Goal: Task Accomplishment & Management: Use online tool/utility

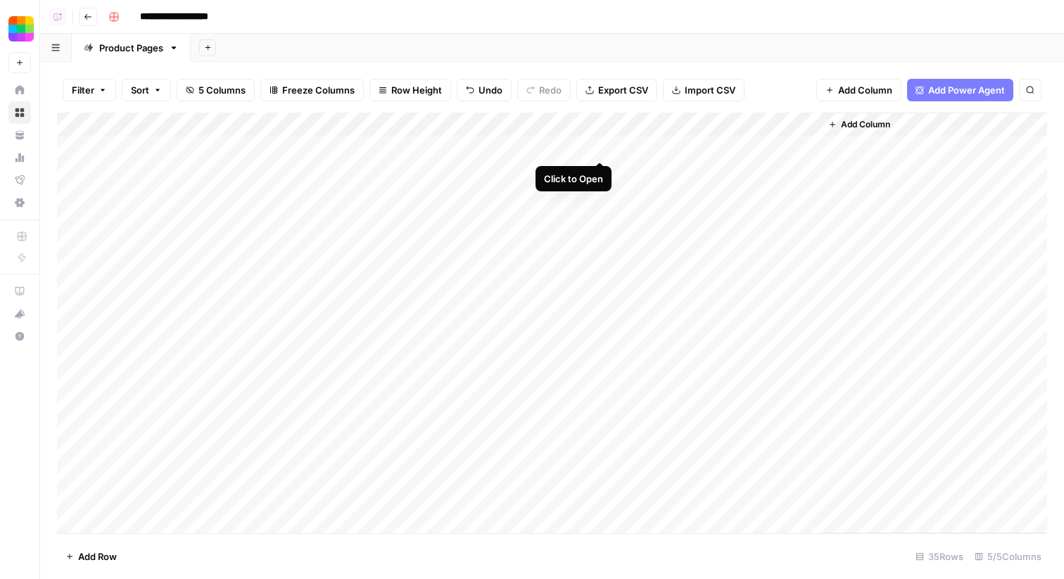
click at [601, 153] on div "Add Column" at bounding box center [552, 323] width 990 height 421
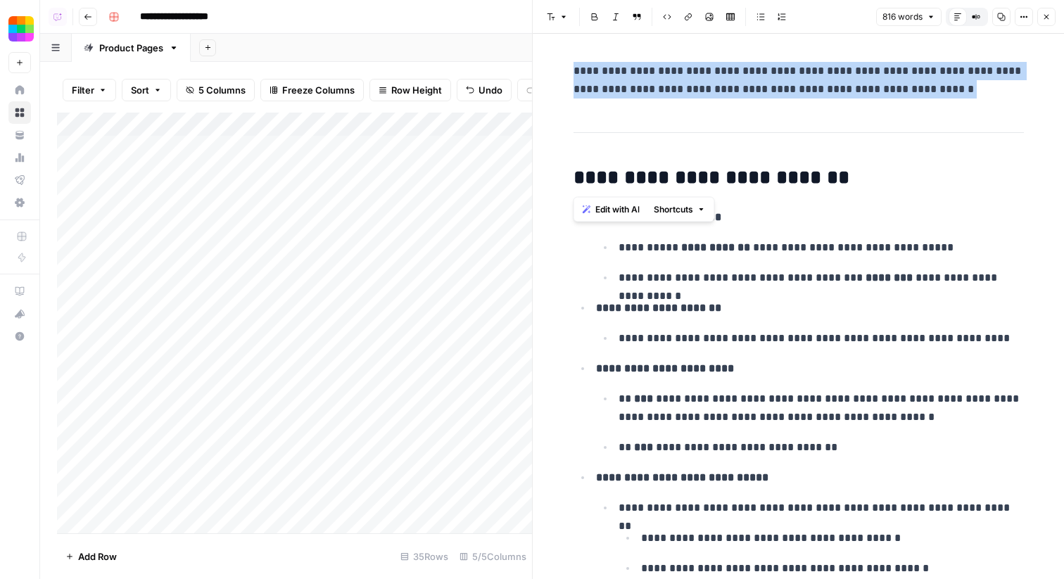
drag, startPoint x: 568, startPoint y: 178, endPoint x: 565, endPoint y: 72, distance: 105.5
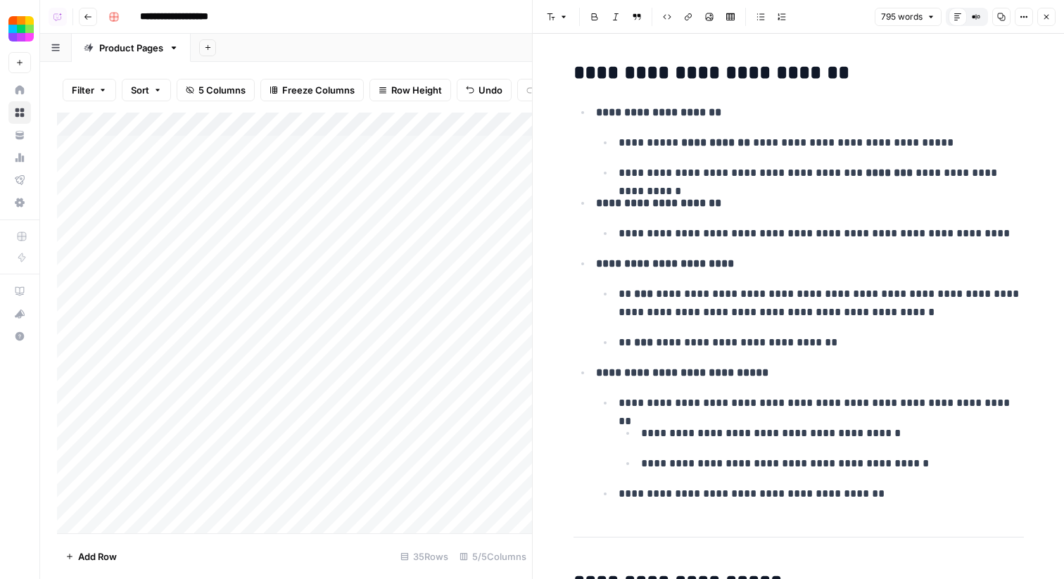
click at [724, 164] on p "**********" at bounding box center [820, 173] width 405 height 18
click at [764, 205] on p "**********" at bounding box center [810, 203] width 428 height 18
click at [1024, 17] on icon "button" at bounding box center [1023, 17] width 8 height 8
click at [1047, 16] on icon "button" at bounding box center [1046, 17] width 8 height 8
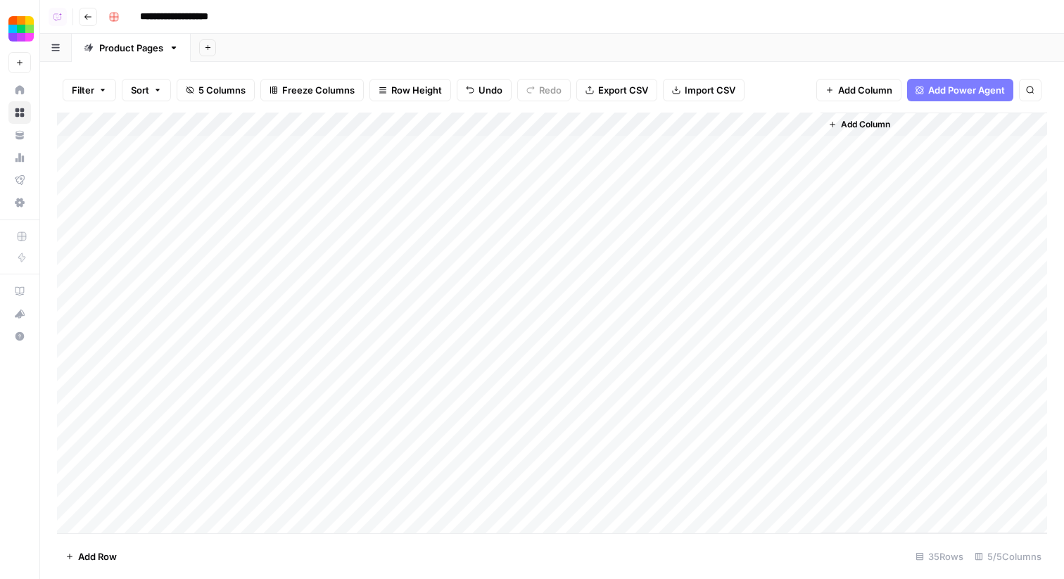
click at [595, 172] on div "Add Column" at bounding box center [552, 323] width 990 height 421
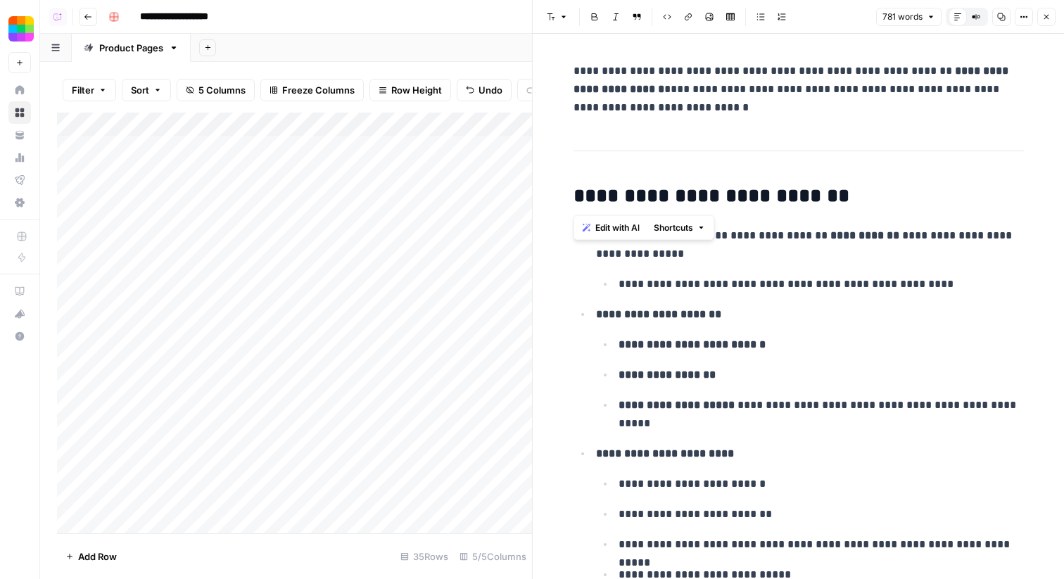
drag, startPoint x: 566, startPoint y: 191, endPoint x: 564, endPoint y: 77, distance: 114.0
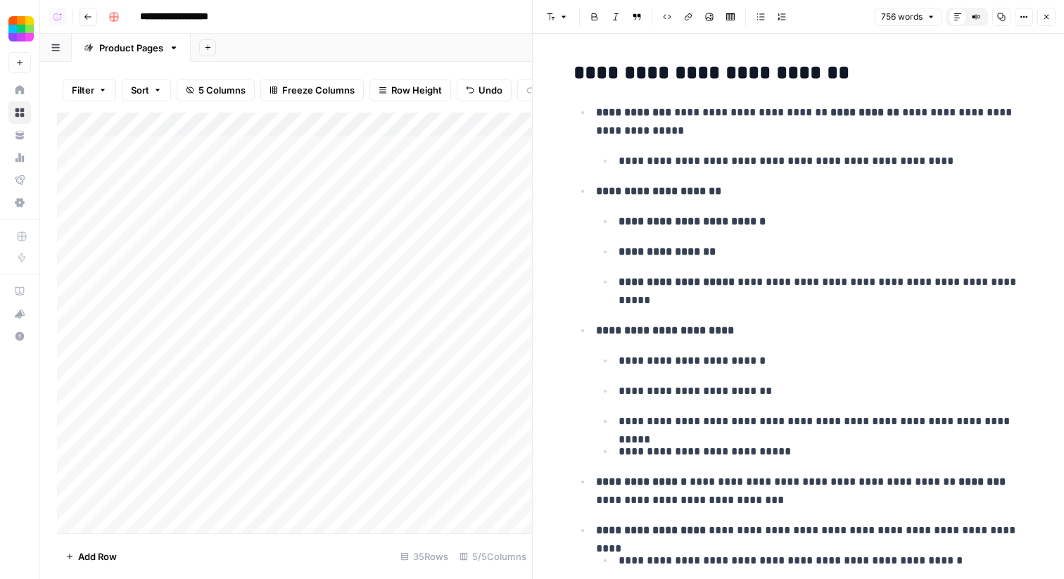
click at [1045, 21] on button "Close" at bounding box center [1046, 17] width 18 height 18
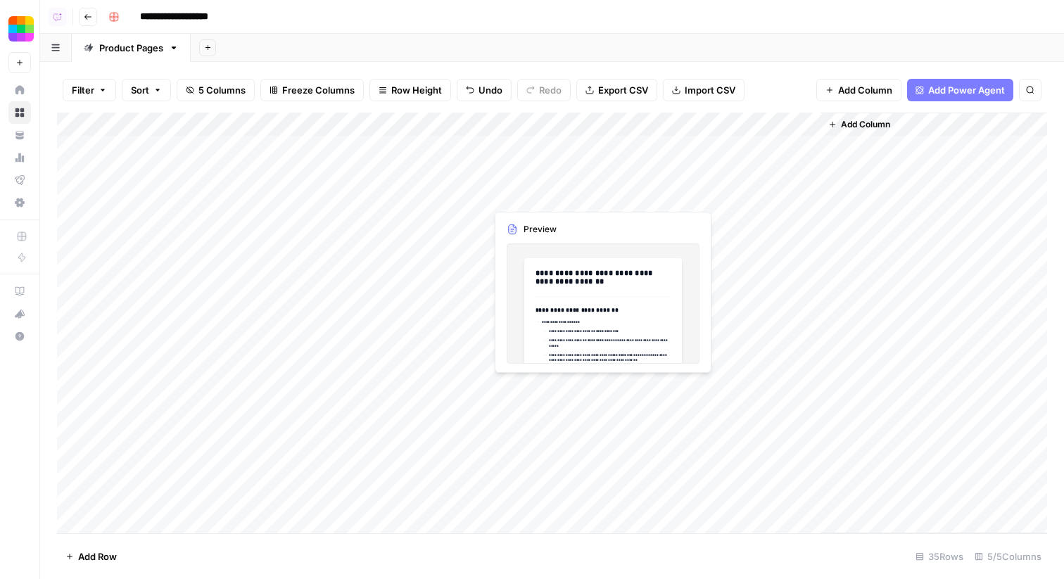
click at [589, 196] on div "Add Column" at bounding box center [552, 323] width 990 height 421
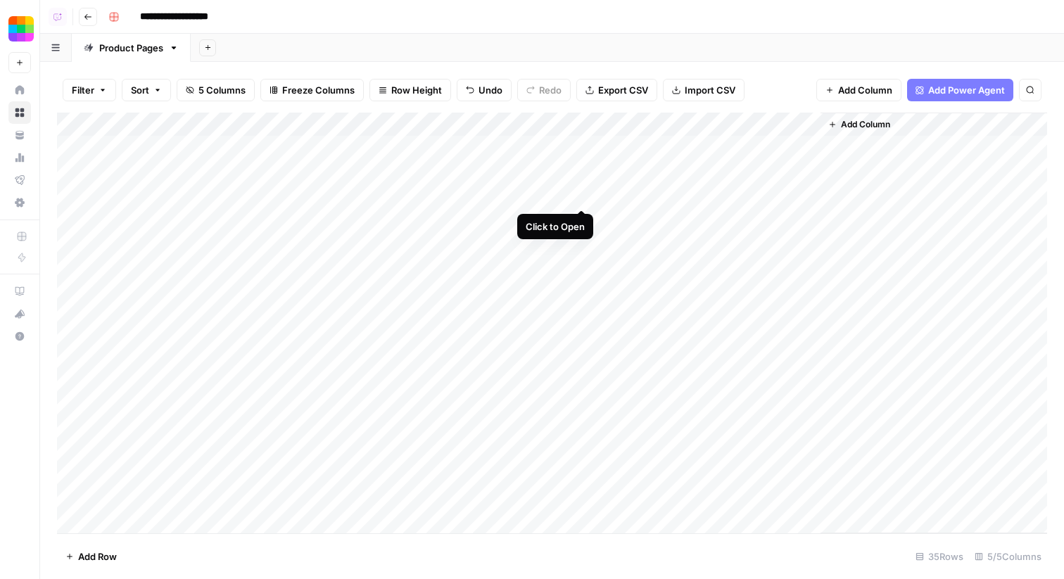
click at [577, 196] on div "Add Column" at bounding box center [552, 323] width 990 height 421
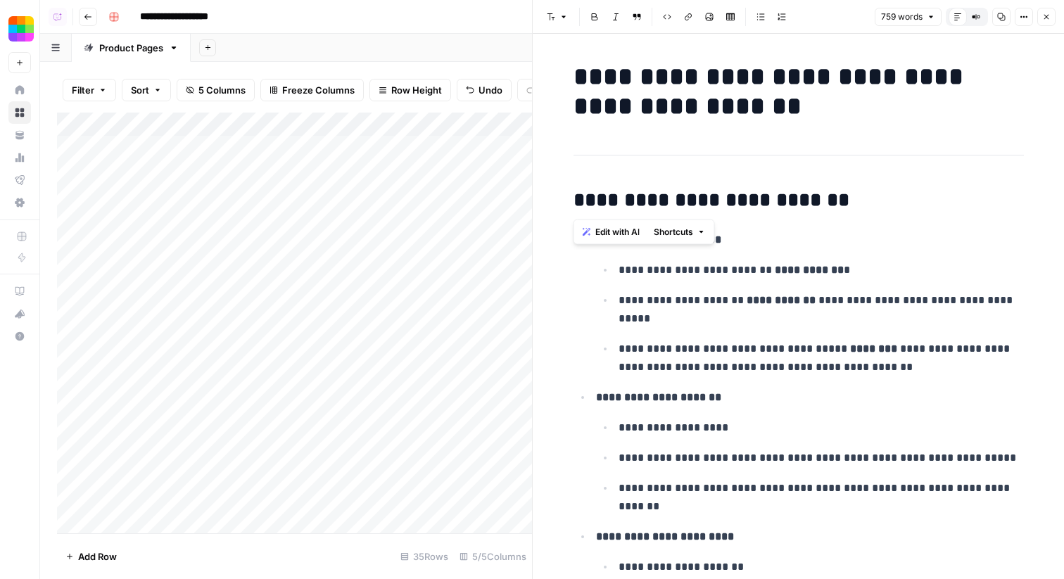
drag, startPoint x: 568, startPoint y: 204, endPoint x: 567, endPoint y: 70, distance: 133.6
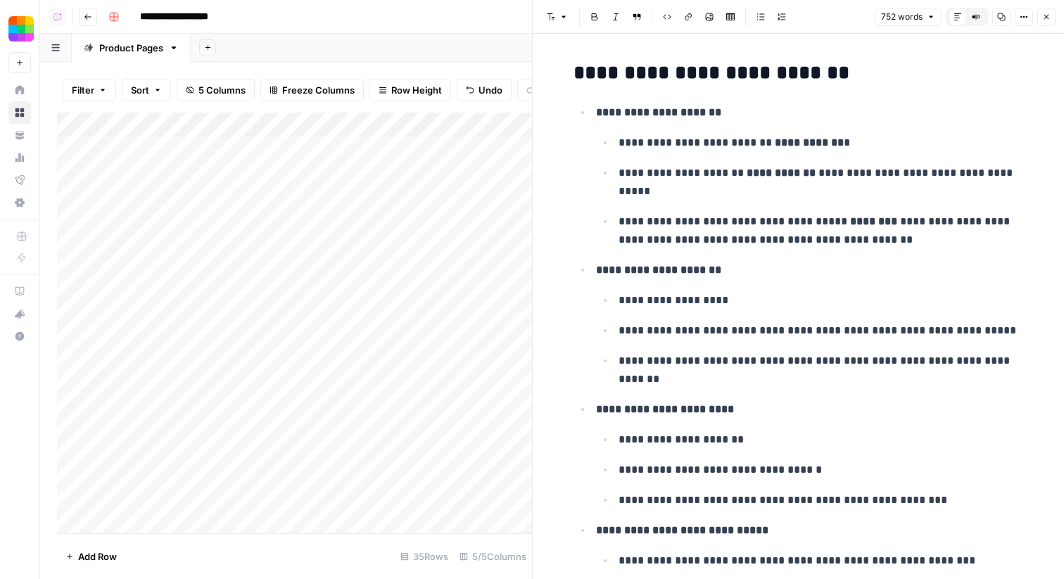
click at [1048, 13] on icon "button" at bounding box center [1046, 17] width 8 height 8
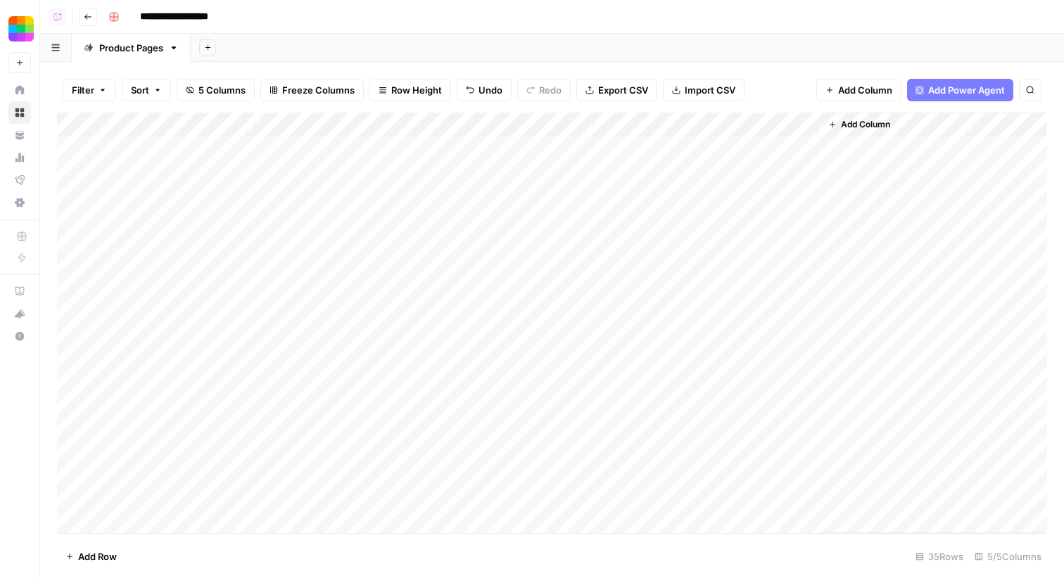
click at [582, 221] on div "Add Column" at bounding box center [552, 323] width 990 height 421
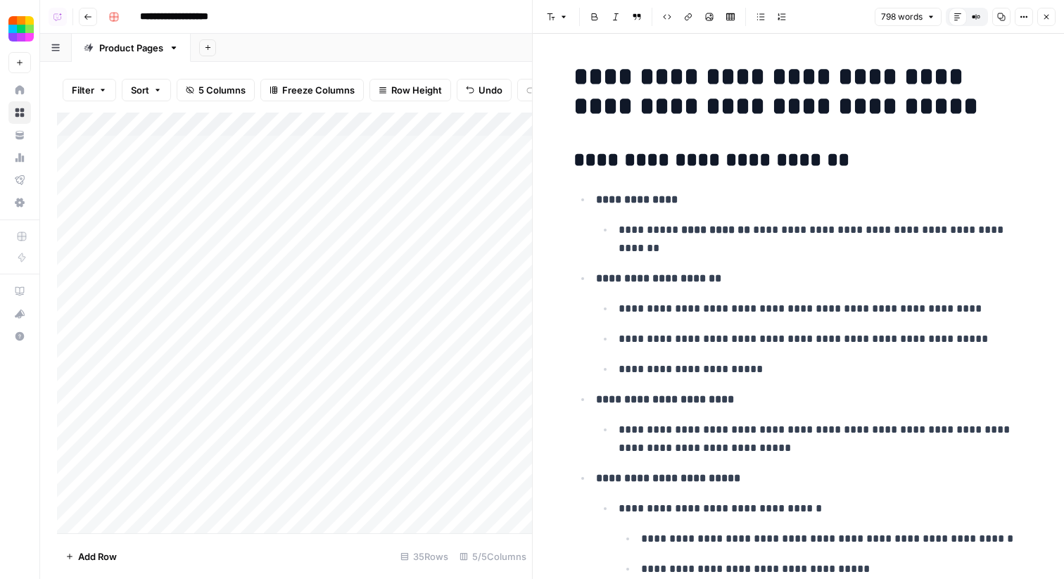
click at [1040, 19] on button "Close" at bounding box center [1046, 17] width 18 height 18
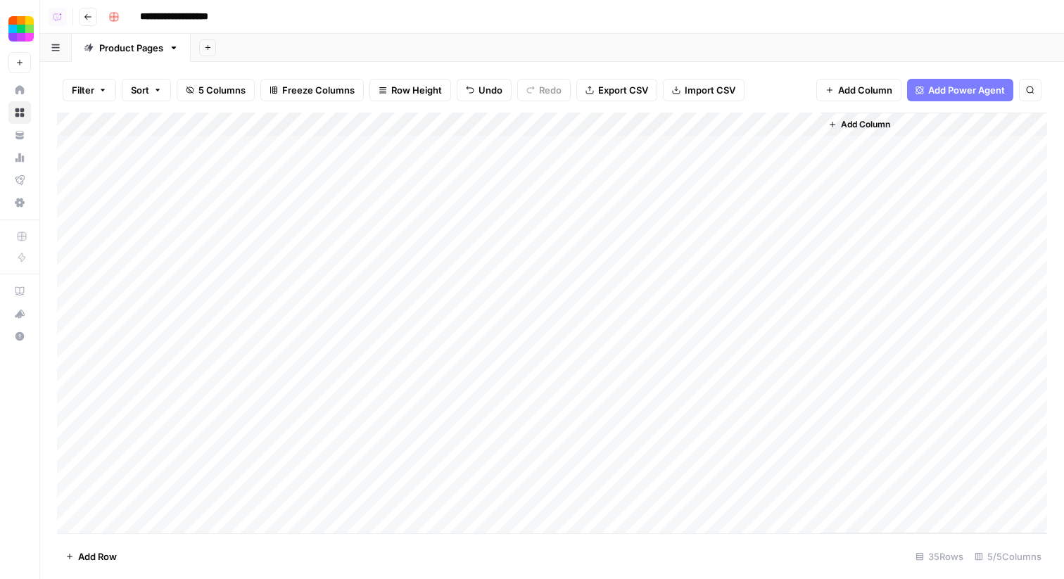
click at [597, 243] on div "Add Column" at bounding box center [552, 323] width 990 height 421
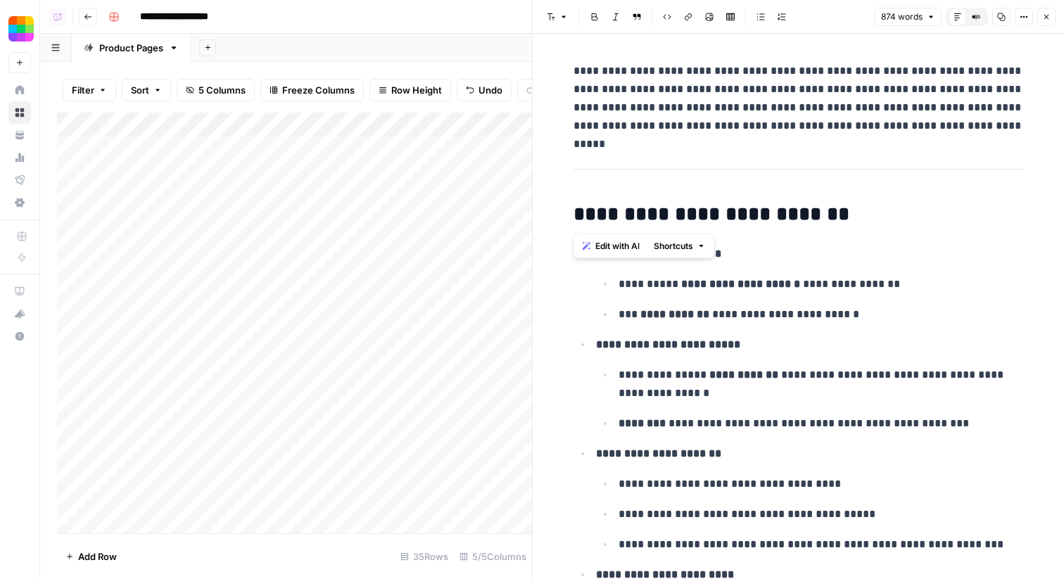
drag, startPoint x: 569, startPoint y: 211, endPoint x: 569, endPoint y: 70, distance: 140.7
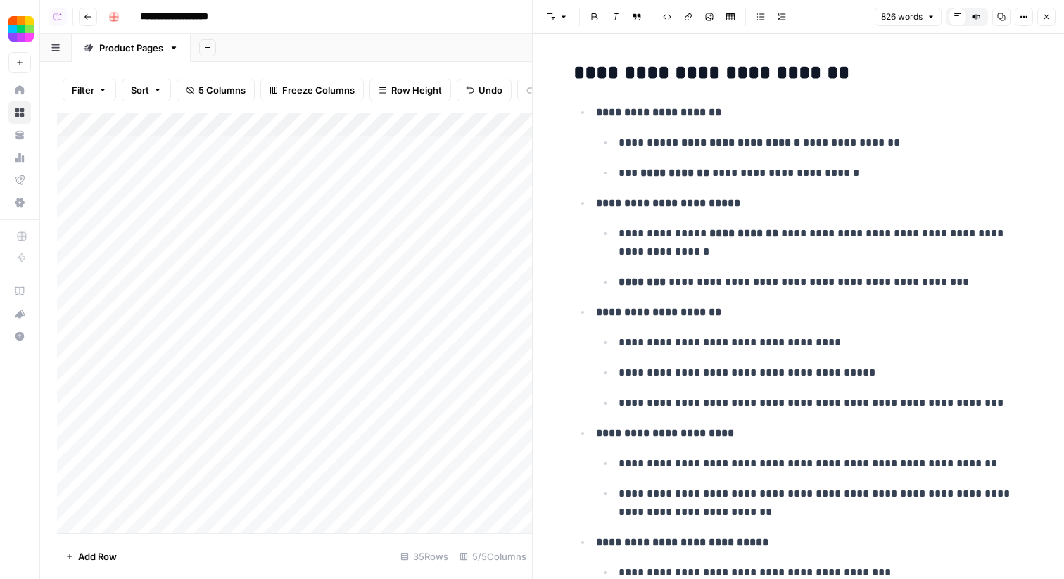
click at [1046, 18] on icon "button" at bounding box center [1046, 17] width 8 height 8
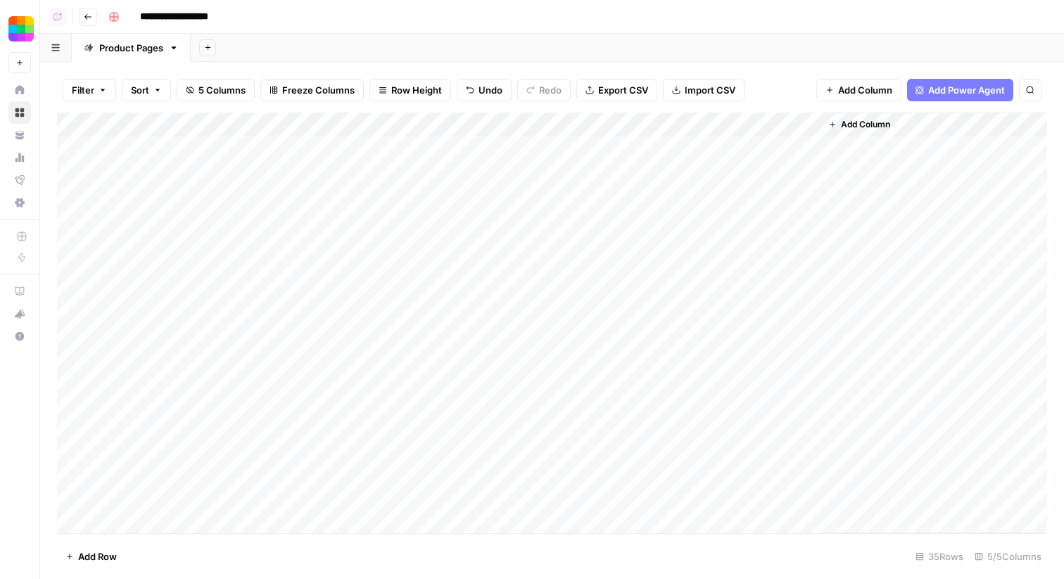
click at [596, 267] on div "Add Column" at bounding box center [552, 323] width 990 height 421
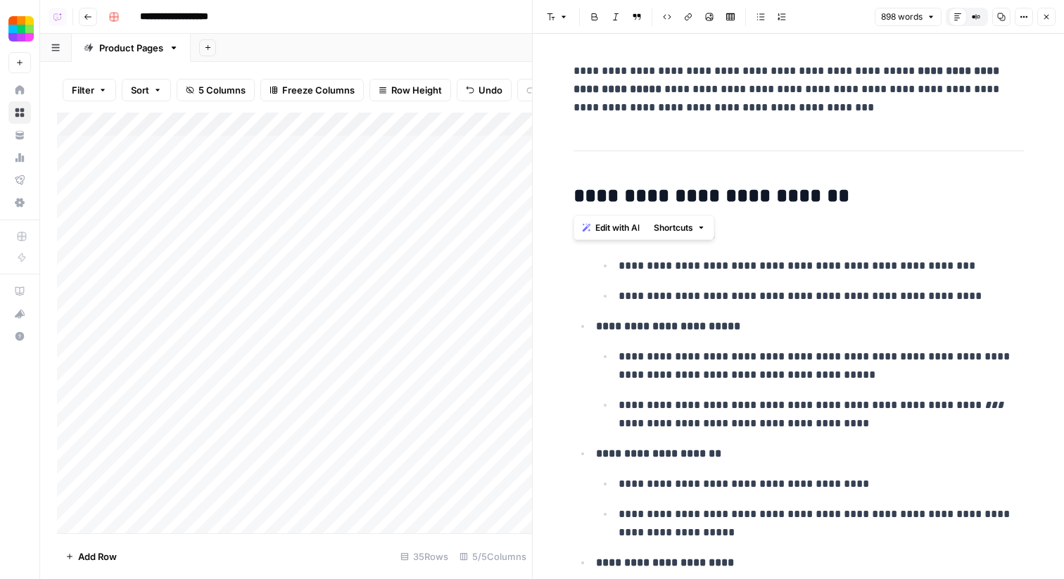
drag, startPoint x: 575, startPoint y: 200, endPoint x: 571, endPoint y: 72, distance: 128.8
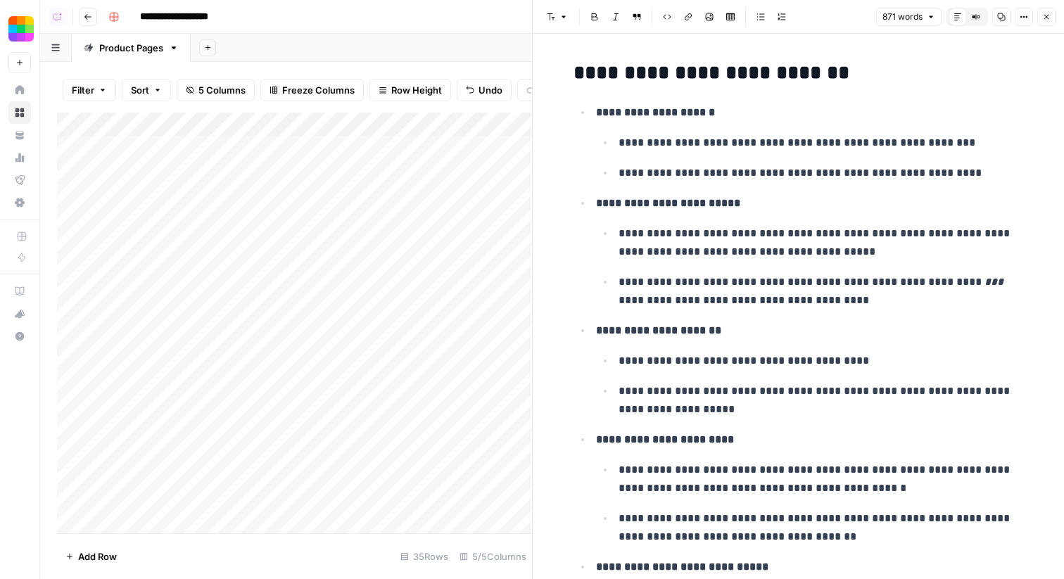
click at [1050, 18] on button "Close" at bounding box center [1046, 17] width 18 height 18
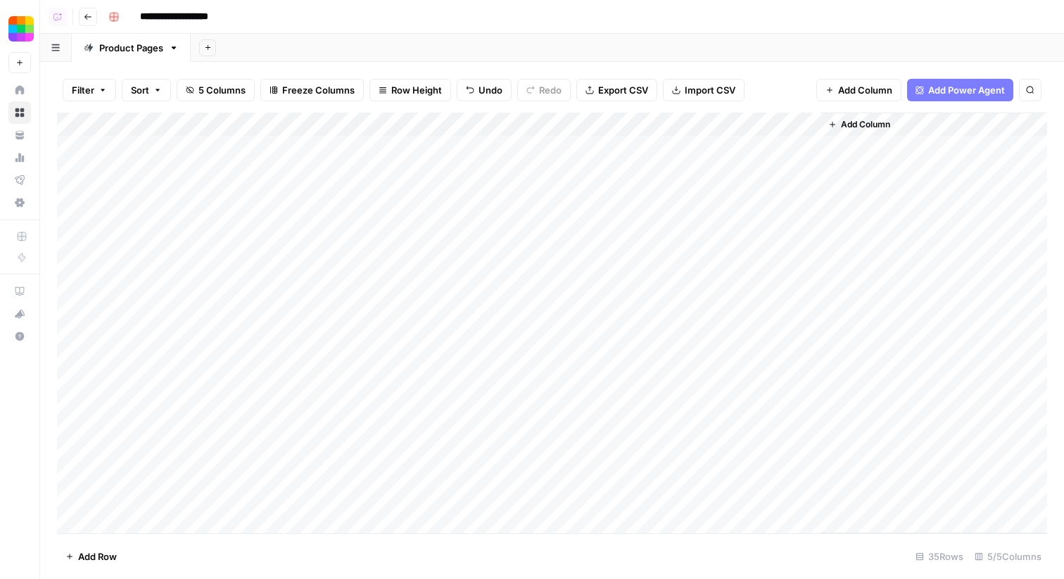
click at [297, 294] on div "Add Column" at bounding box center [552, 323] width 990 height 421
click at [297, 311] on div "Add Column" at bounding box center [552, 323] width 990 height 421
click at [284, 335] on div "Add Column" at bounding box center [552, 323] width 990 height 421
click at [291, 357] on div "Add Column" at bounding box center [552, 323] width 990 height 421
click at [291, 385] on div "Add Column" at bounding box center [552, 323] width 990 height 421
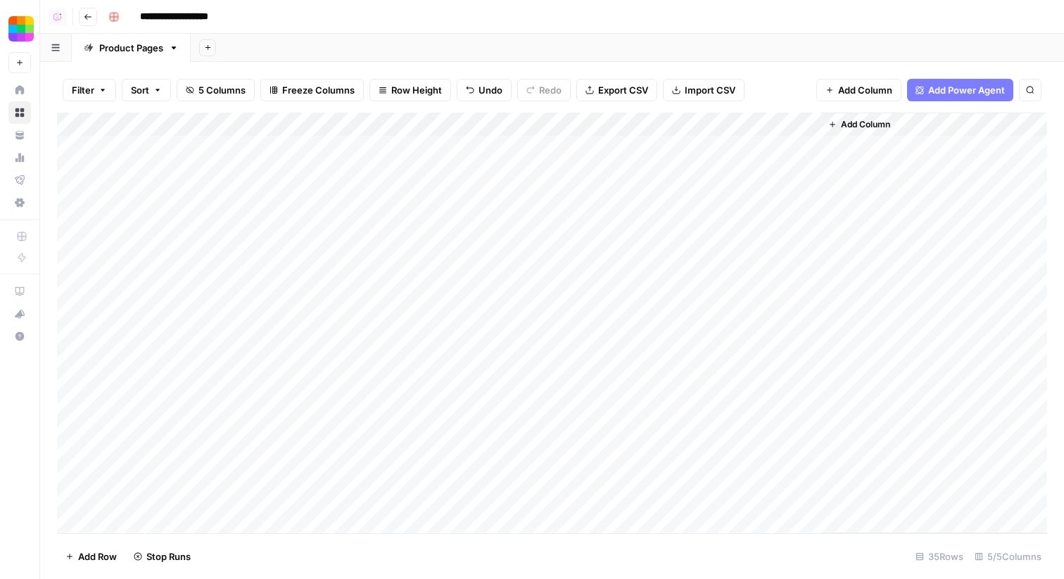
click at [293, 407] on div "Add Column" at bounding box center [552, 323] width 990 height 421
click at [293, 426] on div "Add Column" at bounding box center [552, 323] width 990 height 421
click at [293, 457] on div "Add Column" at bounding box center [552, 323] width 990 height 421
click at [295, 296] on div "Add Column" at bounding box center [552, 323] width 990 height 421
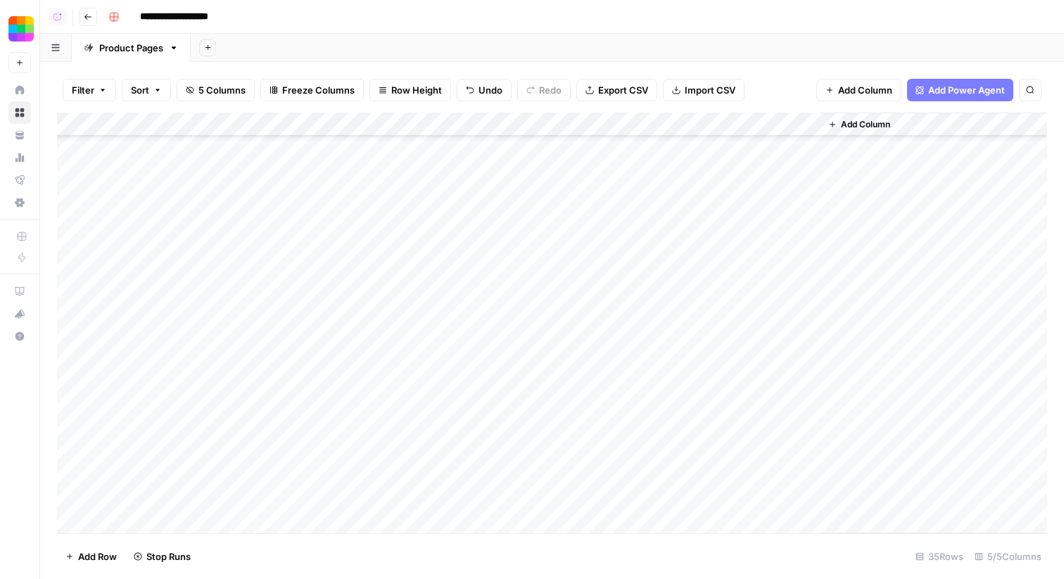
click at [295, 319] on div "Add Column" at bounding box center [552, 323] width 990 height 421
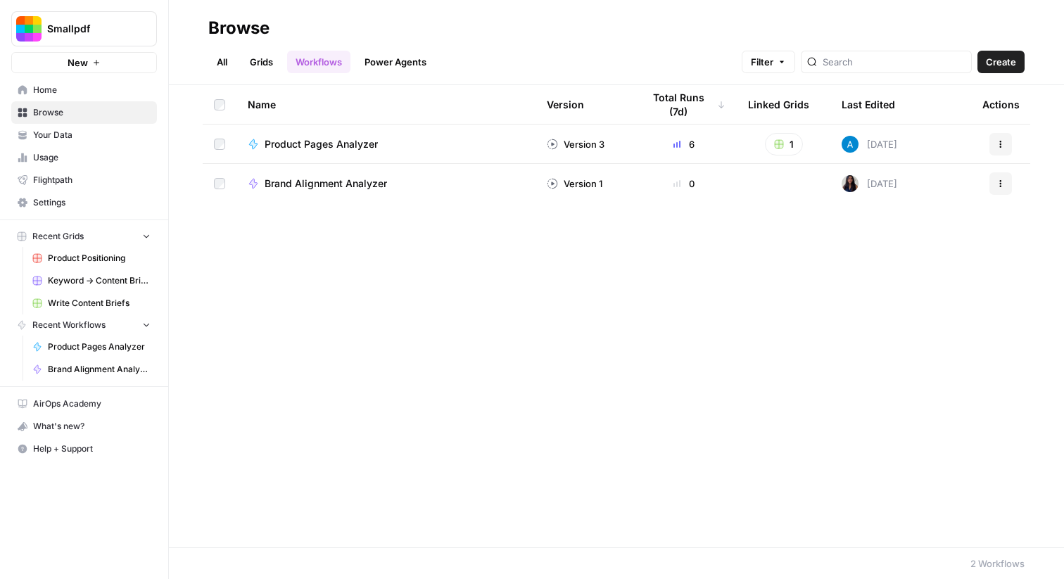
click at [393, 214] on div "Name Version Total Runs (7d) Linked Grids Last Edited Actions Product Pages Ana…" at bounding box center [616, 316] width 895 height 462
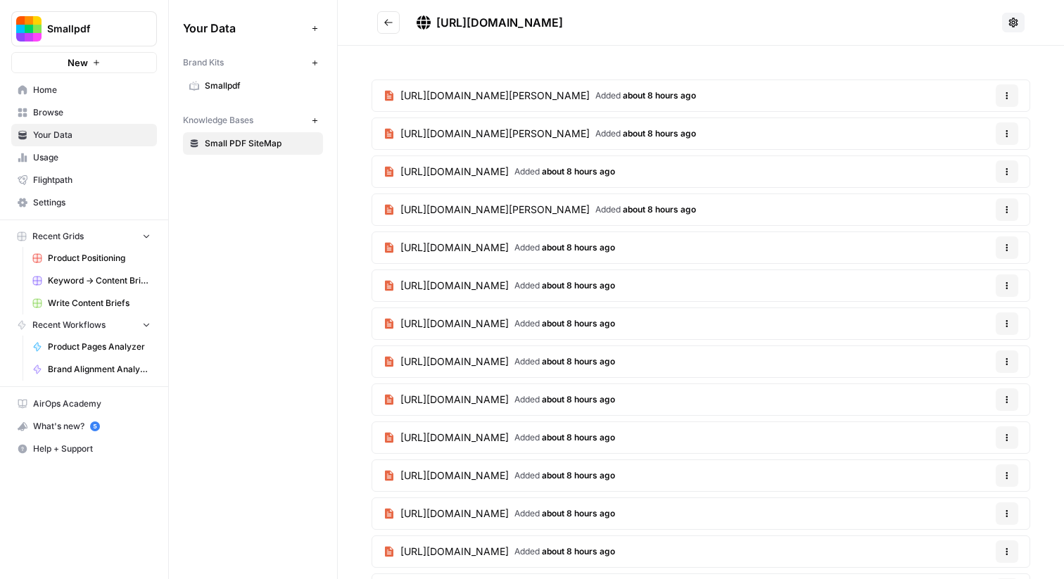
click at [102, 115] on span "Browse" at bounding box center [91, 112] width 117 height 13
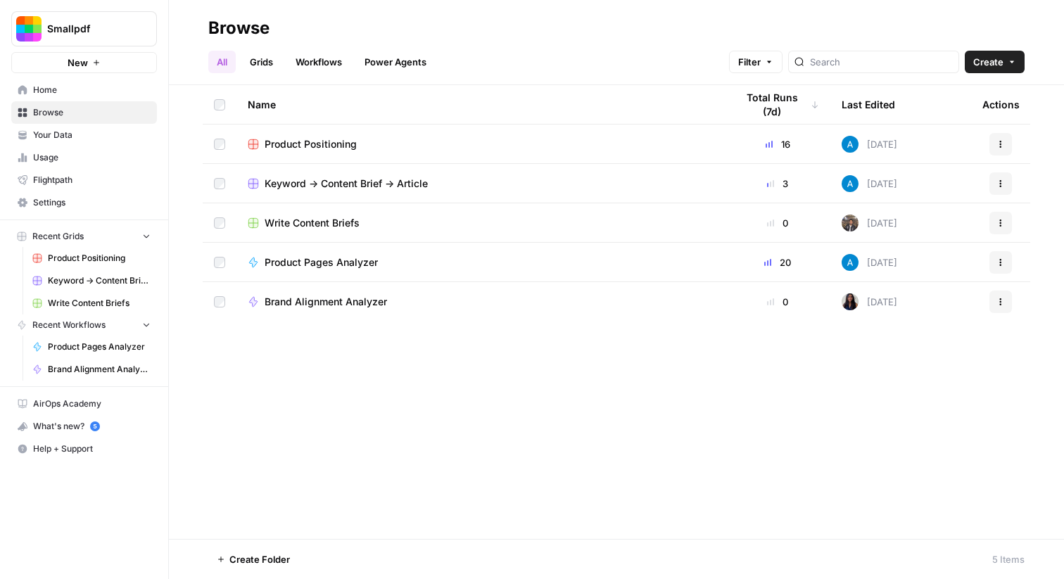
click at [264, 60] on link "Grids" at bounding box center [261, 62] width 40 height 23
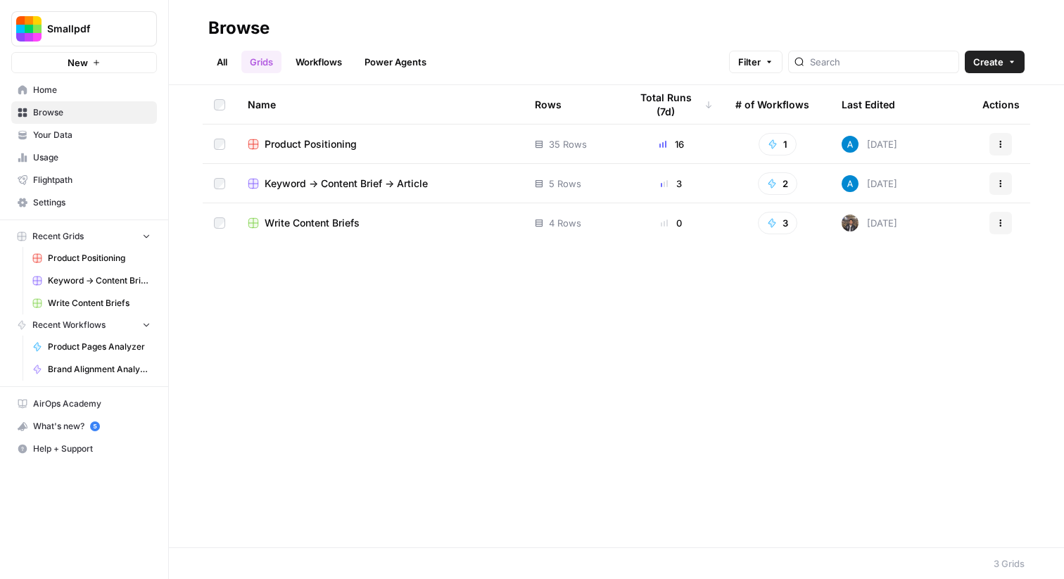
click at [338, 188] on span "Keyword -> Content Brief -> Article" at bounding box center [345, 184] width 163 height 14
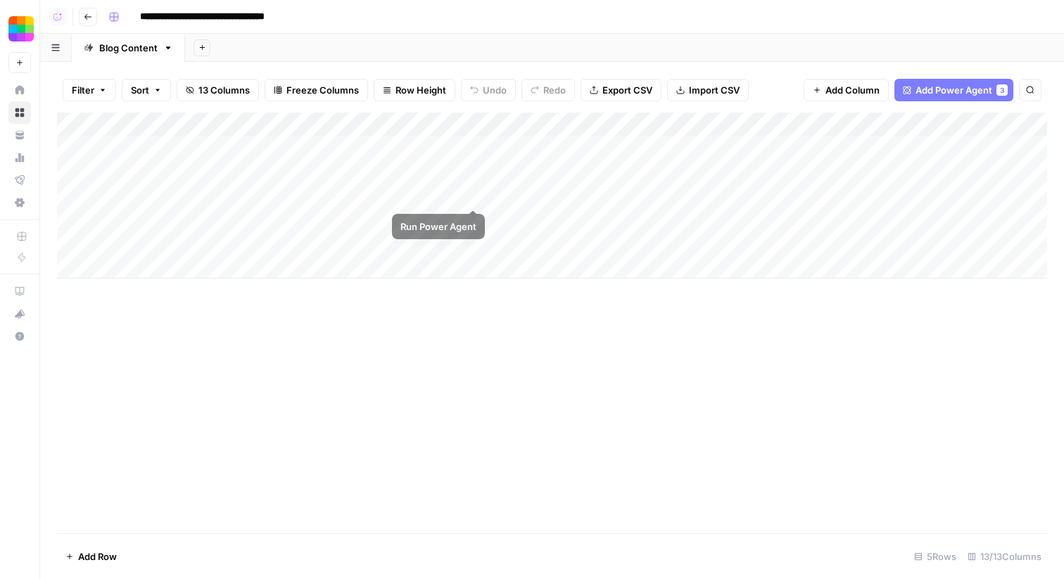
click at [479, 148] on div "Add Column" at bounding box center [552, 196] width 990 height 166
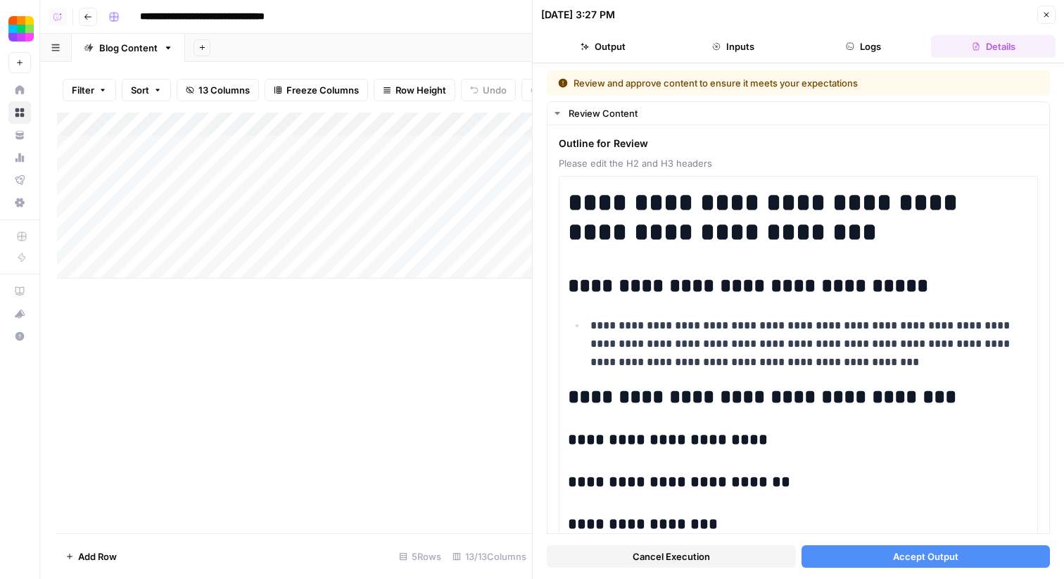
click at [837, 560] on button "Accept Output" at bounding box center [925, 556] width 249 height 23
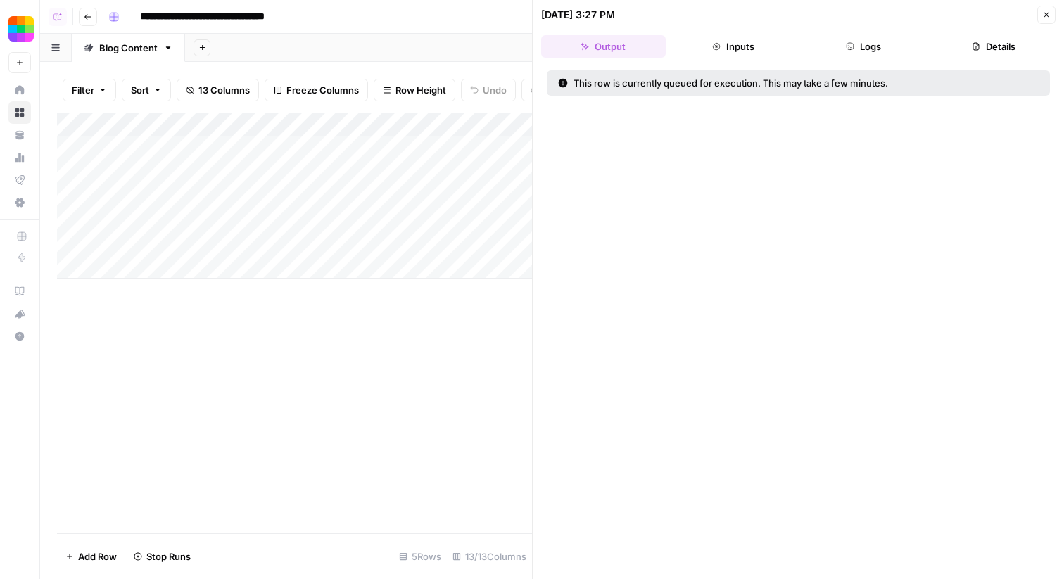
click at [473, 172] on div "Add Column" at bounding box center [294, 196] width 475 height 166
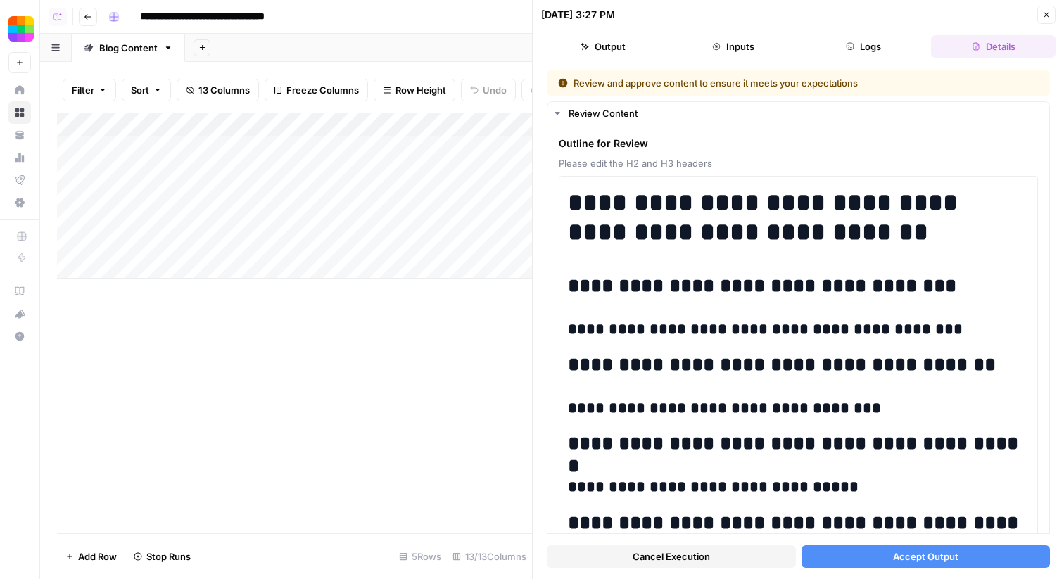
click at [856, 549] on button "Accept Output" at bounding box center [925, 556] width 249 height 23
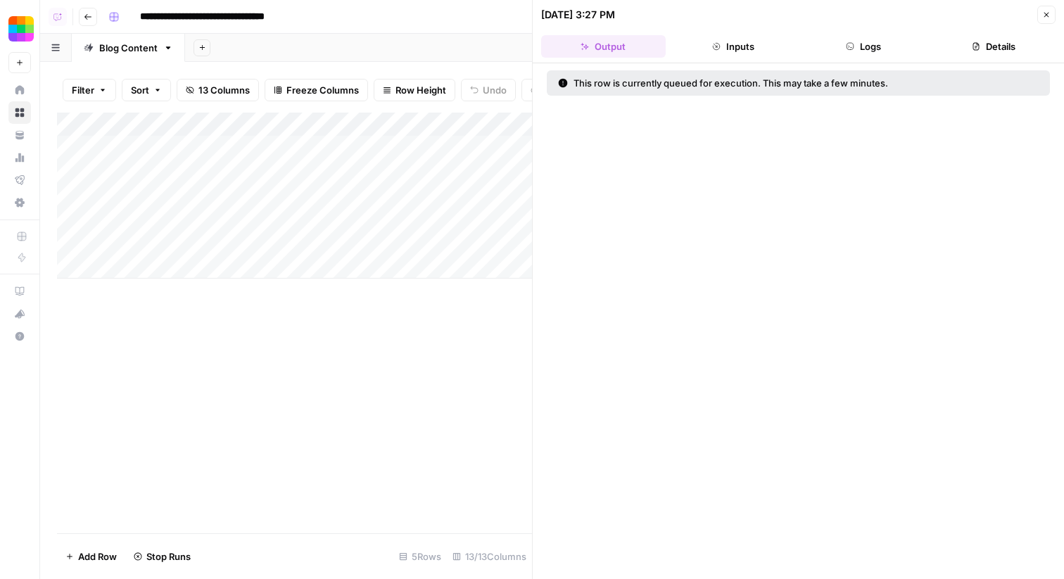
click at [1056, 13] on header "08/12/25 at 3:27 PM Close Output Inputs Logs Details" at bounding box center [797, 31] width 531 height 63
click at [1049, 13] on icon "button" at bounding box center [1046, 15] width 8 height 8
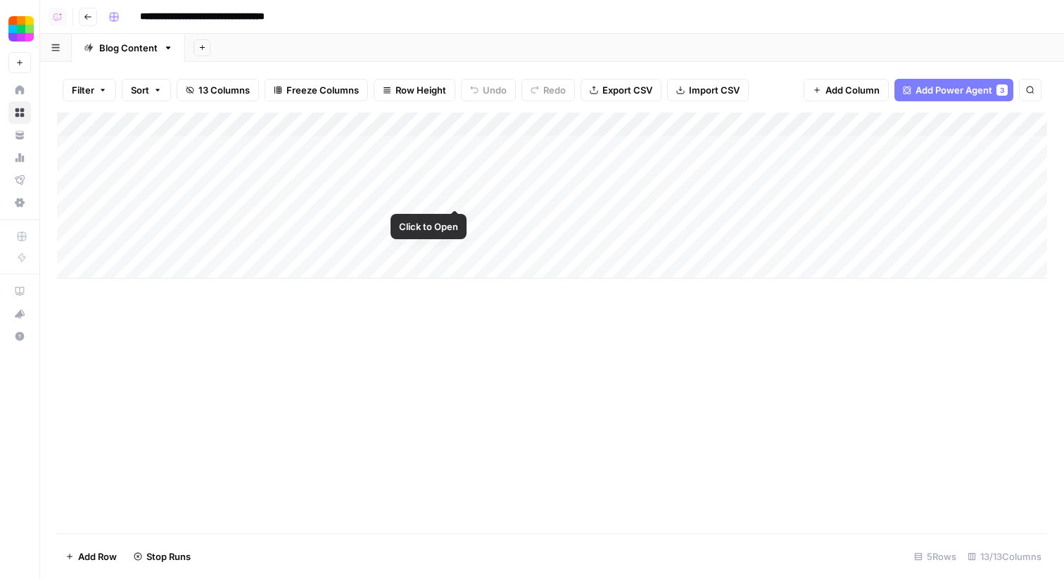
click at [457, 198] on div "Add Column" at bounding box center [552, 196] width 990 height 166
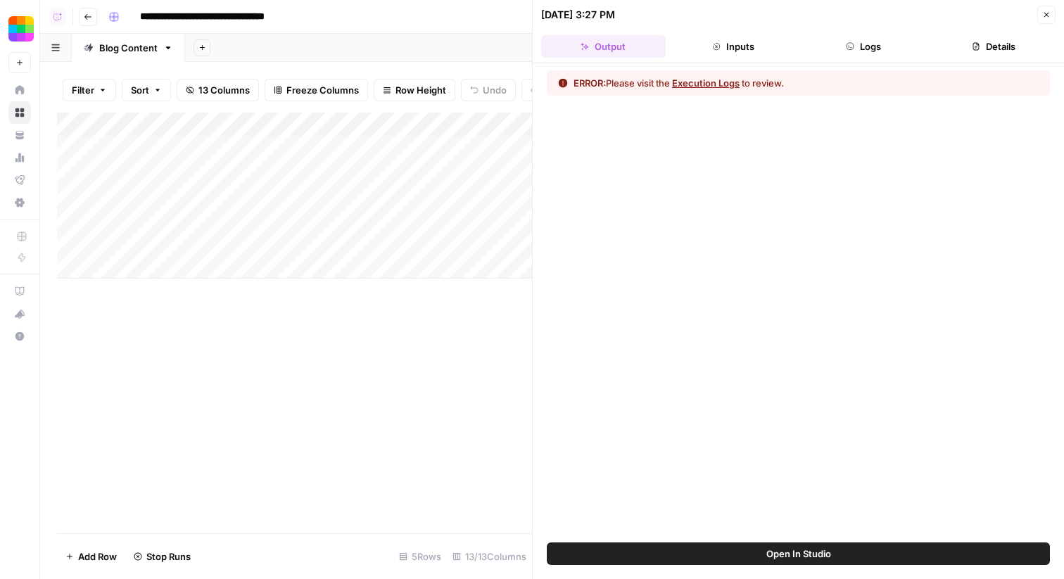
click at [700, 77] on button "Execution Logs" at bounding box center [706, 83] width 68 height 14
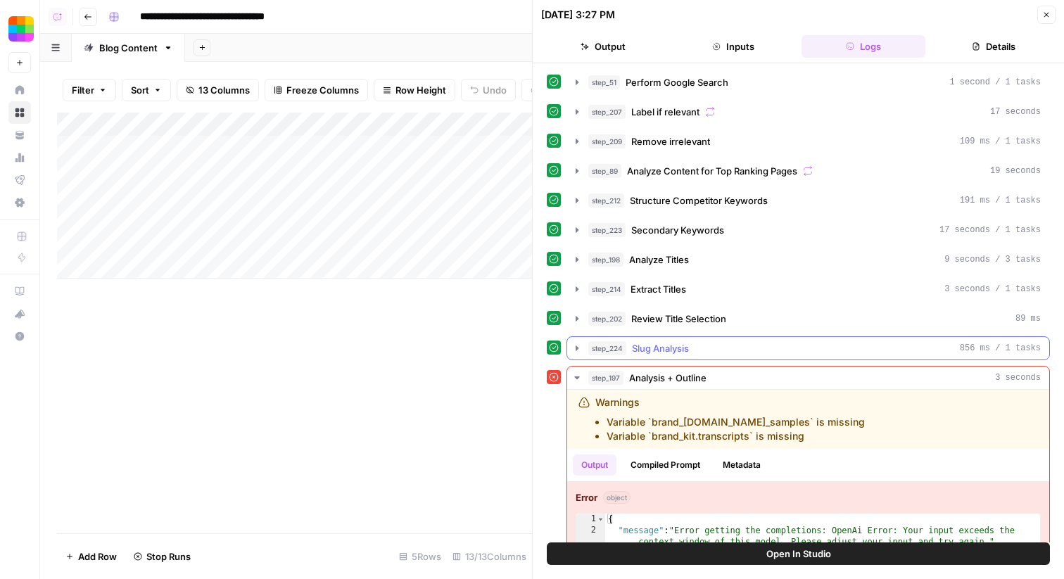
scroll to position [43, 0]
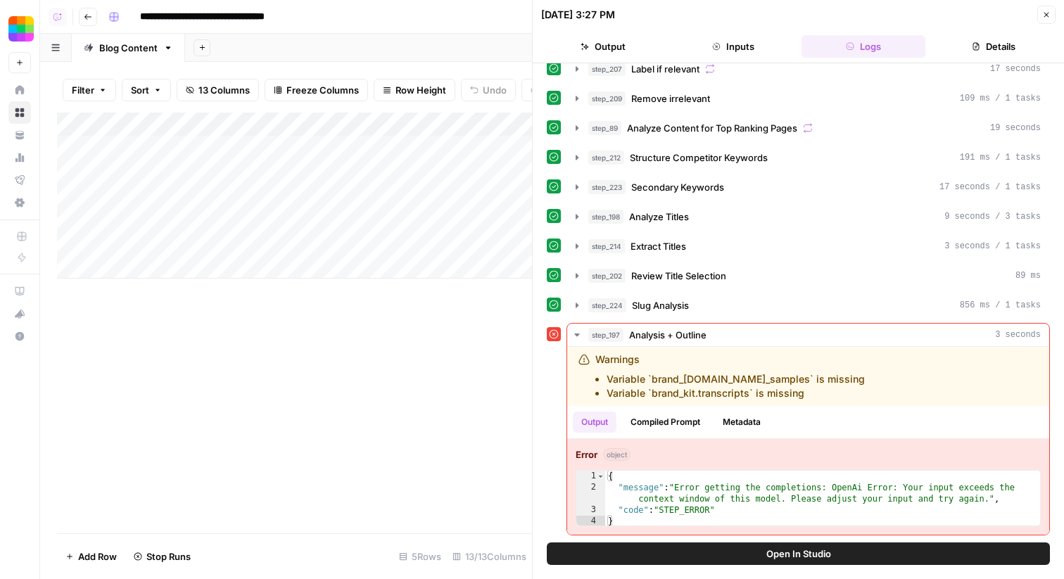
click at [627, 548] on button "Open In Studio" at bounding box center [798, 553] width 503 height 23
click at [473, 199] on div "Add Column" at bounding box center [294, 196] width 475 height 166
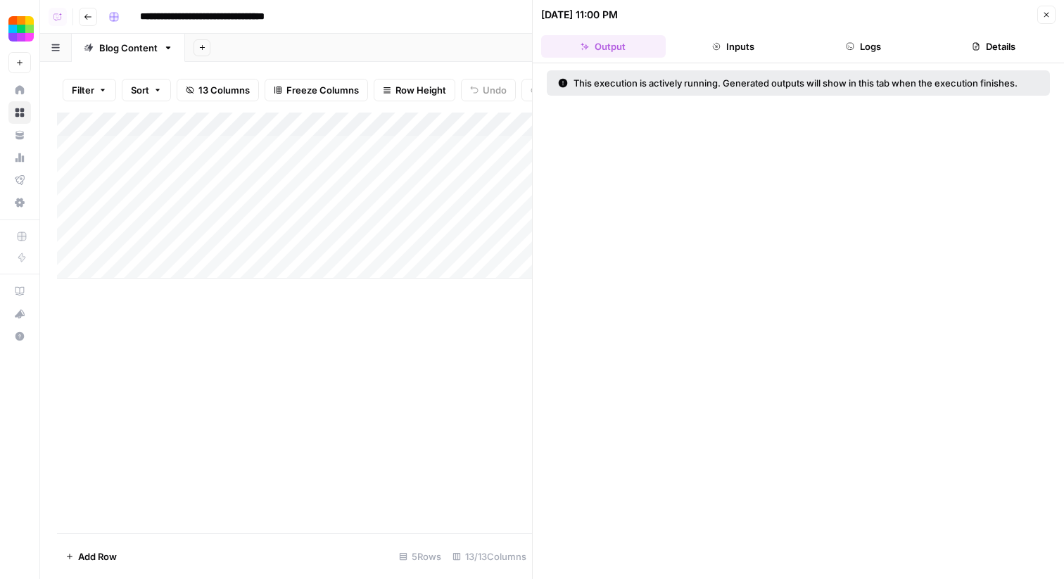
click at [1049, 16] on icon "button" at bounding box center [1046, 15] width 8 height 8
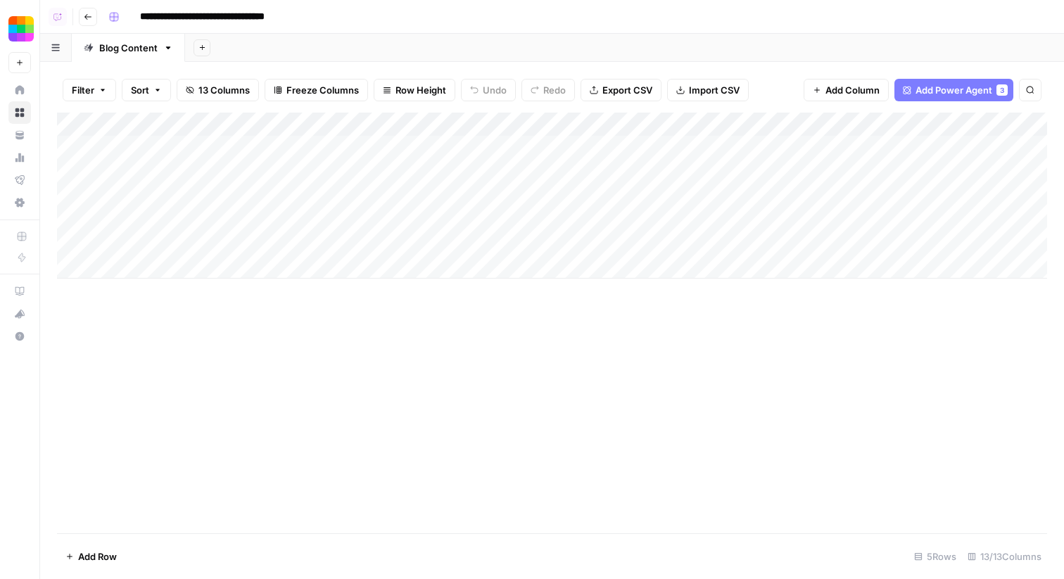
click at [473, 193] on div "Add Column" at bounding box center [552, 196] width 990 height 166
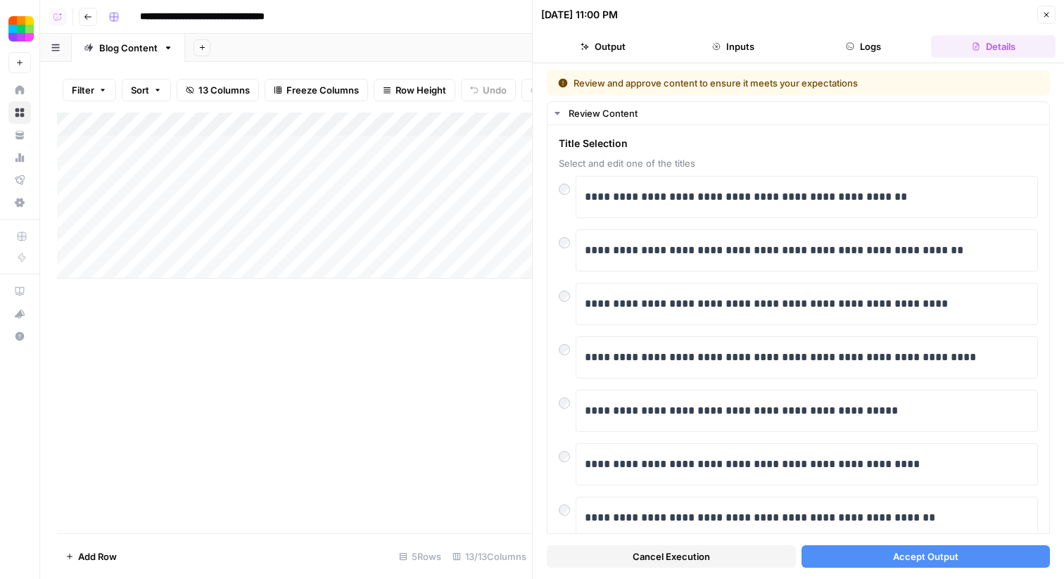
click at [905, 559] on span "Accept Output" at bounding box center [925, 556] width 65 height 14
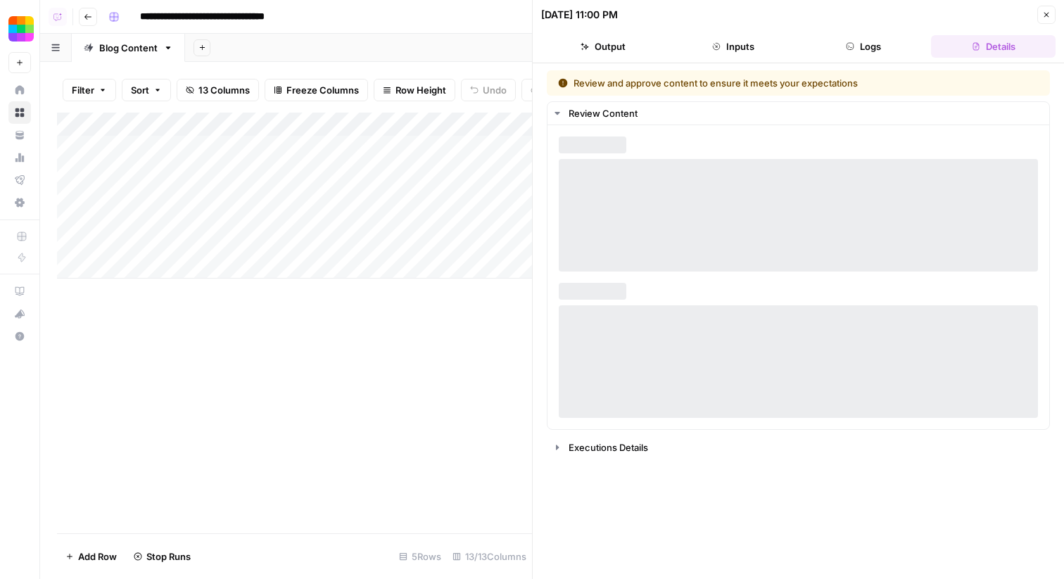
click at [1045, 16] on icon "button" at bounding box center [1046, 15] width 8 height 8
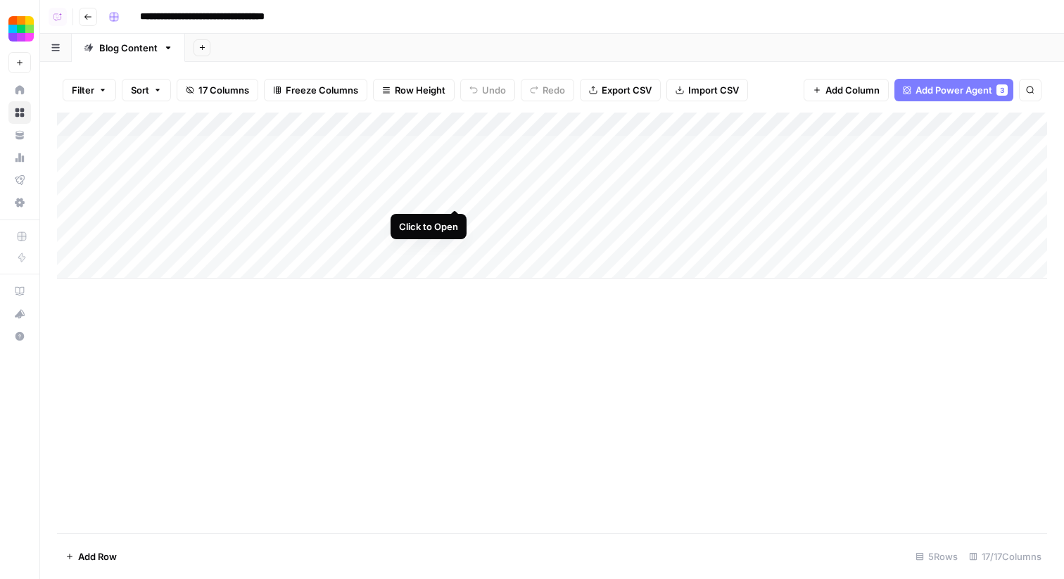
click at [454, 196] on div "Add Column" at bounding box center [552, 196] width 990 height 166
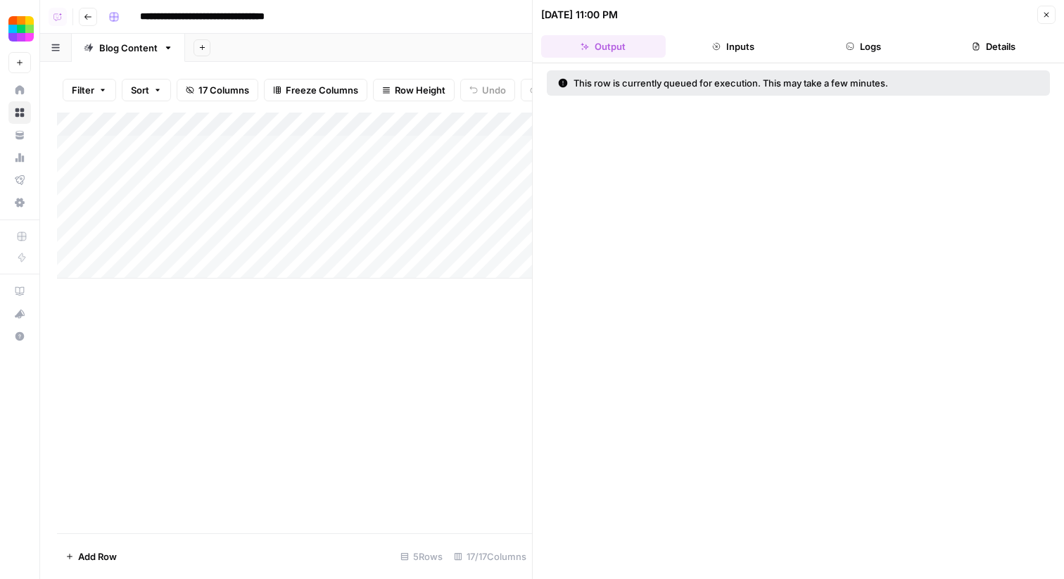
click at [860, 48] on button "Logs" at bounding box center [863, 46] width 125 height 23
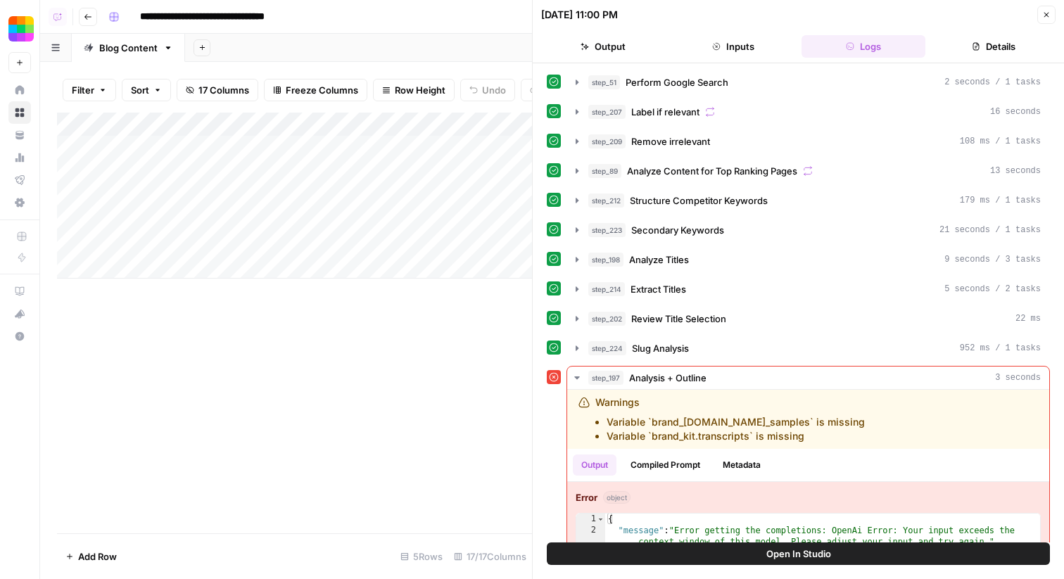
scroll to position [43, 0]
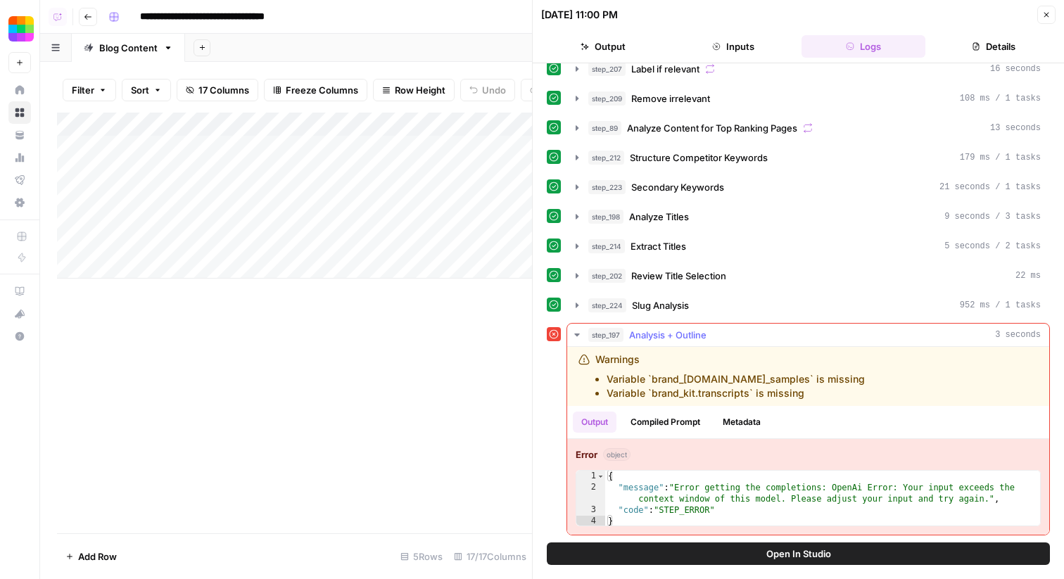
click at [677, 413] on button "Compiled Prompt" at bounding box center [665, 421] width 87 height 21
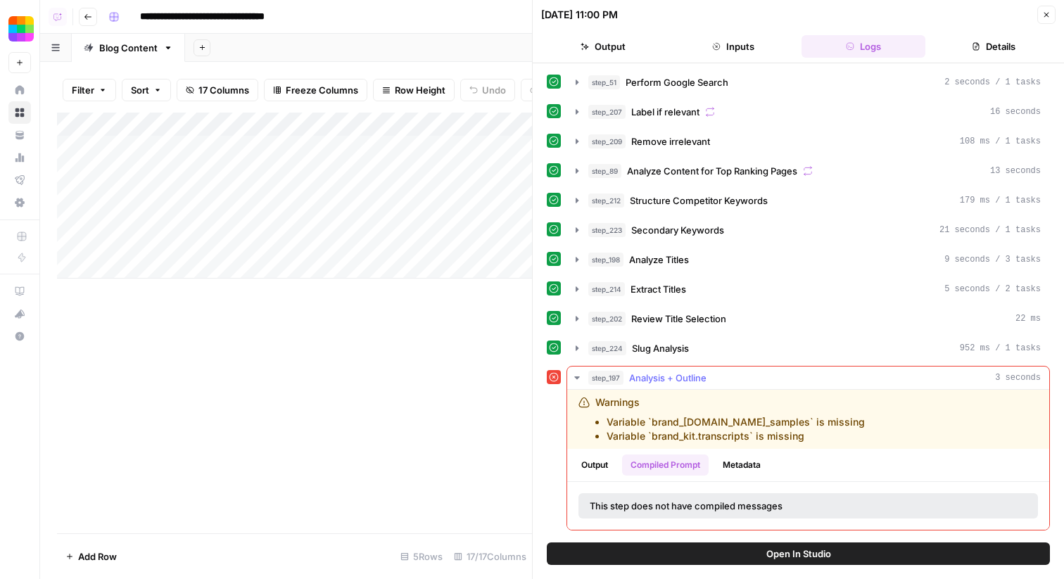
scroll to position [0, 0]
click at [656, 345] on span "Slug Analysis" at bounding box center [660, 348] width 57 height 14
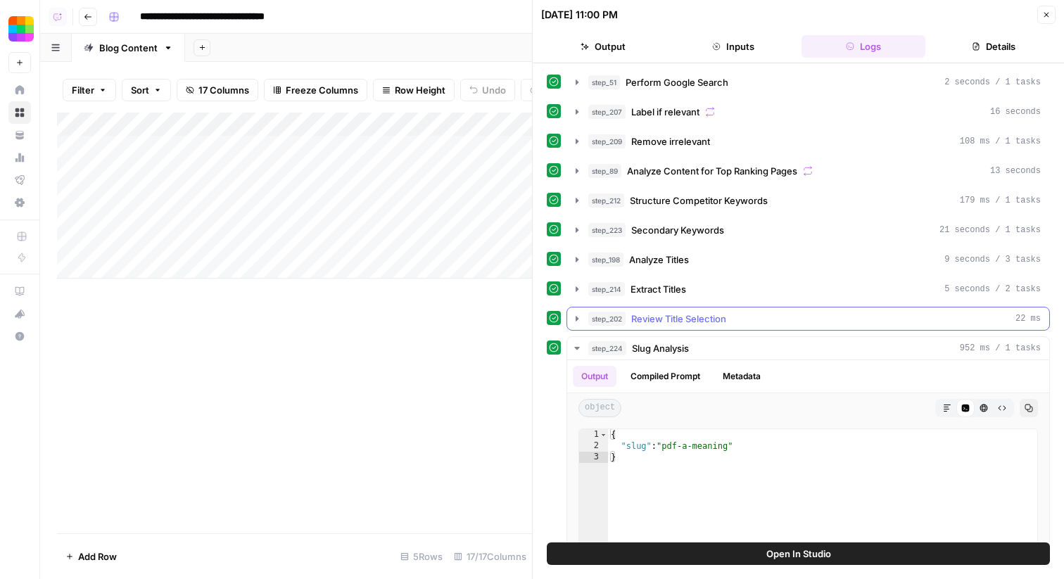
click at [663, 310] on button "step_202 Review Title Selection 22 ms" at bounding box center [808, 318] width 482 height 23
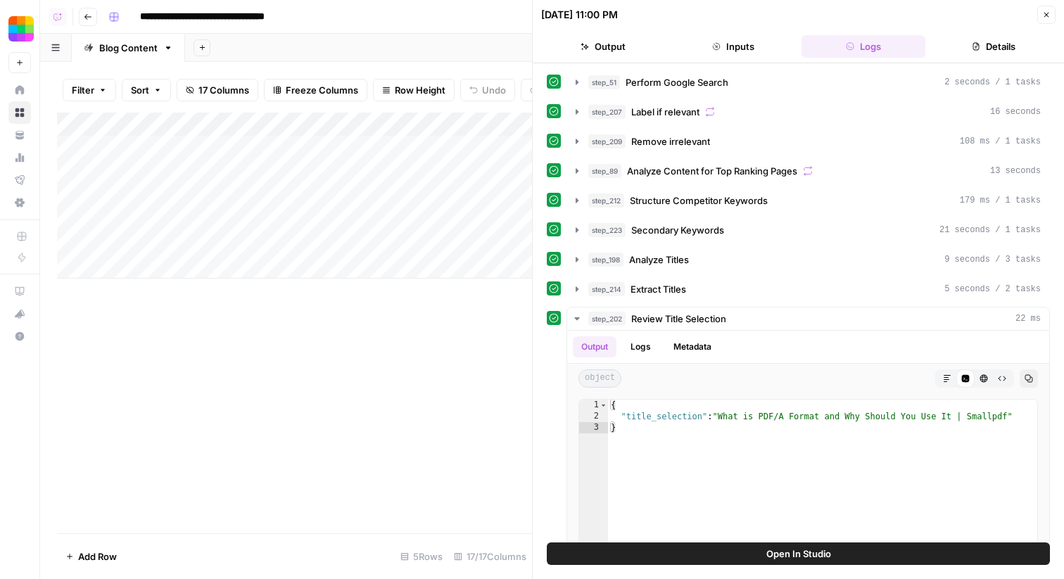
click at [692, 290] on div "step_214 Extract Titles 5 seconds / 2 tasks" at bounding box center [814, 289] width 452 height 14
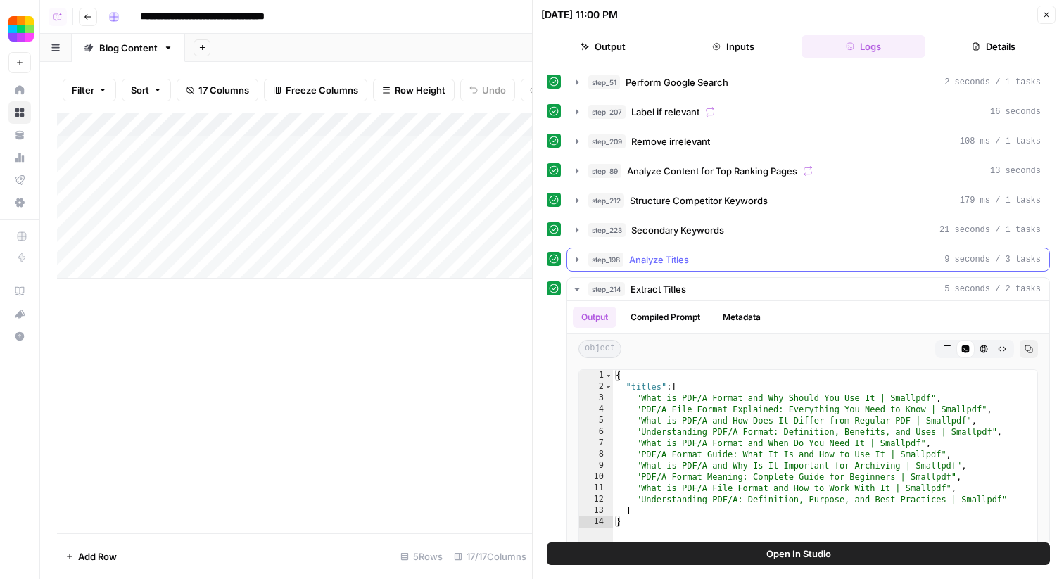
click at [706, 253] on div "step_198 Analyze Titles 9 seconds / 3 tasks" at bounding box center [814, 260] width 452 height 14
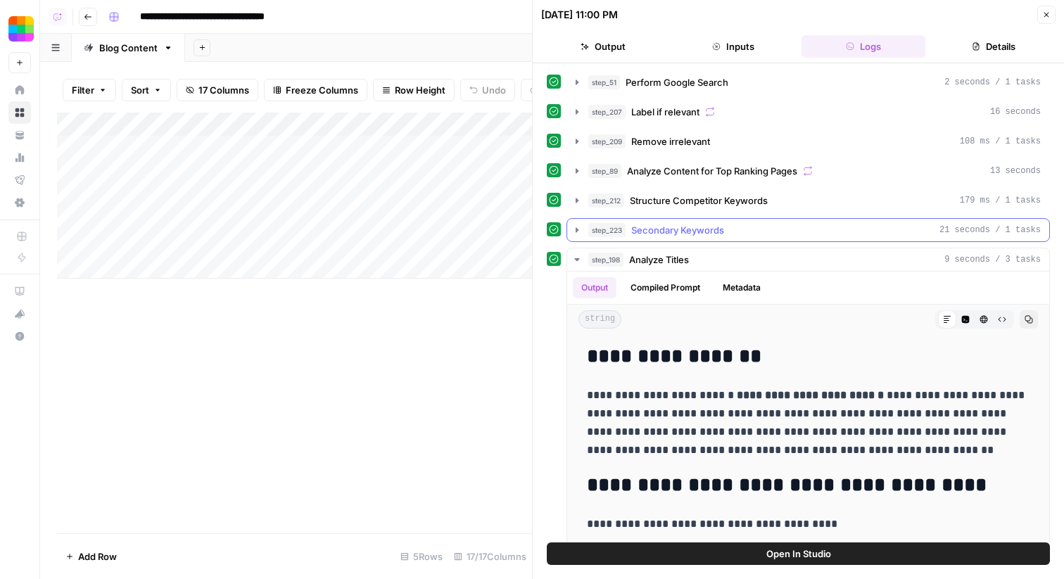
click at [720, 223] on span "Secondary Keywords" at bounding box center [677, 230] width 93 height 14
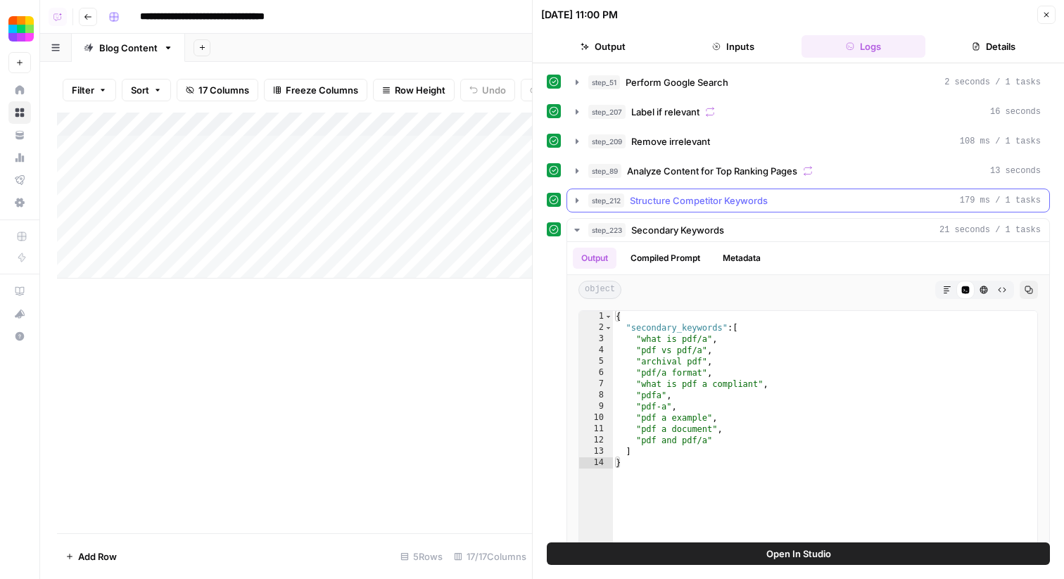
click at [737, 199] on span "Structure Competitor Keywords" at bounding box center [699, 200] width 138 height 14
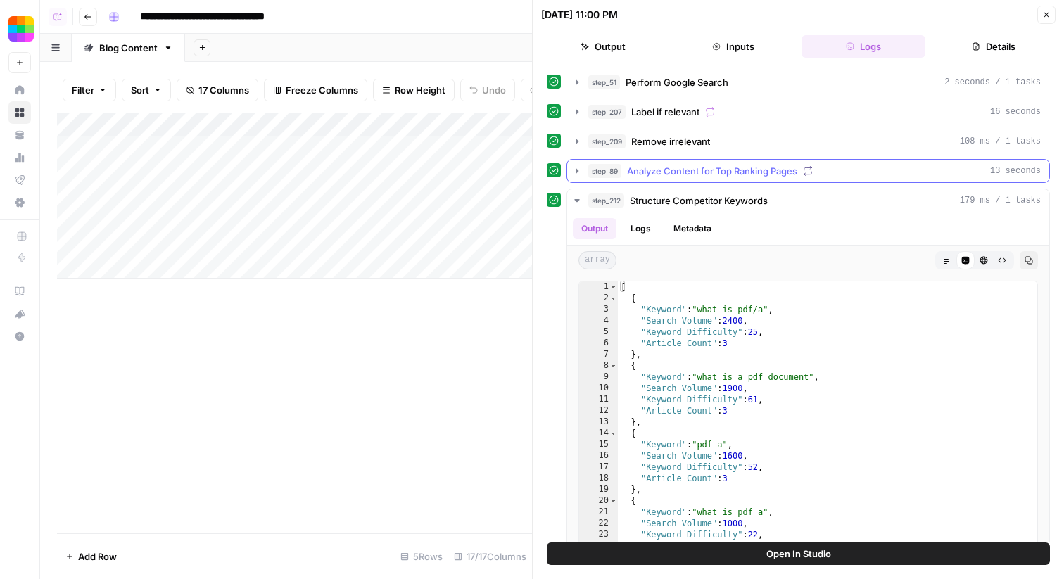
click at [754, 170] on span "Analyze Content for Top Ranking Pages" at bounding box center [712, 171] width 170 height 14
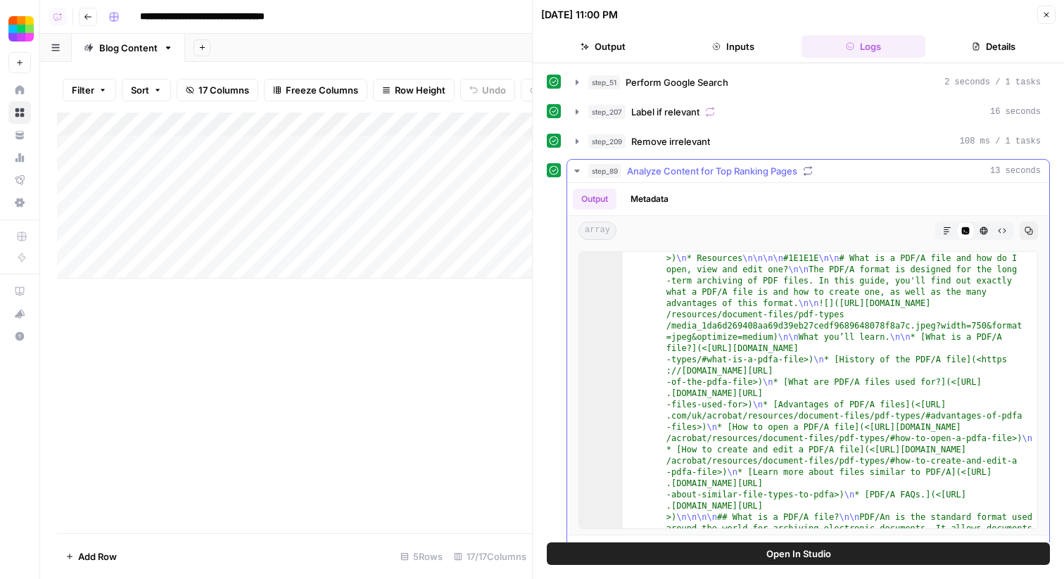
scroll to position [6, 0]
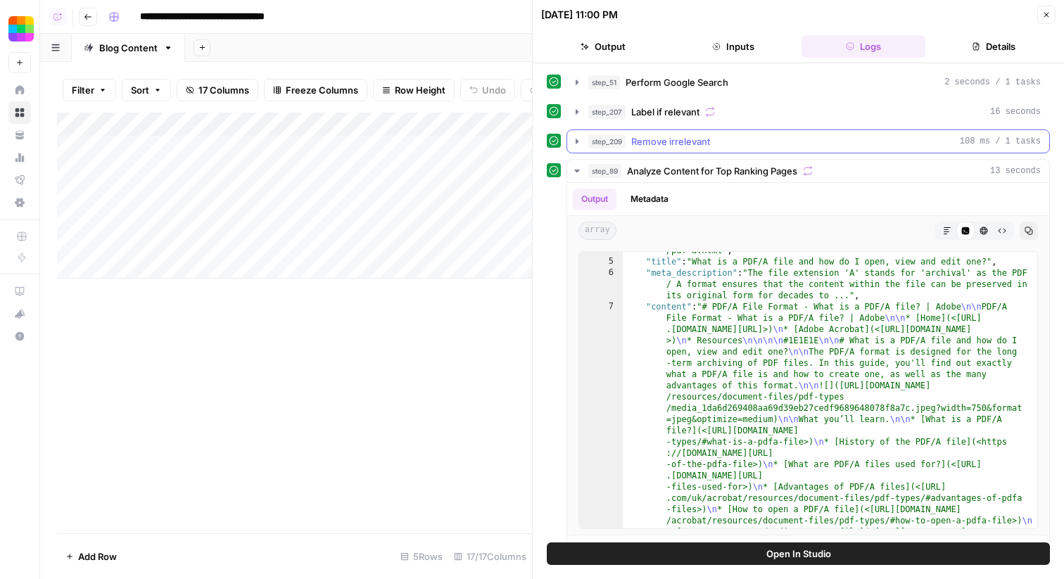
click at [687, 143] on span "Remove irrelevant" at bounding box center [670, 141] width 79 height 14
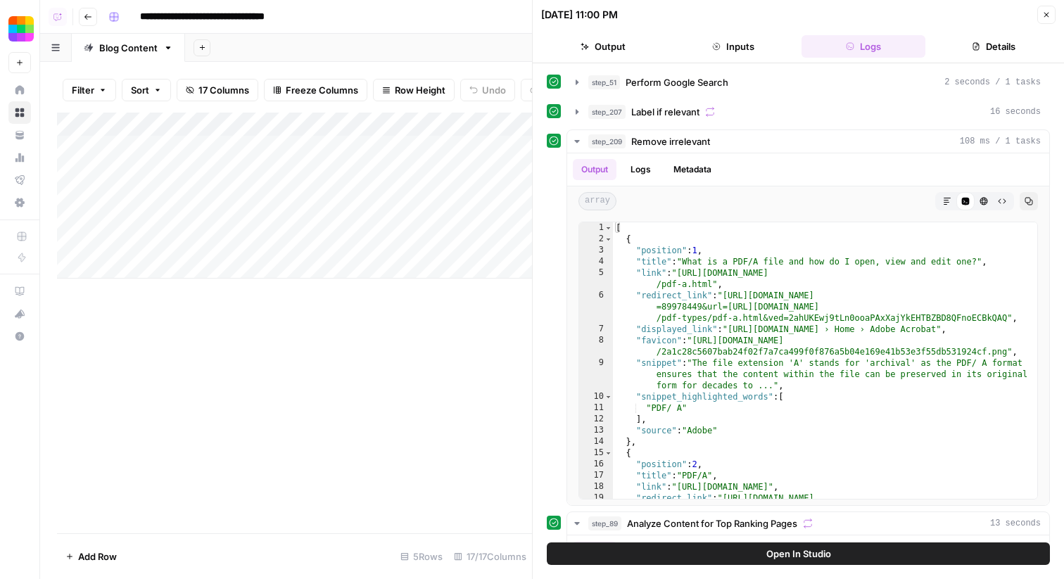
click at [198, 167] on div "Add Column" at bounding box center [294, 196] width 475 height 166
click at [193, 172] on div "Add Column" at bounding box center [294, 196] width 475 height 166
click at [193, 172] on body "**********" at bounding box center [532, 289] width 1064 height 579
click at [599, 553] on button "Open In Studio" at bounding box center [798, 553] width 503 height 23
click at [454, 124] on div "Add Column" at bounding box center [294, 196] width 475 height 166
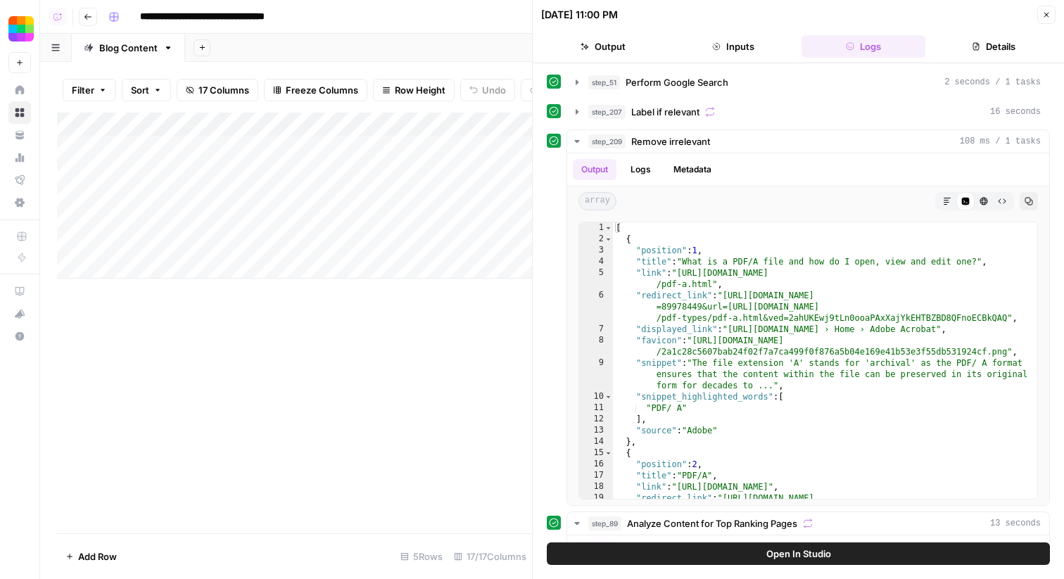
click at [271, 375] on div "Add Column" at bounding box center [294, 323] width 475 height 421
click at [472, 197] on div "Add Column" at bounding box center [294, 196] width 475 height 166
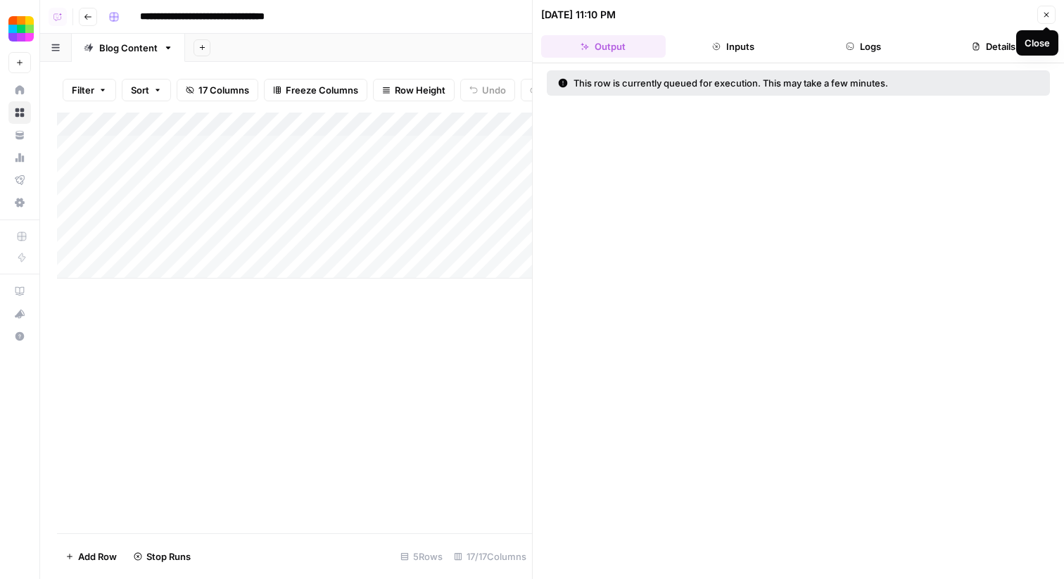
click at [1048, 17] on icon "button" at bounding box center [1046, 15] width 8 height 8
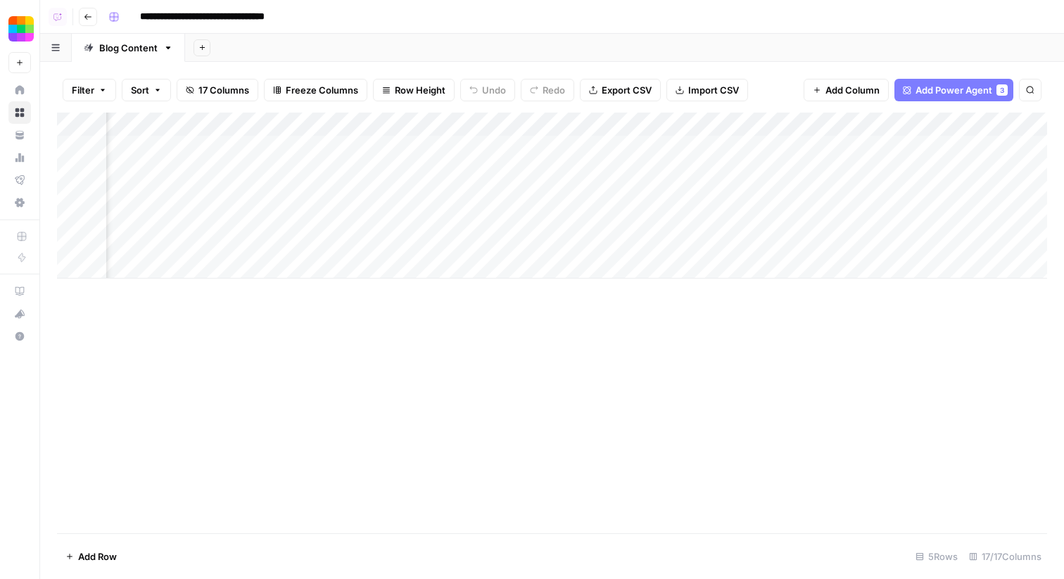
scroll to position [0, 106]
click at [463, 129] on div "Add Column" at bounding box center [552, 196] width 990 height 166
click at [443, 257] on span "Remove Column" at bounding box center [468, 262] width 123 height 14
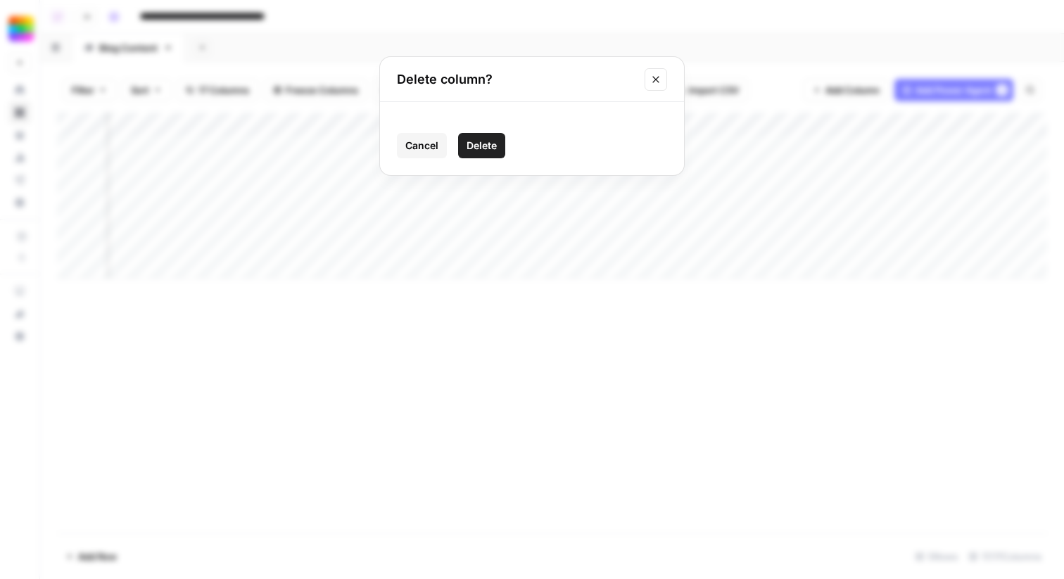
click at [481, 146] on span "Delete" at bounding box center [481, 146] width 30 height 14
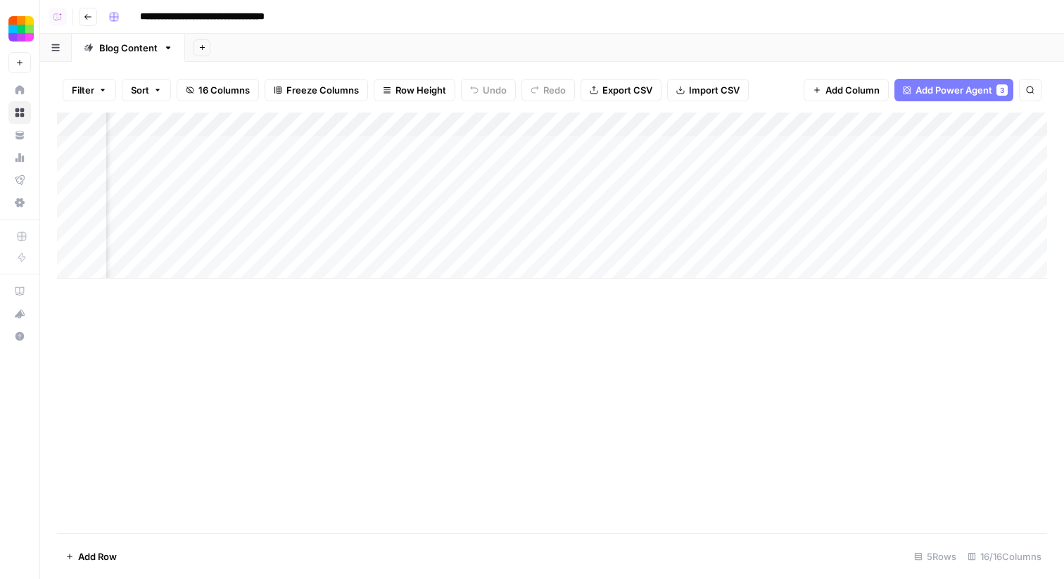
click at [741, 148] on div "Add Column" at bounding box center [552, 196] width 990 height 166
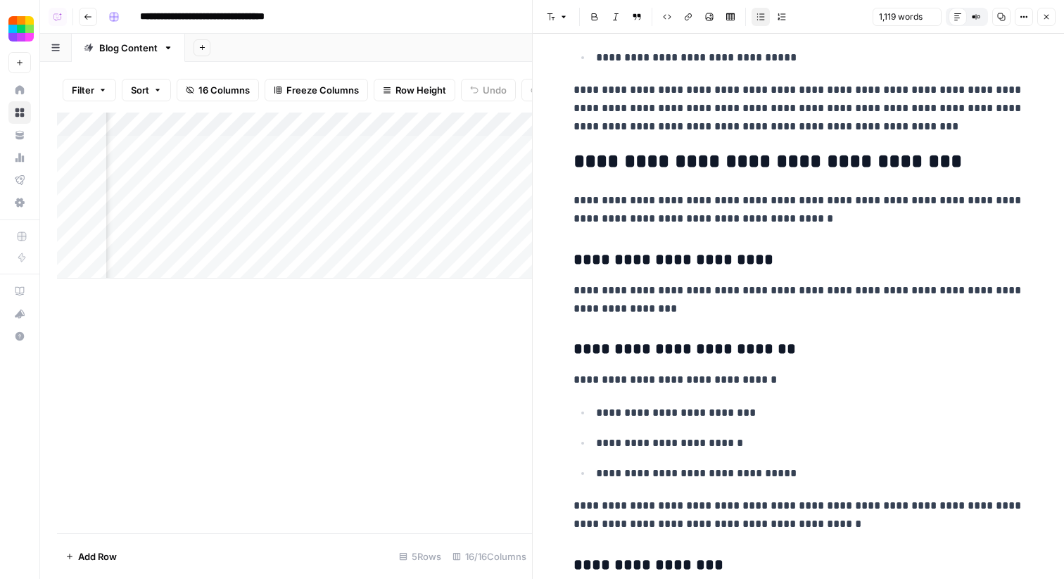
scroll to position [708, 0]
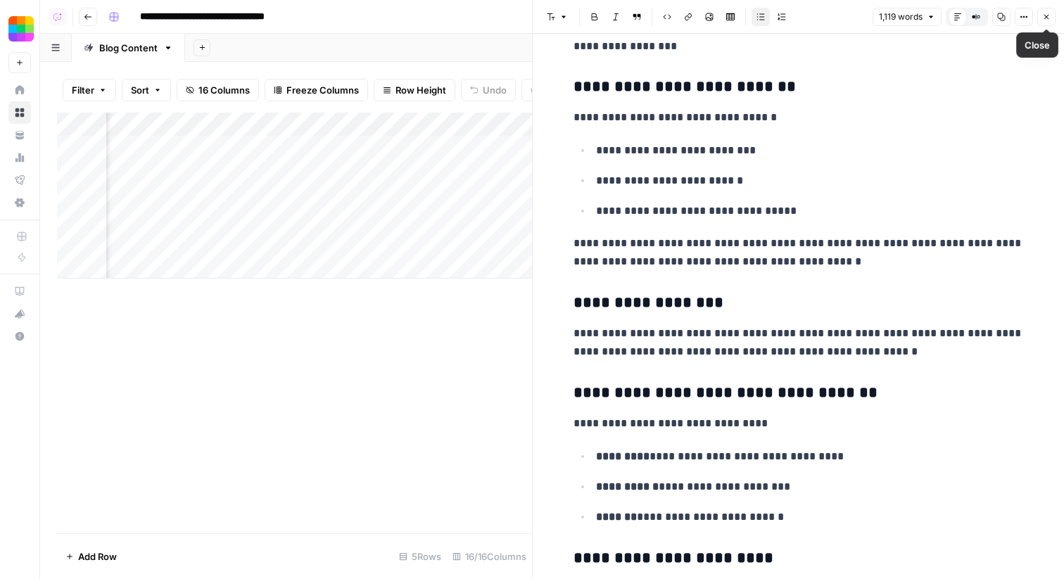
click at [1049, 15] on icon "button" at bounding box center [1046, 17] width 8 height 8
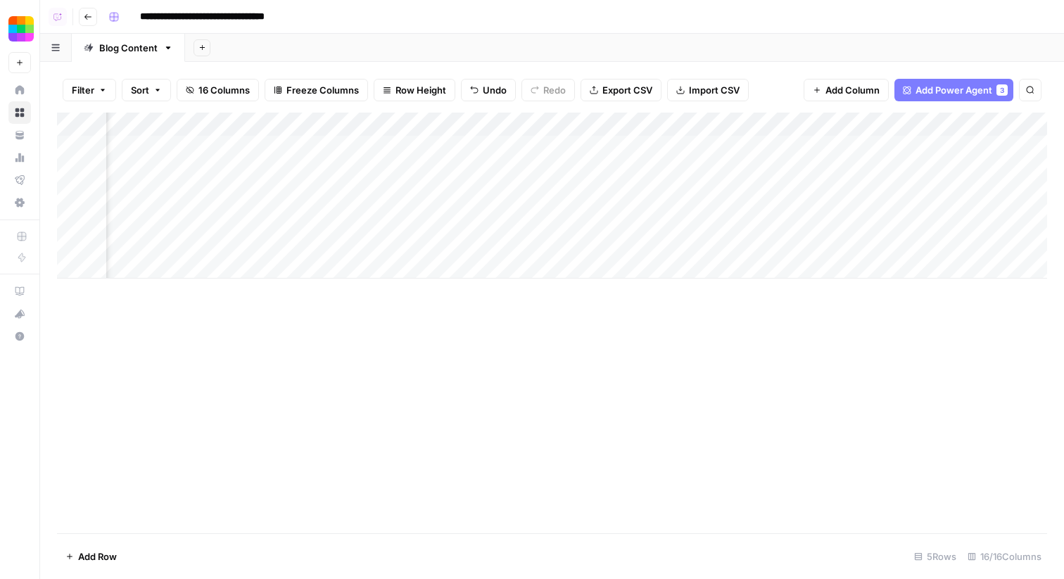
scroll to position [0, 458]
click at [468, 150] on div "Add Column" at bounding box center [552, 196] width 990 height 166
click at [442, 428] on div "Add Column" at bounding box center [552, 323] width 990 height 421
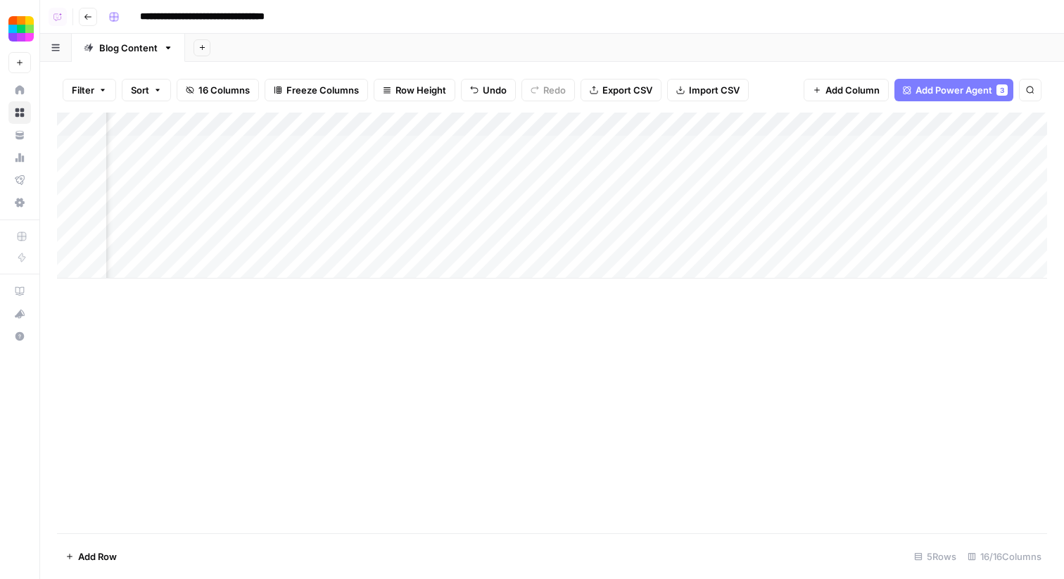
drag, startPoint x: 745, startPoint y: 121, endPoint x: 249, endPoint y: 119, distance: 495.9
click at [249, 119] on div "Add Column" at bounding box center [552, 196] width 990 height 166
click at [402, 134] on div "Add Column" at bounding box center [552, 196] width 990 height 166
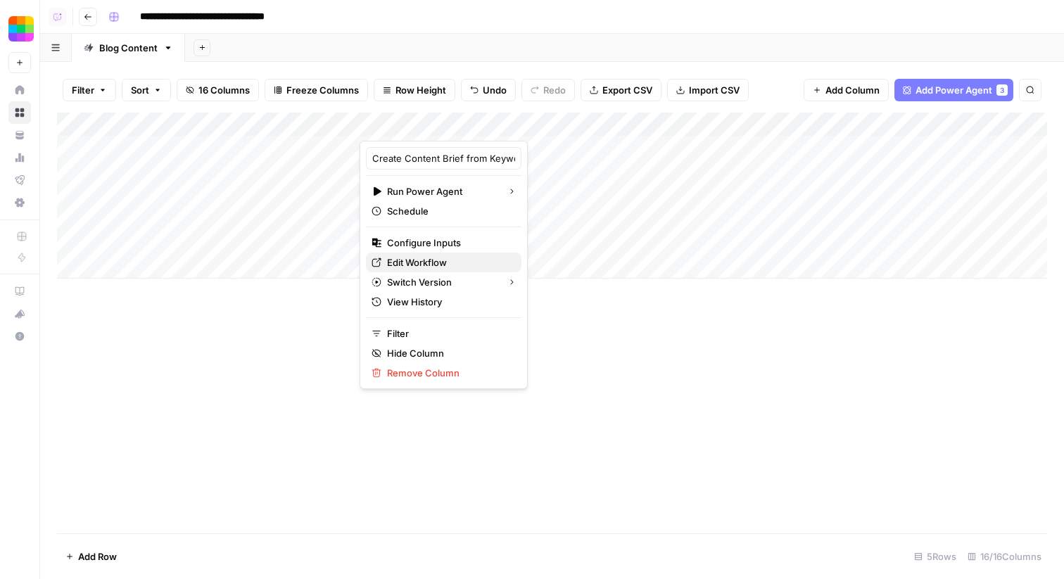
click at [420, 265] on span "Edit Workflow" at bounding box center [448, 262] width 123 height 14
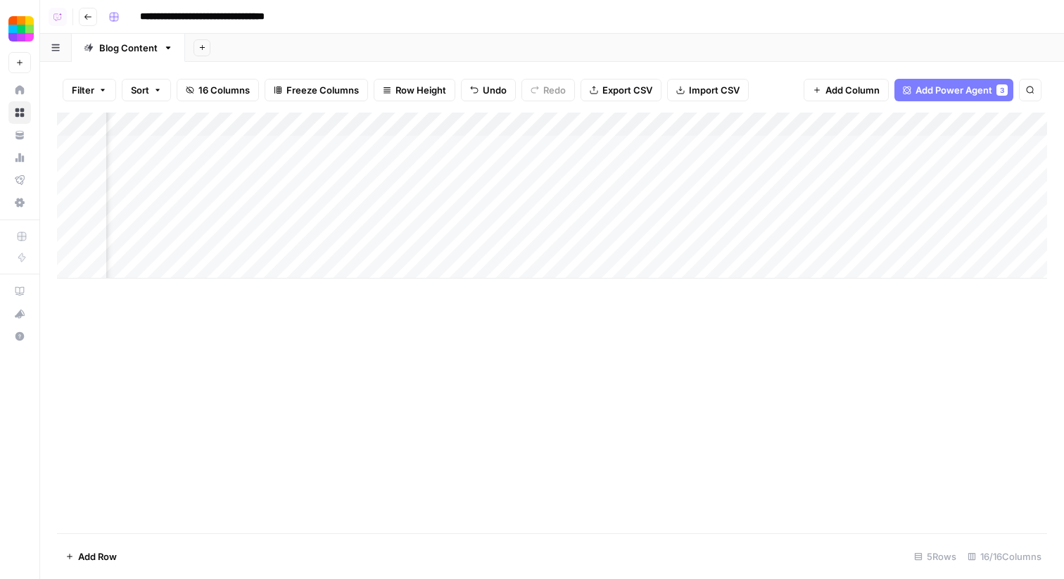
scroll to position [0, 618]
click at [952, 115] on div "Add Column" at bounding box center [552, 196] width 990 height 166
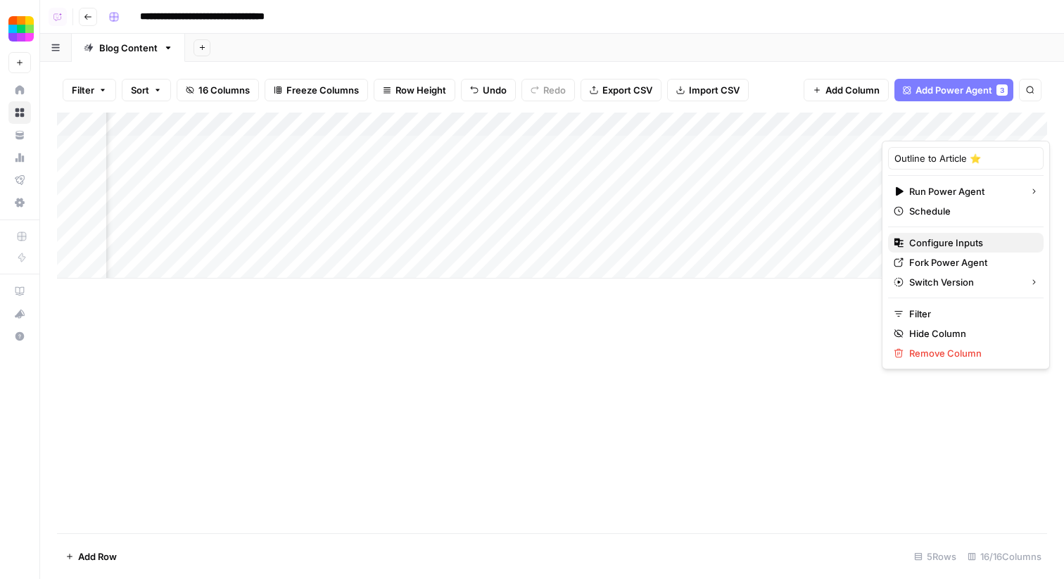
click at [929, 243] on span "Configure Inputs" at bounding box center [970, 243] width 123 height 14
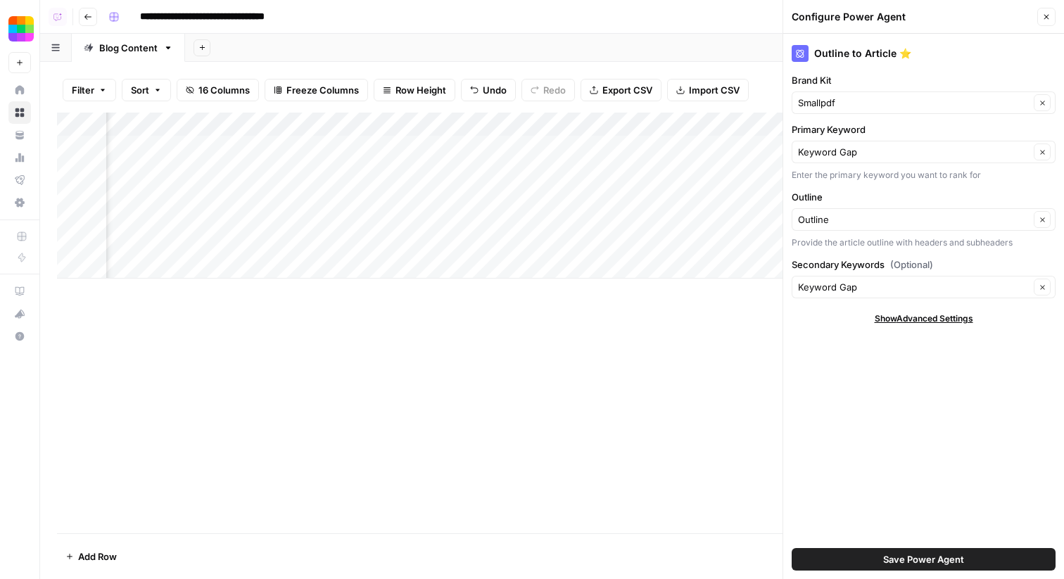
click at [893, 563] on span "Save Power Agent" at bounding box center [923, 559] width 81 height 14
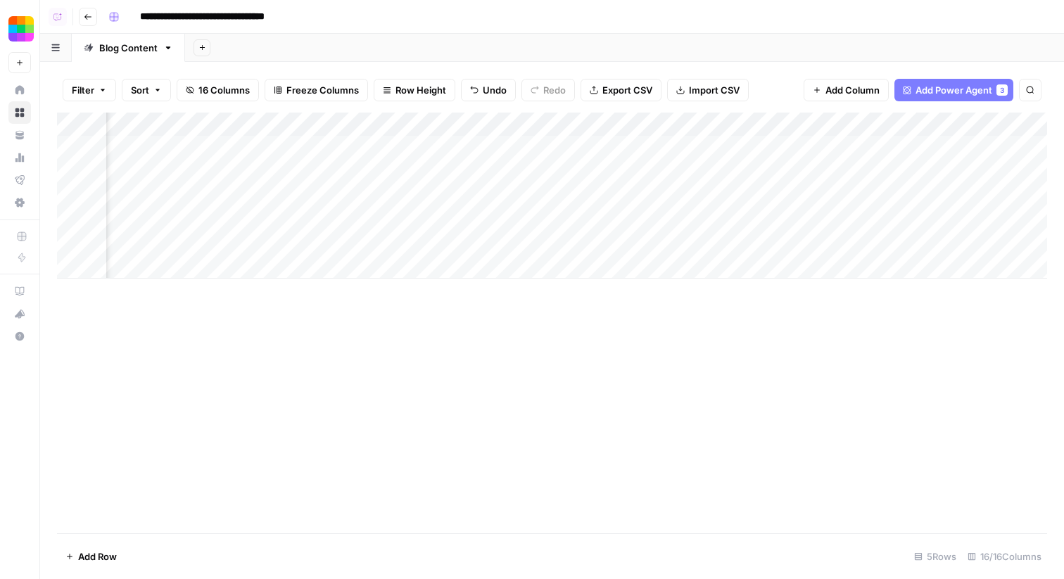
click at [924, 124] on div "Add Column" at bounding box center [552, 196] width 990 height 166
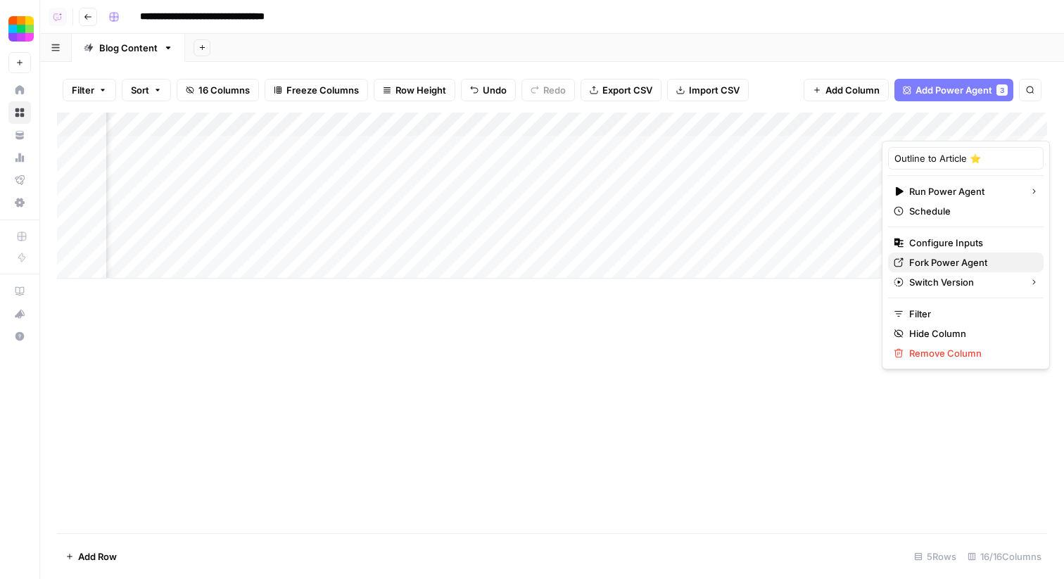
click at [932, 261] on span "Fork Power Agent" at bounding box center [970, 262] width 123 height 14
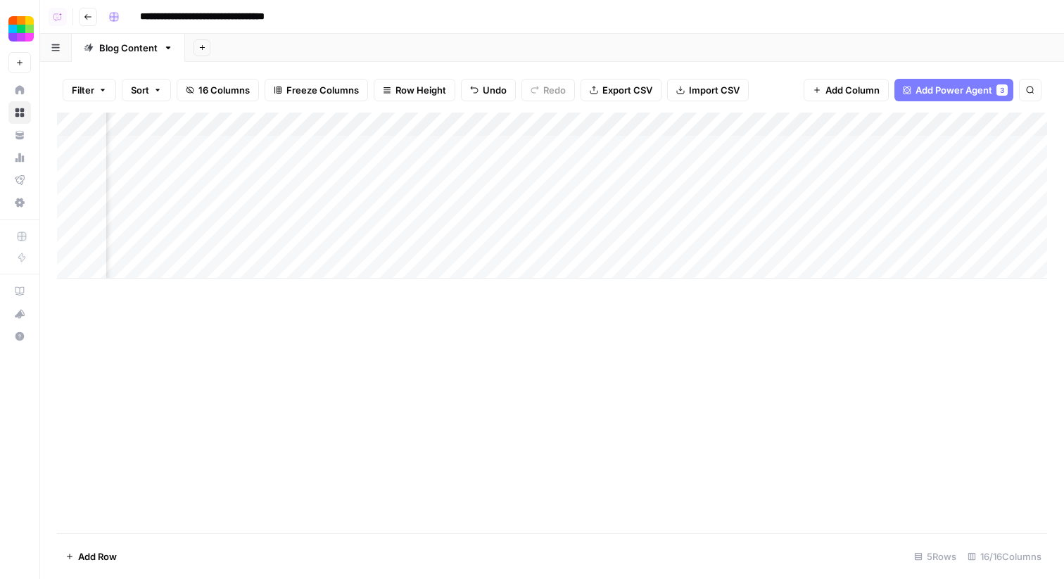
drag, startPoint x: 944, startPoint y: 126, endPoint x: 486, endPoint y: 129, distance: 457.9
click at [486, 129] on div "Add Column" at bounding box center [552, 196] width 990 height 166
click at [433, 145] on div "Add Column" at bounding box center [552, 196] width 990 height 166
click at [455, 126] on div "Add Column" at bounding box center [552, 196] width 990 height 166
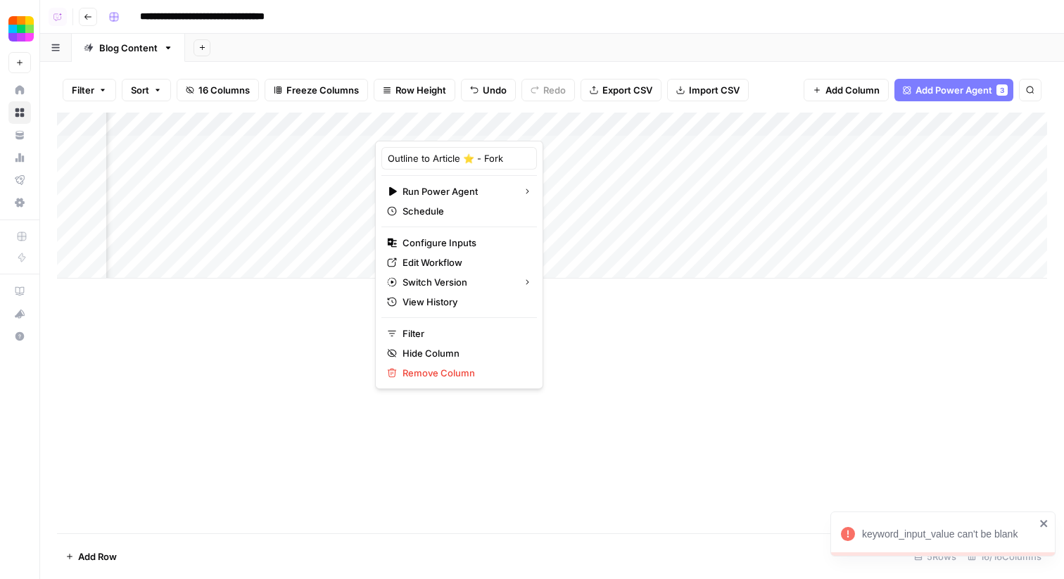
click at [617, 347] on div "Add Column" at bounding box center [552, 323] width 990 height 421
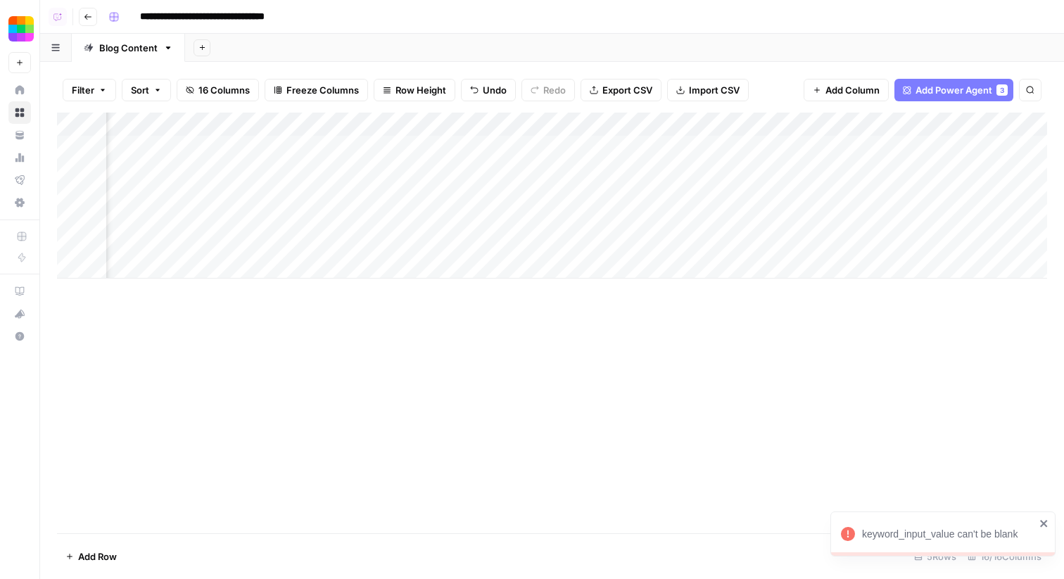
click at [443, 129] on div "Add Column" at bounding box center [552, 196] width 990 height 166
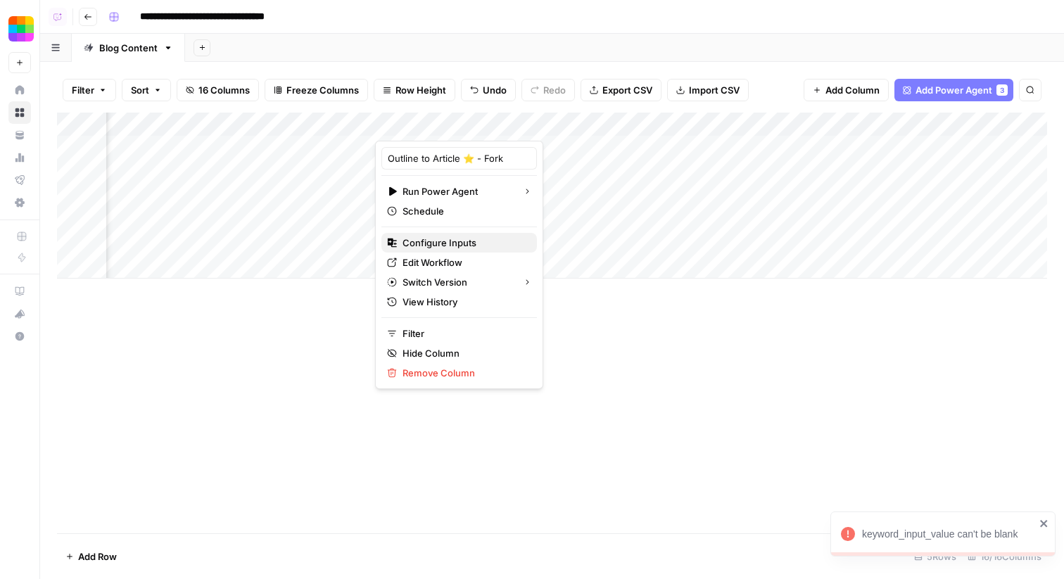
click at [448, 245] on span "Configure Inputs" at bounding box center [463, 243] width 123 height 14
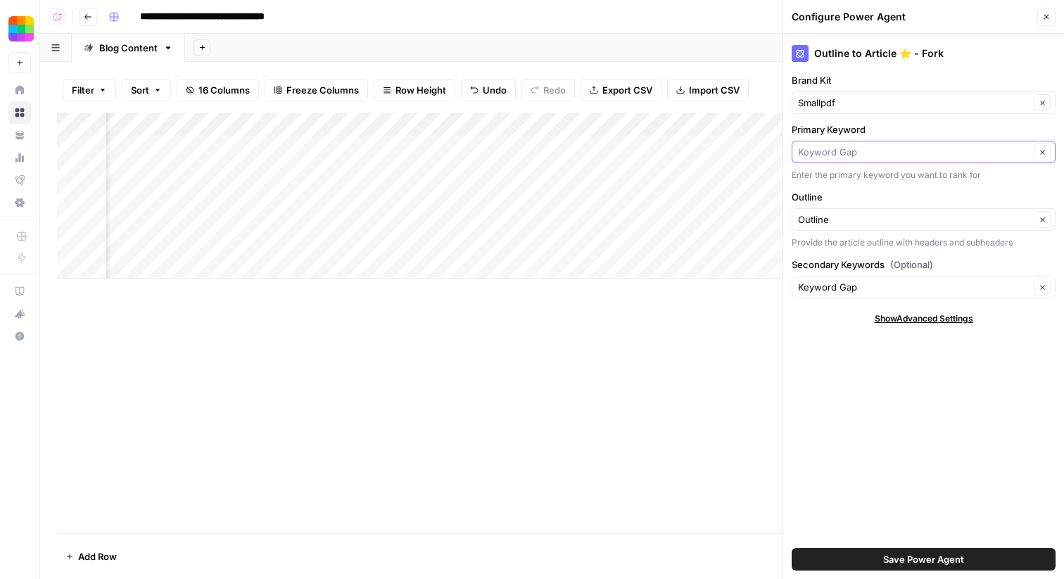
click at [861, 148] on input "Primary Keyword" at bounding box center [913, 152] width 231 height 14
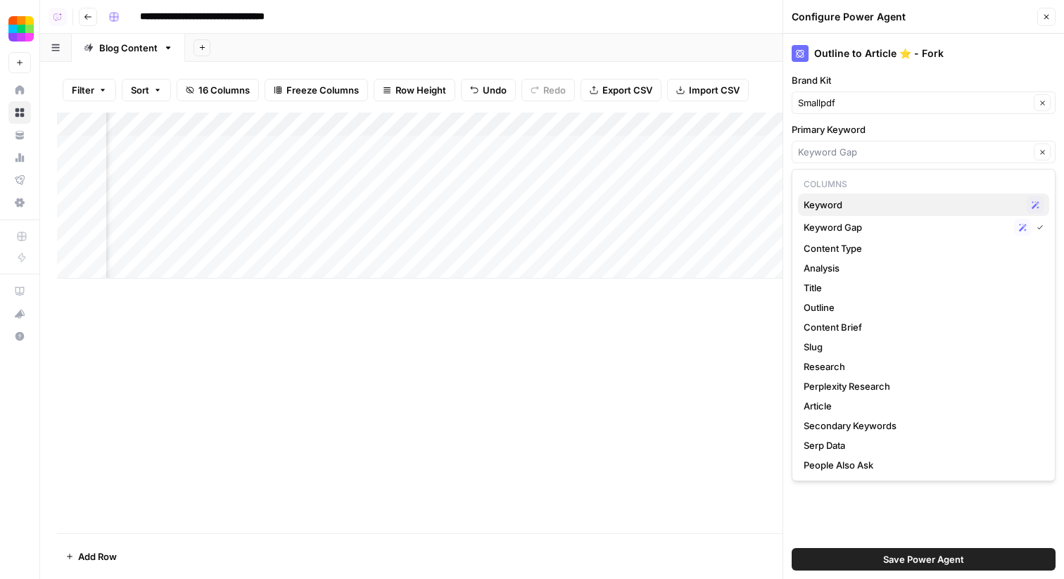
click at [861, 203] on span "Keyword" at bounding box center [911, 205] width 217 height 14
type input "Keyword"
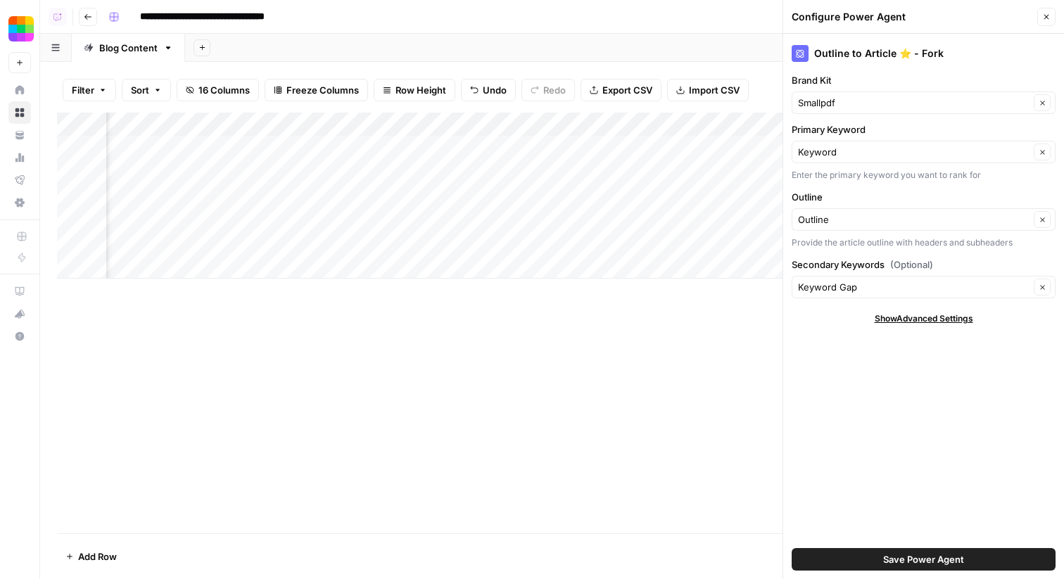
click at [857, 561] on button "Save Power Agent" at bounding box center [923, 559] width 264 height 23
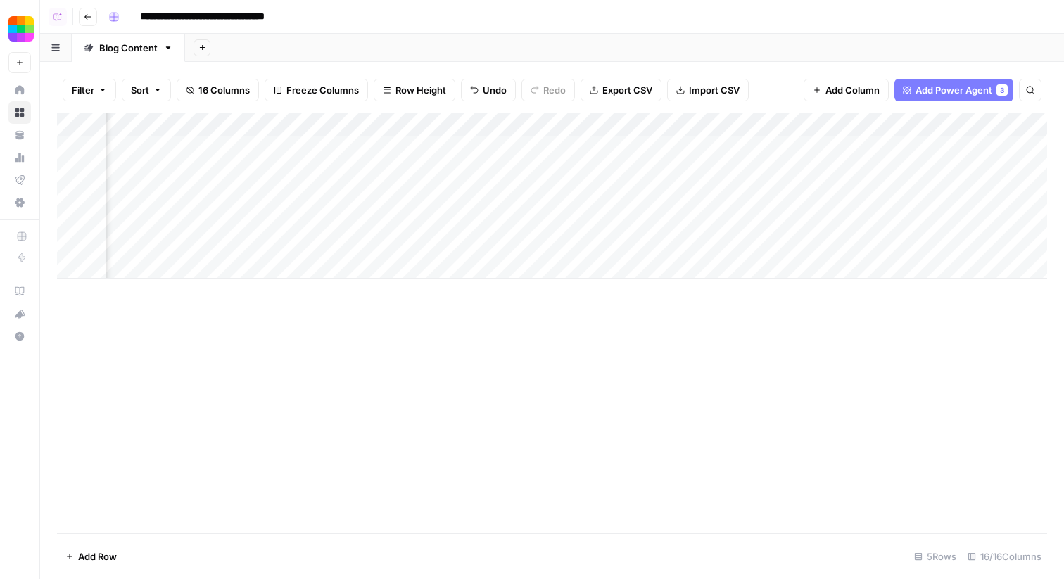
click at [438, 143] on div "Add Column" at bounding box center [552, 196] width 990 height 166
click at [434, 168] on div "Add Column" at bounding box center [552, 196] width 990 height 166
click at [471, 196] on div "Add Column" at bounding box center [552, 196] width 990 height 166
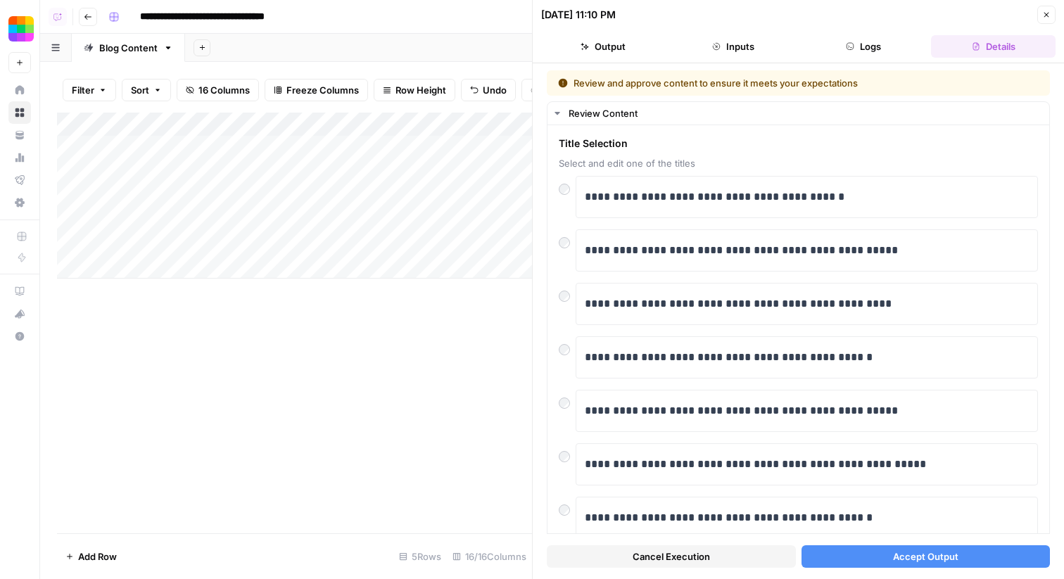
click at [920, 551] on span "Accept Output" at bounding box center [925, 556] width 65 height 14
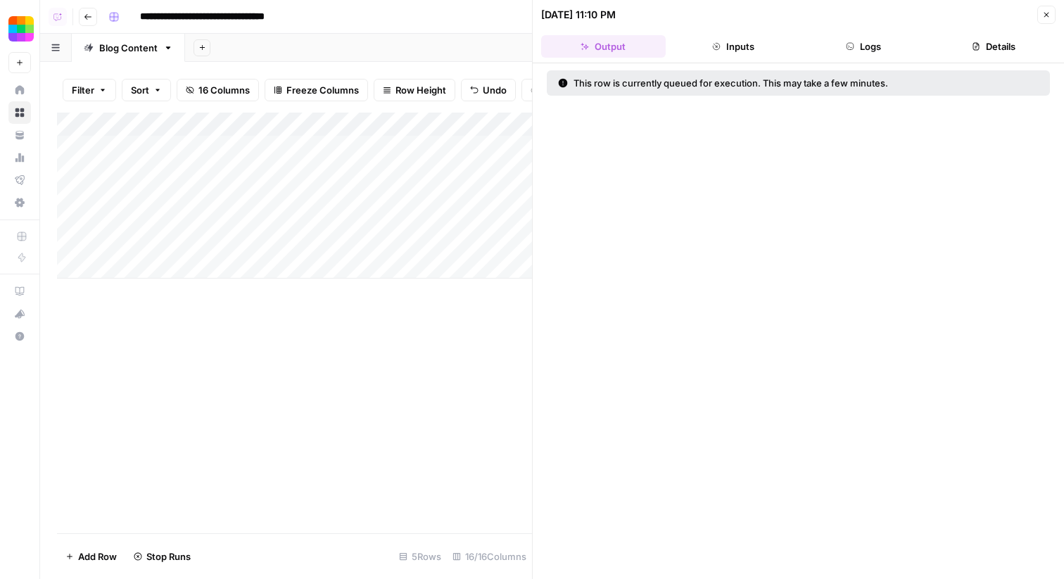
click at [1045, 15] on icon "button" at bounding box center [1046, 15] width 5 height 5
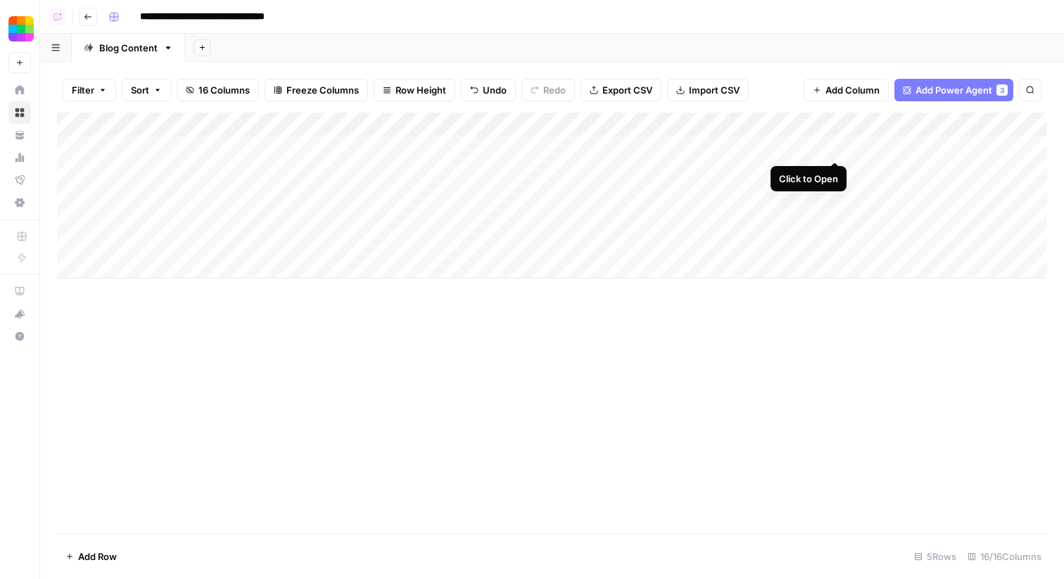
click at [836, 147] on div "Add Column" at bounding box center [552, 196] width 990 height 166
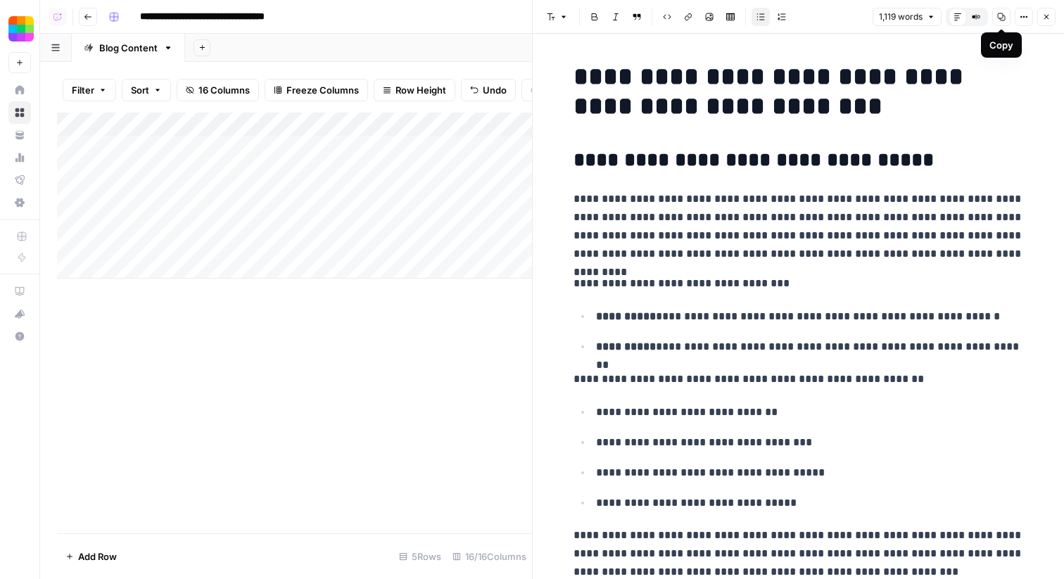
click at [1006, 21] on button "Copy" at bounding box center [1001, 17] width 18 height 18
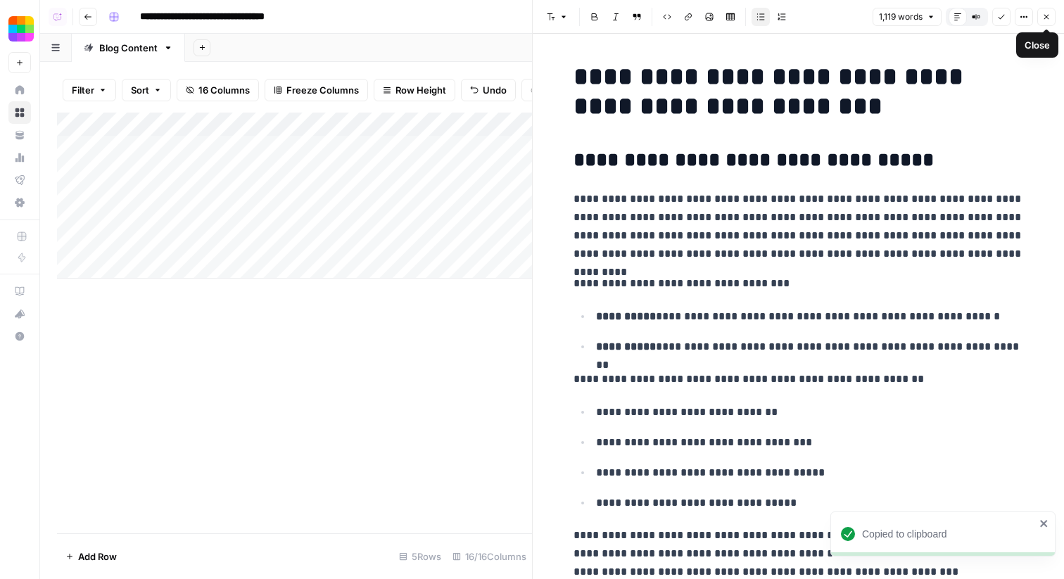
click at [1049, 15] on icon "button" at bounding box center [1046, 17] width 8 height 8
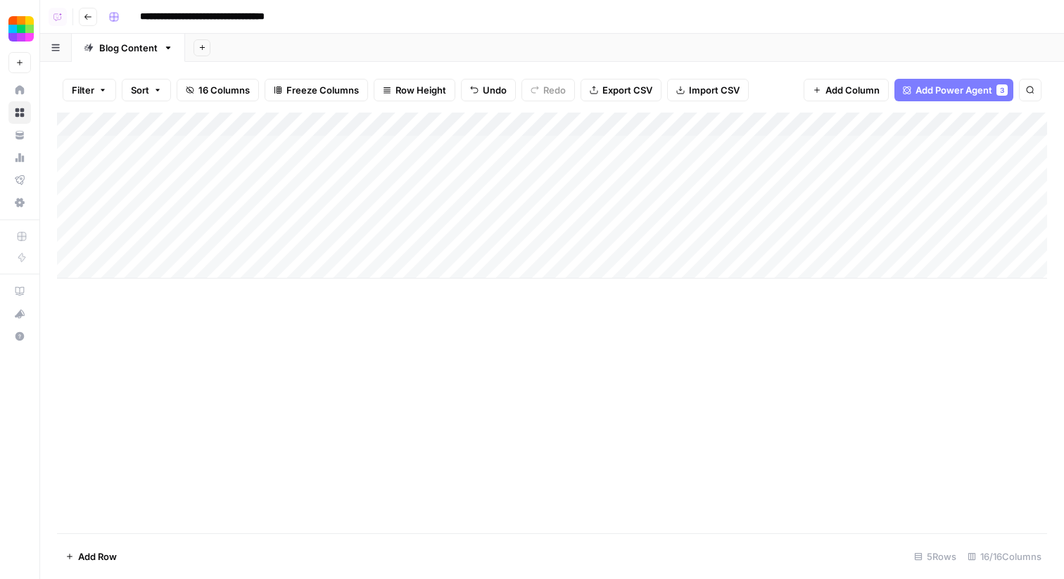
click at [152, 165] on div "Add Column" at bounding box center [552, 196] width 990 height 166
click at [293, 395] on div "Add Column" at bounding box center [552, 323] width 990 height 421
click at [471, 197] on div "Add Column" at bounding box center [552, 196] width 990 height 166
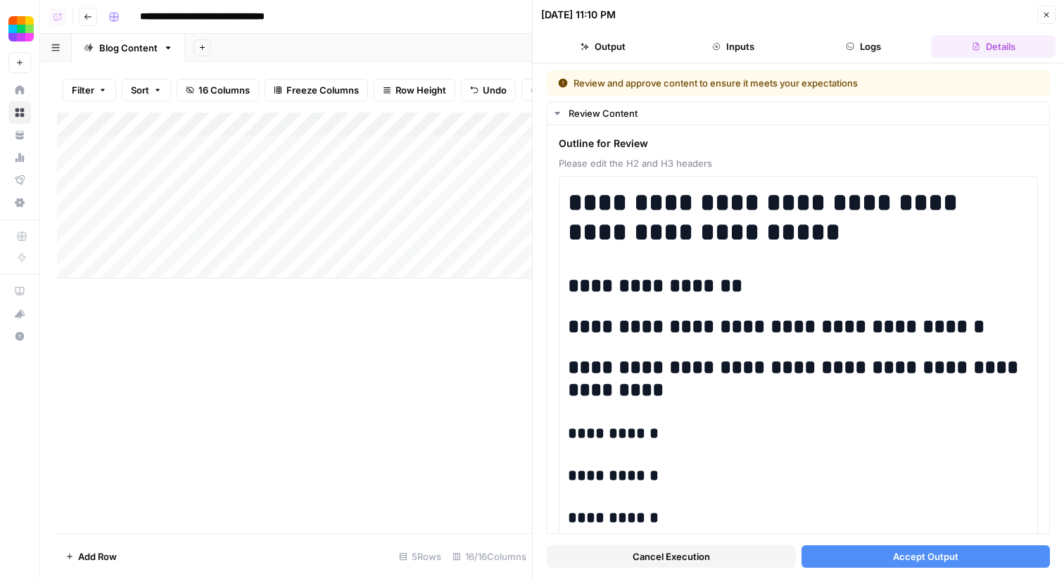
click at [849, 556] on button "Accept Output" at bounding box center [925, 556] width 249 height 23
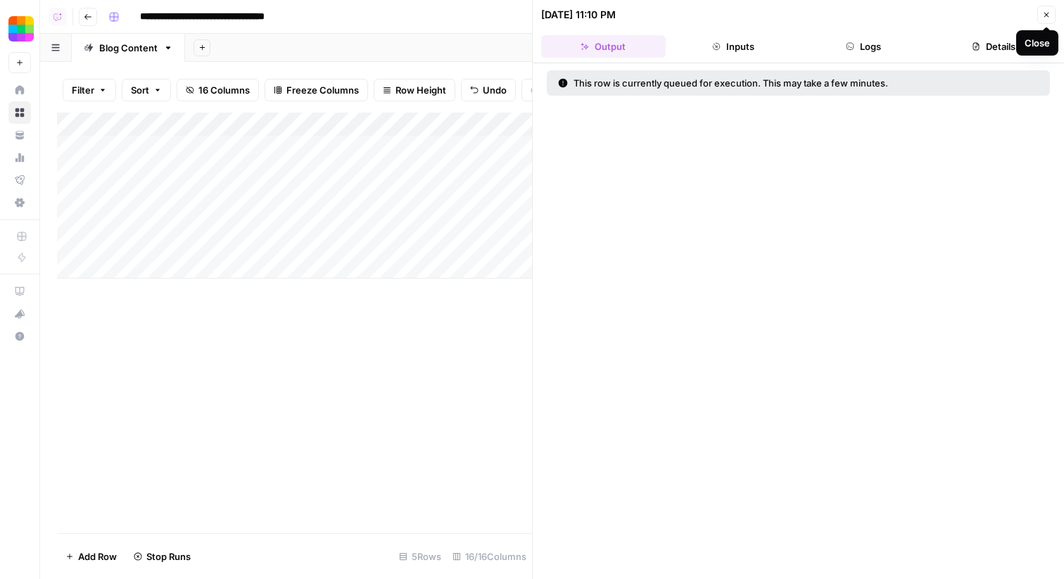
click at [1049, 15] on icon "button" at bounding box center [1046, 15] width 8 height 8
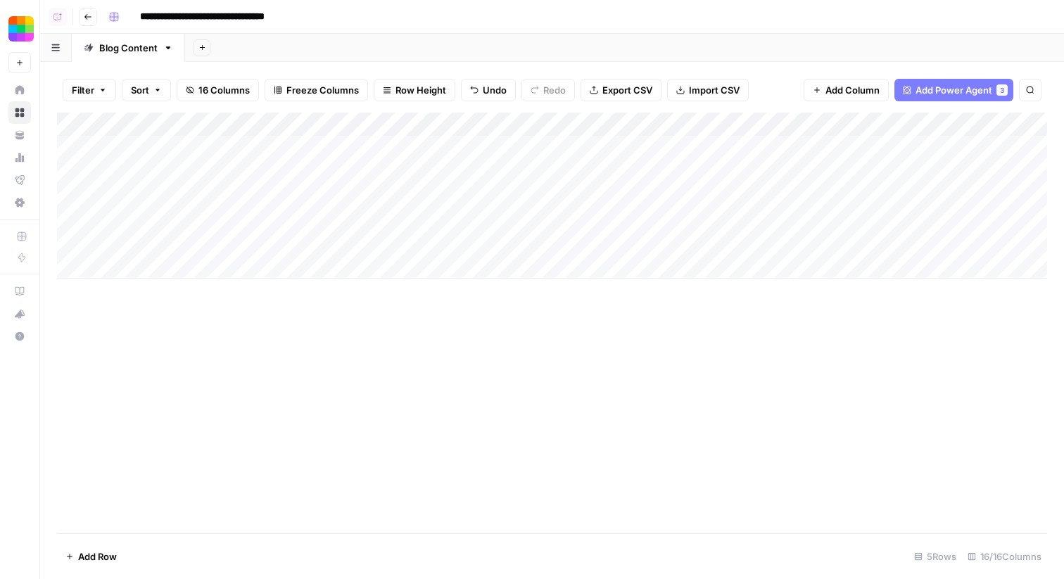
click at [851, 173] on div "Add Column" at bounding box center [552, 196] width 990 height 166
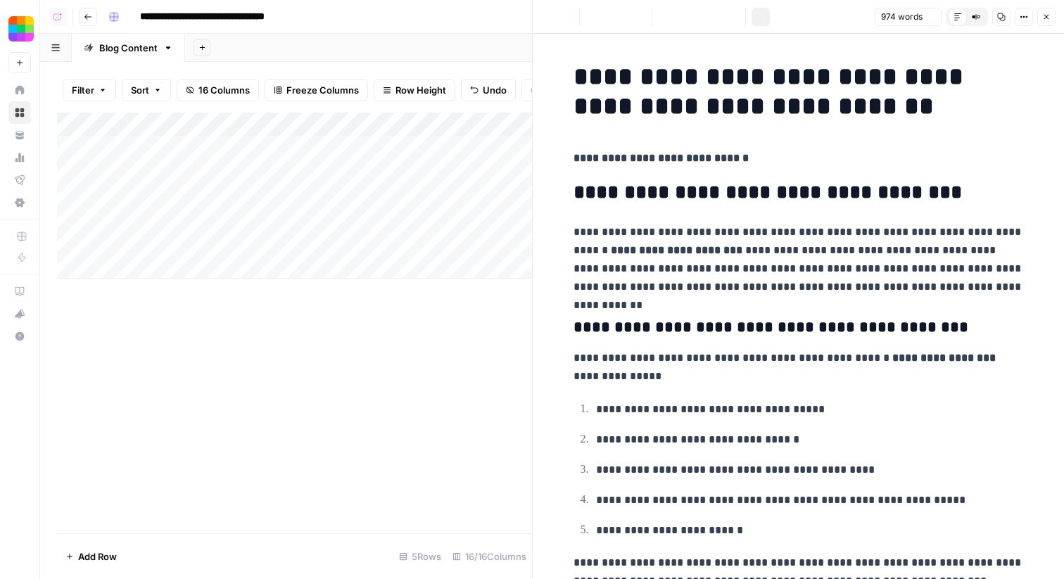
click at [1003, 18] on icon "button" at bounding box center [1001, 17] width 8 height 8
click at [1052, 18] on button "Close" at bounding box center [1046, 17] width 18 height 18
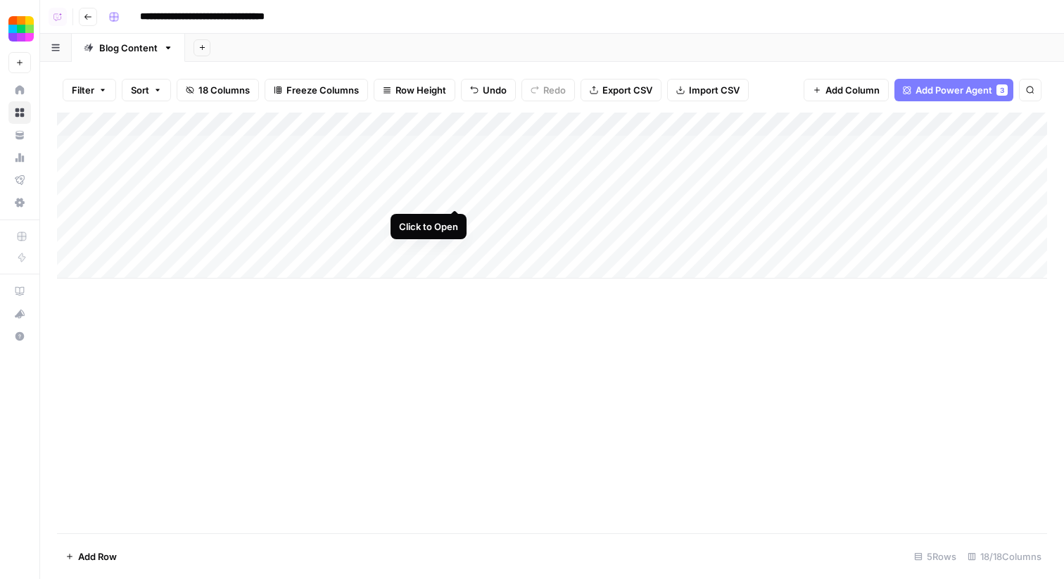
click at [454, 195] on div "Add Column" at bounding box center [552, 196] width 990 height 166
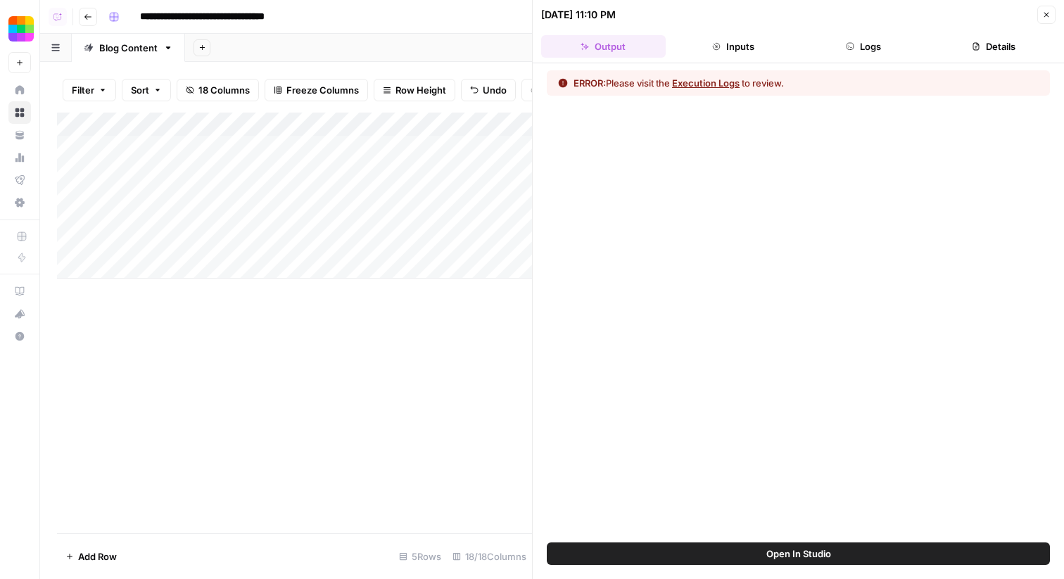
click at [876, 42] on button "Logs" at bounding box center [863, 46] width 125 height 23
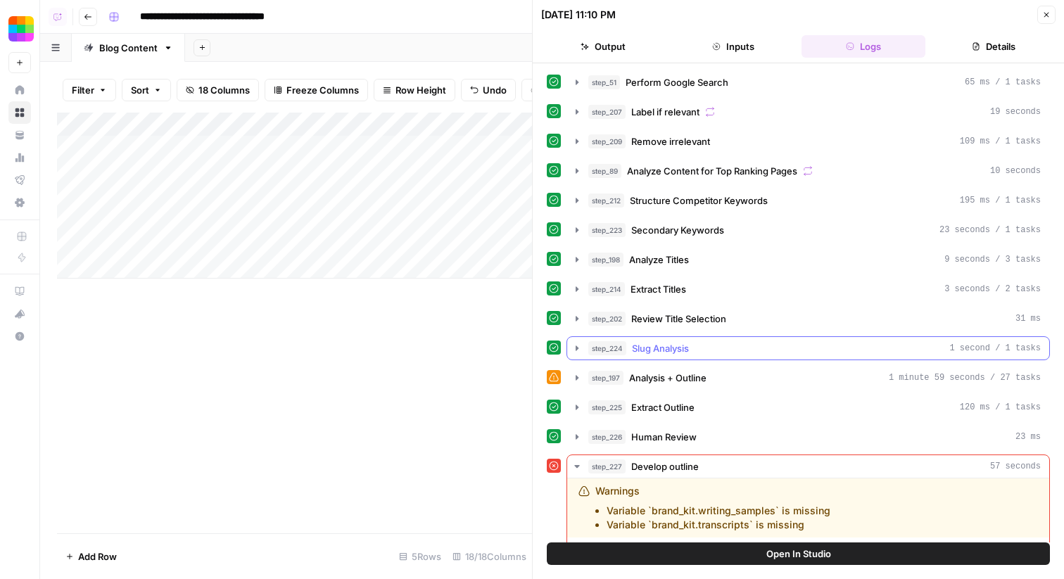
scroll to position [120, 0]
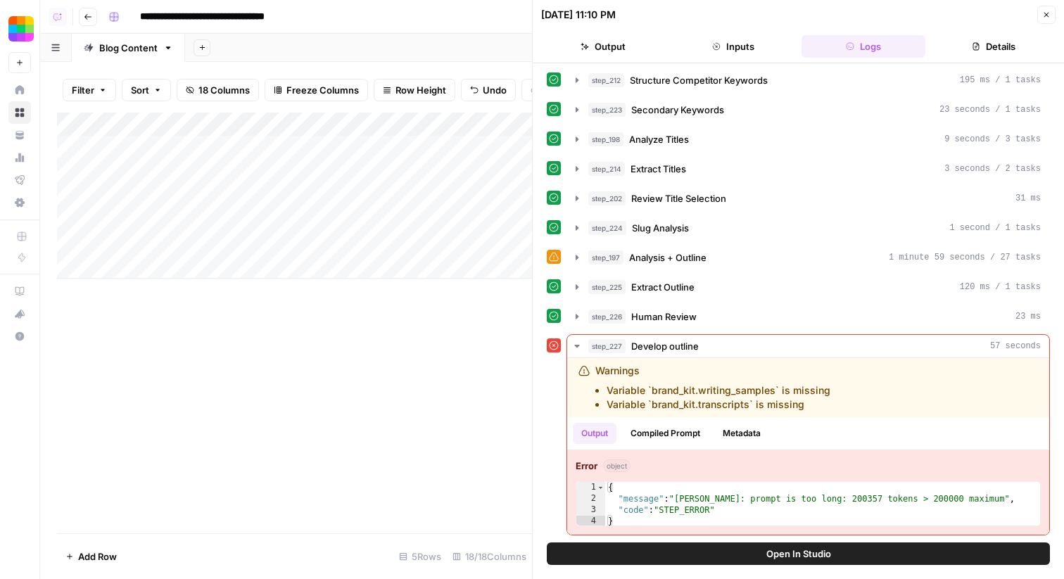
click at [824, 559] on span "Open In Studio" at bounding box center [798, 554] width 65 height 14
click at [474, 196] on div "Add Column" at bounding box center [294, 196] width 475 height 166
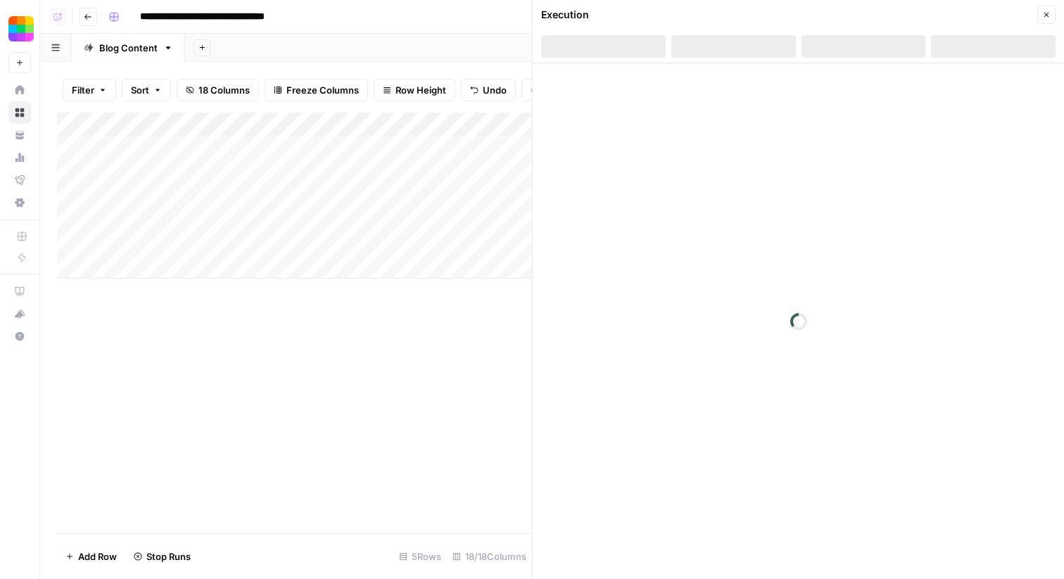
click at [1043, 18] on button "Close" at bounding box center [1046, 15] width 18 height 18
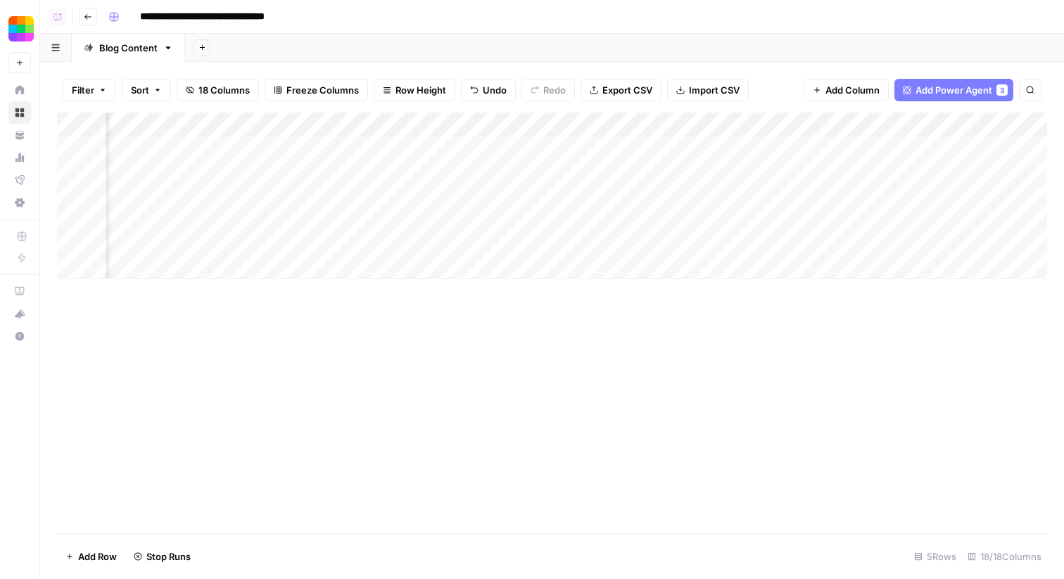
scroll to position [0, 472]
click at [615, 146] on div "Add Column" at bounding box center [552, 196] width 990 height 166
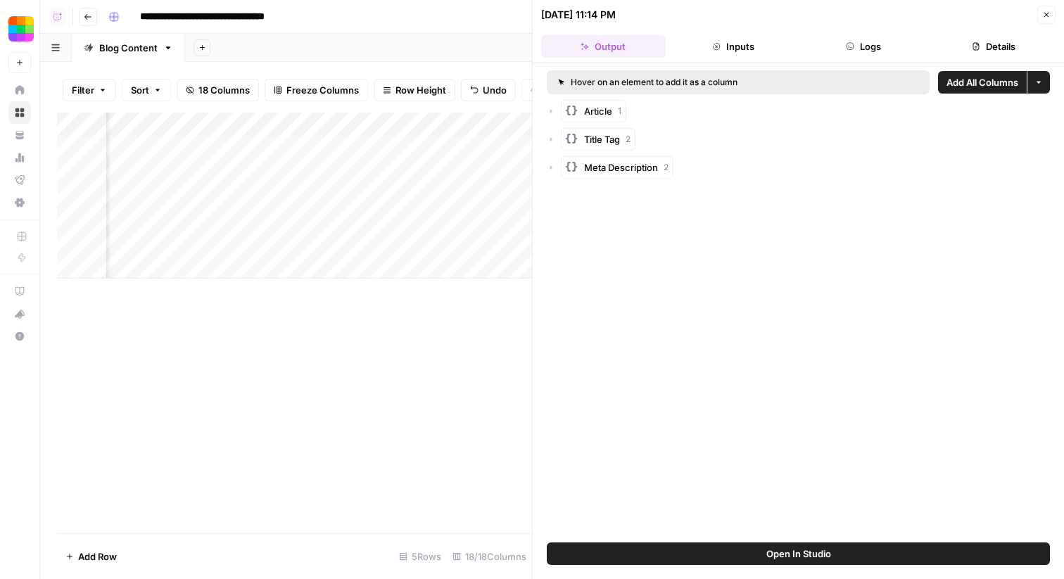
click at [551, 116] on div "Article 1" at bounding box center [798, 111] width 503 height 23
click at [550, 112] on icon "button" at bounding box center [551, 111] width 2 height 4
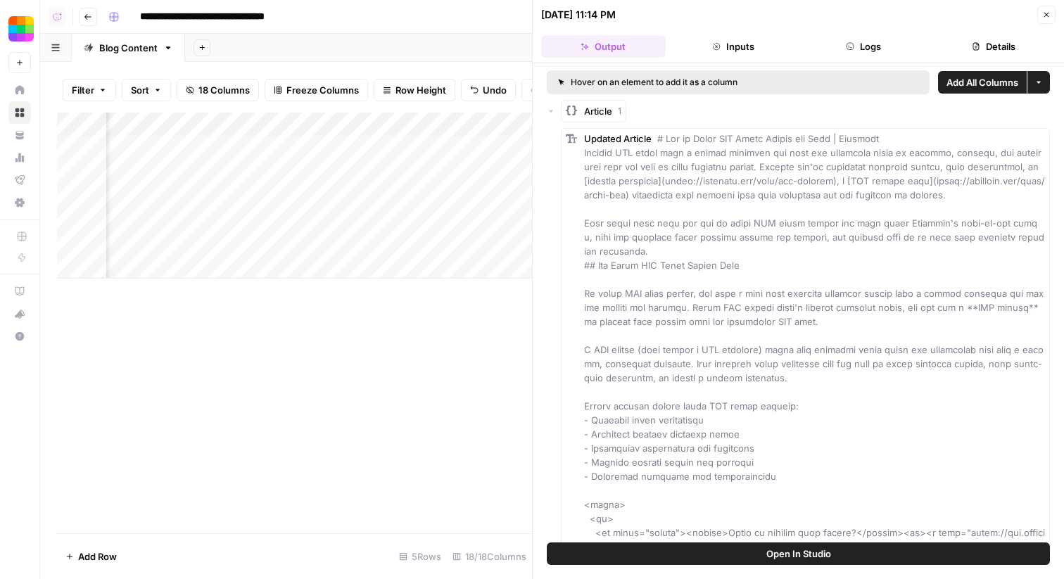
click at [550, 110] on icon "button" at bounding box center [551, 111] width 4 height 2
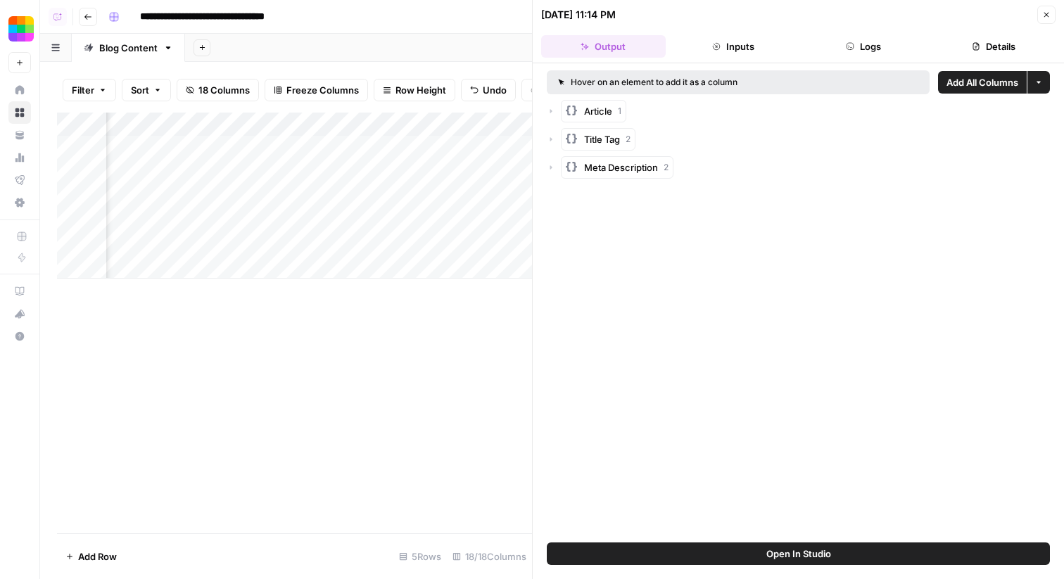
click at [1051, 13] on button "Close" at bounding box center [1046, 15] width 18 height 18
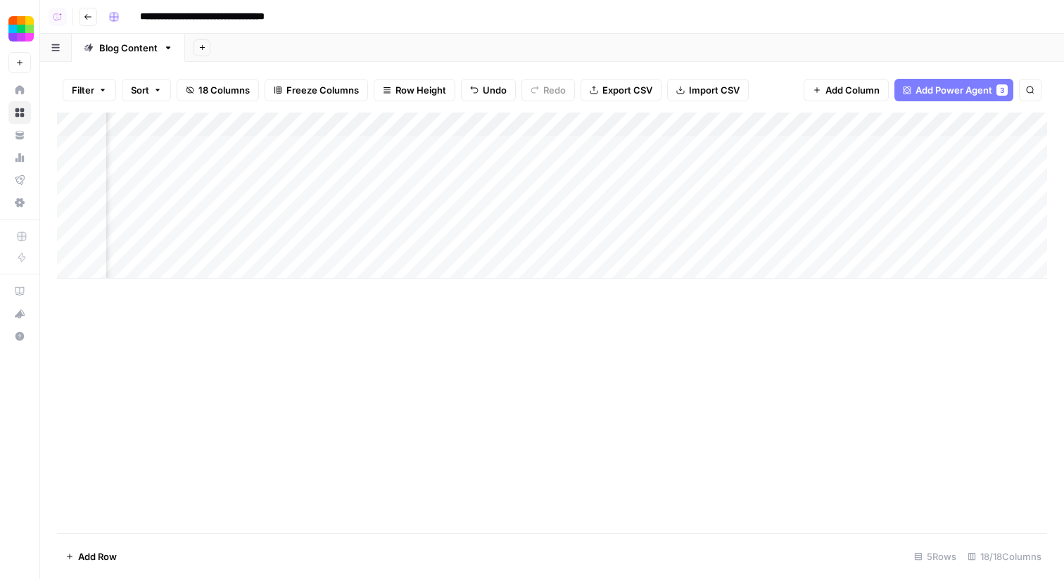
scroll to position [0, 503]
click at [586, 149] on div "Add Column" at bounding box center [552, 196] width 990 height 166
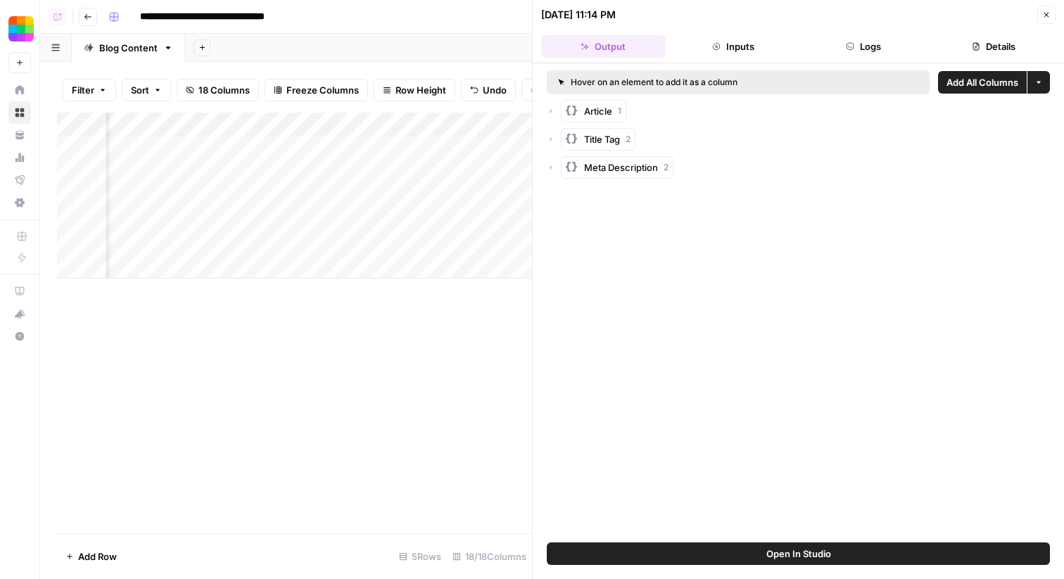
click at [972, 88] on span "Add All Columns" at bounding box center [982, 82] width 72 height 14
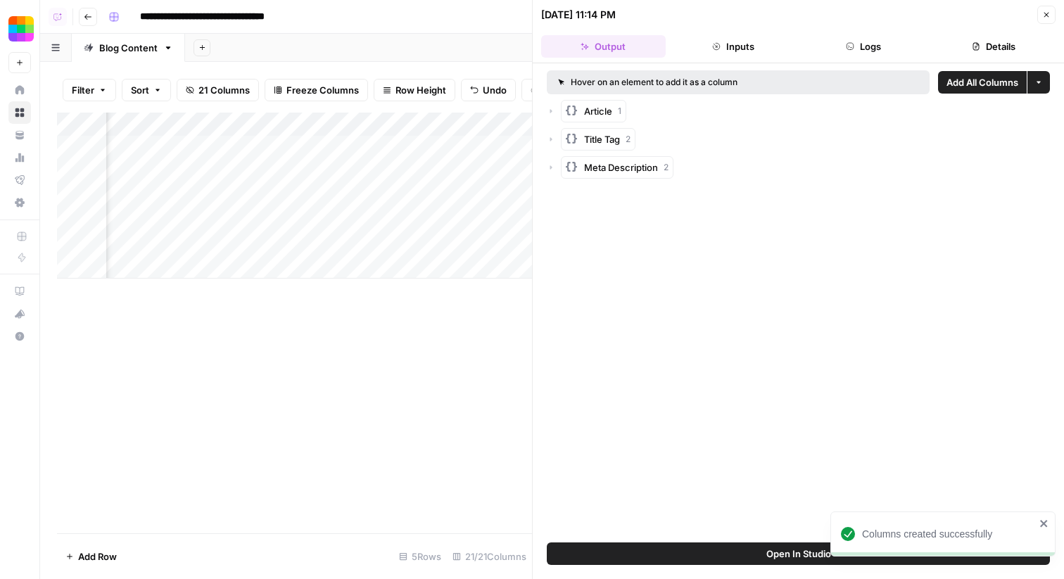
scroll to position [0, 820]
click at [1043, 13] on icon "button" at bounding box center [1046, 15] width 8 height 8
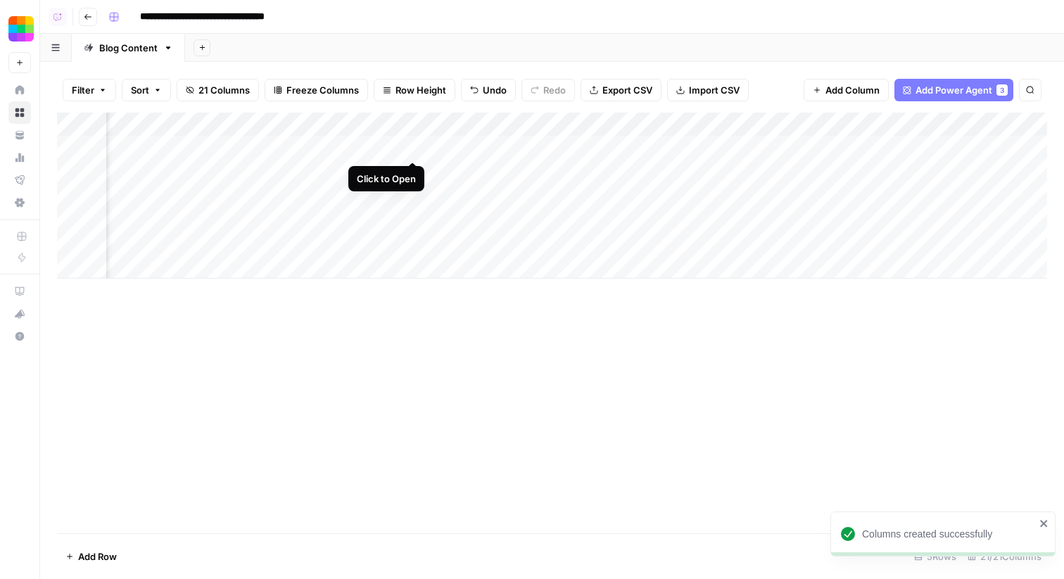
click at [414, 144] on div "Add Column" at bounding box center [552, 196] width 990 height 166
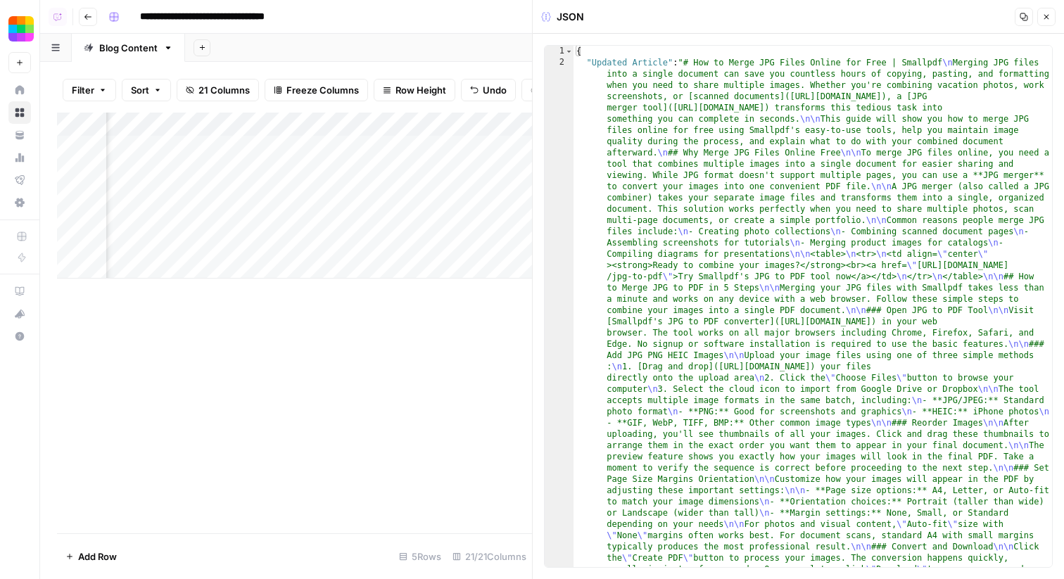
click at [381, 117] on div "Add Column" at bounding box center [294, 196] width 475 height 166
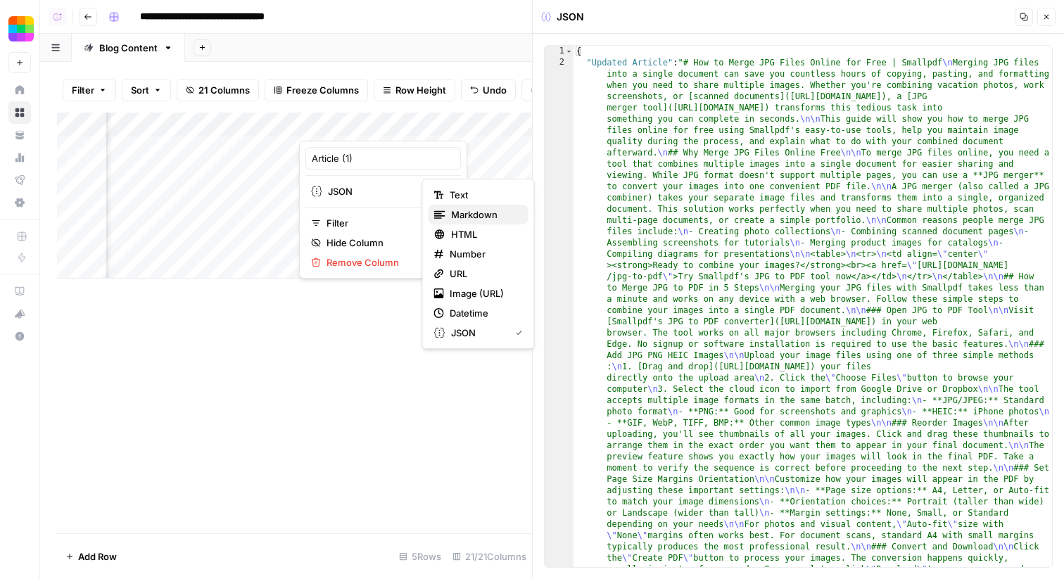
click at [482, 212] on span "Markdown" at bounding box center [484, 215] width 66 height 14
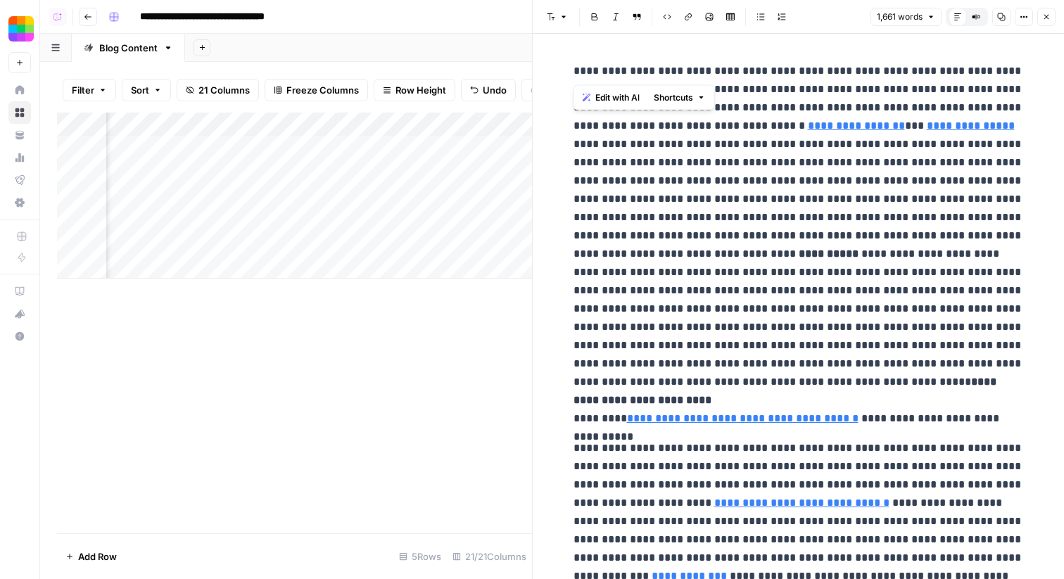
drag, startPoint x: 674, startPoint y: 71, endPoint x: 566, endPoint y: 68, distance: 108.4
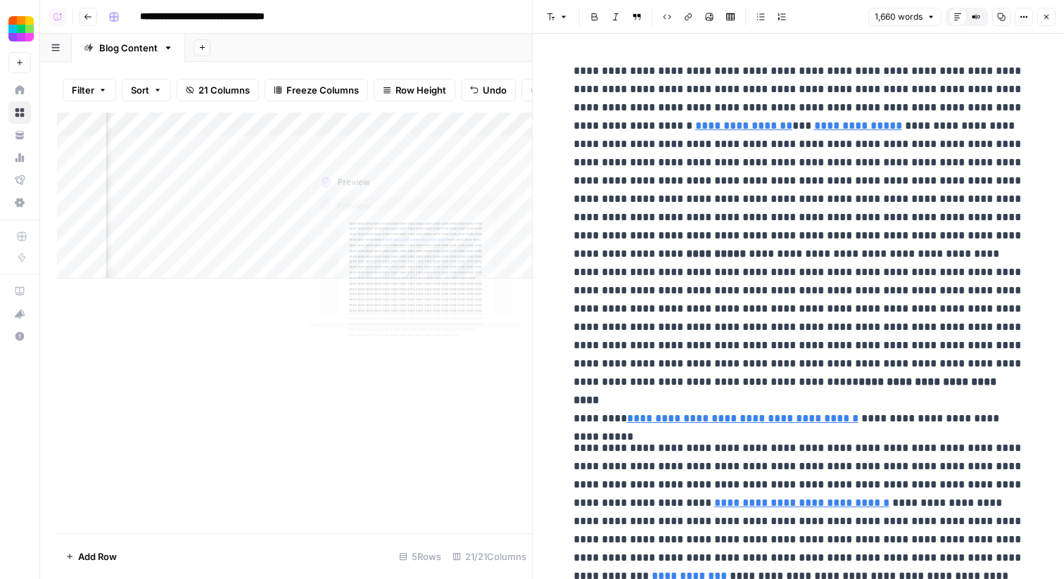
click at [362, 119] on div "Add Column" at bounding box center [294, 196] width 475 height 166
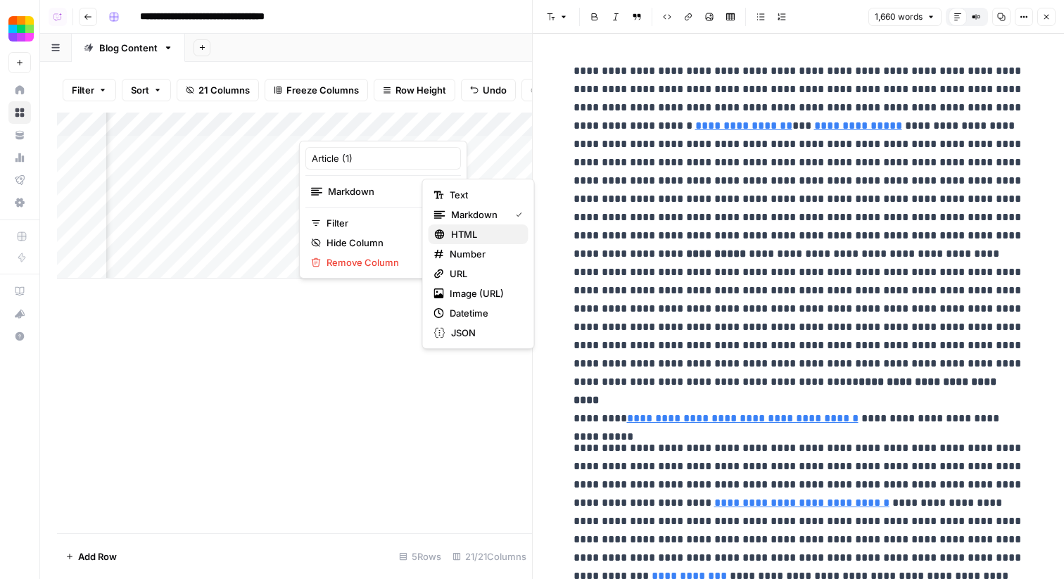
click at [475, 232] on span "HTML" at bounding box center [484, 234] width 66 height 14
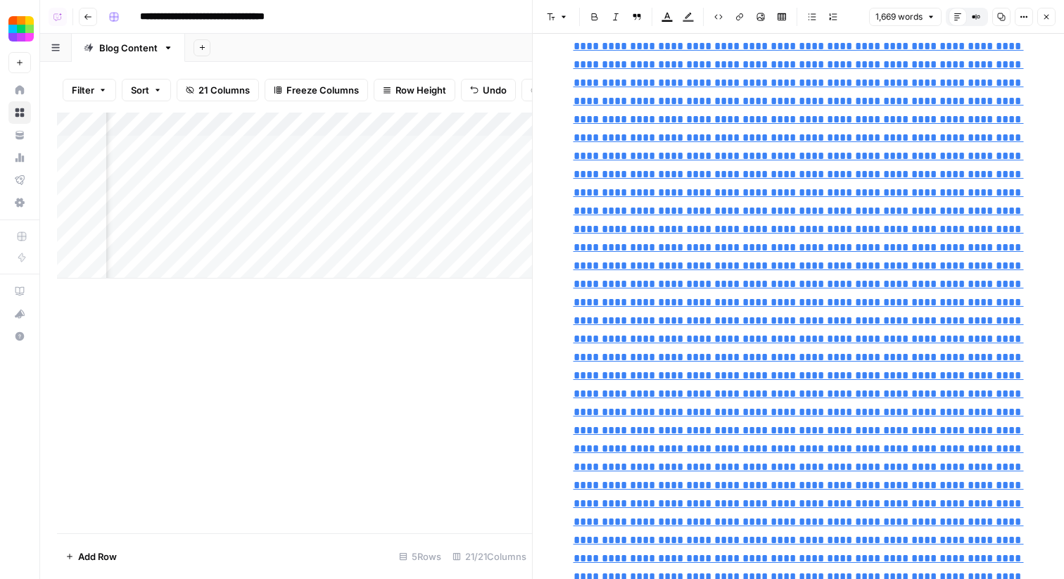
scroll to position [698, 0]
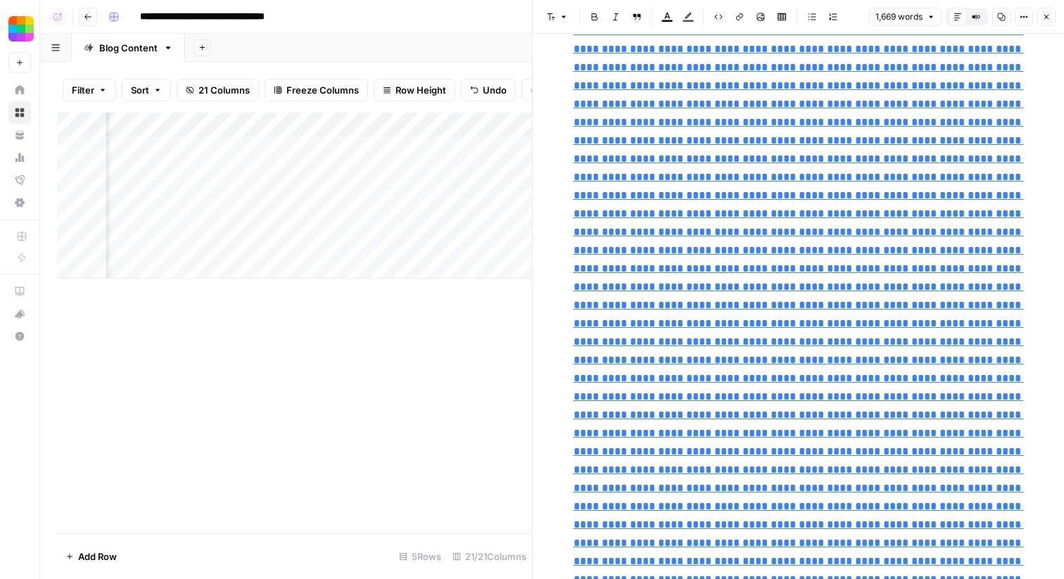
click at [1043, 24] on button "Close" at bounding box center [1046, 17] width 18 height 18
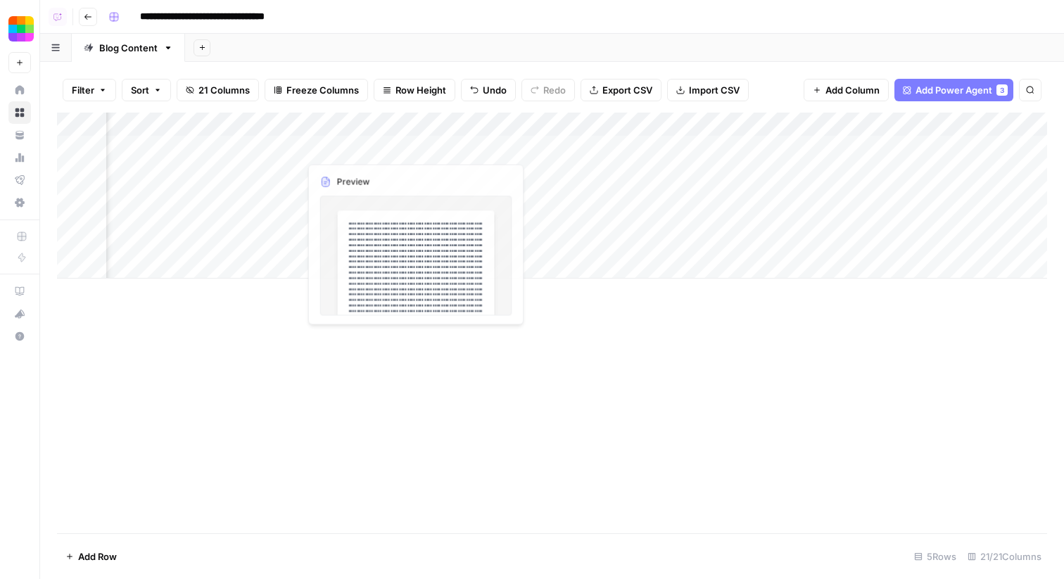
click at [381, 133] on div "Add Column" at bounding box center [552, 196] width 990 height 166
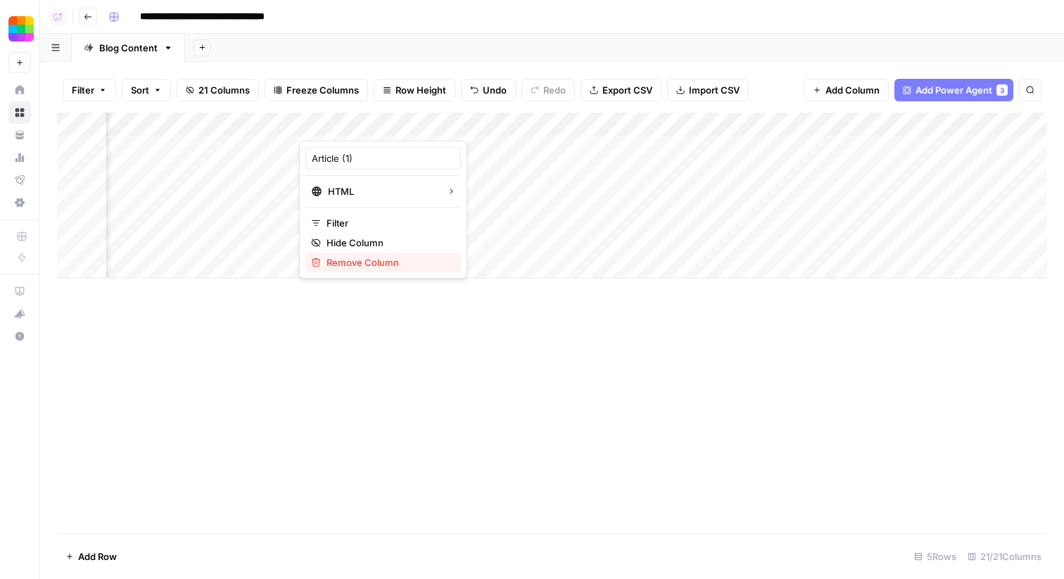
click at [376, 264] on span "Remove Column" at bounding box center [387, 262] width 123 height 14
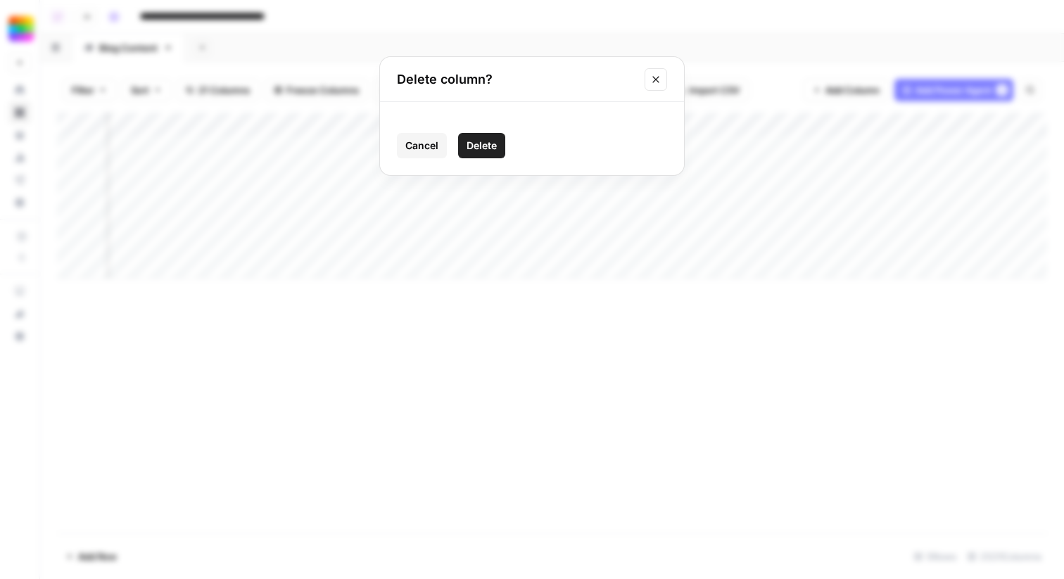
click at [487, 149] on span "Delete" at bounding box center [481, 146] width 30 height 14
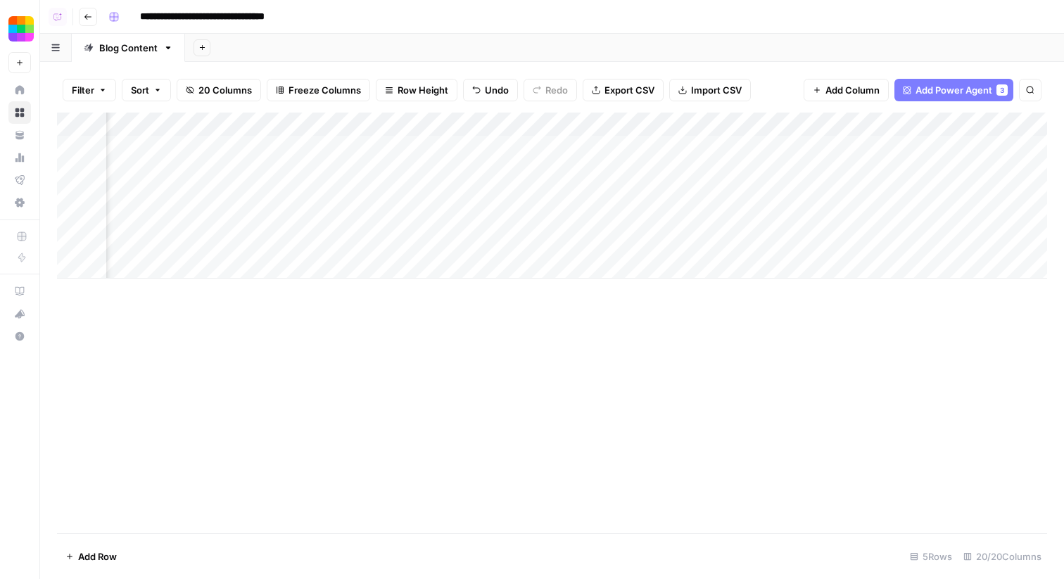
click at [385, 119] on div "Add Column" at bounding box center [552, 196] width 990 height 166
click at [382, 260] on span "Remove Column" at bounding box center [387, 262] width 123 height 14
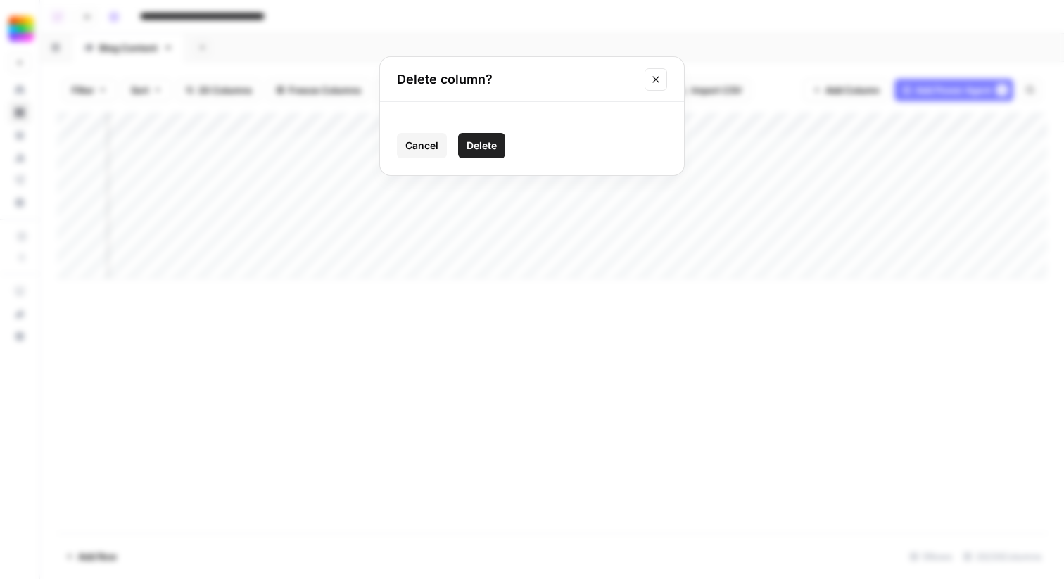
click at [473, 141] on span "Delete" at bounding box center [481, 146] width 30 height 14
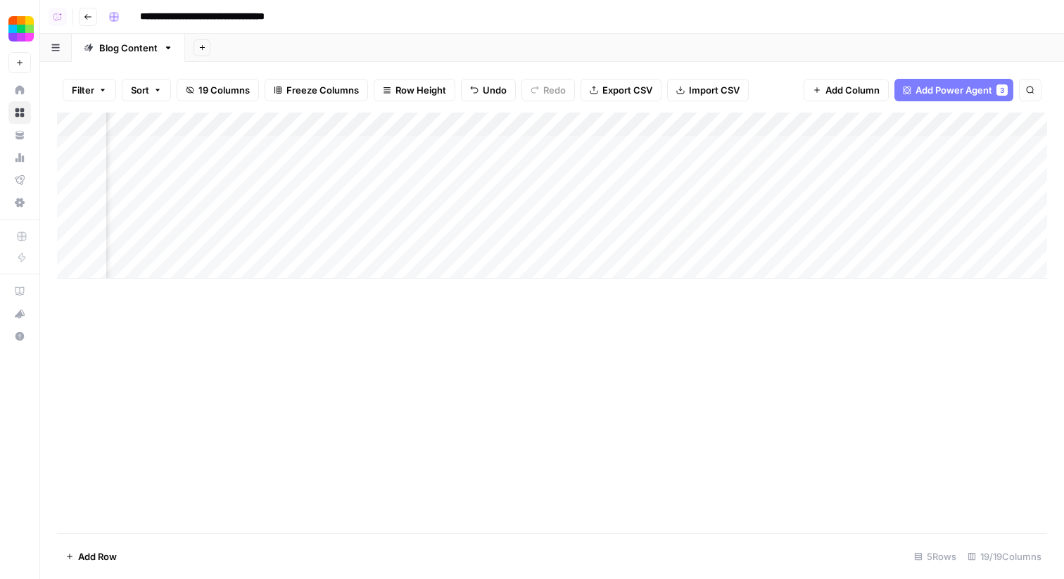
click at [351, 119] on div "Add Column" at bounding box center [552, 196] width 990 height 166
click at [382, 264] on span "Remove Column" at bounding box center [387, 262] width 123 height 14
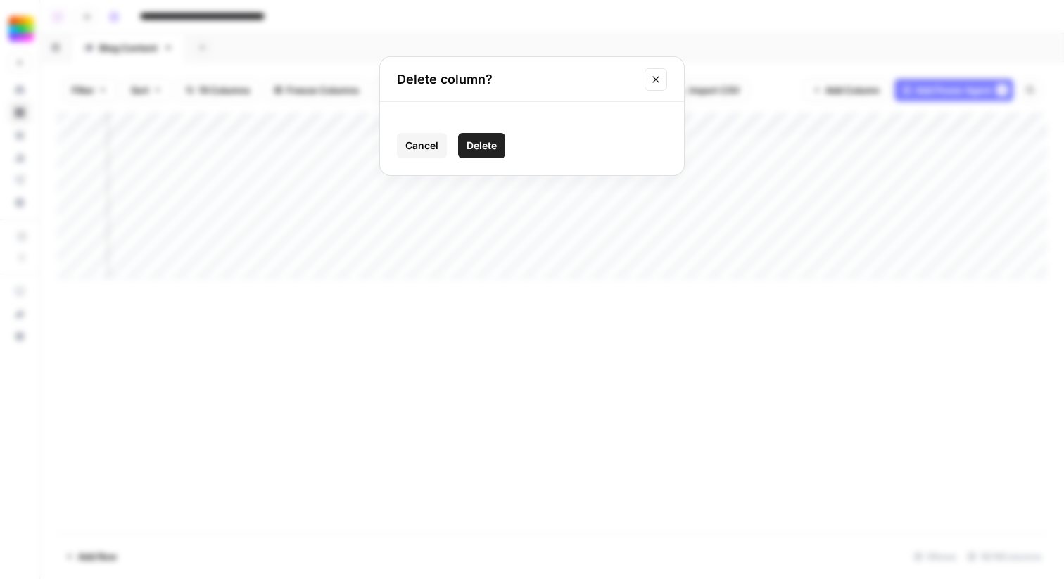
click at [475, 144] on span "Delete" at bounding box center [481, 146] width 30 height 14
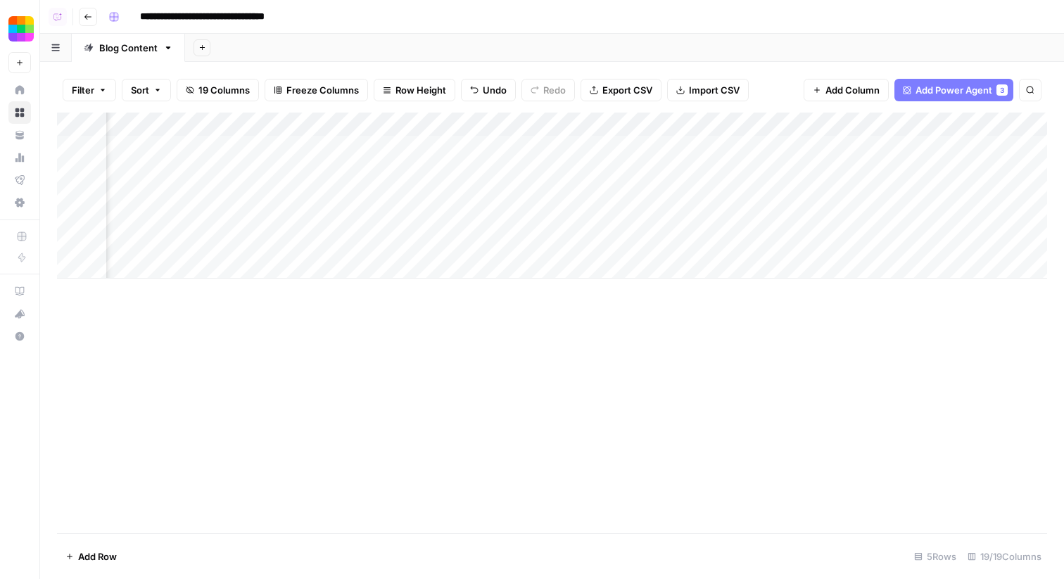
click at [384, 122] on div "Add Column" at bounding box center [552, 196] width 990 height 166
click at [373, 260] on span "Remove Column" at bounding box center [387, 262] width 123 height 14
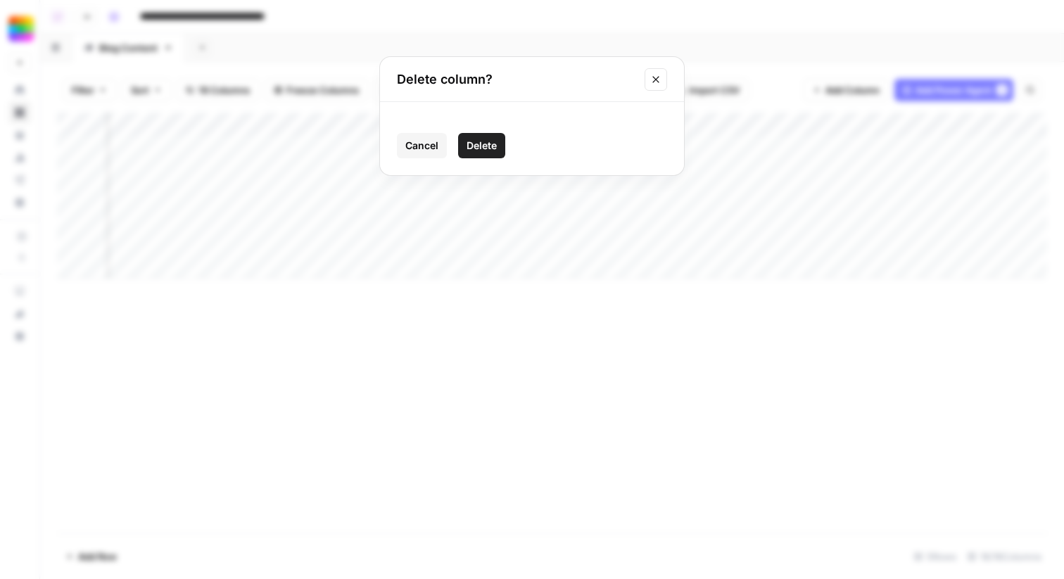
click at [479, 143] on span "Delete" at bounding box center [481, 146] width 30 height 14
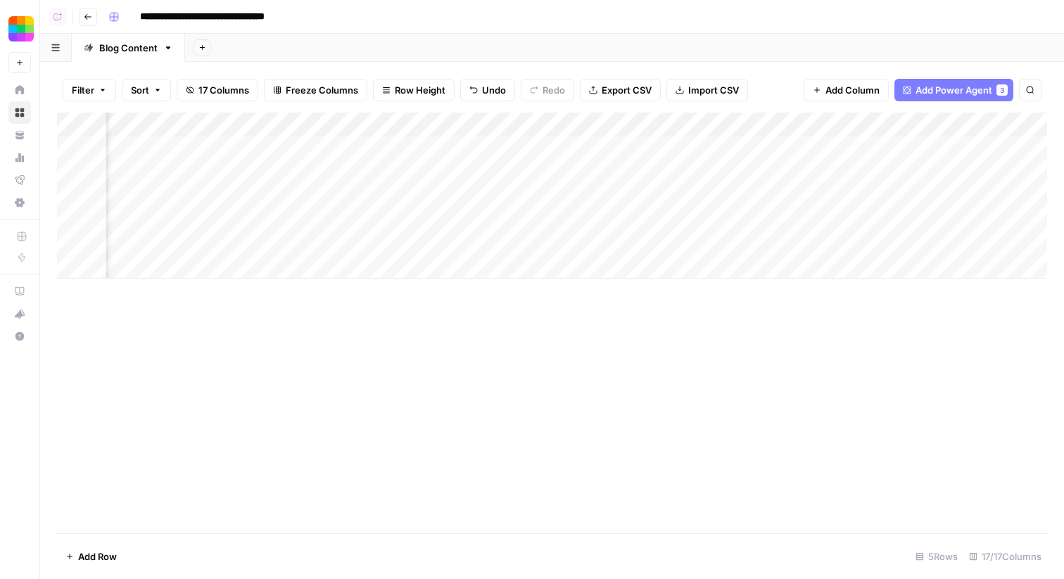
click at [372, 128] on div "Add Column" at bounding box center [552, 196] width 990 height 166
click at [373, 261] on span "Remove Column" at bounding box center [387, 262] width 123 height 14
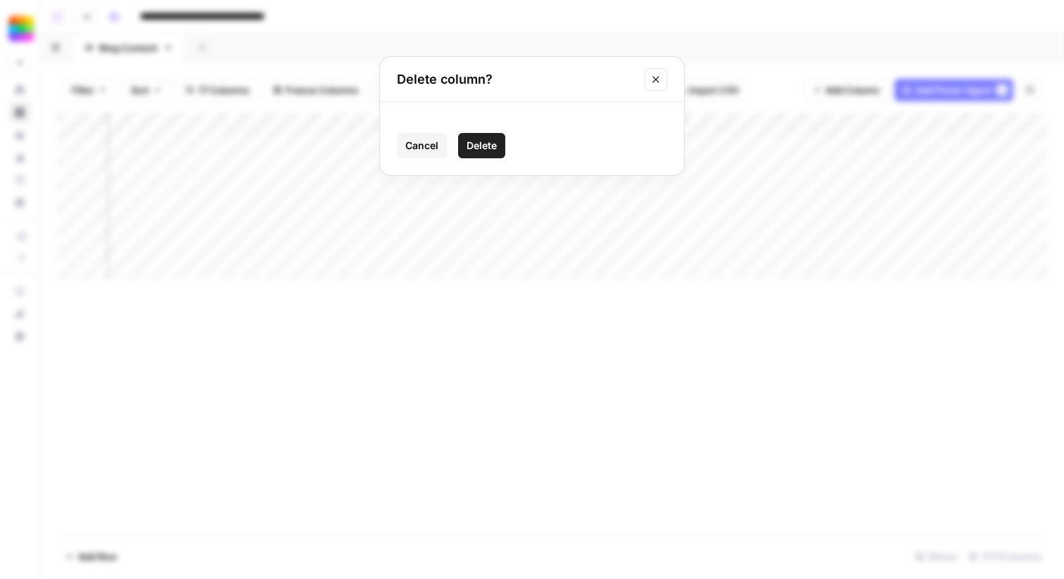
click at [477, 154] on button "Delete" at bounding box center [481, 145] width 47 height 25
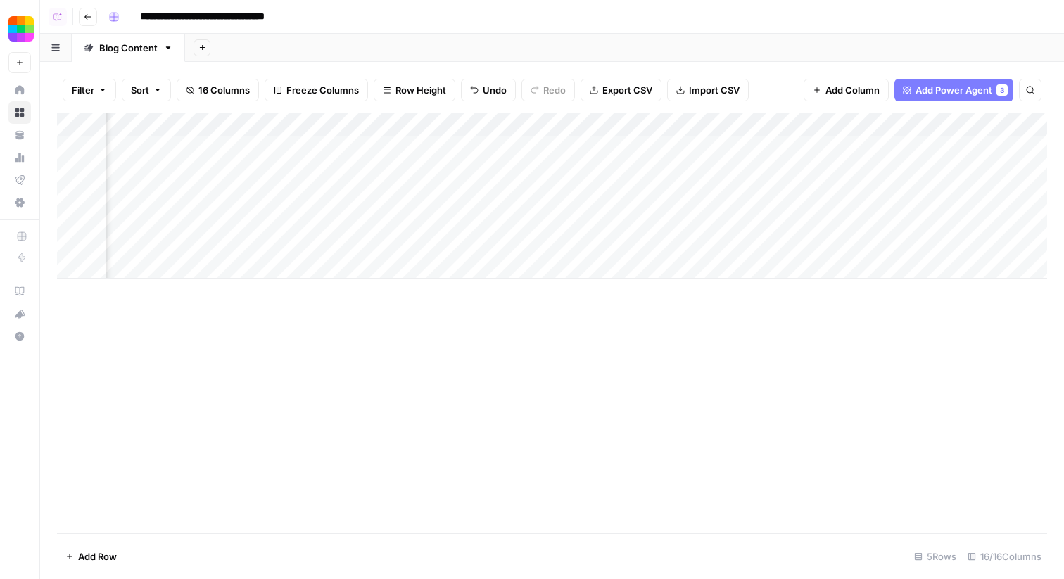
click at [361, 127] on div "Add Column" at bounding box center [552, 196] width 990 height 166
click at [362, 262] on span "Remove Column" at bounding box center [387, 262] width 123 height 14
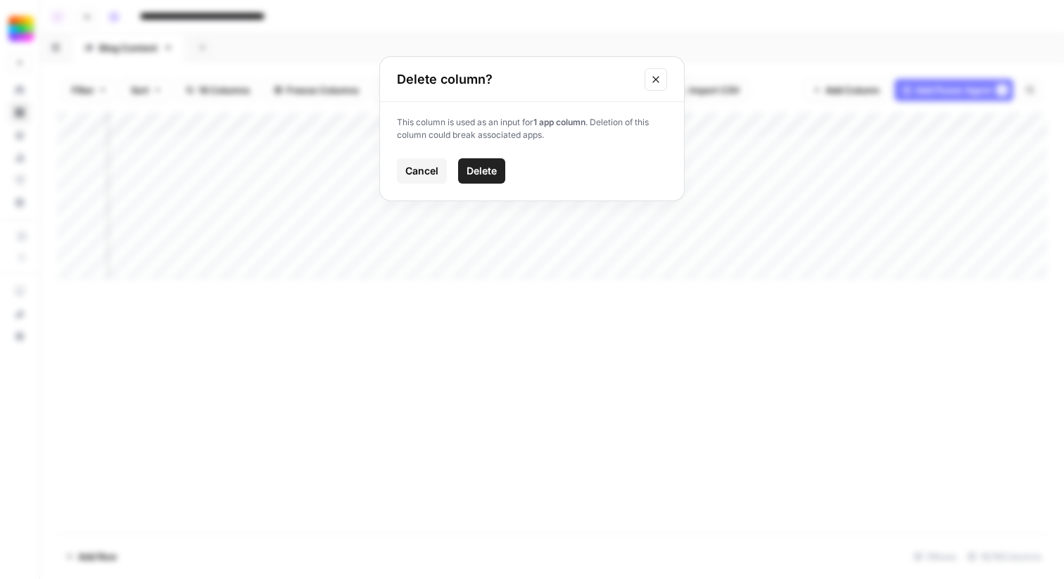
click at [480, 170] on span "Delete" at bounding box center [481, 171] width 30 height 14
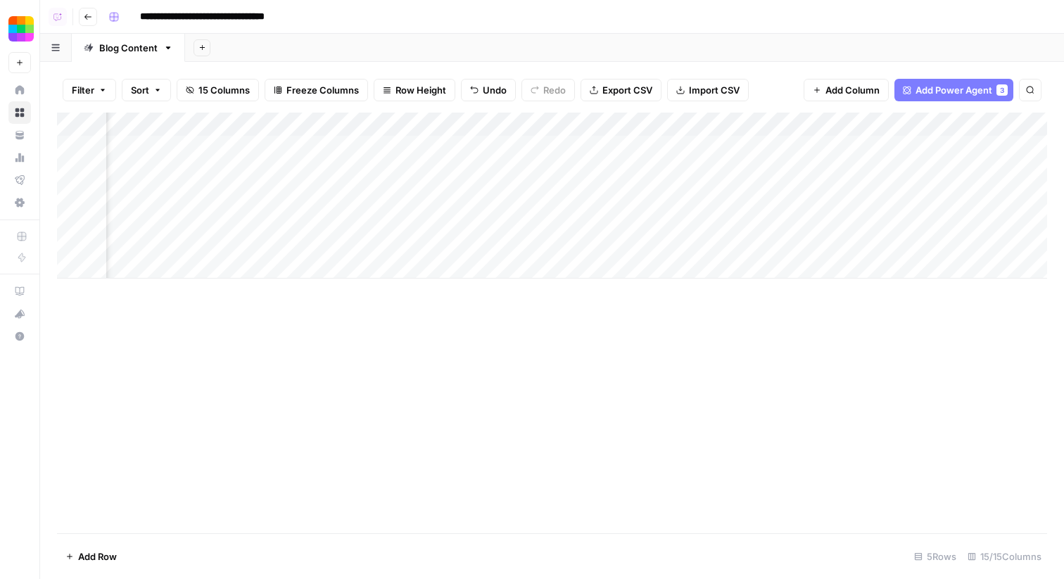
click at [362, 122] on div "Add Column" at bounding box center [552, 196] width 990 height 166
click at [356, 264] on span "Remove Column" at bounding box center [387, 262] width 123 height 14
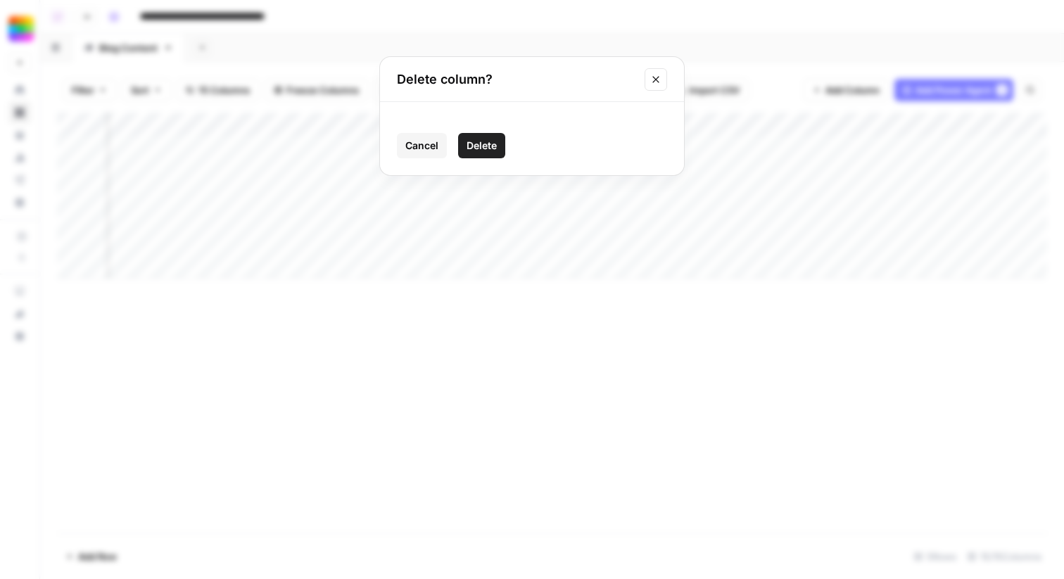
click at [494, 141] on span "Delete" at bounding box center [481, 146] width 30 height 14
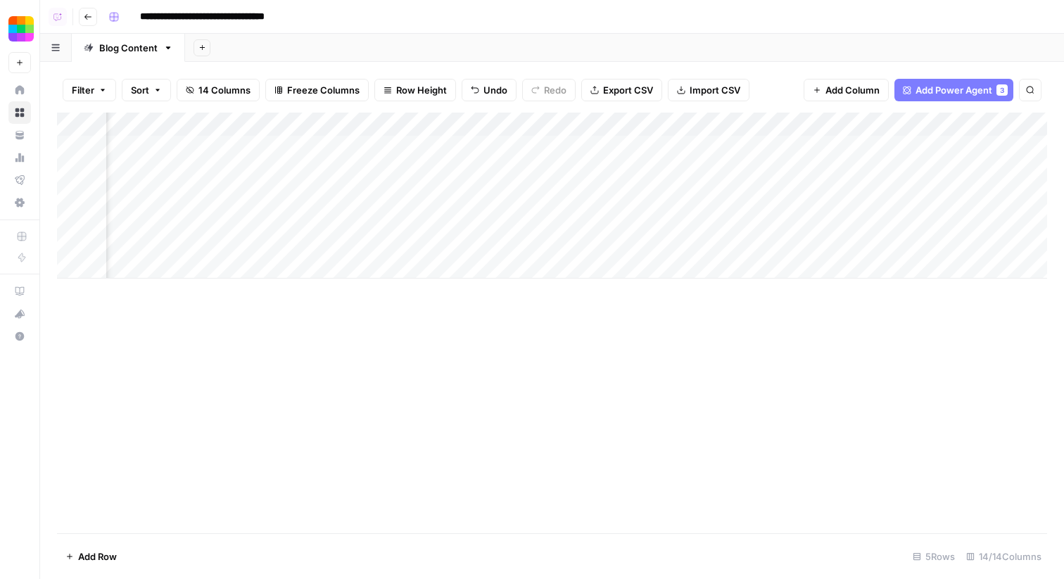
click at [353, 122] on div "Add Column" at bounding box center [552, 196] width 990 height 166
click at [357, 257] on span "Remove Column" at bounding box center [387, 262] width 123 height 14
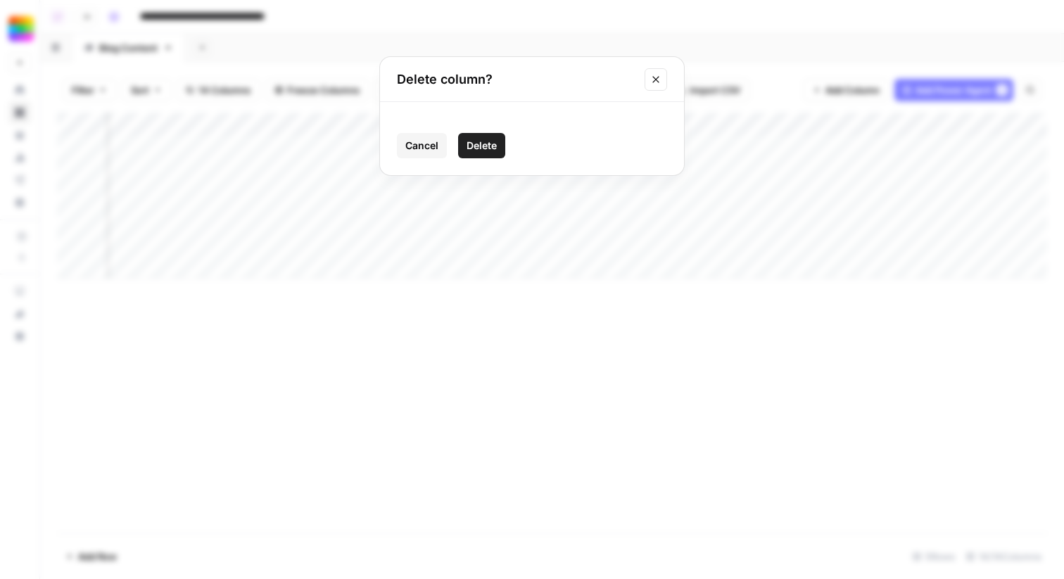
click at [480, 146] on span "Delete" at bounding box center [481, 146] width 30 height 14
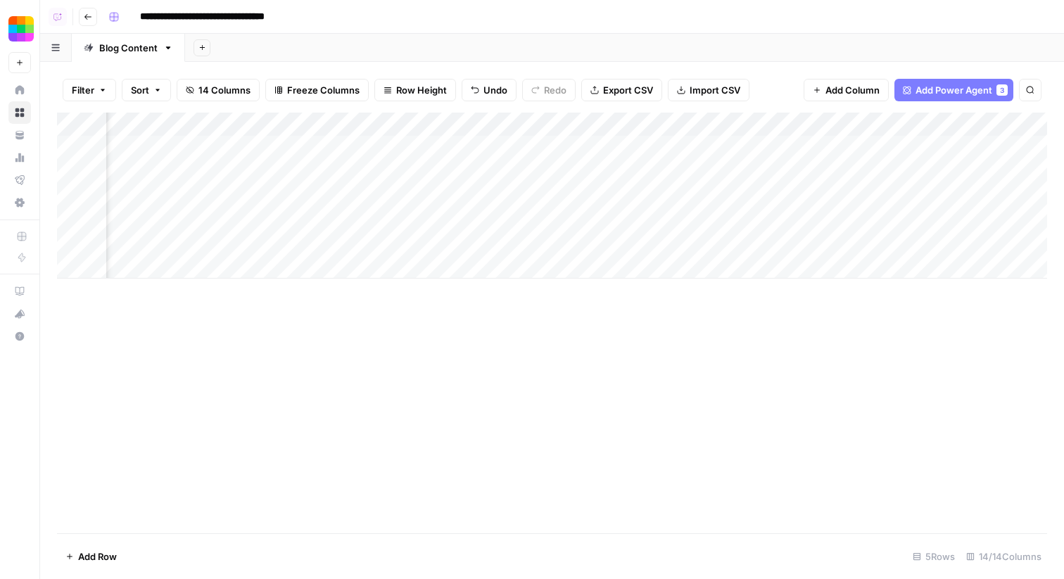
scroll to position [0, 784]
click at [400, 128] on div "Add Column" at bounding box center [552, 196] width 990 height 166
click at [390, 262] on span "Remove Column" at bounding box center [423, 262] width 123 height 14
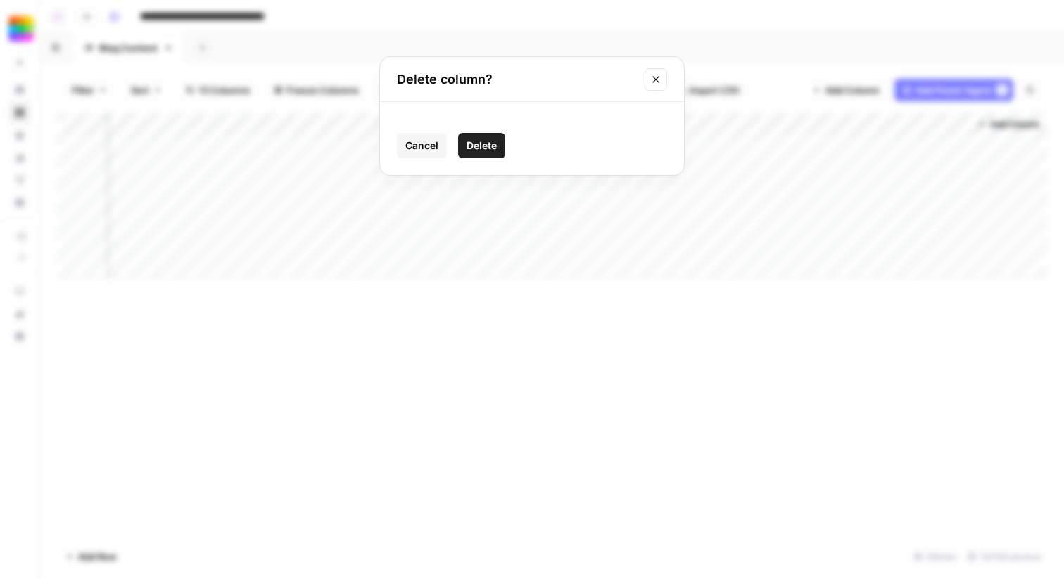
click at [490, 136] on button "Delete" at bounding box center [481, 145] width 47 height 25
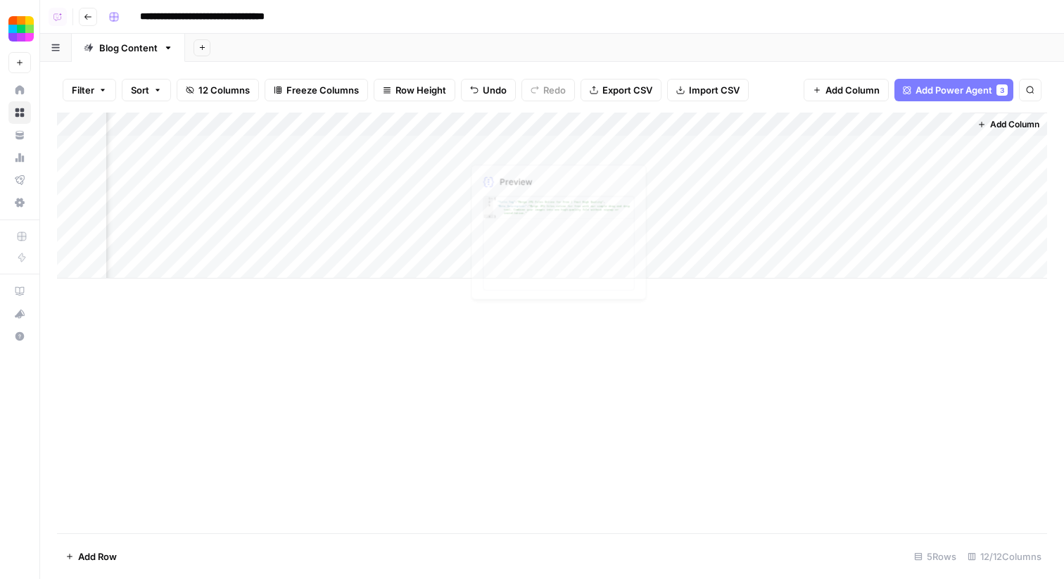
scroll to position [0, 658]
click at [499, 122] on div "Add Column" at bounding box center [552, 196] width 990 height 166
click at [522, 267] on span "Remove Column" at bounding box center [550, 262] width 123 height 14
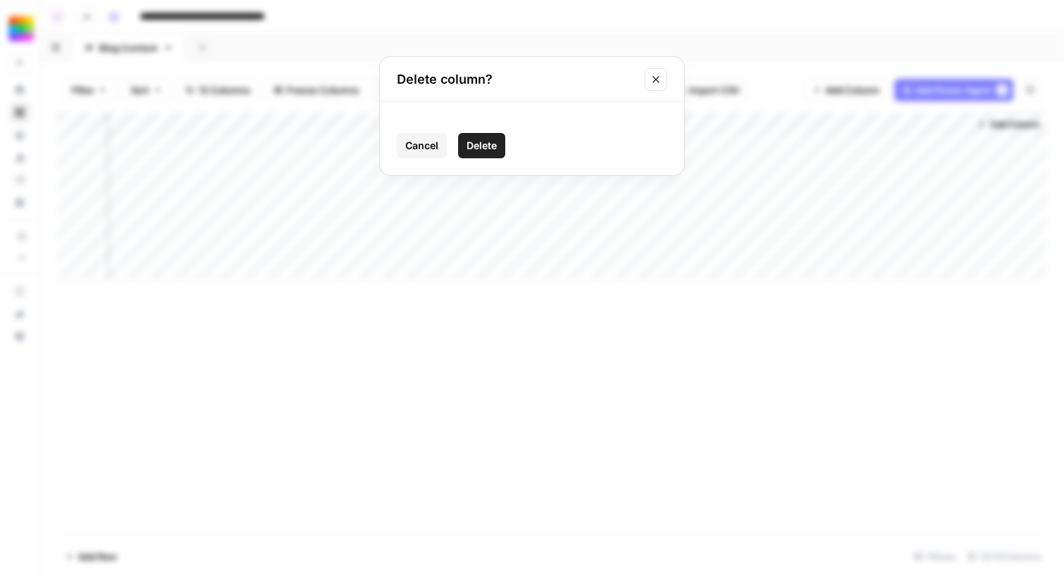
click at [494, 143] on span "Delete" at bounding box center [481, 146] width 30 height 14
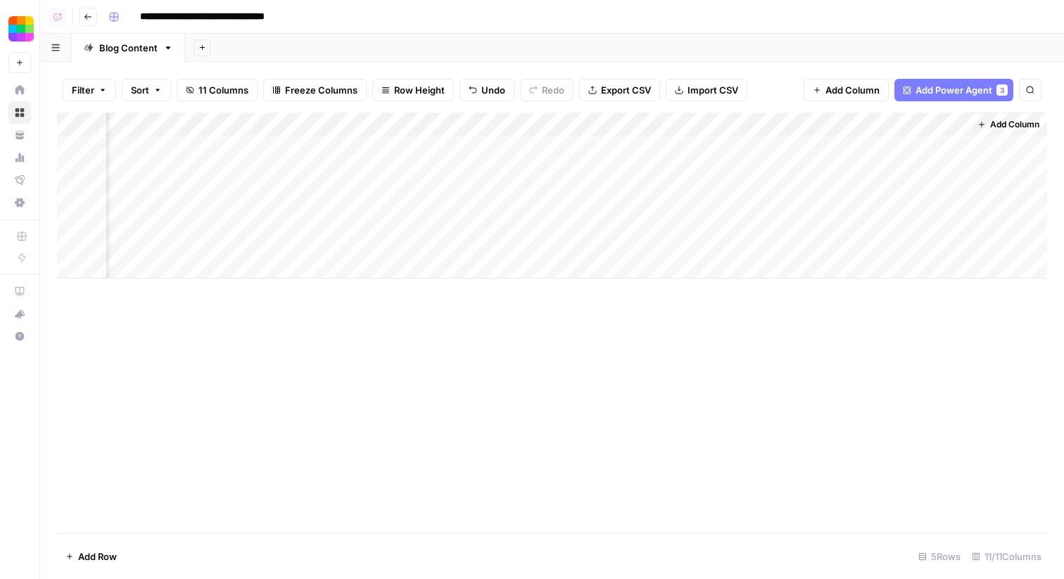
scroll to position [0, 531]
click at [649, 119] on div "Add Column" at bounding box center [552, 196] width 990 height 166
click at [642, 267] on span "Remove Column" at bounding box center [676, 262] width 123 height 14
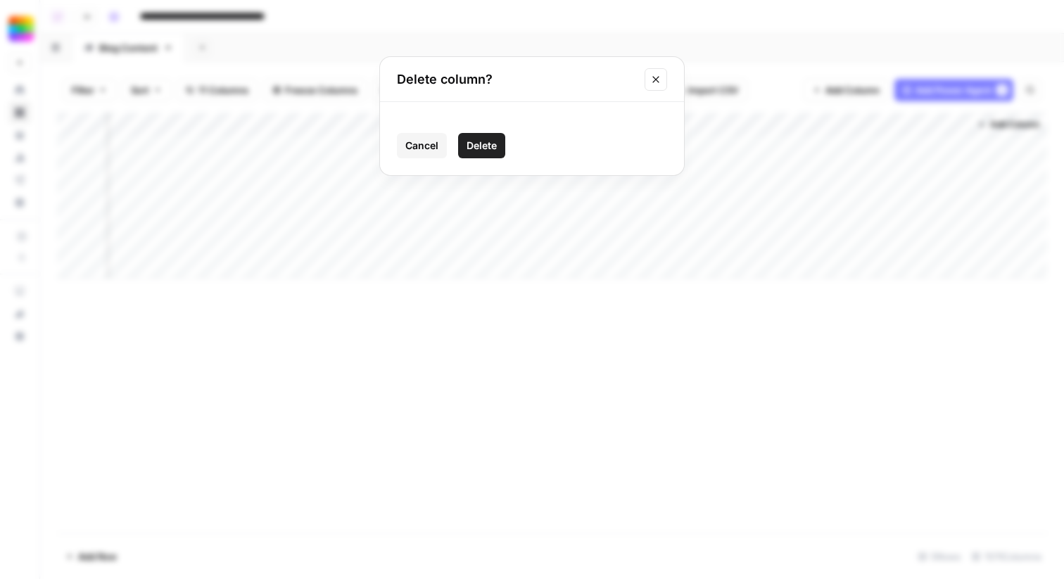
click at [491, 148] on span "Delete" at bounding box center [481, 146] width 30 height 14
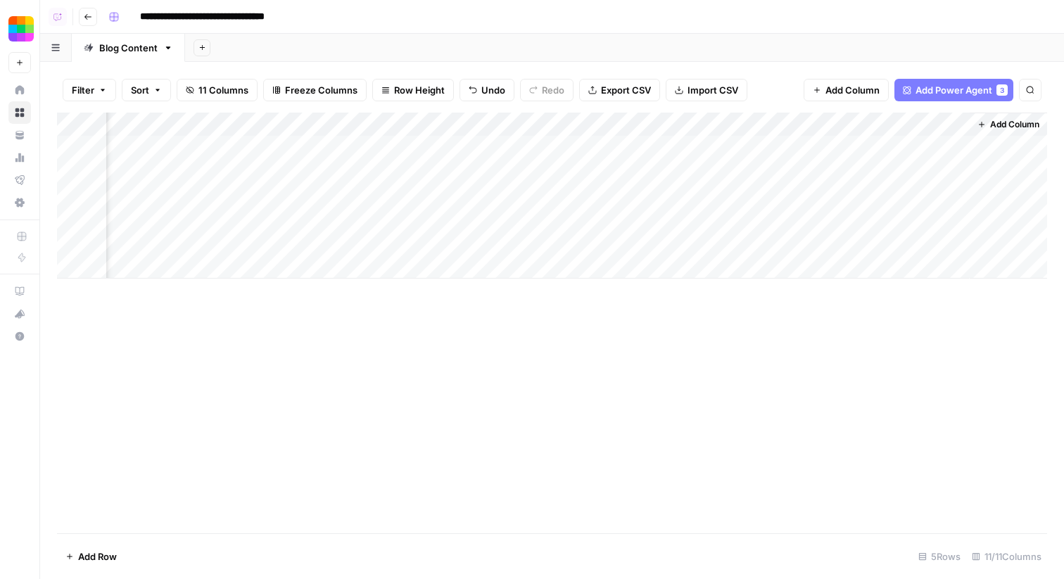
scroll to position [0, 404]
click at [766, 117] on div "Add Column" at bounding box center [552, 196] width 990 height 166
click at [765, 267] on span "Remove Column" at bounding box center [803, 262] width 123 height 14
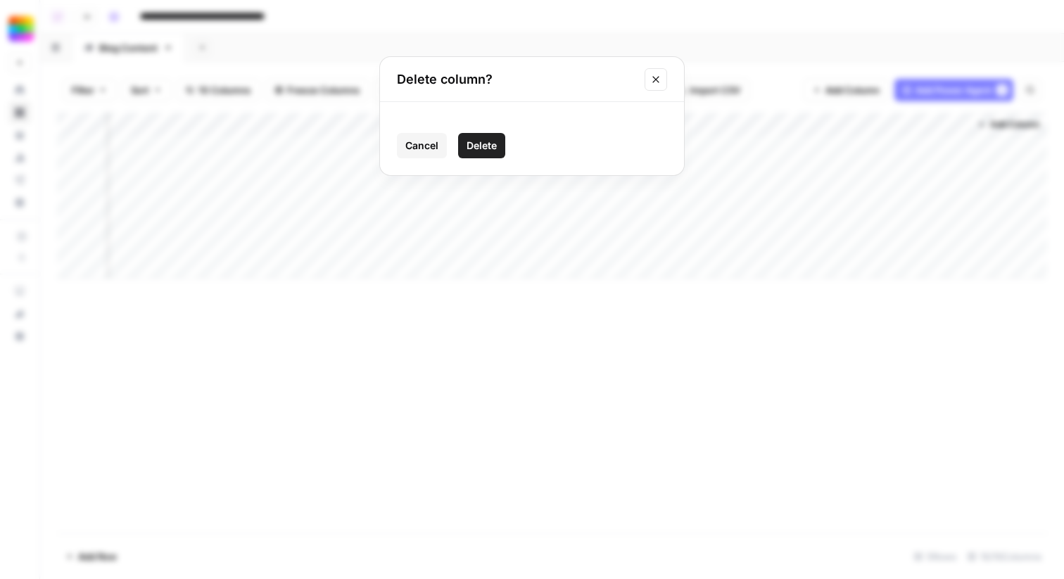
click at [471, 142] on span "Delete" at bounding box center [481, 146] width 30 height 14
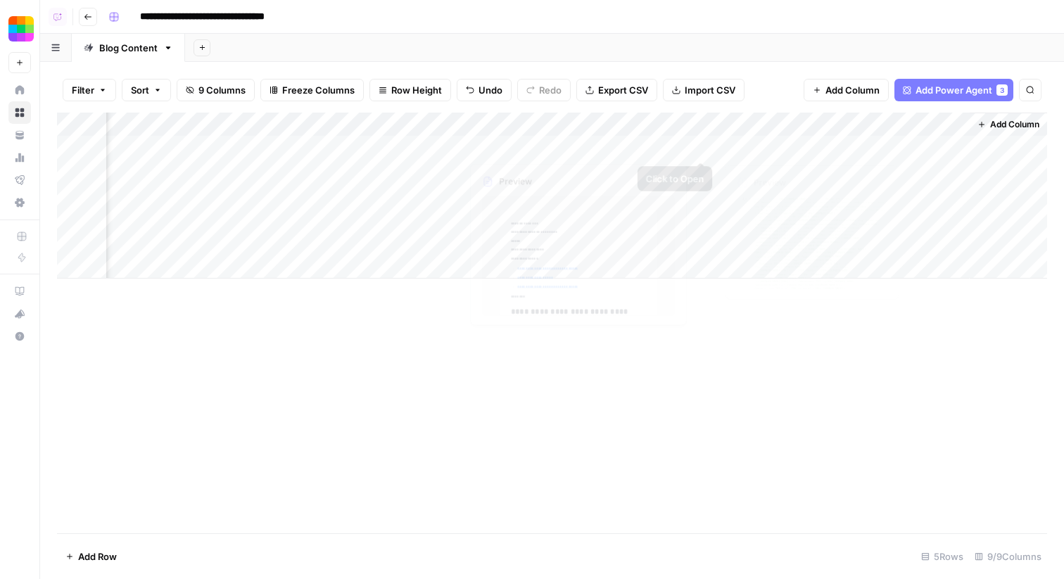
scroll to position [0, 278]
click at [937, 127] on div "Add Column" at bounding box center [552, 196] width 990 height 166
click at [908, 260] on span "Remove Column" at bounding box center [930, 262] width 123 height 14
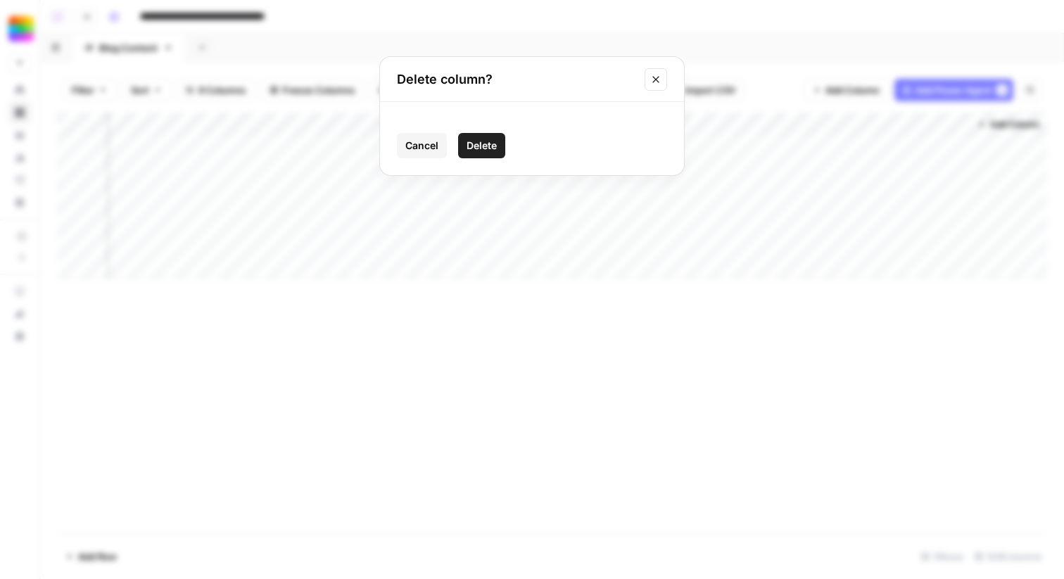
click at [483, 149] on span "Delete" at bounding box center [481, 146] width 30 height 14
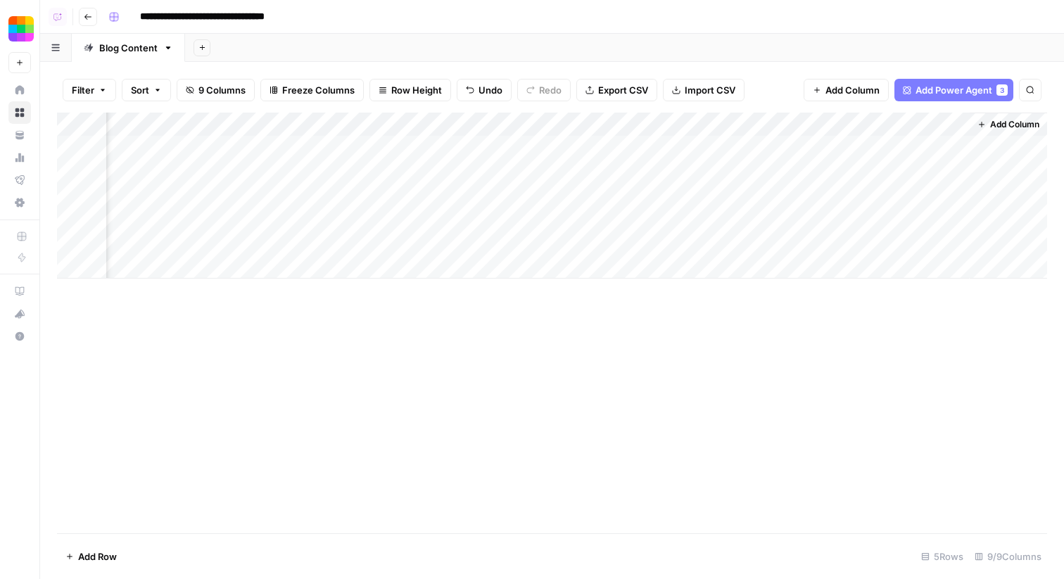
scroll to position [0, 151]
click at [868, 124] on div "Add Column" at bounding box center [552, 196] width 990 height 166
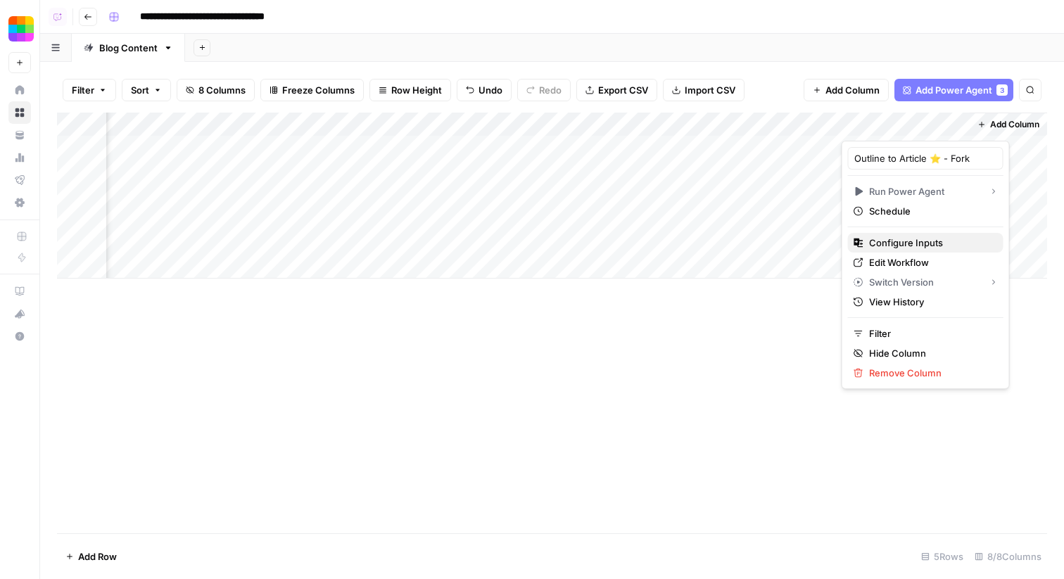
click at [898, 246] on span "Configure Inputs" at bounding box center [930, 243] width 123 height 14
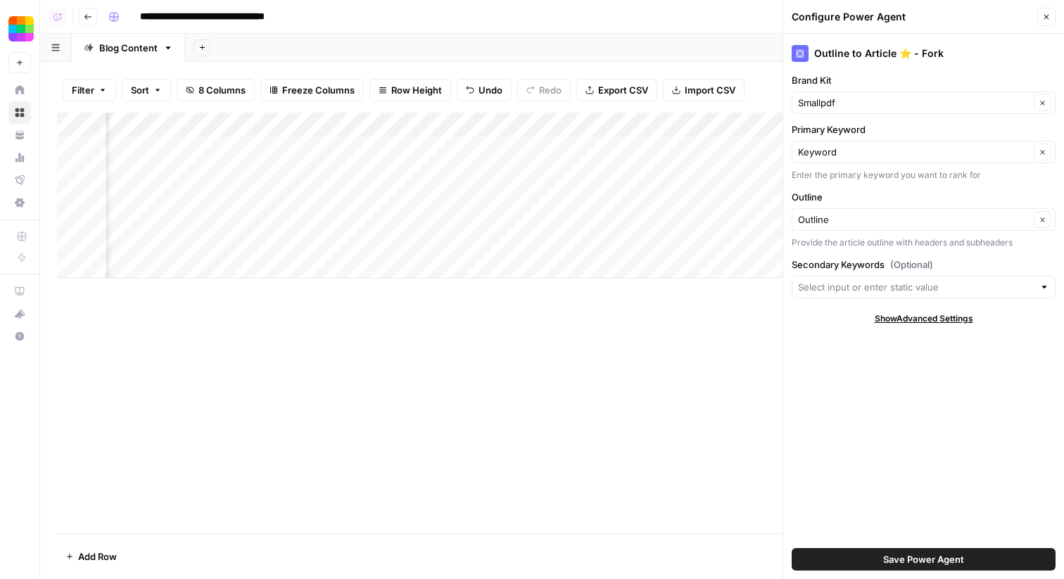
click at [867, 558] on button "Save Power Agent" at bounding box center [923, 559] width 264 height 23
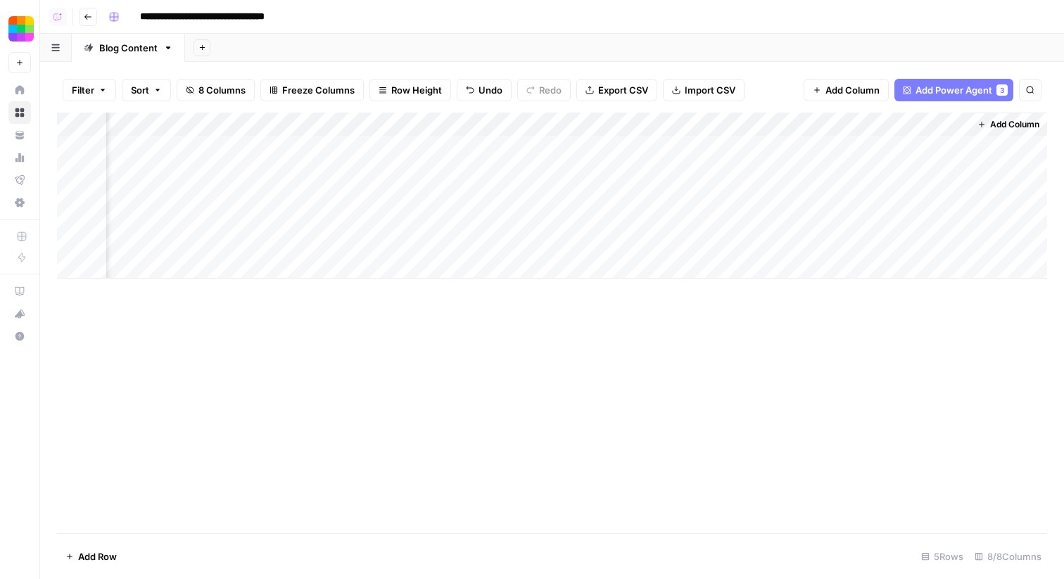
click at [901, 114] on div "Add Column" at bounding box center [552, 196] width 990 height 166
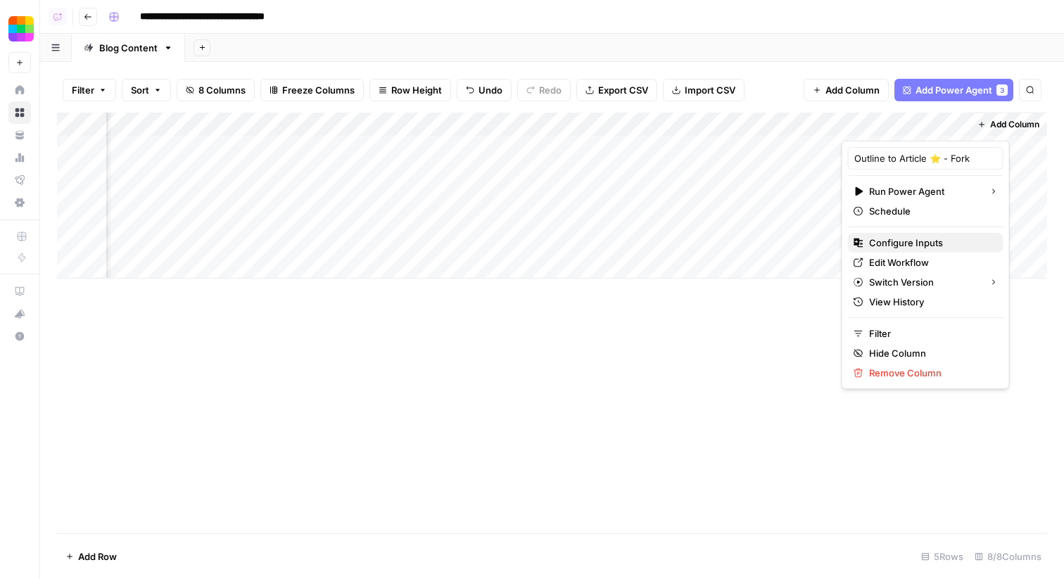
click at [902, 242] on span "Configure Inputs" at bounding box center [930, 243] width 123 height 14
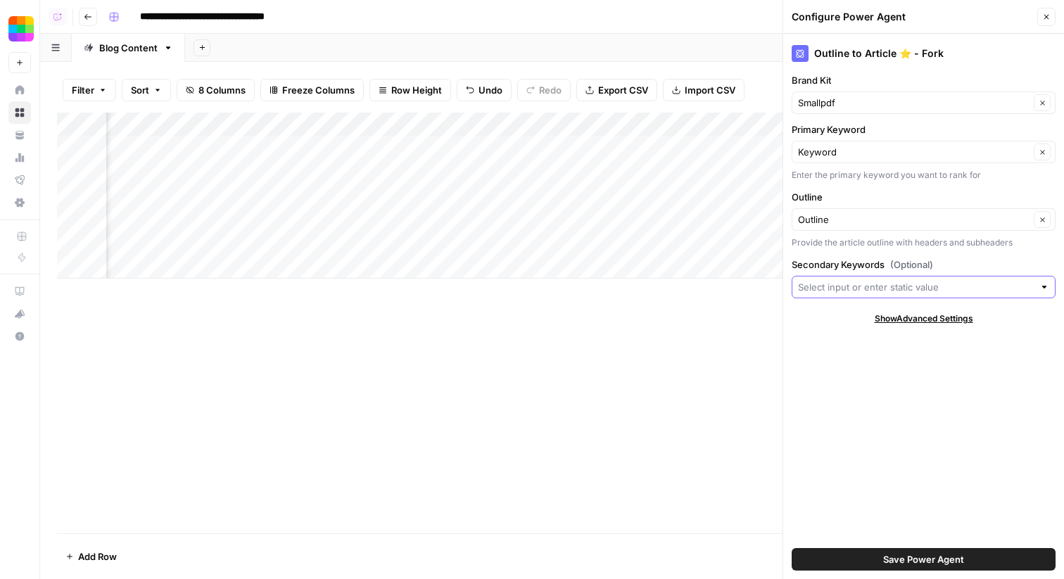
click at [835, 290] on input "Secondary Keywords (Optional)" at bounding box center [916, 287] width 236 height 14
click at [866, 558] on button "Save Power Agent" at bounding box center [923, 559] width 264 height 23
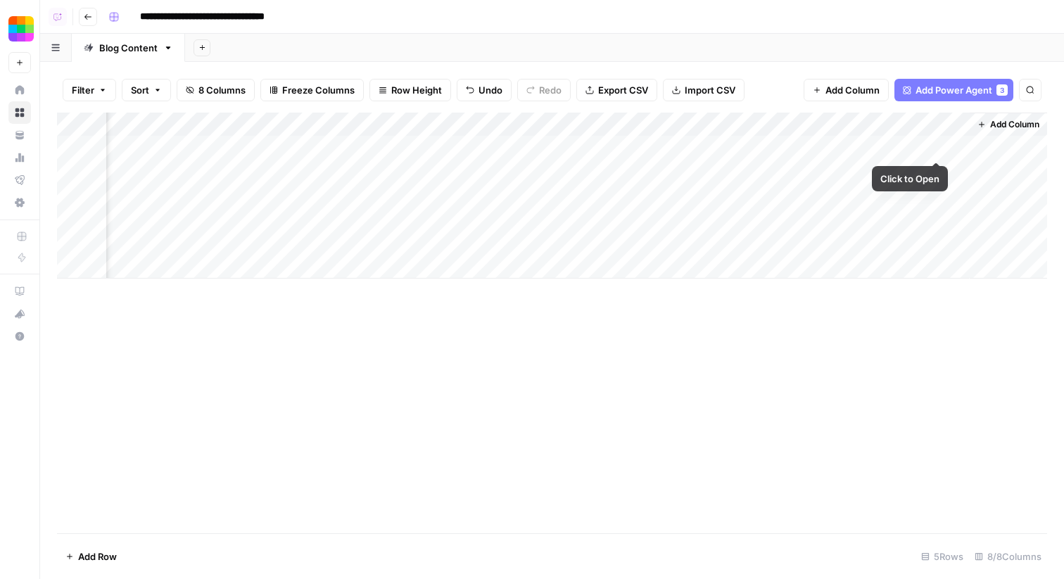
click at [940, 123] on div "Add Column" at bounding box center [552, 196] width 990 height 166
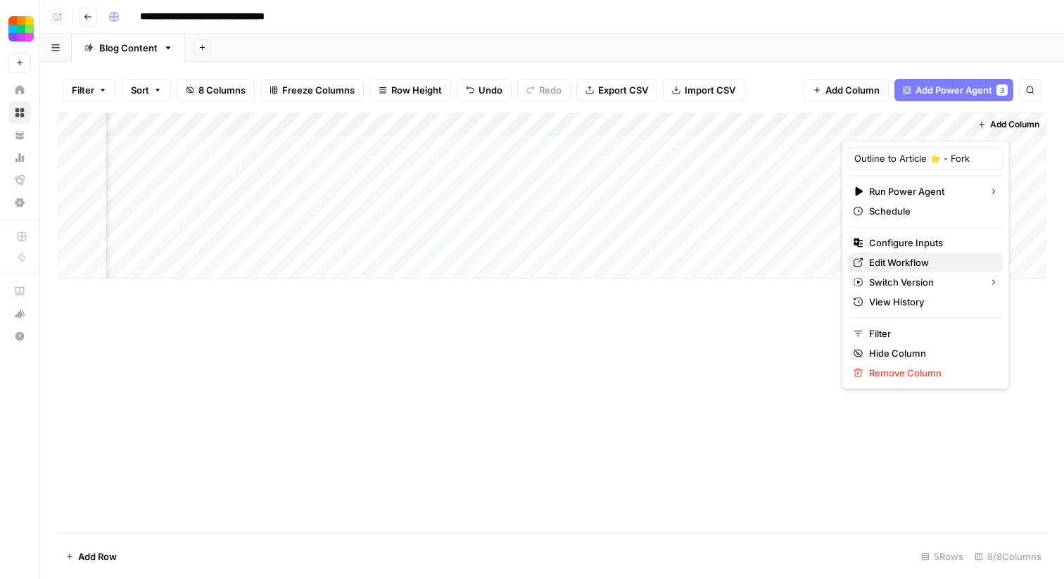
click at [901, 269] on link "Edit Workflow" at bounding box center [925, 263] width 155 height 20
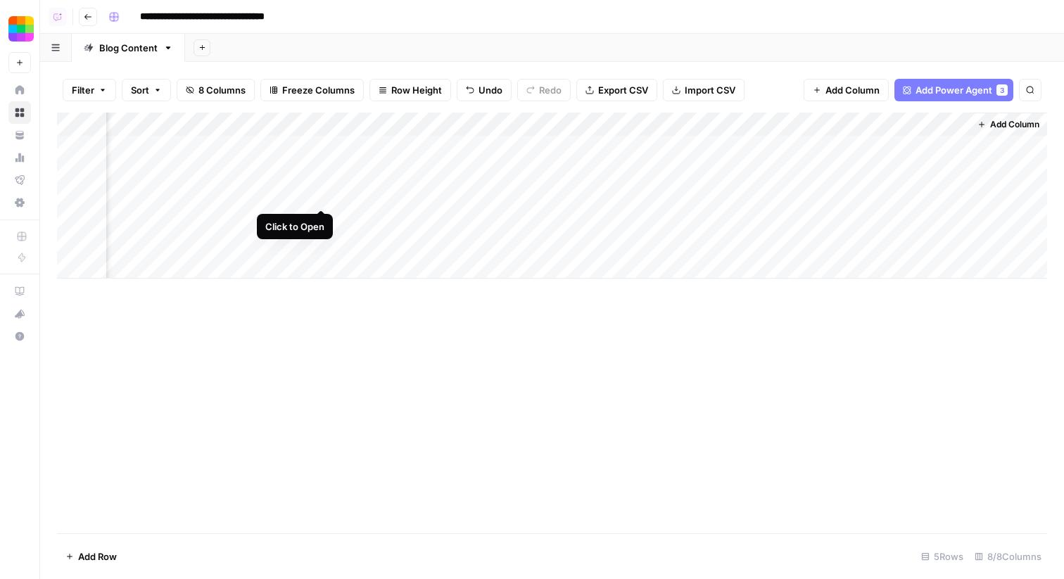
click at [319, 193] on div "Add Column" at bounding box center [552, 196] width 990 height 166
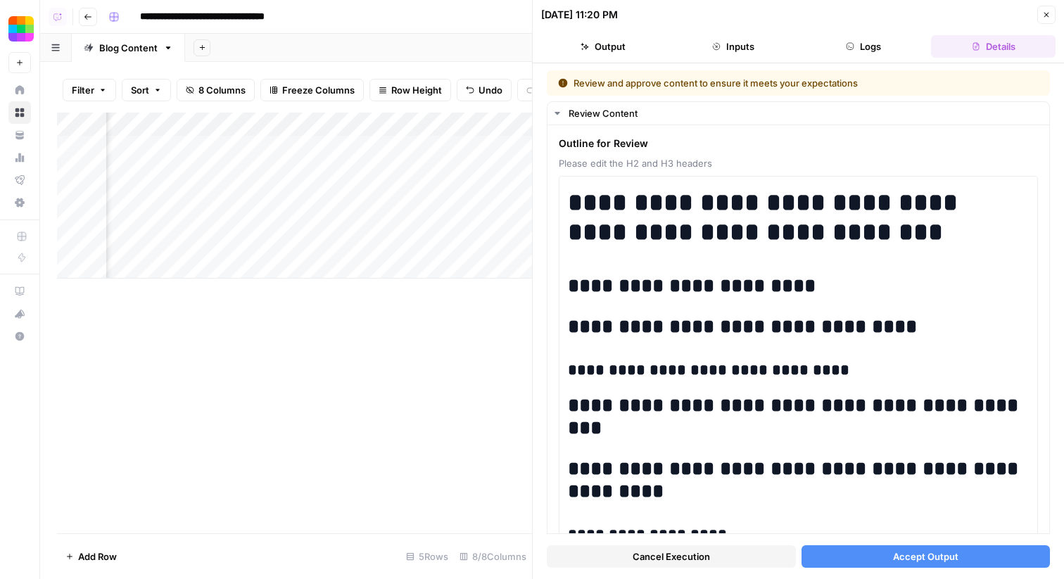
click at [862, 553] on button "Accept Output" at bounding box center [925, 556] width 249 height 23
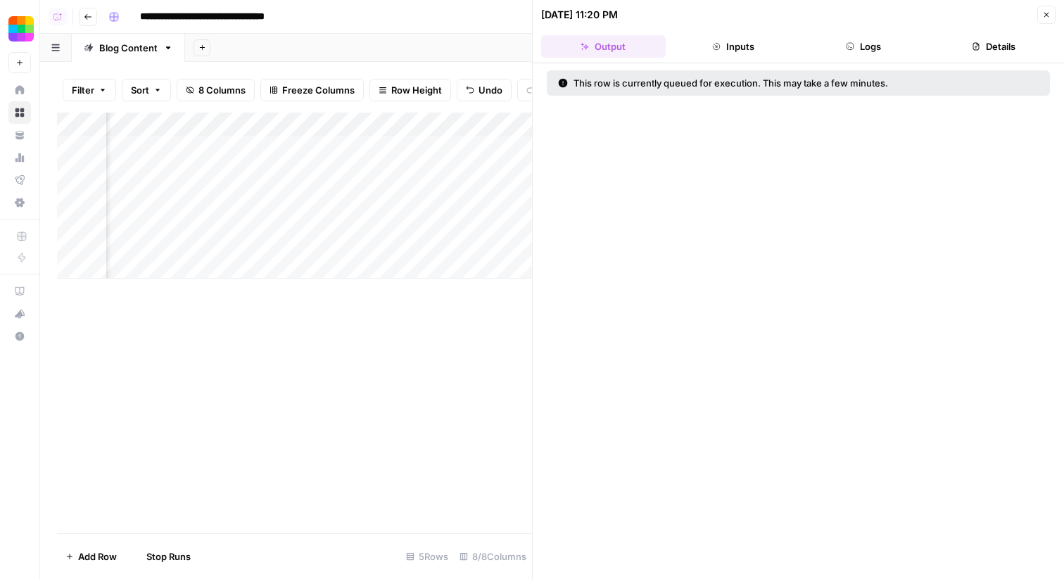
click at [1046, 13] on icon "button" at bounding box center [1046, 15] width 8 height 8
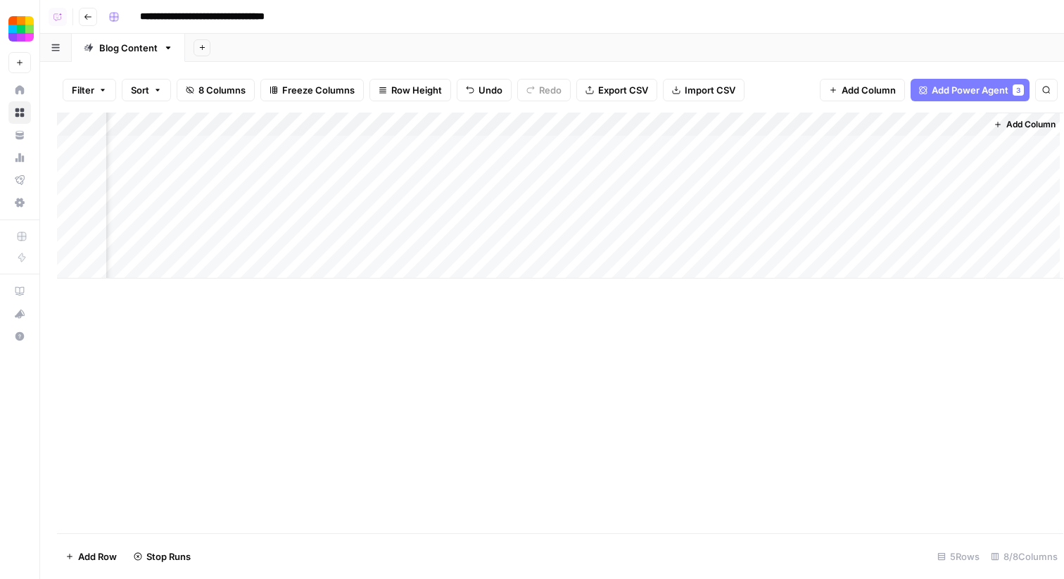
scroll to position [0, 134]
click at [955, 146] on div "Add Column" at bounding box center [552, 196] width 990 height 166
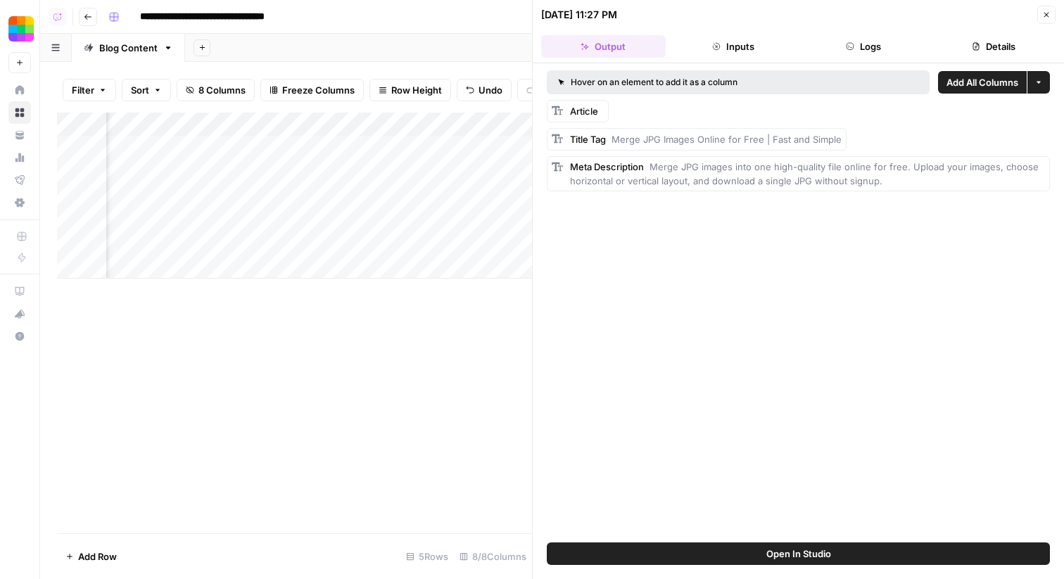
click at [1047, 19] on button "Close" at bounding box center [1046, 15] width 18 height 18
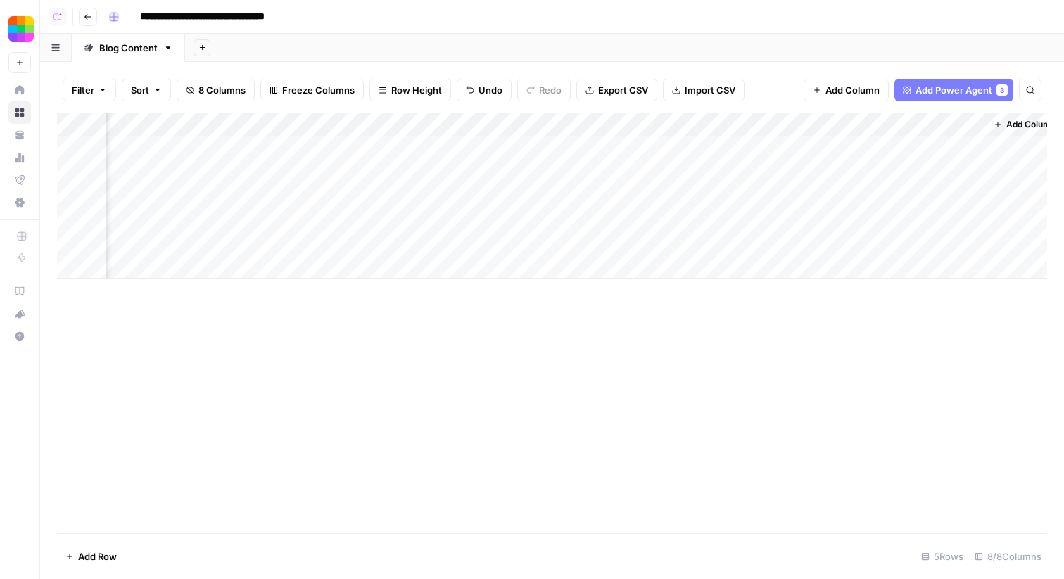
scroll to position [0, 151]
click at [928, 127] on div "Add Column" at bounding box center [552, 196] width 990 height 166
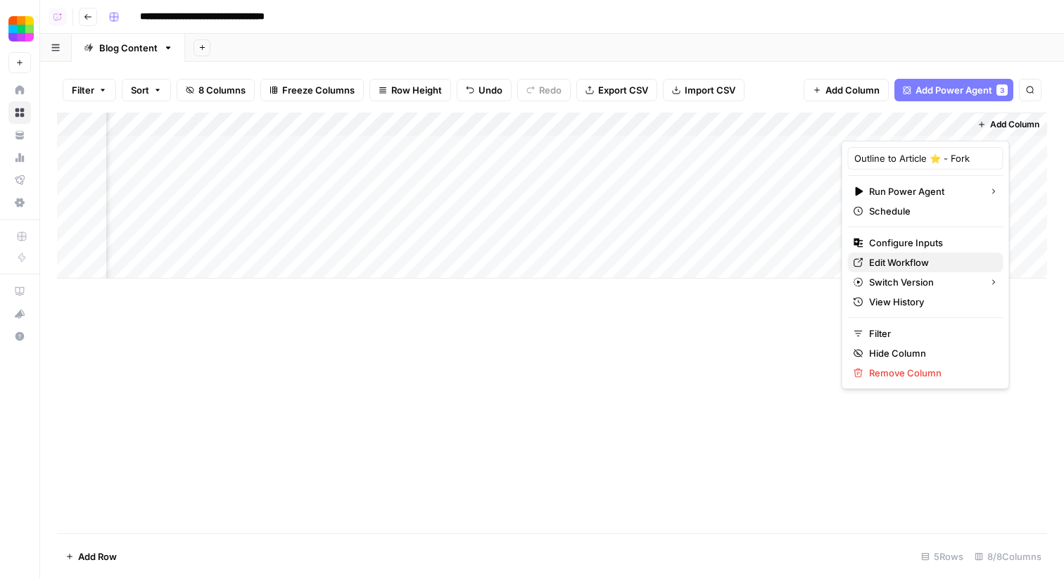
click at [902, 264] on span "Edit Workflow" at bounding box center [930, 262] width 123 height 14
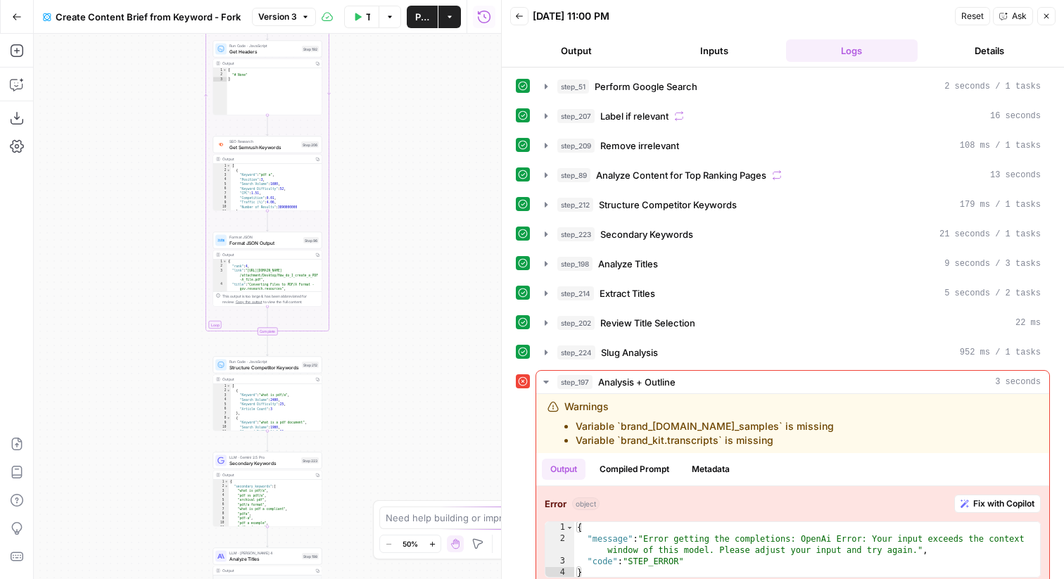
click at [1049, 15] on icon "button" at bounding box center [1046, 16] width 8 height 8
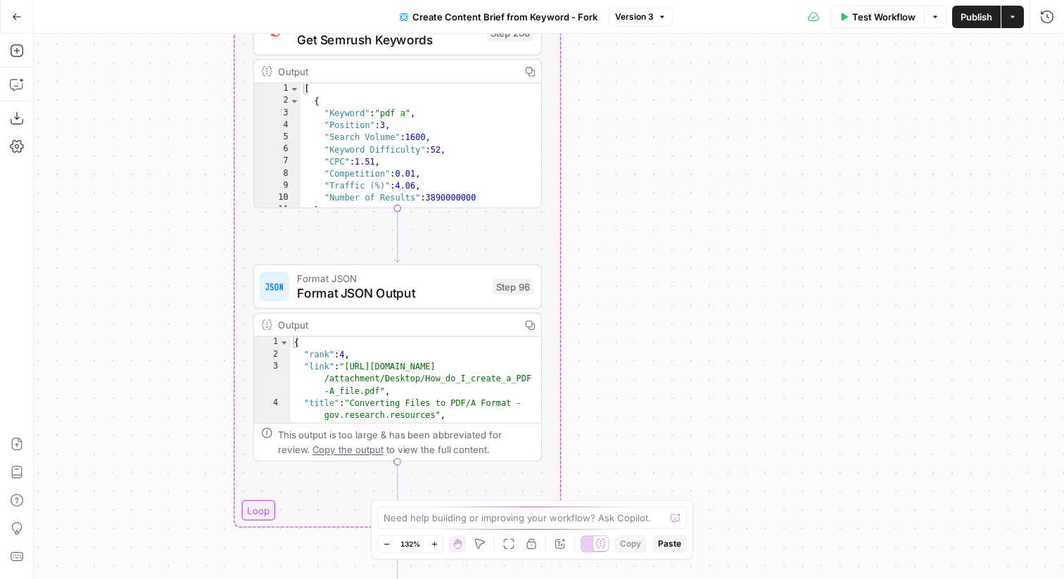
drag, startPoint x: 278, startPoint y: 272, endPoint x: 913, endPoint y: 224, distance: 636.9
click at [914, 224] on div "Workflow Set Inputs Inputs Google Search Perform Google Search Step 51 Output C…" at bounding box center [549, 306] width 1030 height 545
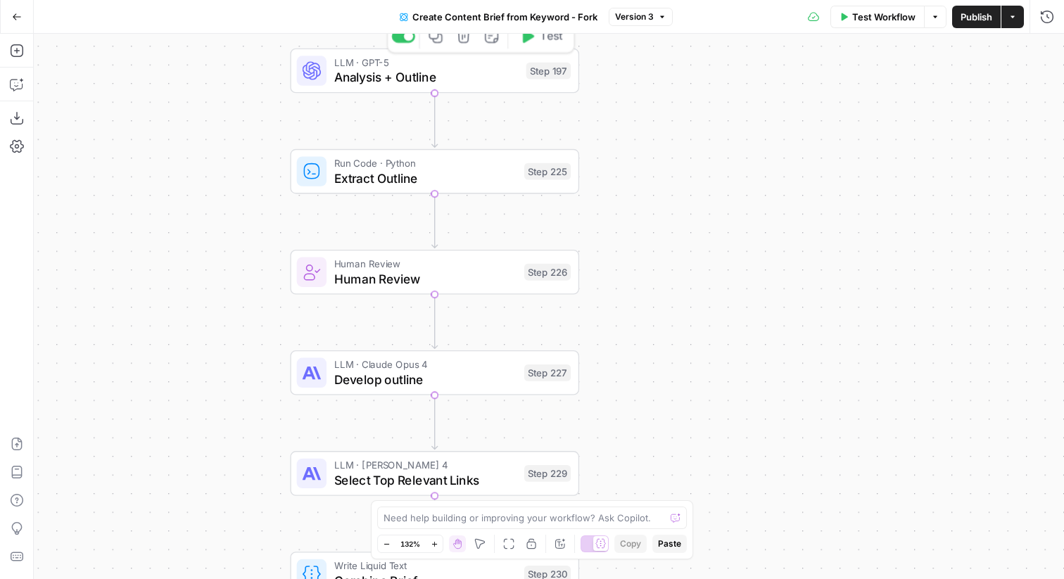
click at [478, 69] on span "Analysis + Outline" at bounding box center [426, 77] width 184 height 18
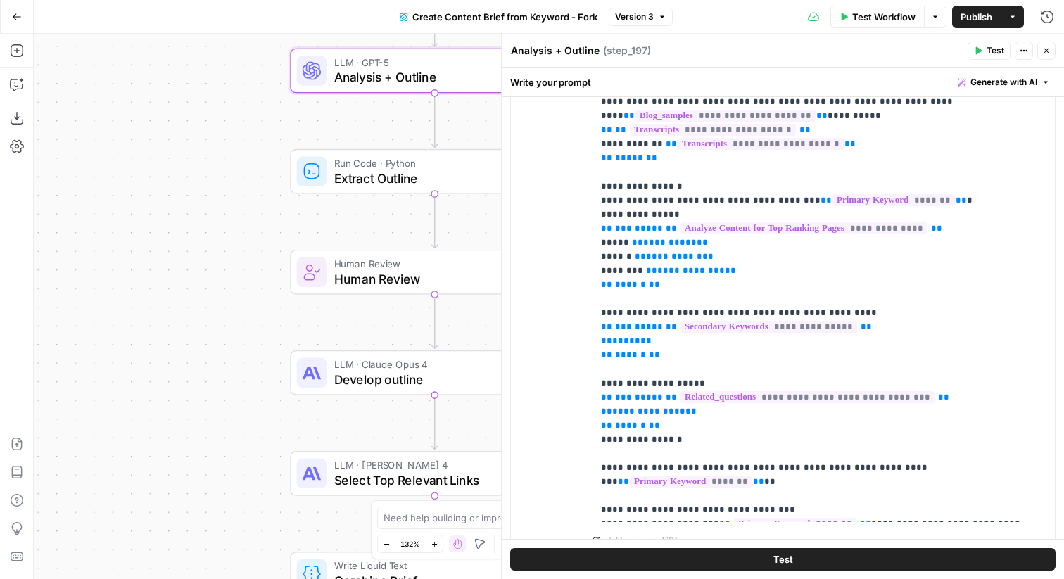
scroll to position [420, 0]
drag, startPoint x: 726, startPoint y: 257, endPoint x: 586, endPoint y: 257, distance: 140.0
click at [586, 257] on div "**********" at bounding box center [783, 261] width 544 height 625
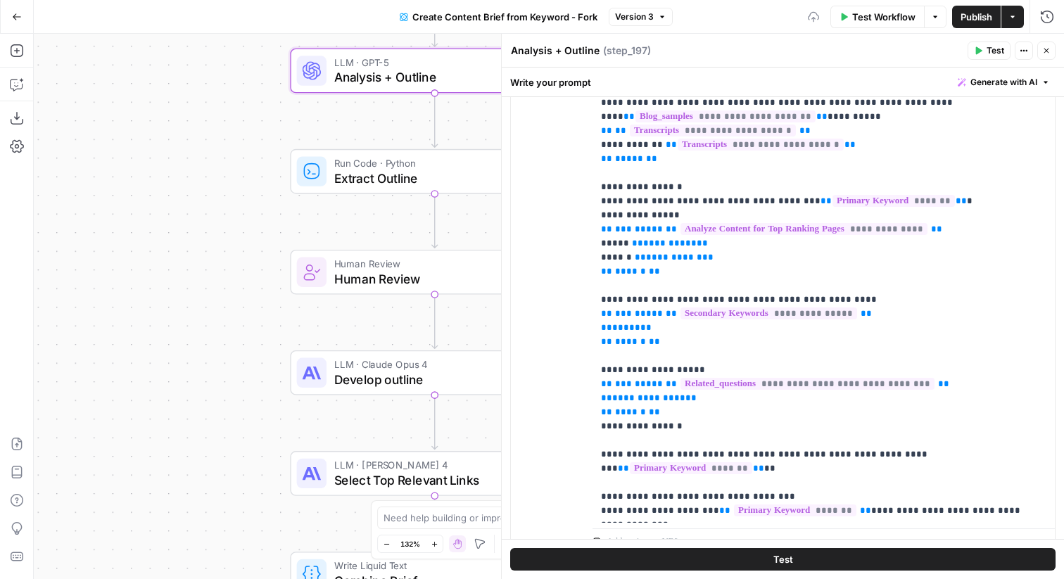
click at [969, 20] on span "Publish" at bounding box center [976, 17] width 32 height 14
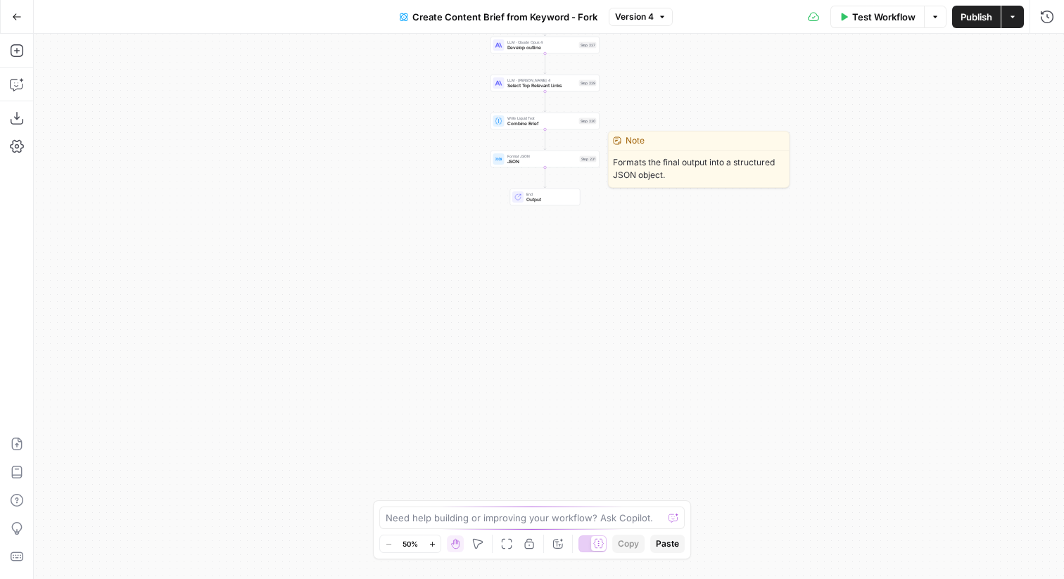
click at [570, 160] on span "JSON" at bounding box center [542, 161] width 70 height 7
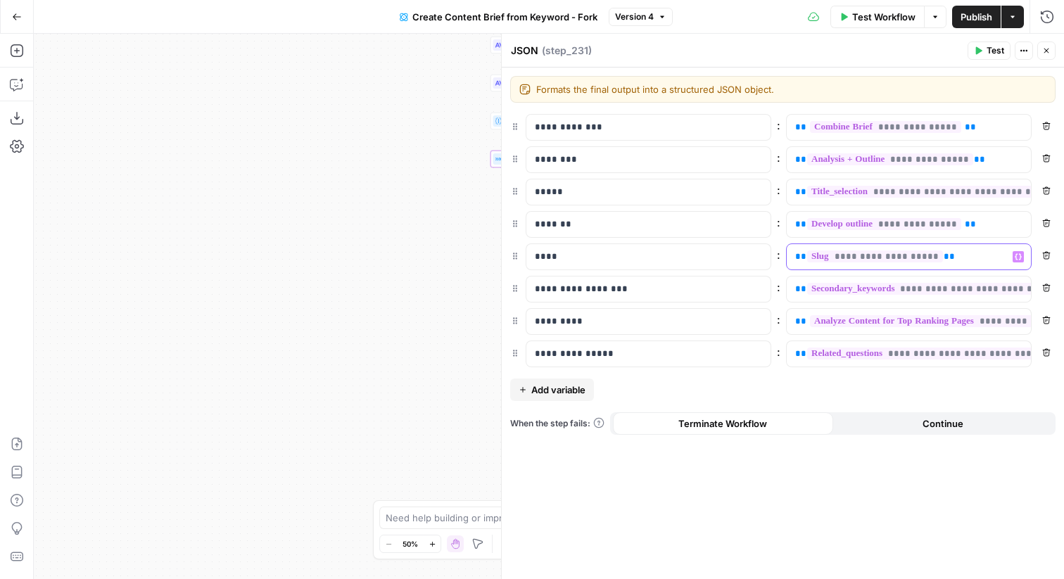
click at [949, 262] on p "**********" at bounding box center [897, 257] width 205 height 14
click at [972, 15] on span "Publish" at bounding box center [976, 17] width 32 height 14
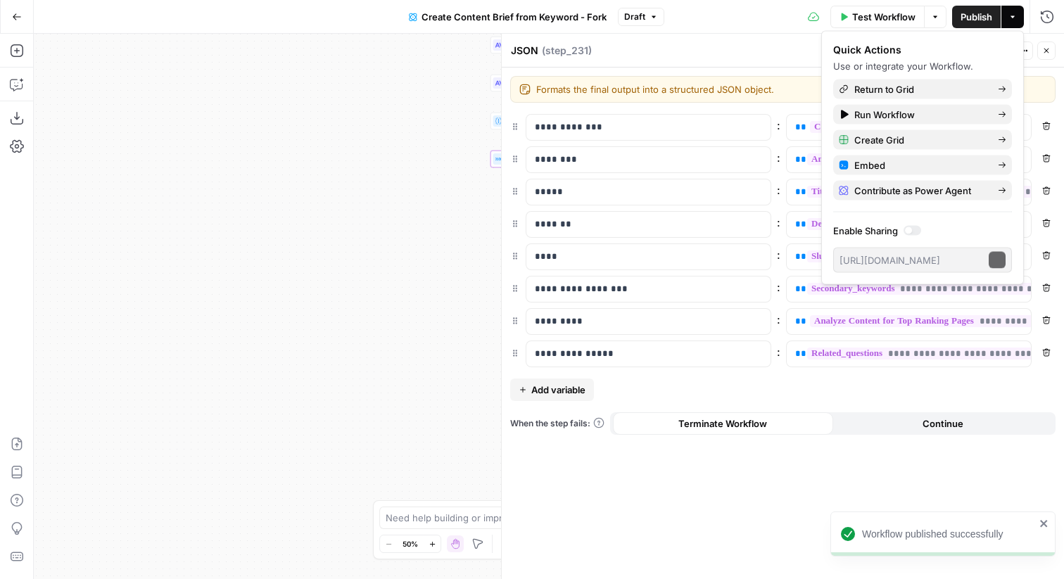
click at [1048, 52] on icon "button" at bounding box center [1046, 51] width 5 height 5
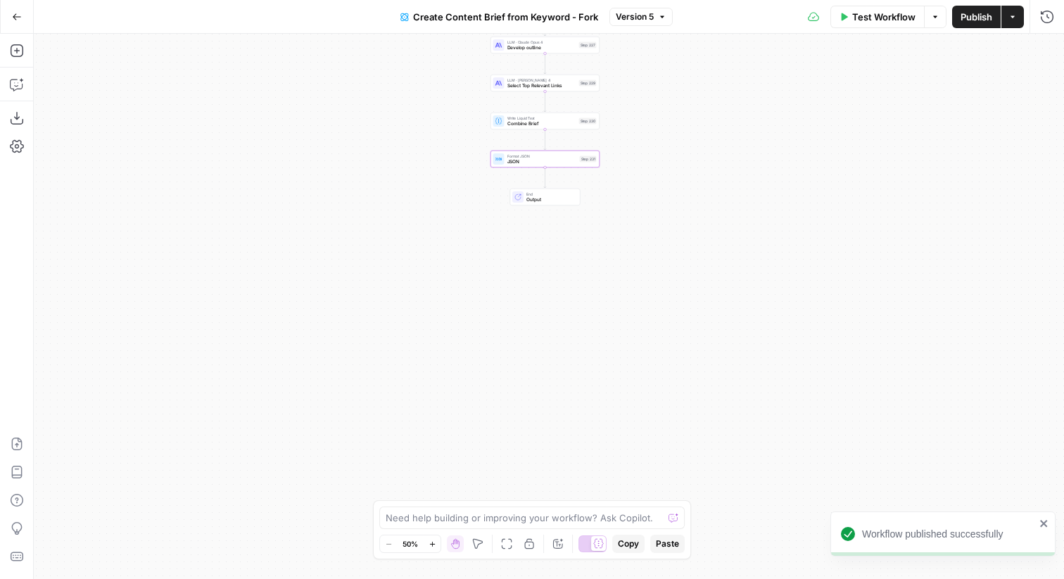
click at [568, 164] on span "JSON" at bounding box center [542, 161] width 70 height 7
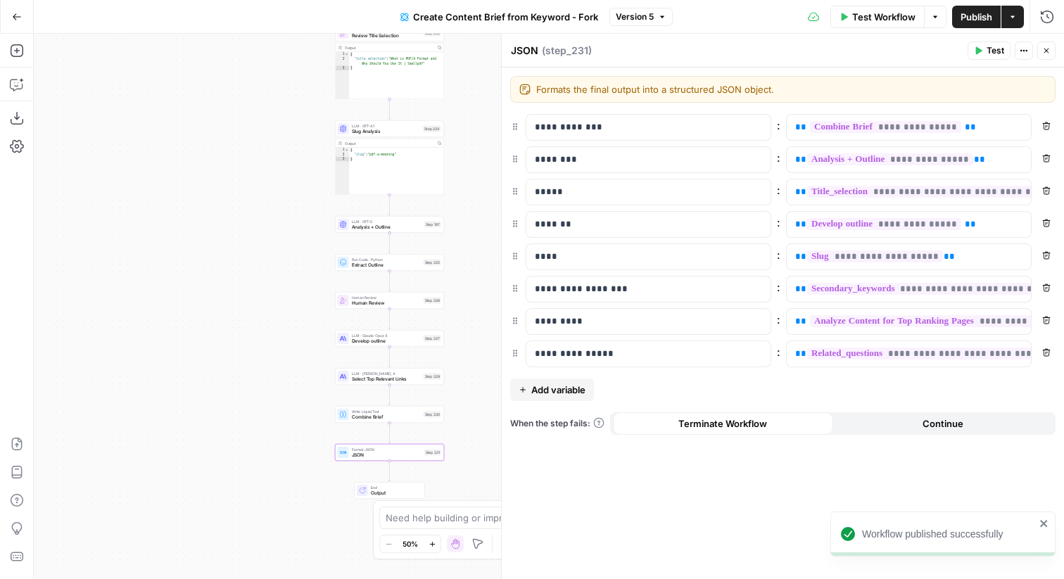
drag, startPoint x: 383, startPoint y: 243, endPoint x: 221, endPoint y: 551, distance: 348.9
click at [222, 550] on div "Workflow Set Inputs Inputs Google Search Perform Google Search Step 51 Output C…" at bounding box center [549, 306] width 1030 height 545
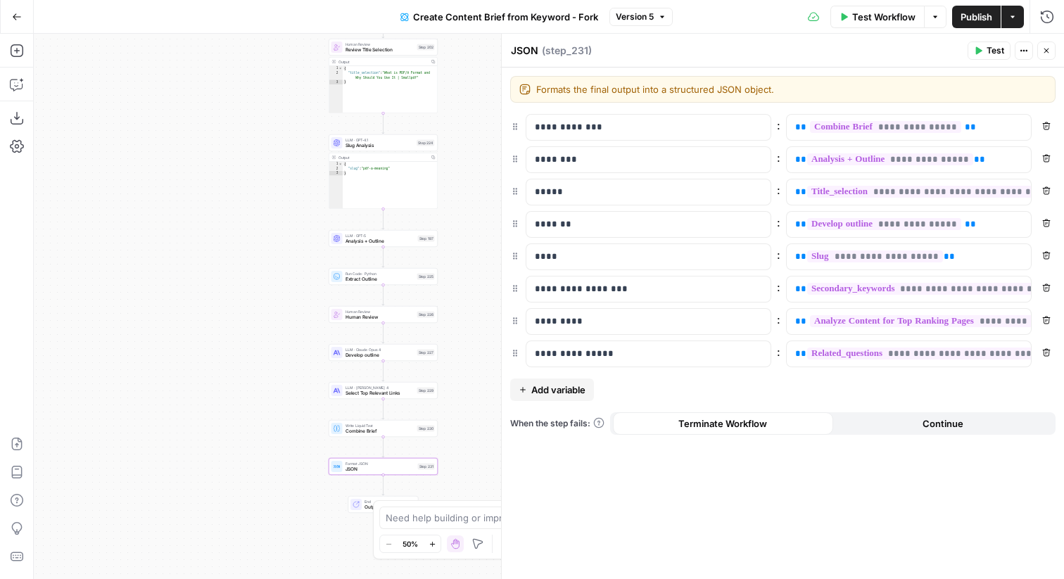
drag, startPoint x: 277, startPoint y: 176, endPoint x: 235, endPoint y: 478, distance: 304.7
click at [236, 475] on div "Workflow Set Inputs Inputs Google Search Perform Google Search Step 51 Output C…" at bounding box center [549, 306] width 1030 height 545
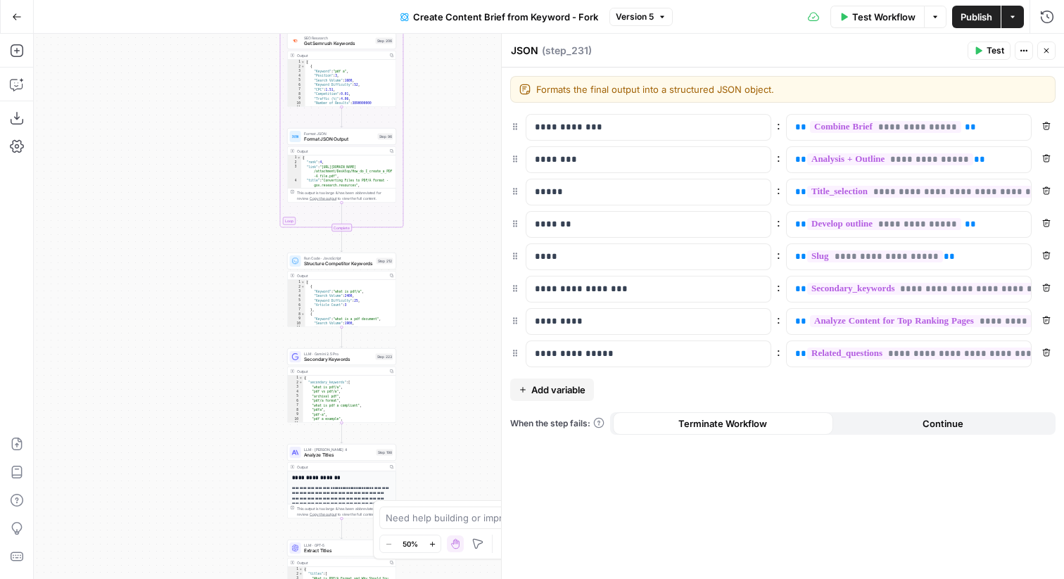
drag, startPoint x: 420, startPoint y: 196, endPoint x: 420, endPoint y: 493, distance: 296.8
click at [420, 494] on div "Workflow Set Inputs Inputs Google Search Perform Google Search Step 51 Output C…" at bounding box center [549, 306] width 1030 height 545
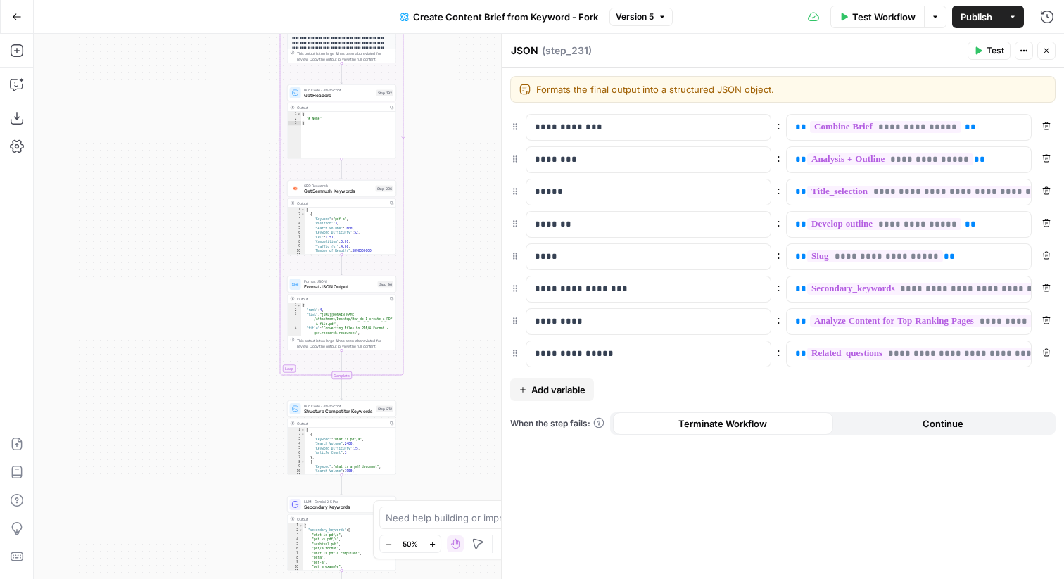
drag, startPoint x: 426, startPoint y: 177, endPoint x: 426, endPoint y: 445, distance: 267.3
click at [426, 445] on div "Workflow Set Inputs Inputs Google Search Perform Google Search Step 51 Output C…" at bounding box center [549, 306] width 1030 height 545
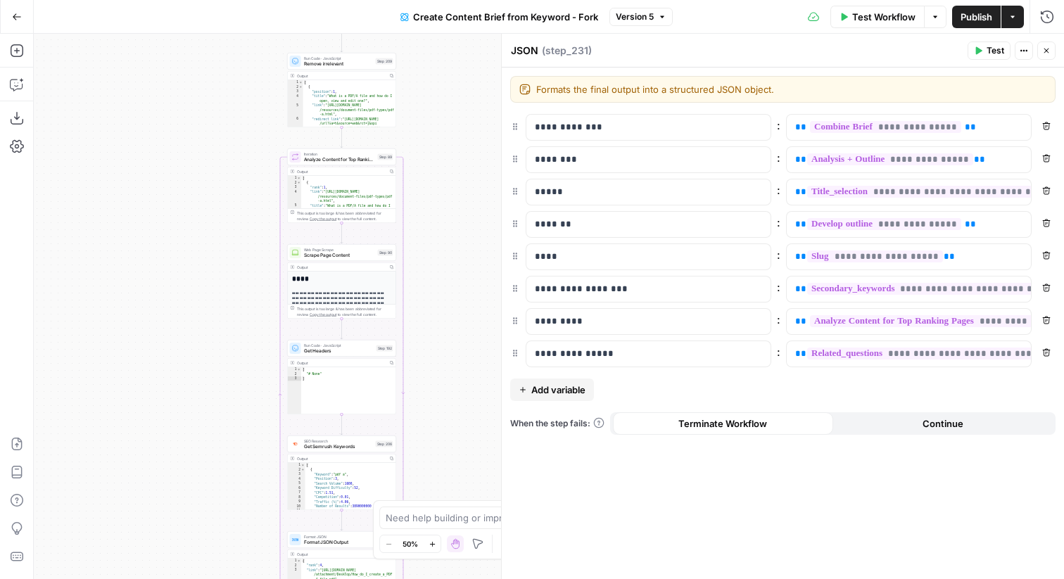
drag, startPoint x: 461, startPoint y: 177, endPoint x: 461, endPoint y: 350, distance: 173.0
click at [461, 347] on div "Workflow Set Inputs Inputs Google Search Perform Google Search Step 51 Output C…" at bounding box center [549, 306] width 1030 height 545
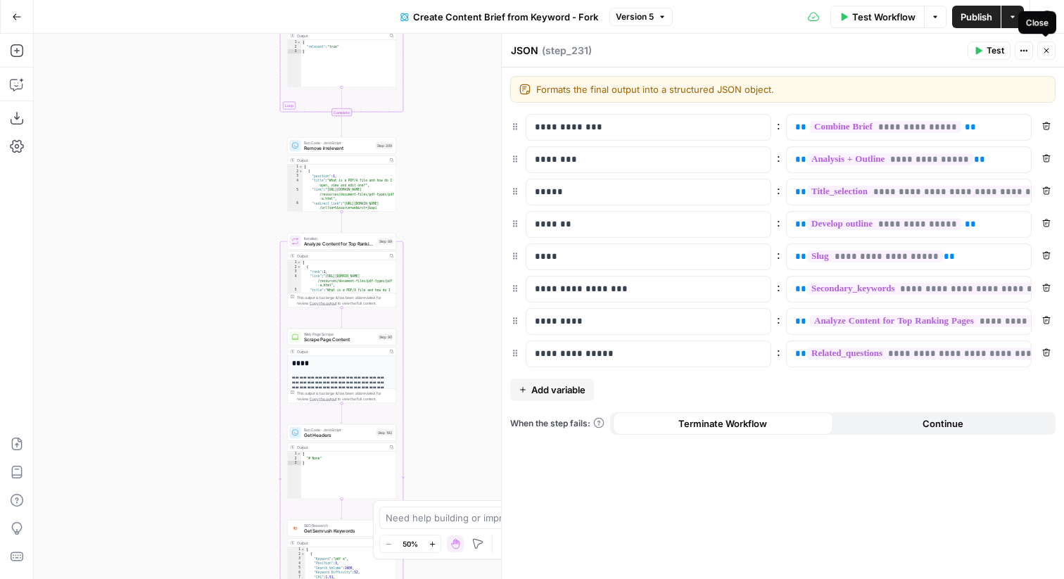
click at [1046, 53] on icon "button" at bounding box center [1046, 50] width 8 height 8
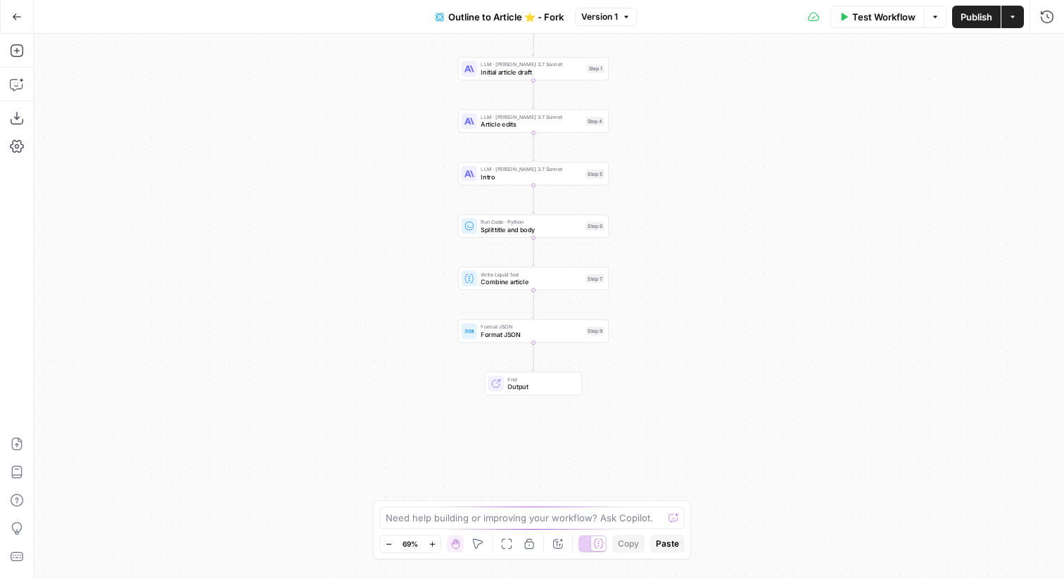
drag, startPoint x: 683, startPoint y: 369, endPoint x: 668, endPoint y: 211, distance: 158.3
click at [668, 210] on div "Workflow Set Inputs Inputs Google Search Google Search Step 2 LLM · GPT-4o Extr…" at bounding box center [549, 306] width 1030 height 545
click at [554, 68] on span "Initial article draft" at bounding box center [531, 73] width 102 height 10
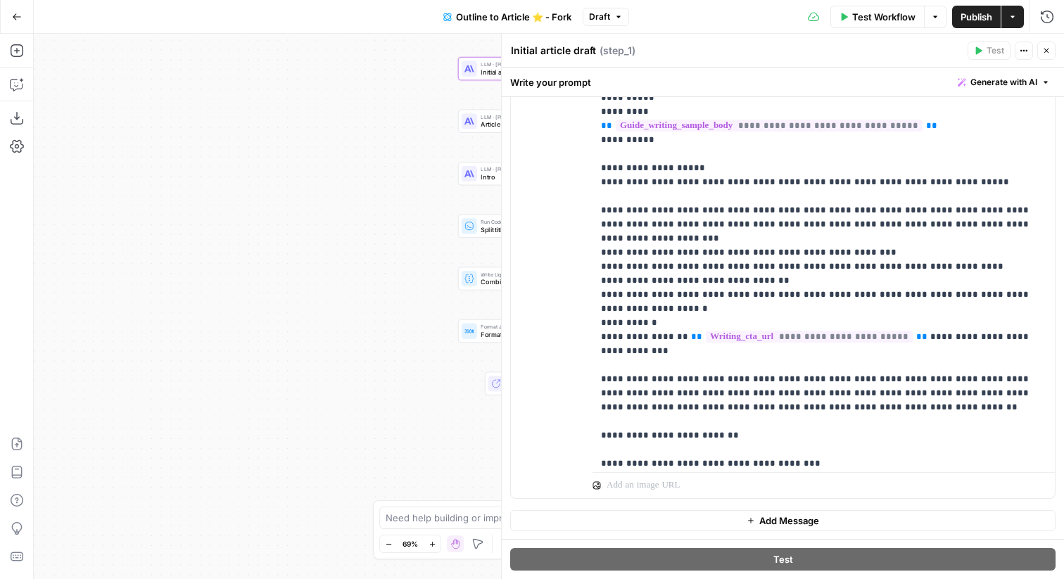
scroll to position [77, 0]
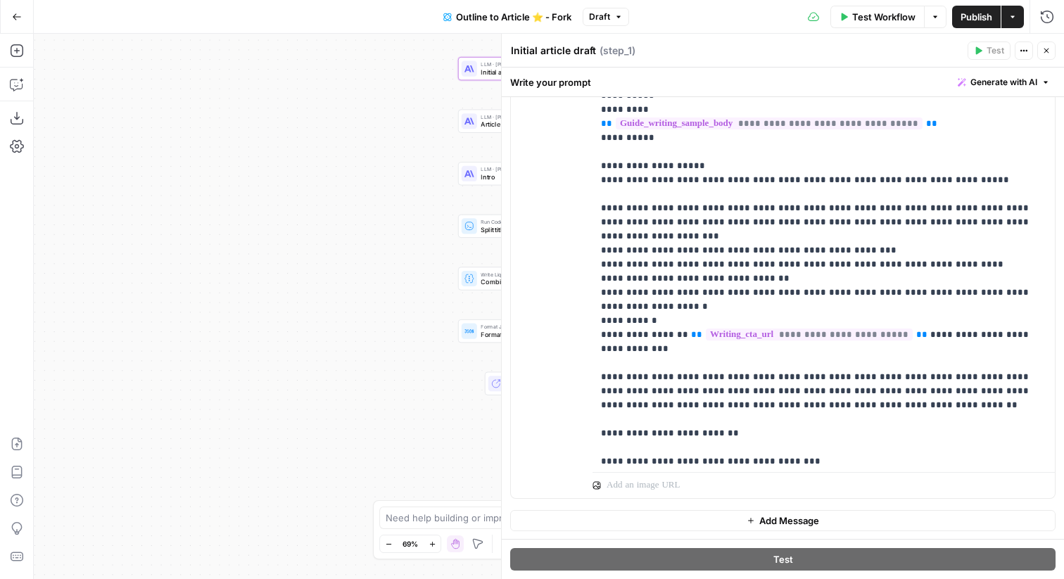
click at [1046, 58] on button "Close" at bounding box center [1046, 51] width 18 height 18
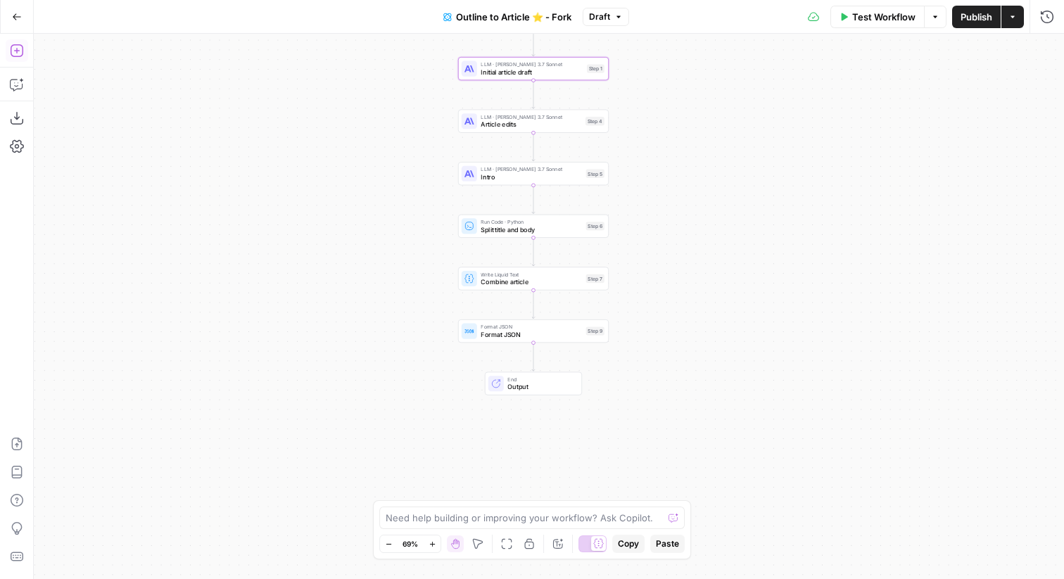
click at [12, 55] on icon "button" at bounding box center [17, 51] width 14 height 14
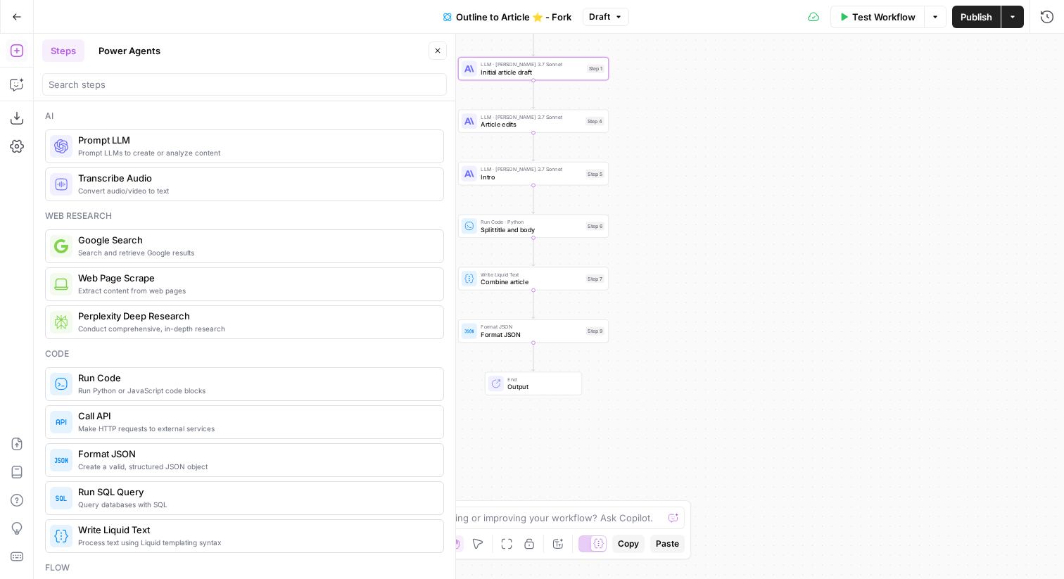
click at [119, 52] on button "Power Agents" at bounding box center [129, 50] width 79 height 23
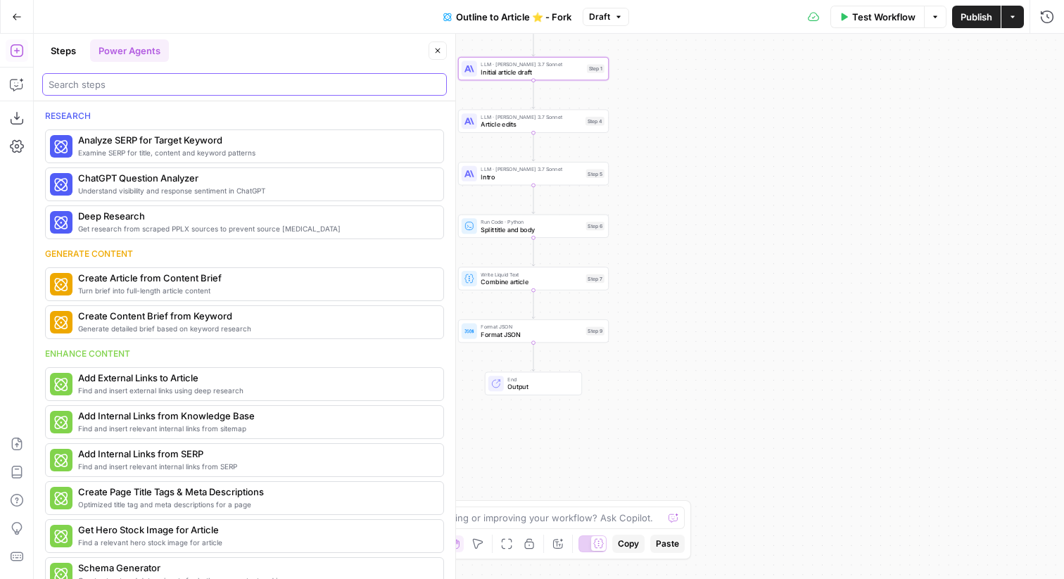
click at [132, 80] on input "search" at bounding box center [245, 84] width 392 height 14
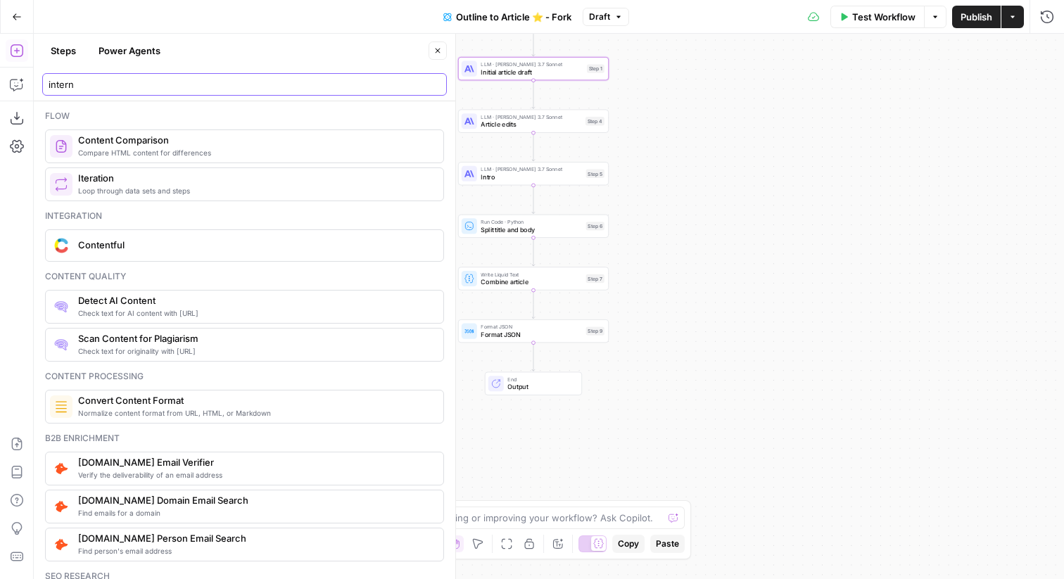
type input "intern"
click at [136, 51] on button "Power Agents" at bounding box center [129, 50] width 79 height 23
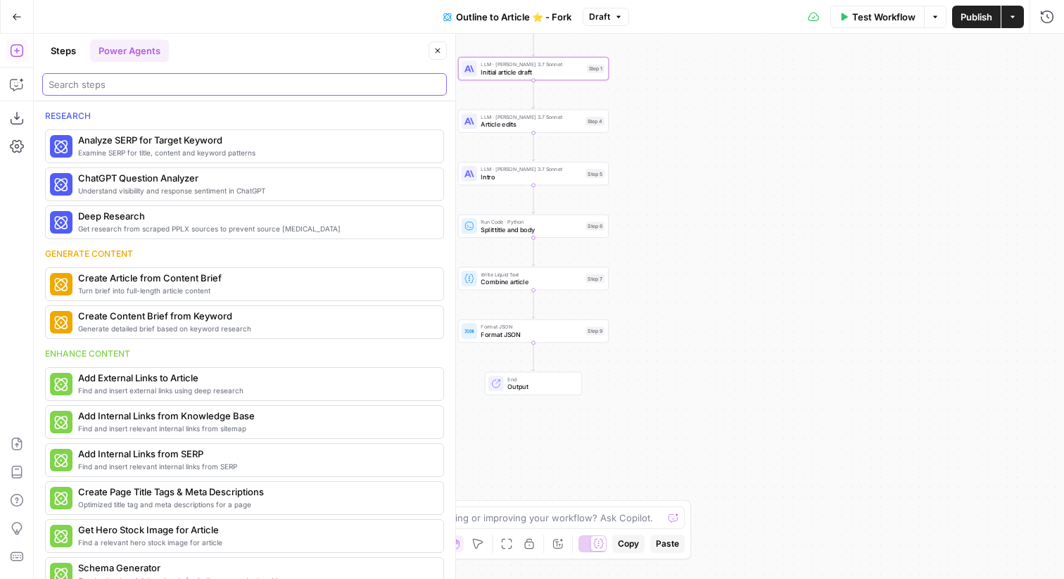
click at [125, 84] on input "search" at bounding box center [245, 84] width 392 height 14
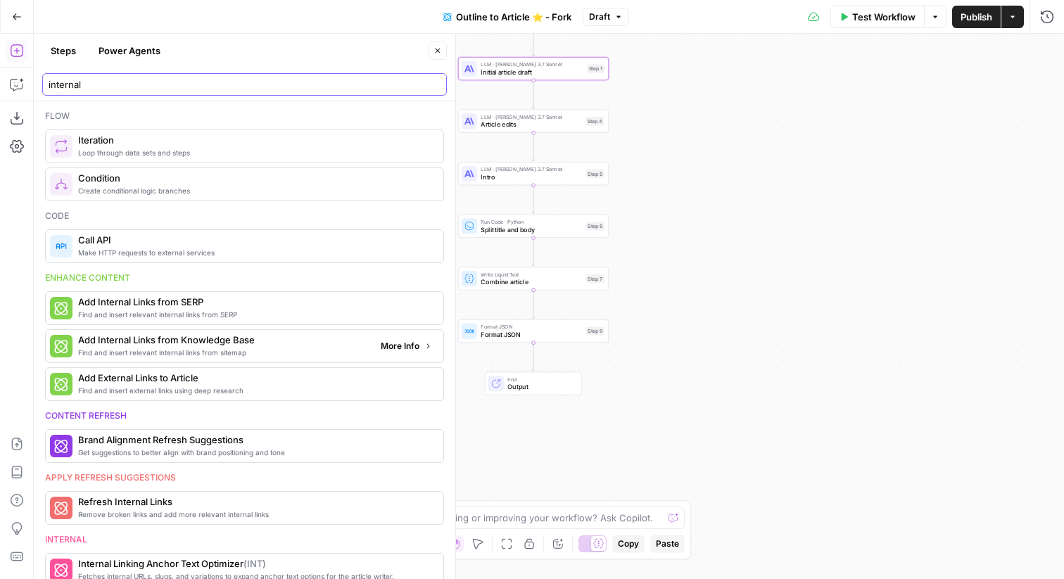
type input "internal"
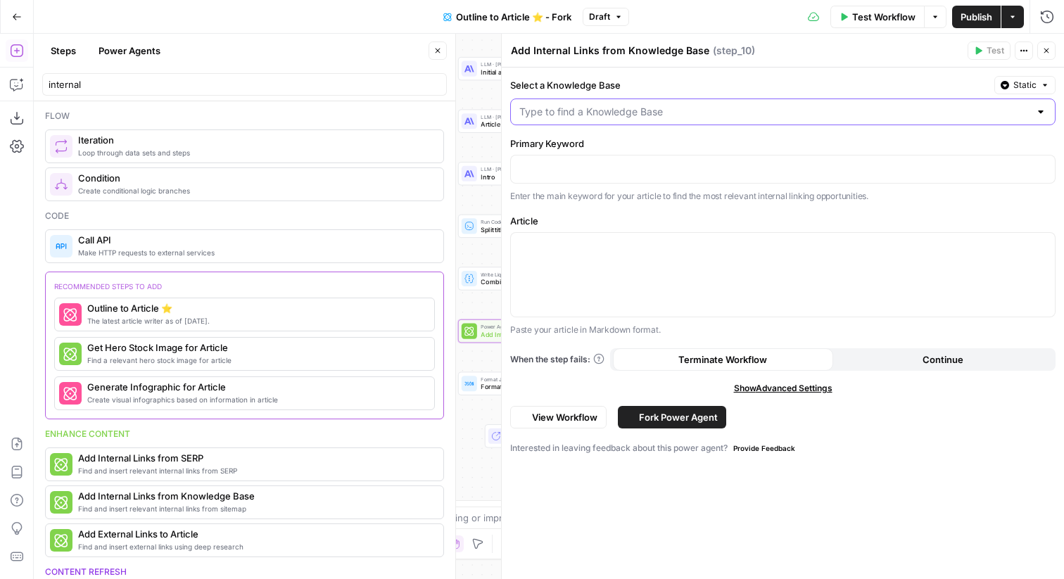
click at [642, 117] on input "Select a Knowledge Base" at bounding box center [774, 112] width 510 height 14
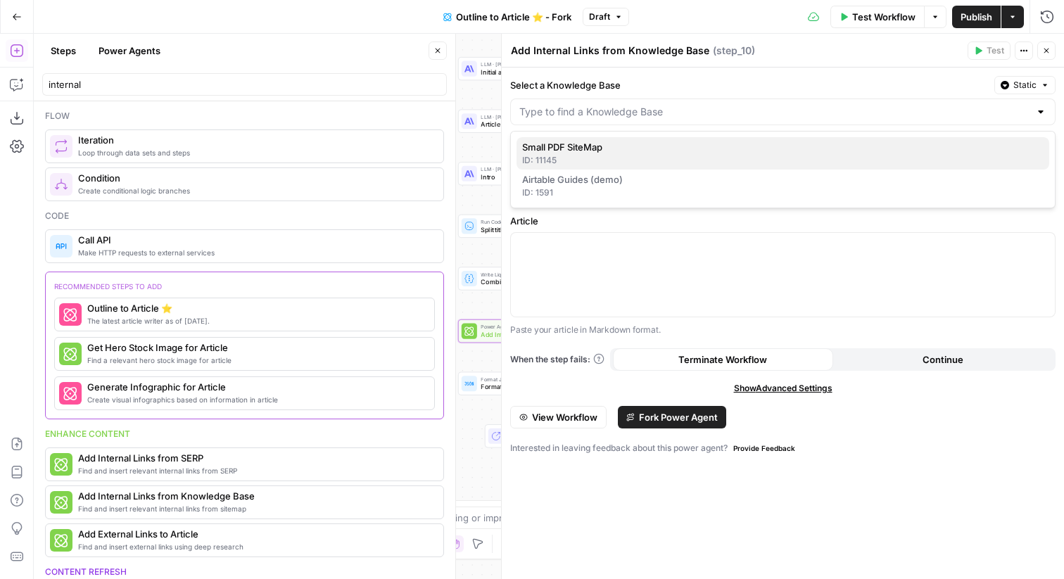
click at [584, 145] on span "Small PDF SiteMap" at bounding box center [780, 147] width 516 height 14
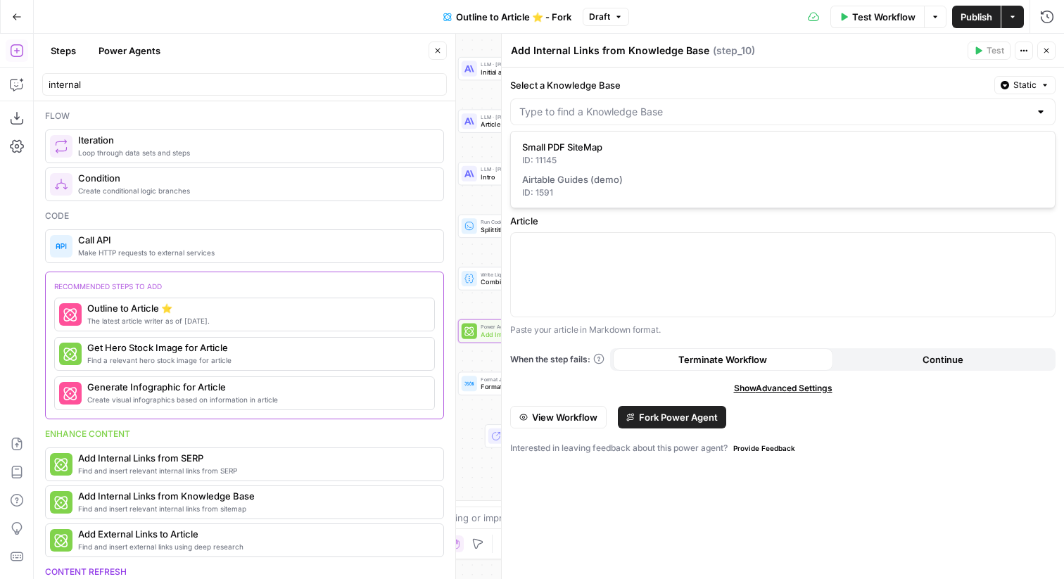
type input "Small PDF SiteMap"
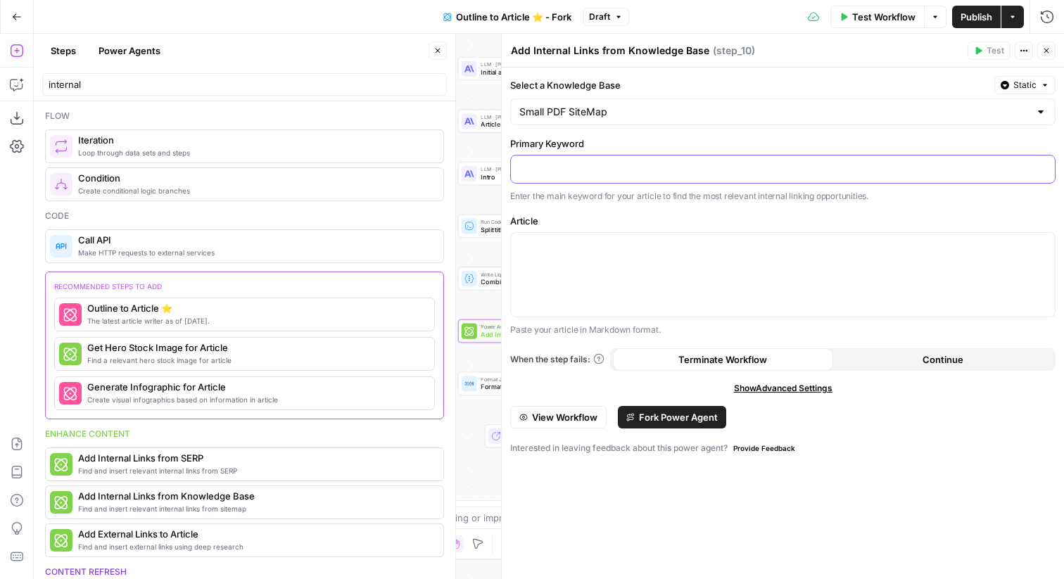
click at [588, 162] on p at bounding box center [782, 168] width 527 height 14
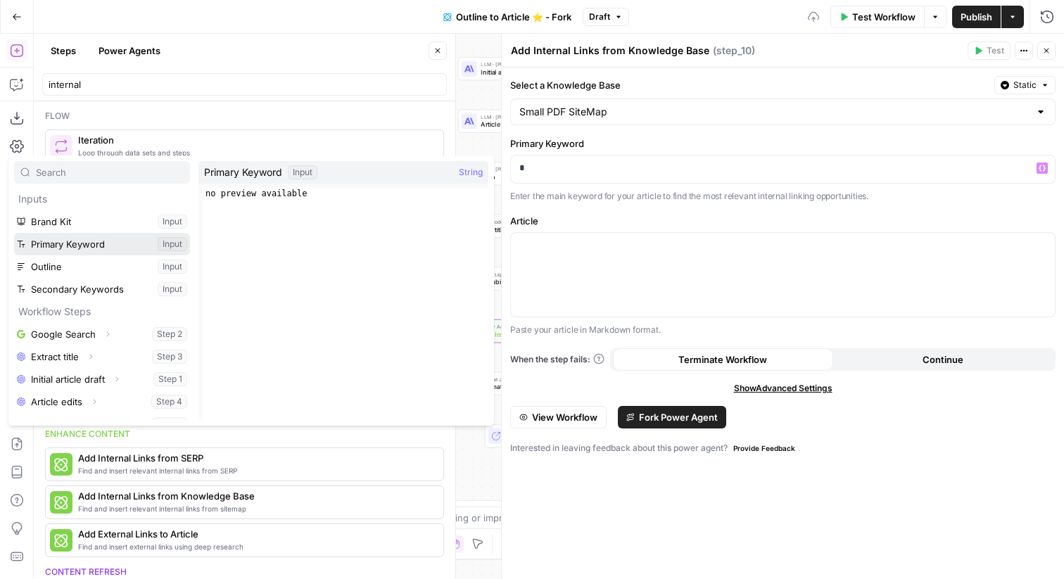
click at [125, 239] on button "Select variable Primary Keyword" at bounding box center [102, 244] width 176 height 23
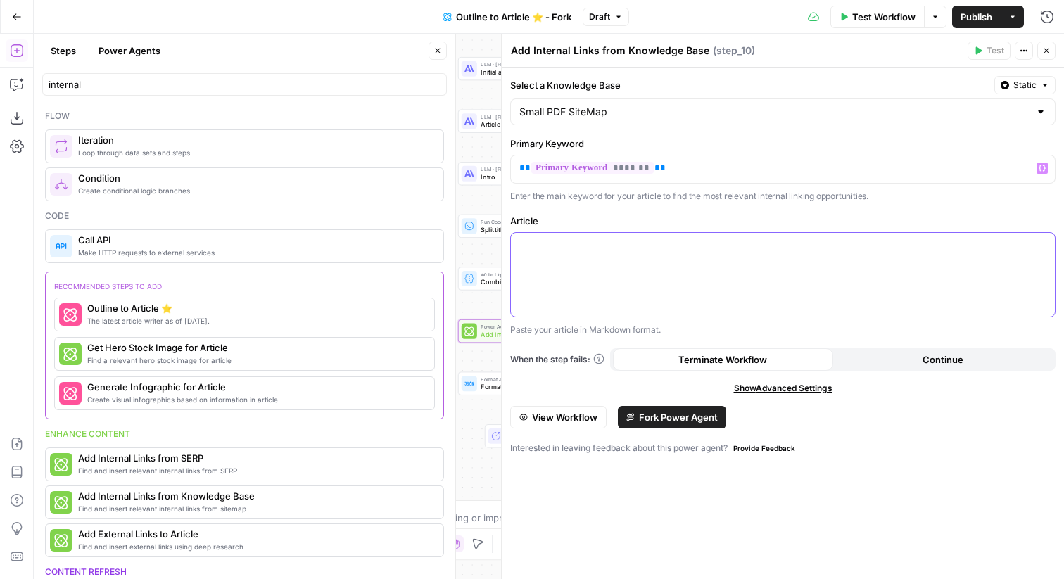
click at [661, 265] on div at bounding box center [783, 275] width 544 height 84
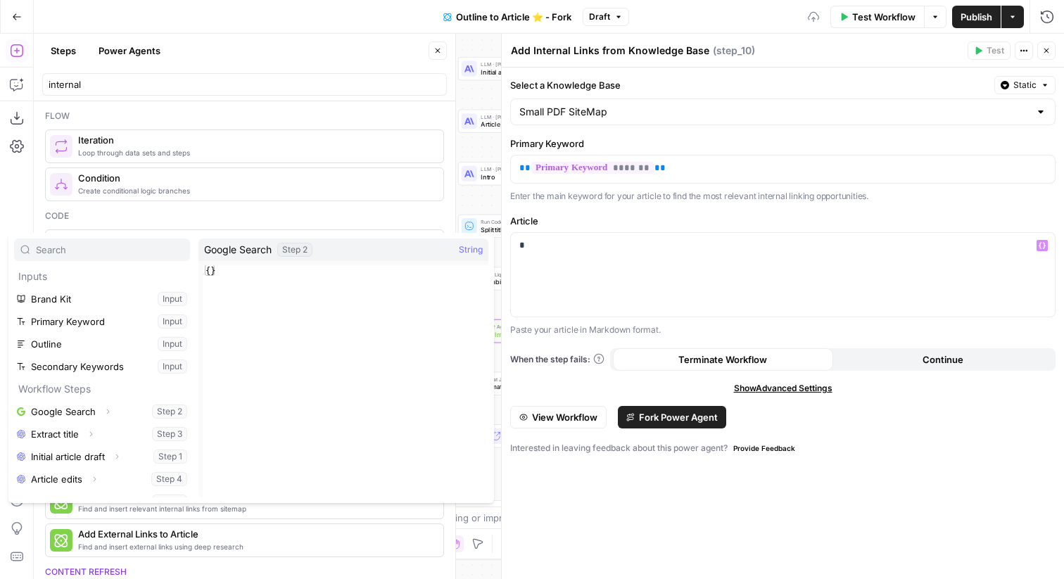
scroll to position [60, 0]
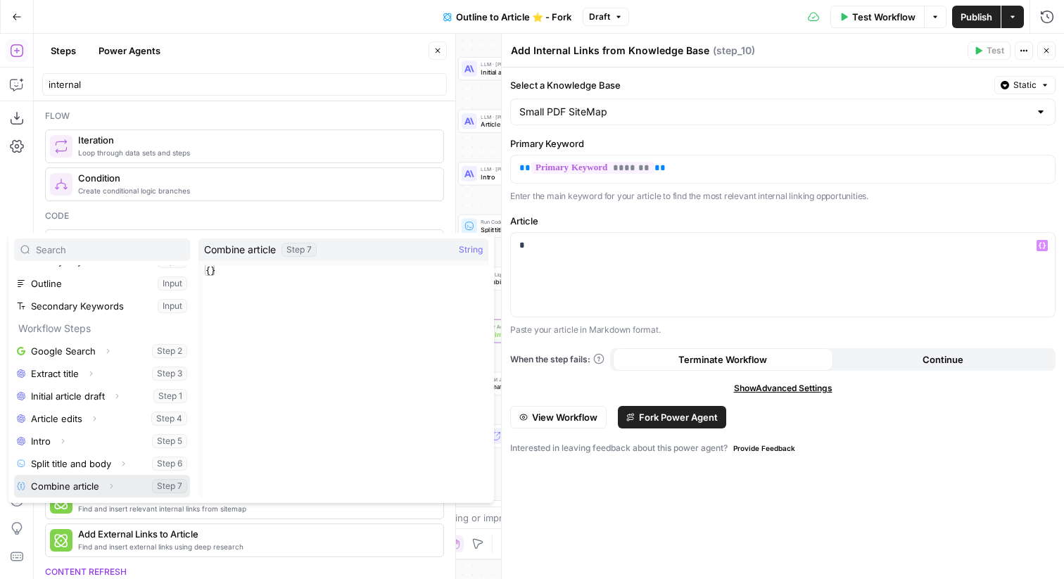
click at [77, 485] on button "Select variable Combine article" at bounding box center [102, 486] width 176 height 23
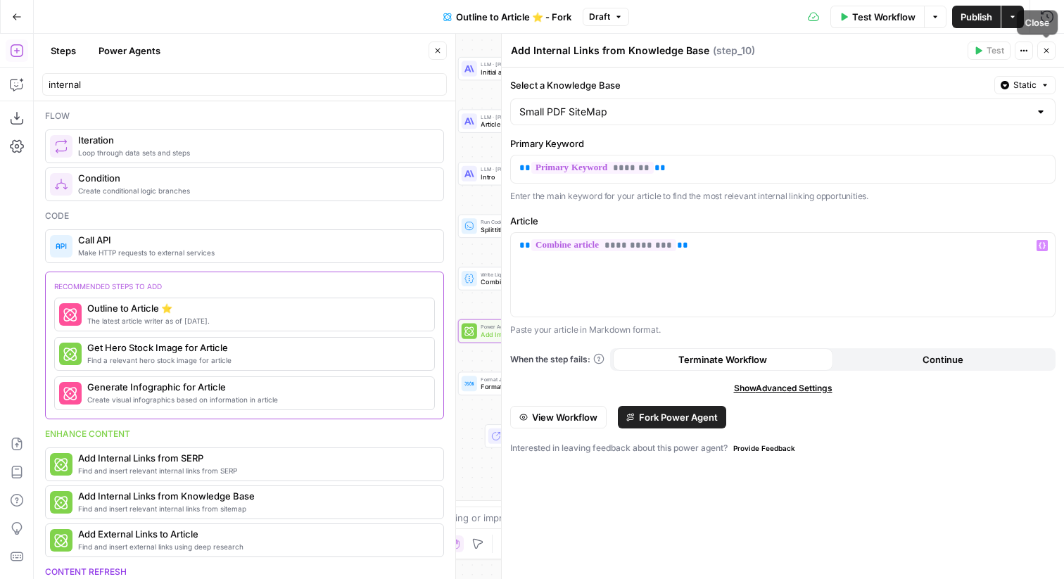
click at [1046, 51] on icon "button" at bounding box center [1046, 50] width 8 height 8
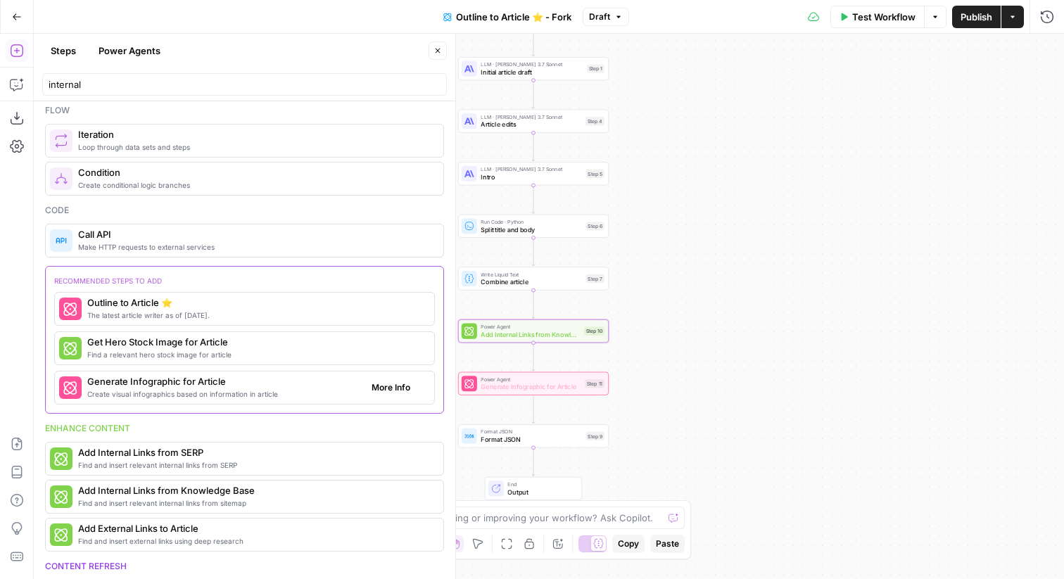
scroll to position [0, 0]
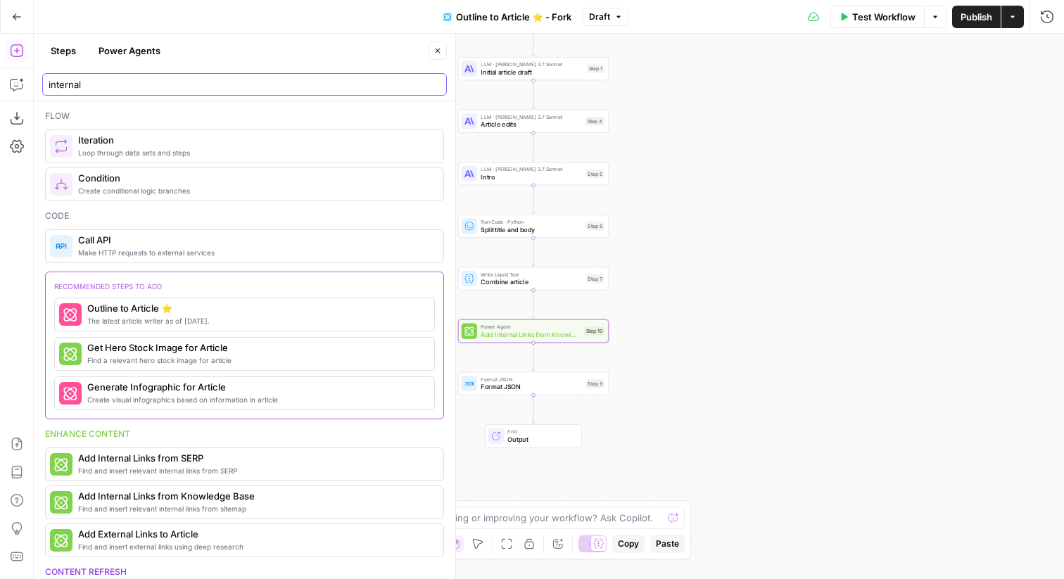
click at [181, 89] on input "internal" at bounding box center [245, 84] width 392 height 14
click at [434, 84] on input "internal" at bounding box center [245, 84] width 392 height 14
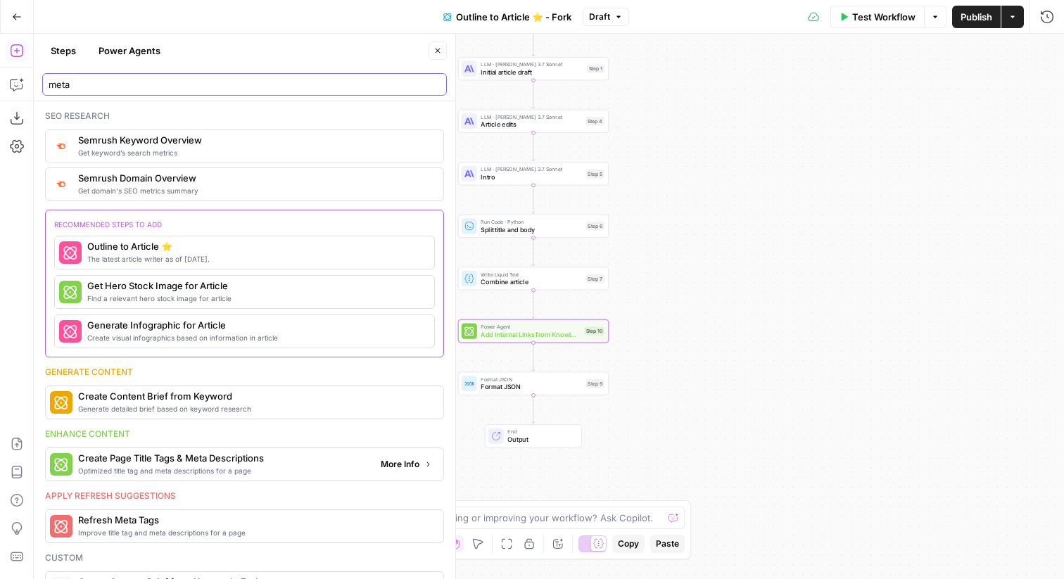
type input "meta"
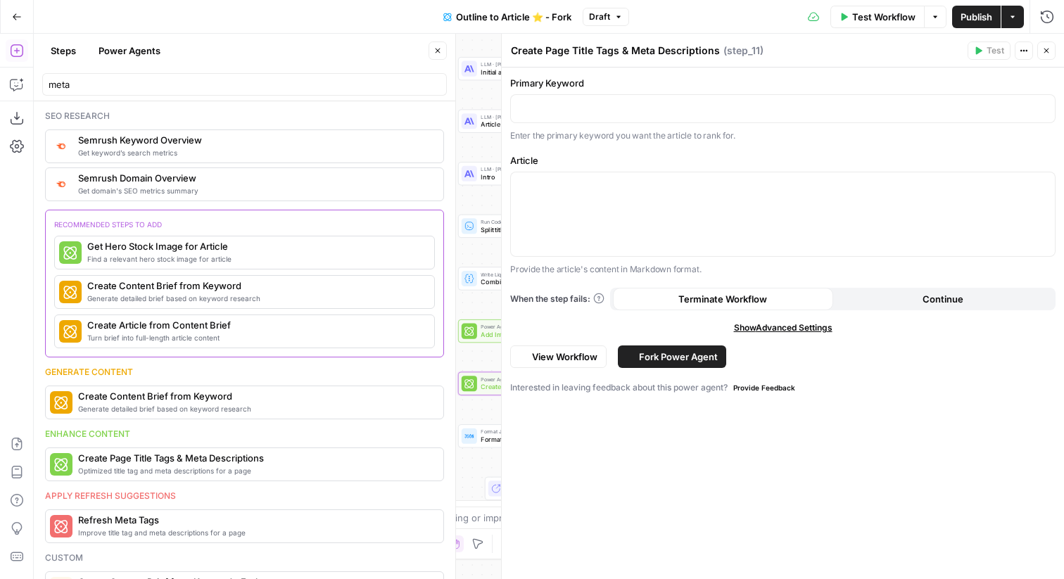
click at [443, 46] on button "Close" at bounding box center [437, 51] width 18 height 18
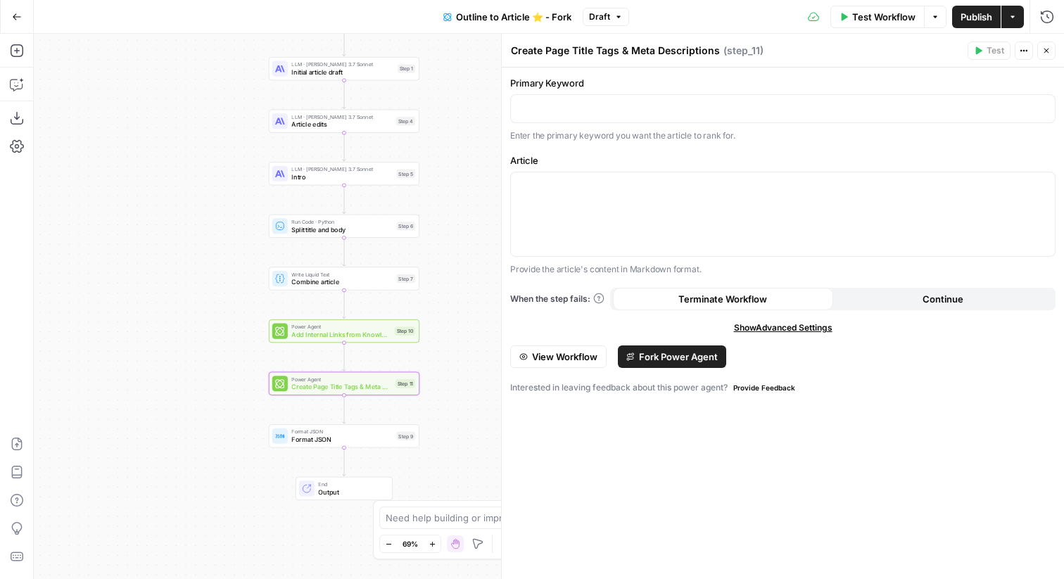
drag, startPoint x: 368, startPoint y: 350, endPoint x: 174, endPoint y: 350, distance: 193.4
click at [174, 350] on div "Workflow Set Inputs Inputs Google Search Google Search Step 2 LLM · GPT-4o Extr…" at bounding box center [549, 306] width 1030 height 545
click at [582, 113] on p at bounding box center [782, 108] width 527 height 14
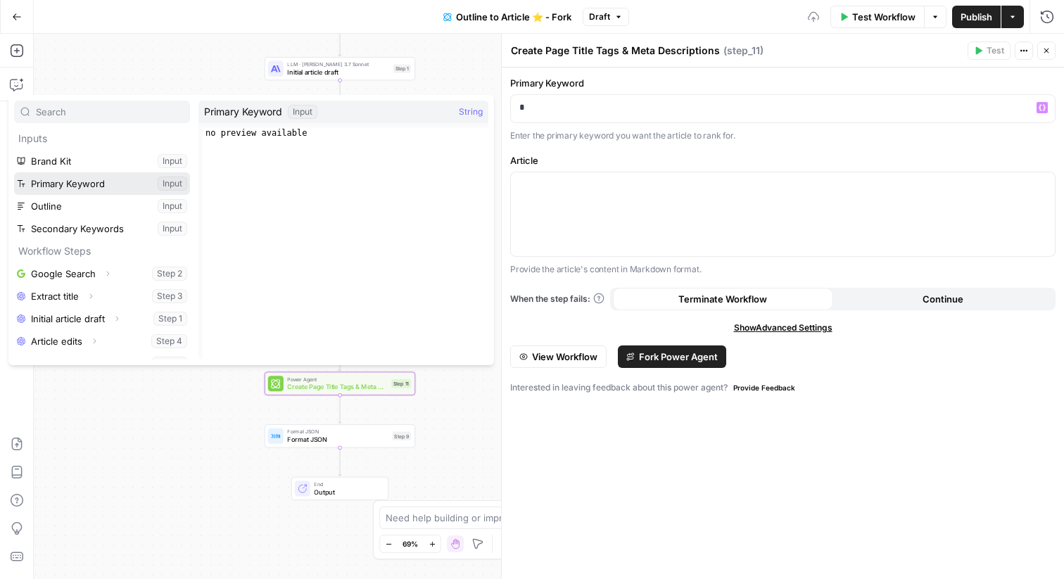
click at [89, 178] on button "Select variable Primary Keyword" at bounding box center [102, 183] width 176 height 23
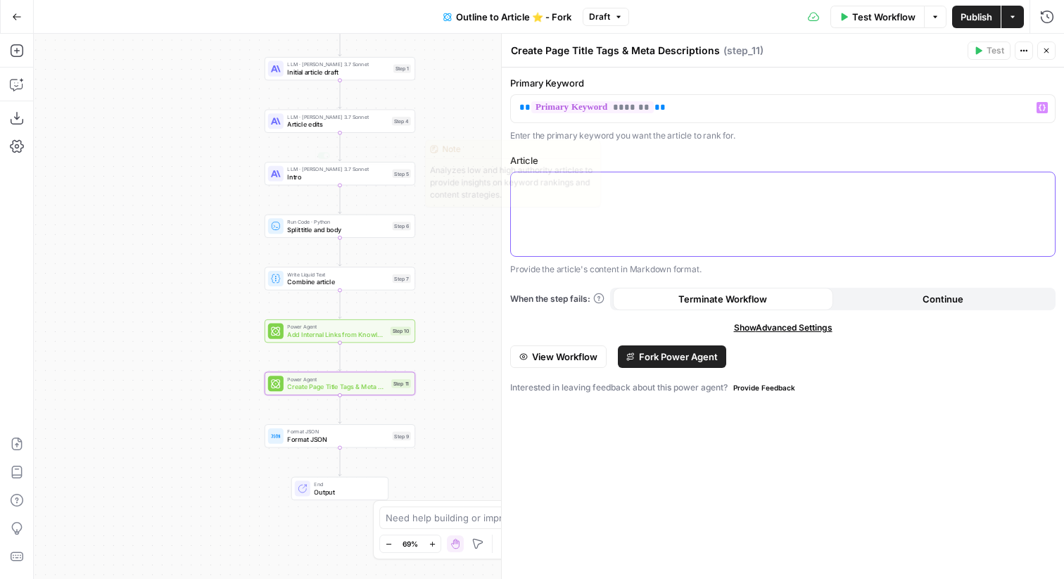
click at [689, 180] on p at bounding box center [782, 185] width 527 height 14
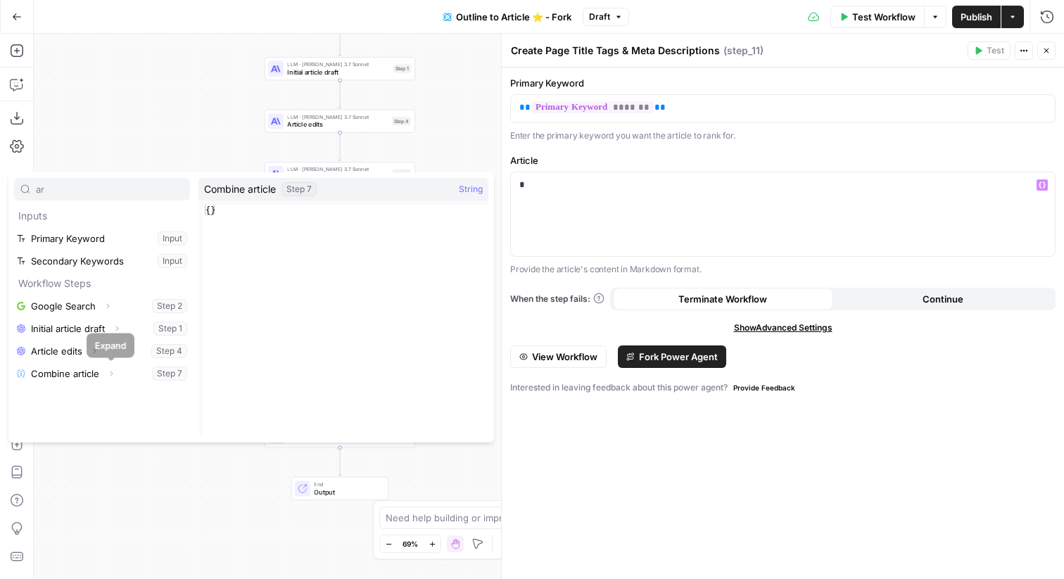
type input "ar"
click at [127, 376] on button "Select variable Combine article" at bounding box center [102, 373] width 176 height 23
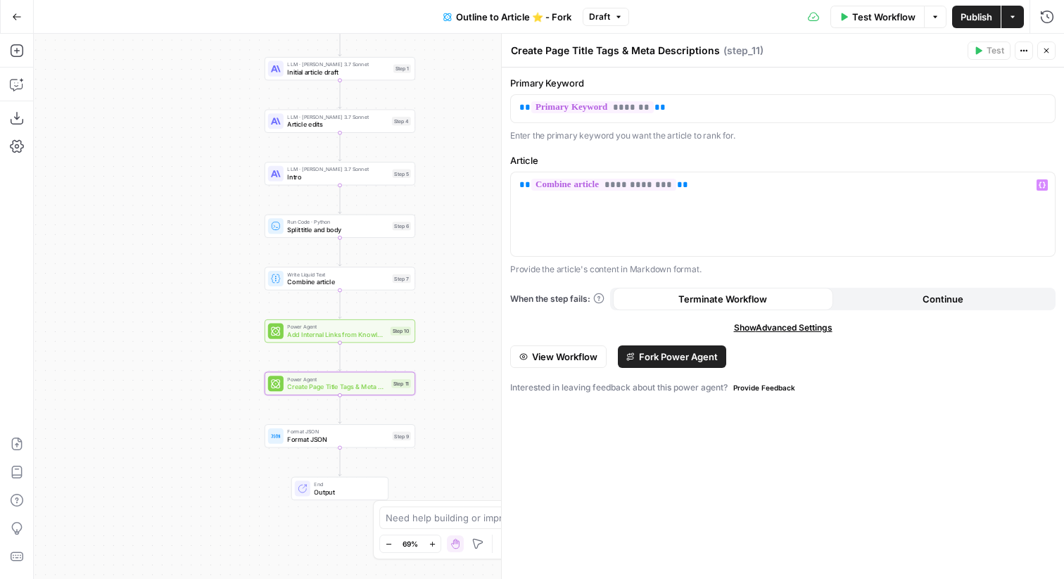
click at [1046, 46] on span "E" at bounding box center [1041, 47] width 10 height 13
click at [1045, 50] on icon "button" at bounding box center [1046, 51] width 5 height 5
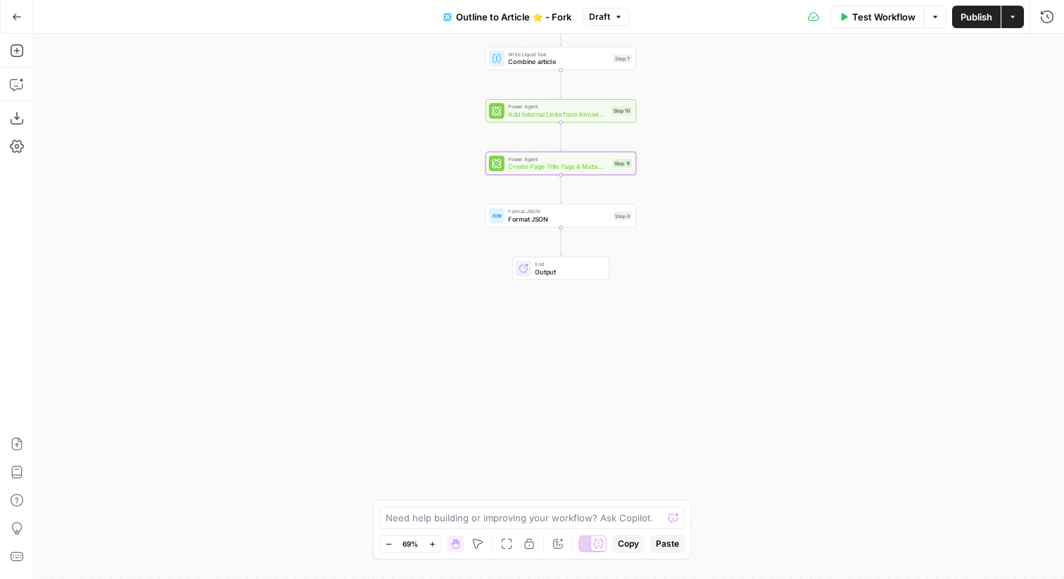
drag, startPoint x: 451, startPoint y: 347, endPoint x: 649, endPoint y: 127, distance: 295.9
click at [649, 127] on div "Workflow Set Inputs Inputs Google Search Google Search Step 2 LLM · GPT-4o Extr…" at bounding box center [549, 306] width 1030 height 545
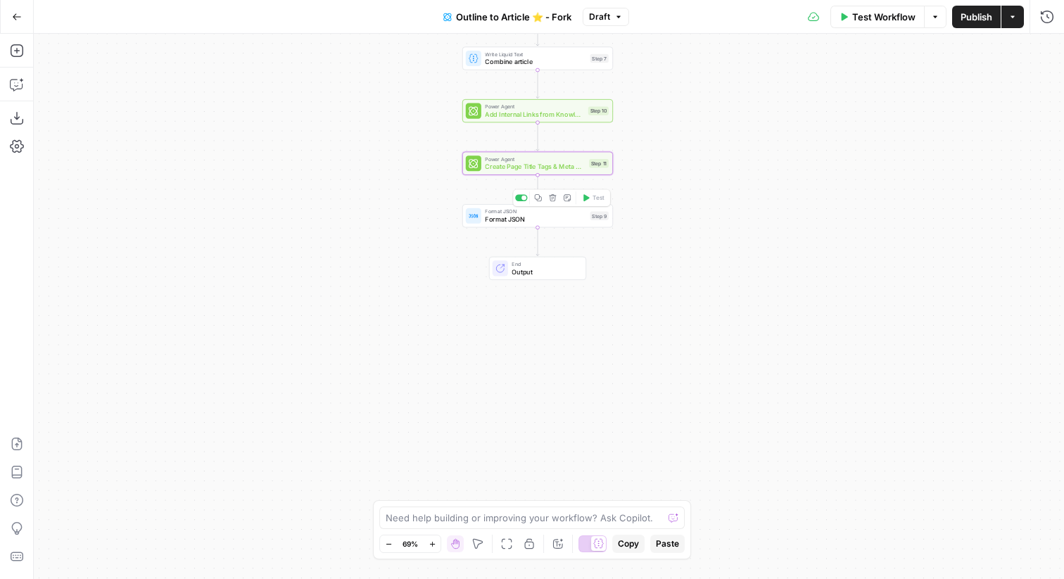
click at [574, 224] on div "Format JSON Format JSON Step 9 Copy step Delete step Add Note Test" at bounding box center [537, 215] width 151 height 23
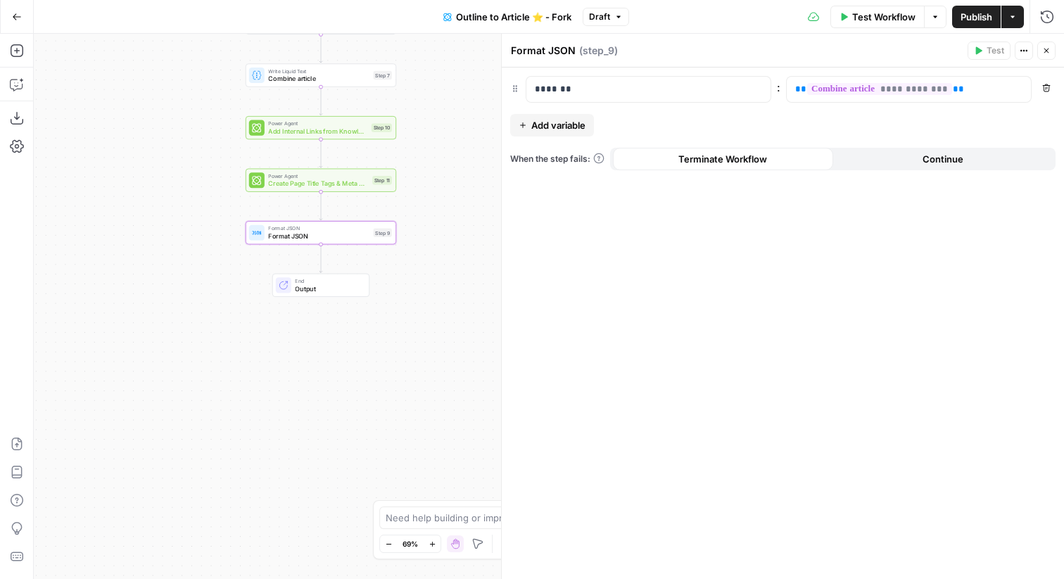
drag, startPoint x: 390, startPoint y: 284, endPoint x: 141, endPoint y: 305, distance: 249.9
click at [141, 305] on div "Workflow Set Inputs Inputs Google Search Google Search Step 2 LLM · GPT-4o Extr…" at bounding box center [549, 306] width 1030 height 545
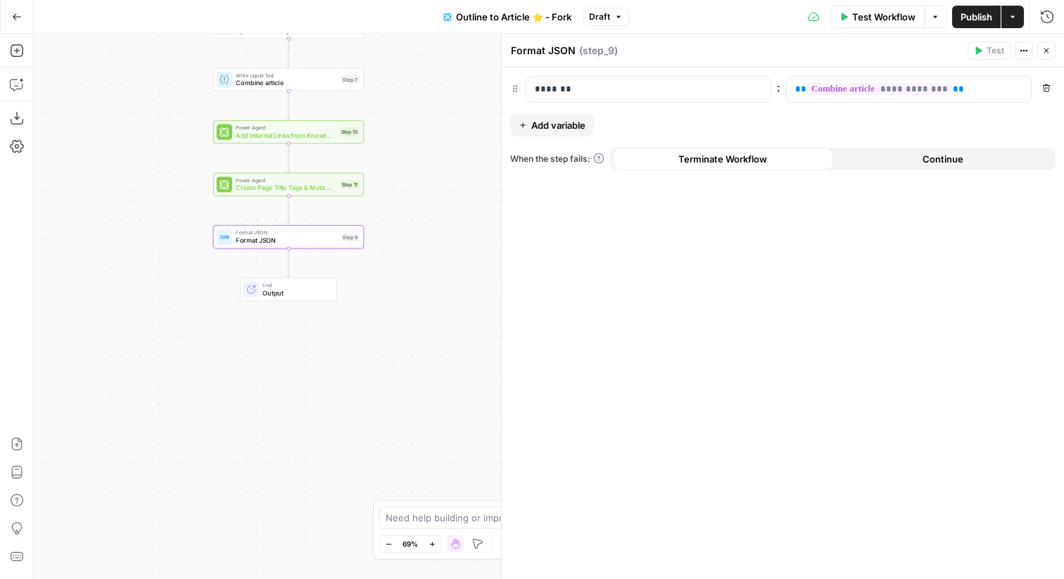
click at [543, 129] on span "Add variable" at bounding box center [558, 125] width 54 height 14
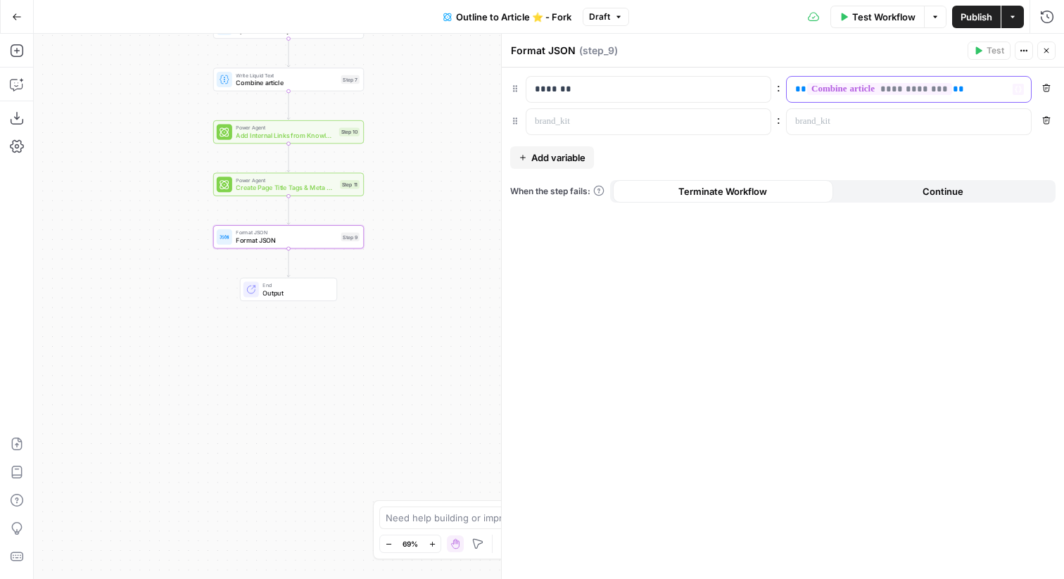
click at [979, 90] on p "**********" at bounding box center [897, 89] width 205 height 14
click at [651, 132] on div at bounding box center [637, 121] width 222 height 25
click at [843, 125] on p at bounding box center [897, 122] width 205 height 14
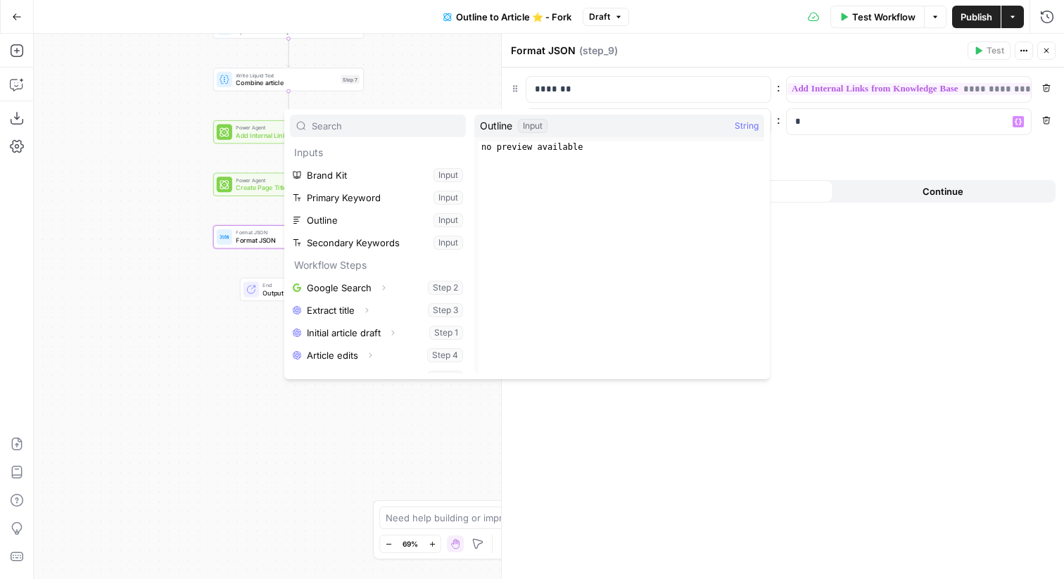
scroll to position [106, 0]
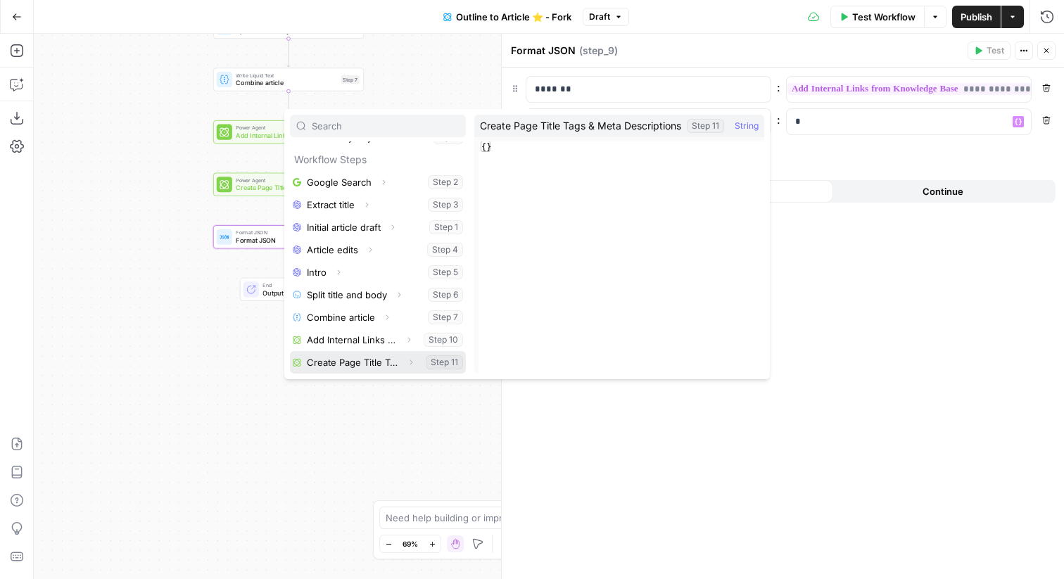
click at [366, 364] on button "Select variable Create Page Title Tags & Meta Descriptions" at bounding box center [378, 362] width 176 height 23
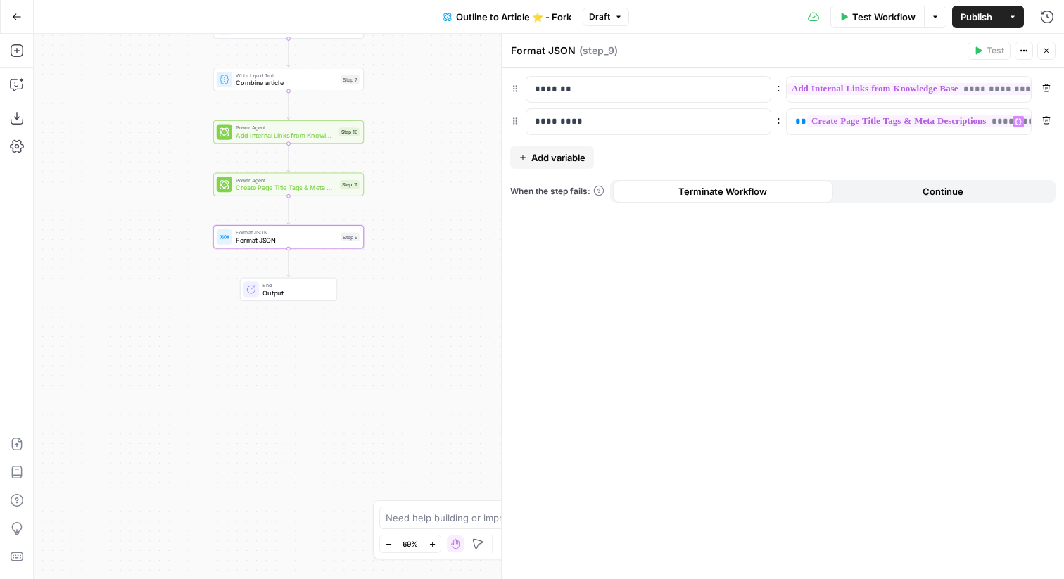
click at [568, 160] on span "Add variable" at bounding box center [558, 158] width 54 height 14
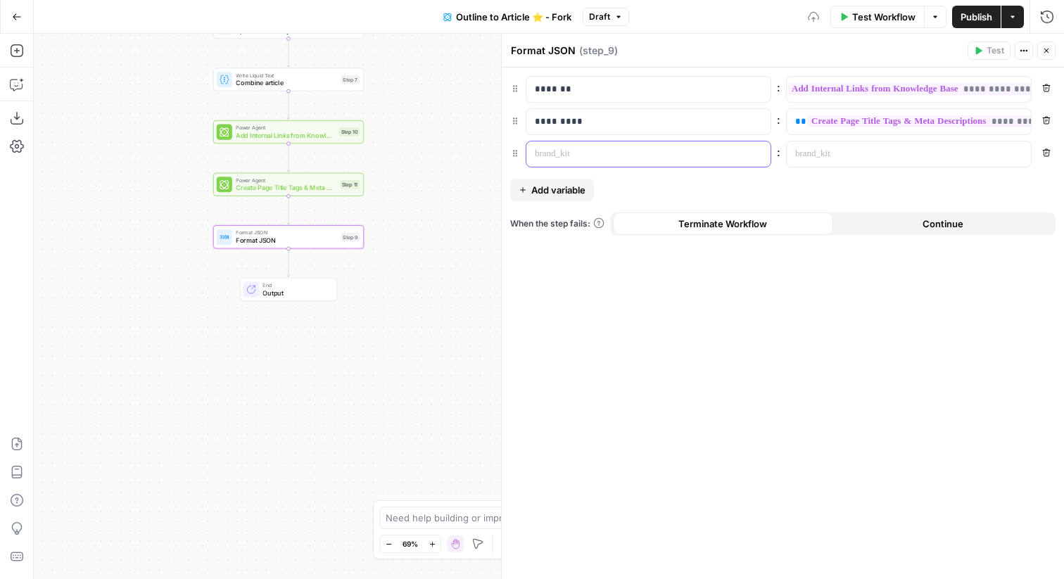
click at [572, 158] on p at bounding box center [637, 154] width 205 height 14
click at [934, 153] on p at bounding box center [897, 154] width 205 height 14
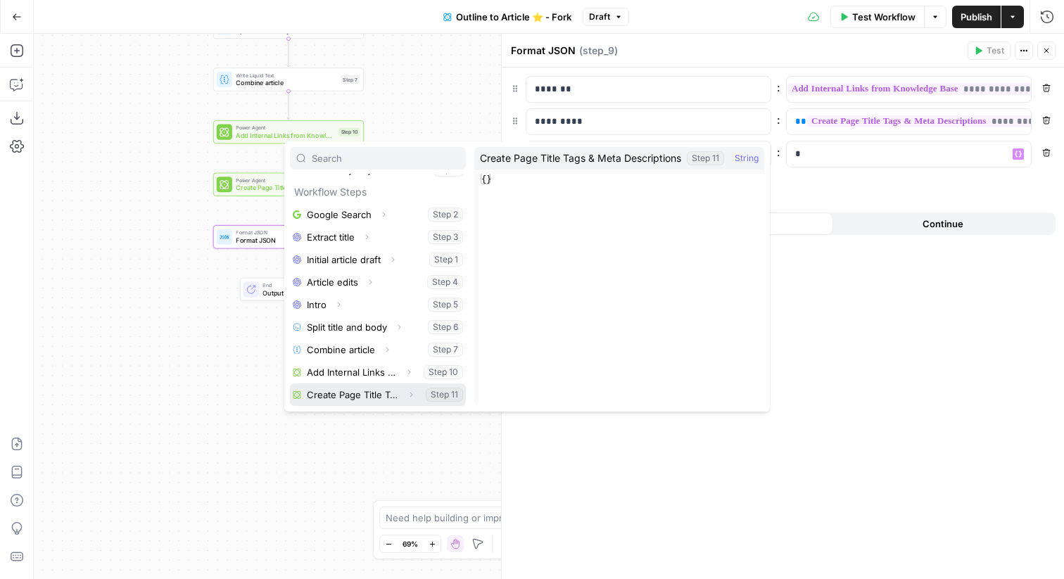
click at [357, 390] on button "Select variable Create Page Title Tags & Meta Descriptions" at bounding box center [378, 394] width 176 height 23
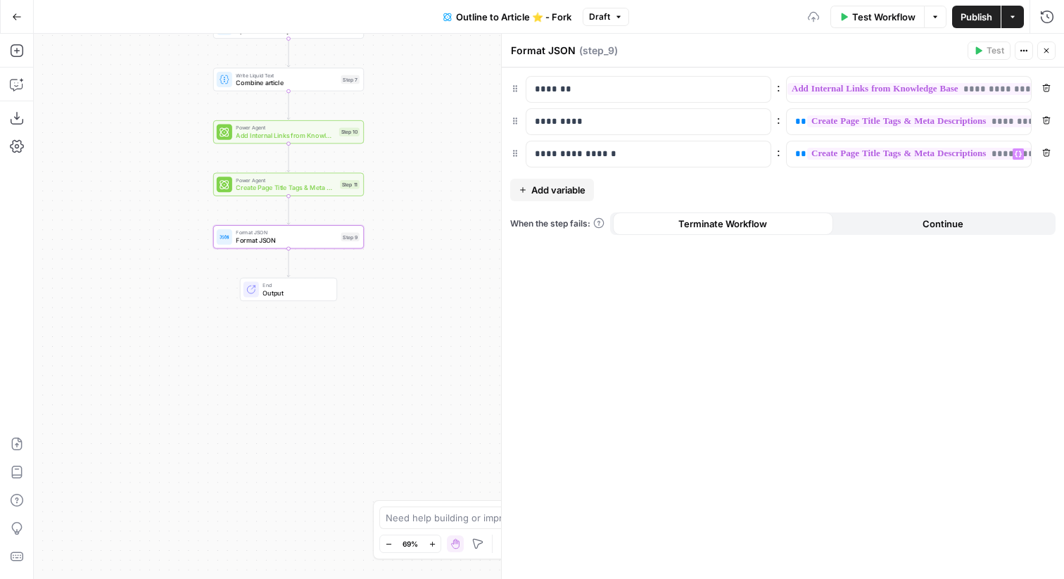
click at [1047, 53] on icon "button" at bounding box center [1046, 50] width 8 height 8
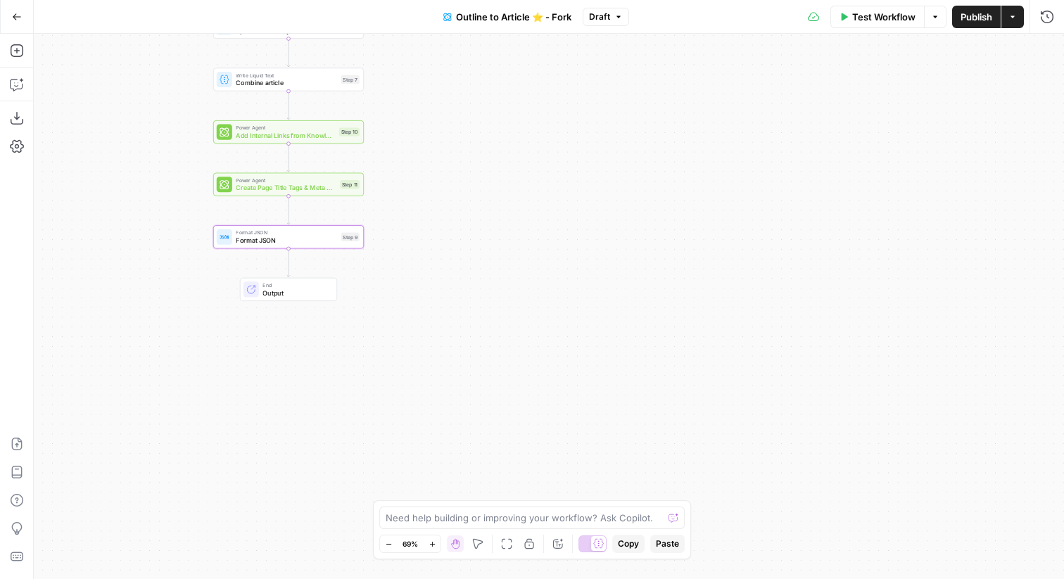
click at [962, 17] on span "Publish" at bounding box center [976, 17] width 32 height 14
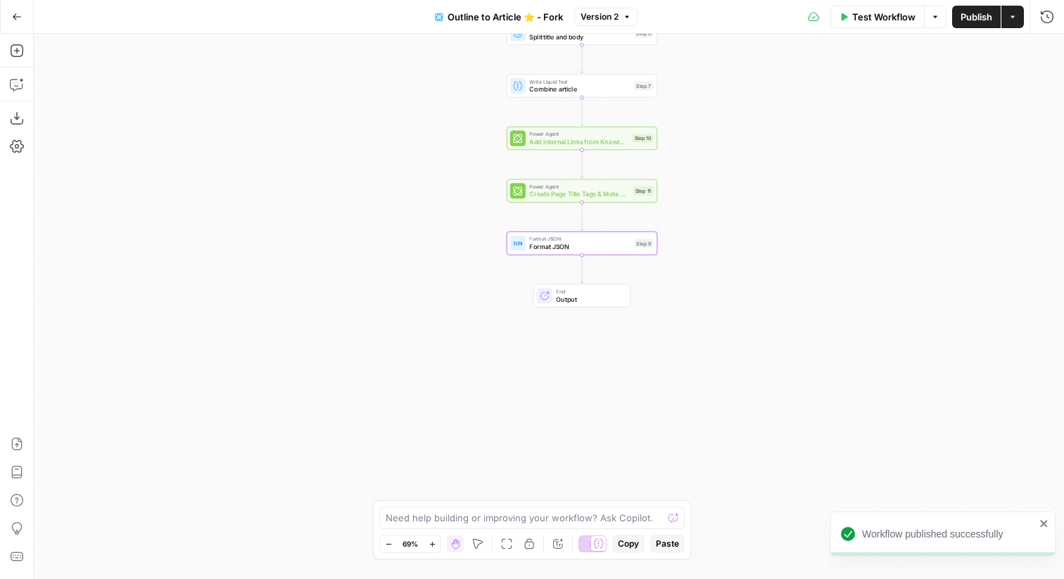
drag, startPoint x: 412, startPoint y: 186, endPoint x: 703, endPoint y: 193, distance: 290.6
click at [703, 192] on div "Workflow Set Inputs Inputs Google Search Google Search Step 2 LLM · GPT-4o Extr…" at bounding box center [549, 306] width 1030 height 545
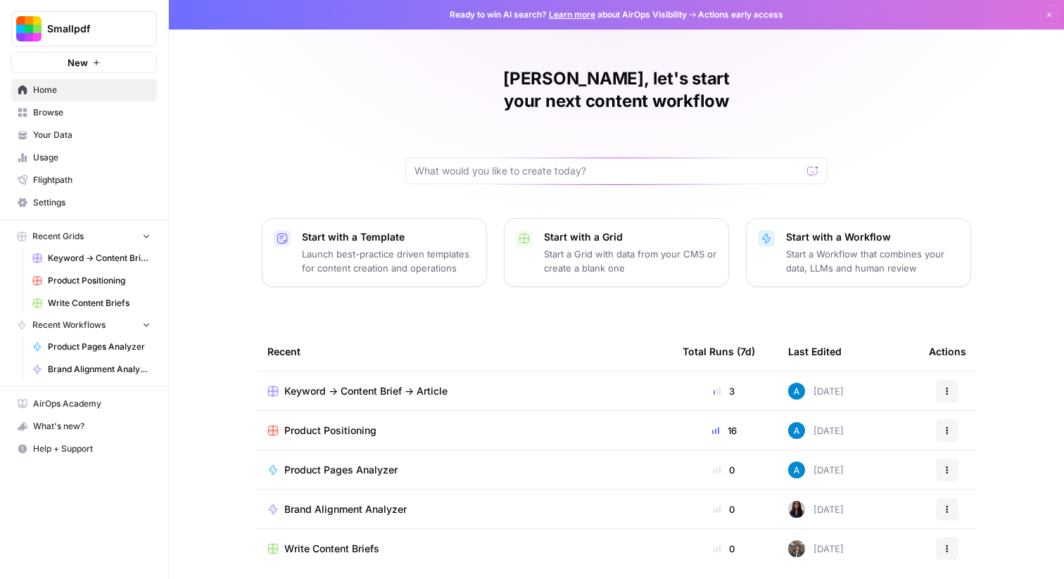
click at [93, 44] on button "Smallpdf" at bounding box center [84, 28] width 146 height 35
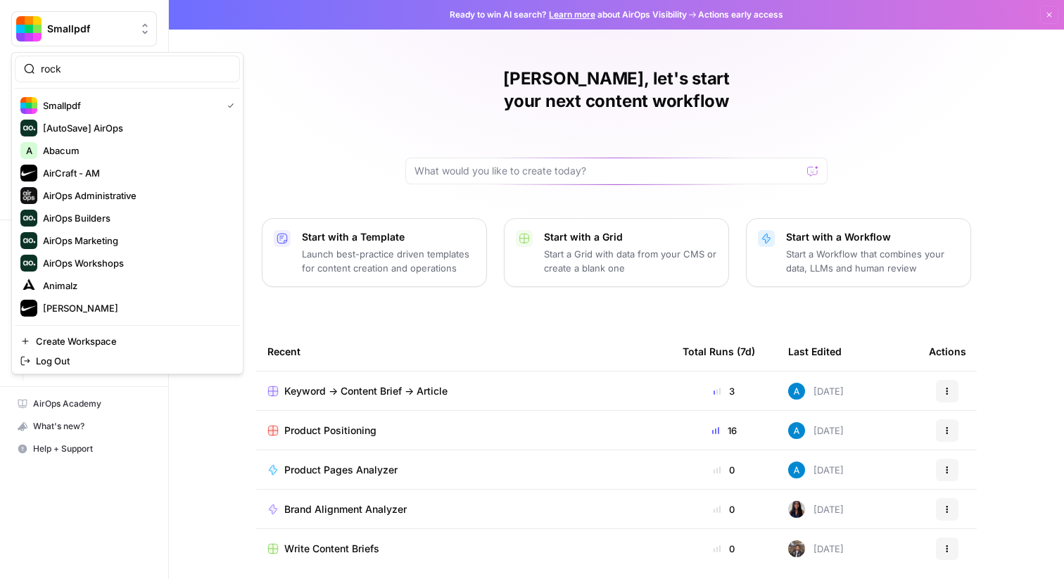
type input "rock"
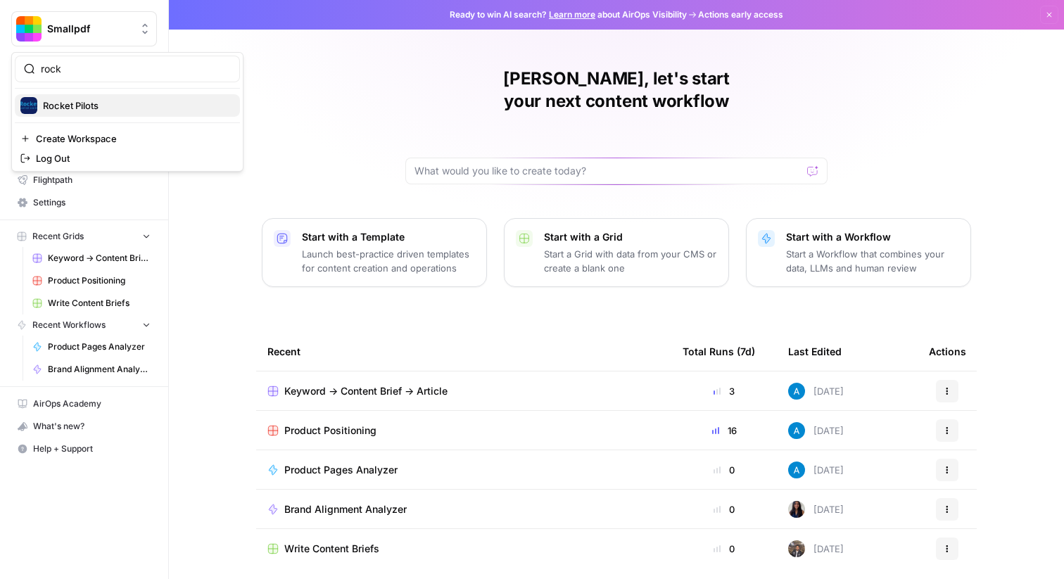
click at [64, 106] on span "Rocket Pilots" at bounding box center [136, 105] width 186 height 14
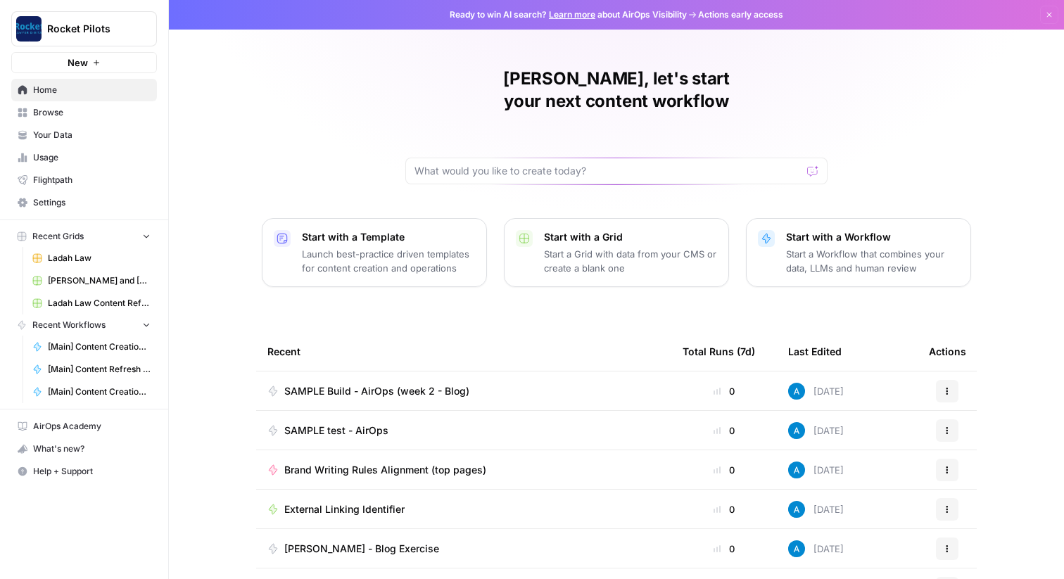
click at [91, 262] on span "Ladah Law" at bounding box center [99, 258] width 103 height 13
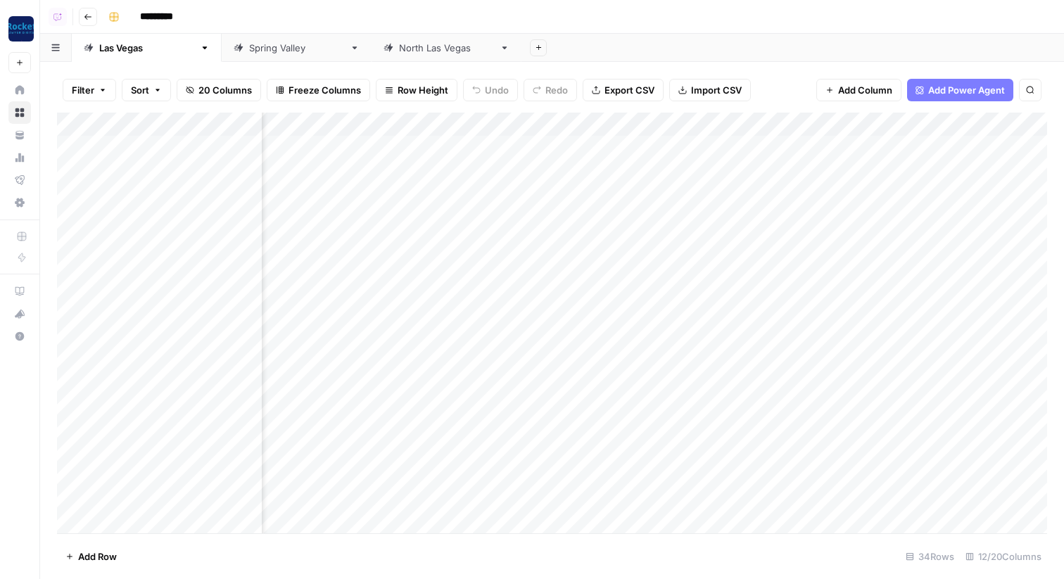
scroll to position [0, 598]
click at [573, 122] on div "Add Column" at bounding box center [552, 323] width 990 height 421
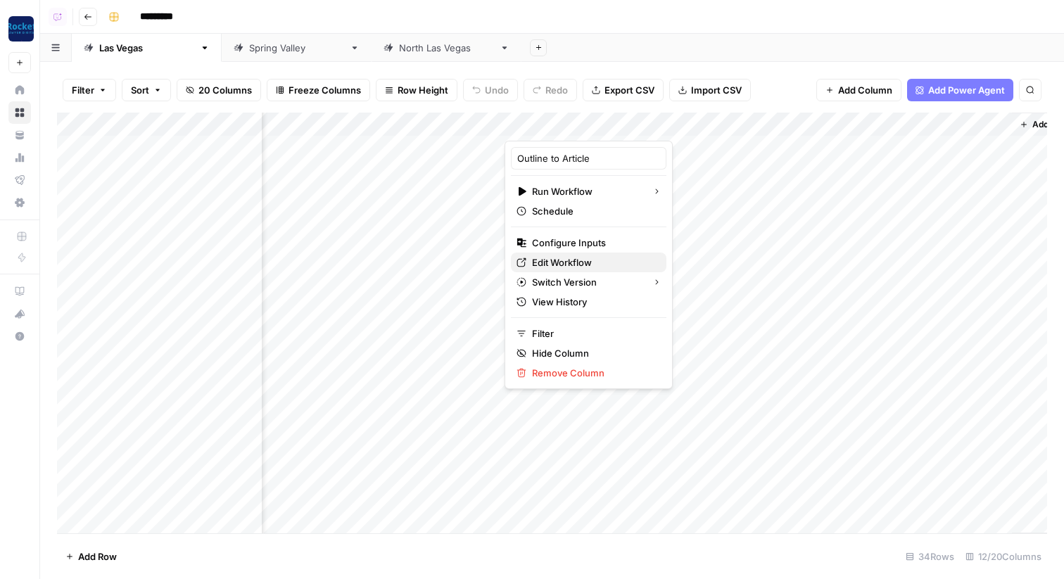
click at [566, 264] on span "Edit Workflow" at bounding box center [593, 262] width 123 height 14
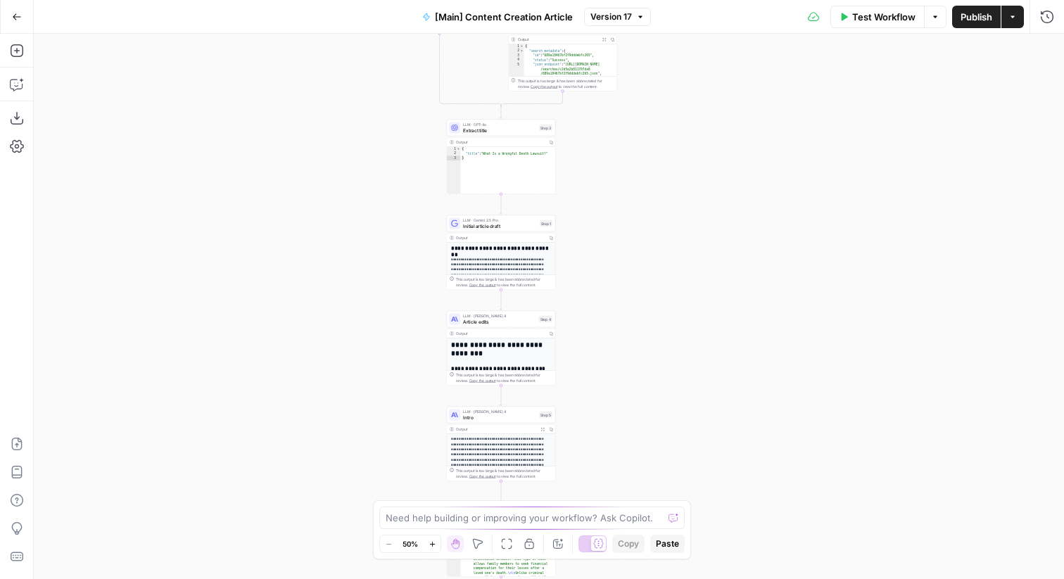
drag, startPoint x: 679, startPoint y: 183, endPoint x: 632, endPoint y: 373, distance: 195.5
click at [632, 372] on div "true false Workflow Set Inputs Inputs Condition If city is provided Step 16 Out…" at bounding box center [549, 306] width 1030 height 545
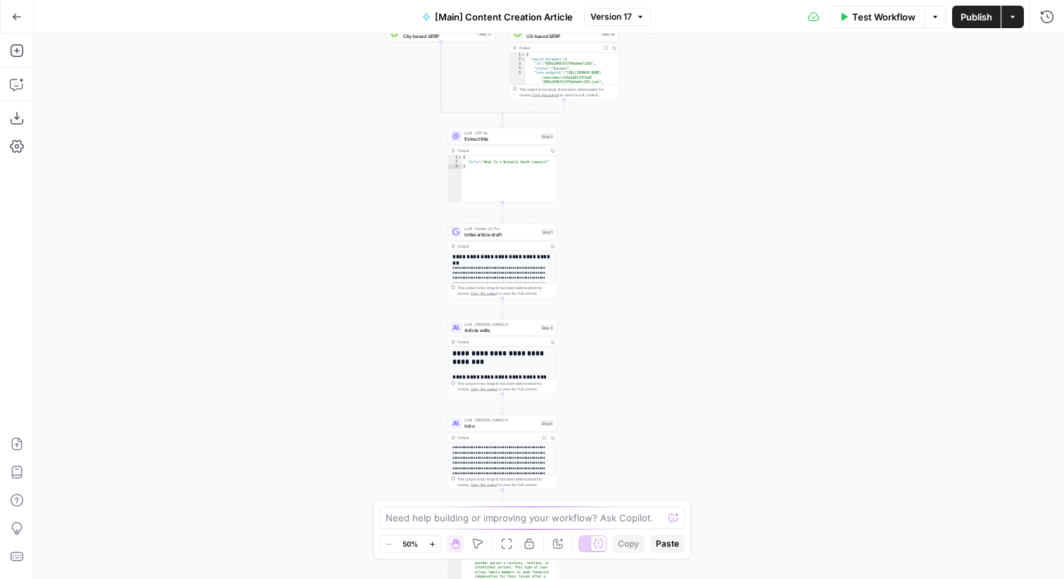
drag, startPoint x: 634, startPoint y: 133, endPoint x: 634, endPoint y: 440, distance: 307.4
click at [634, 438] on div "true false Workflow Set Inputs Inputs Condition If city is provided Step 16 Out…" at bounding box center [549, 306] width 1030 height 545
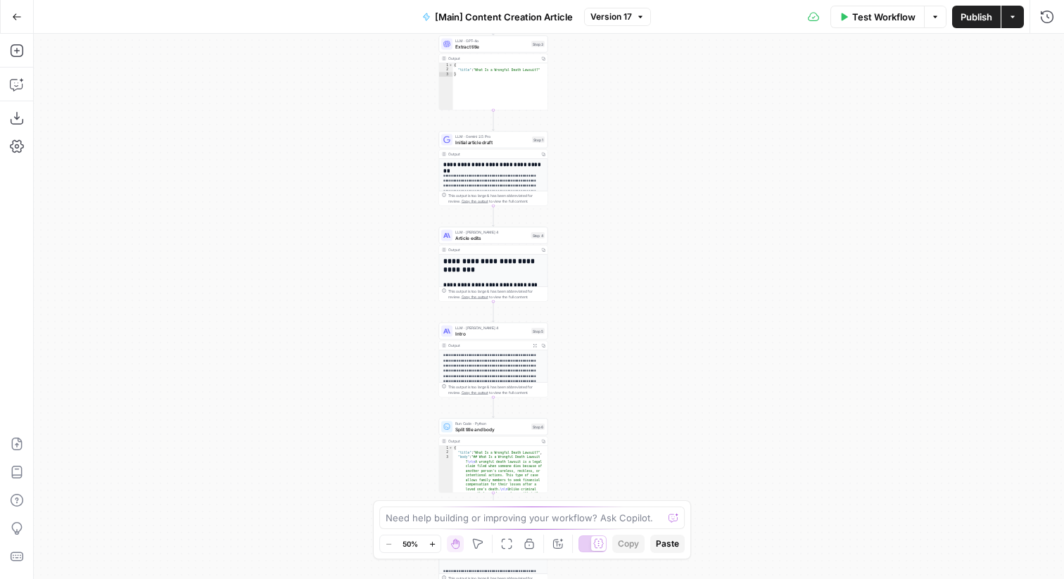
drag, startPoint x: 588, startPoint y: 454, endPoint x: 580, endPoint y: 56, distance: 398.2
click at [579, 56] on div "true false Workflow Set Inputs Inputs Condition If city is provided Step 16 Out…" at bounding box center [549, 306] width 1030 height 545
click at [518, 141] on span "Initial article draft" at bounding box center [492, 140] width 74 height 7
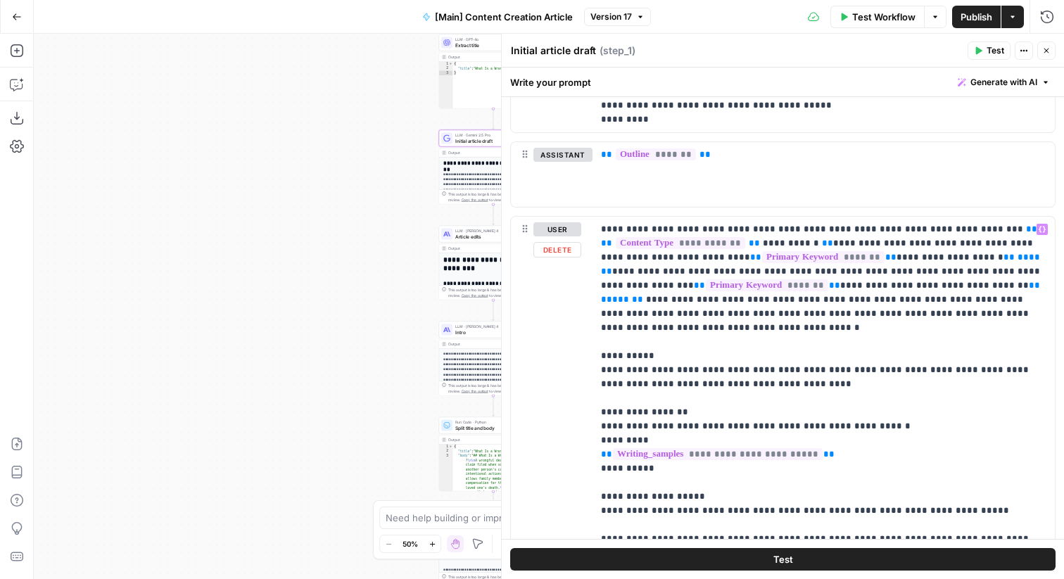
scroll to position [988, 0]
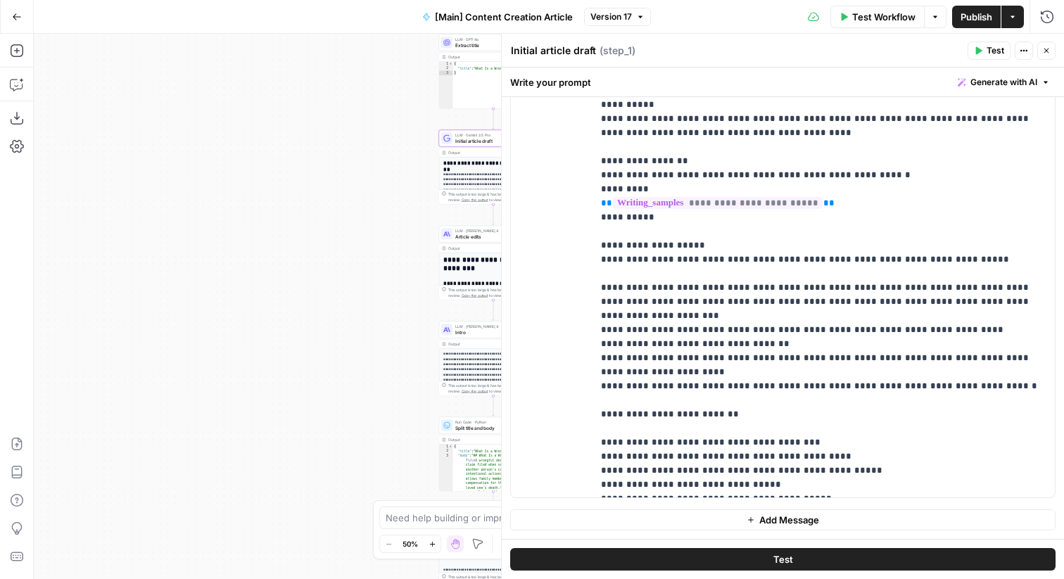
click at [1046, 46] on icon "button" at bounding box center [1046, 50] width 8 height 8
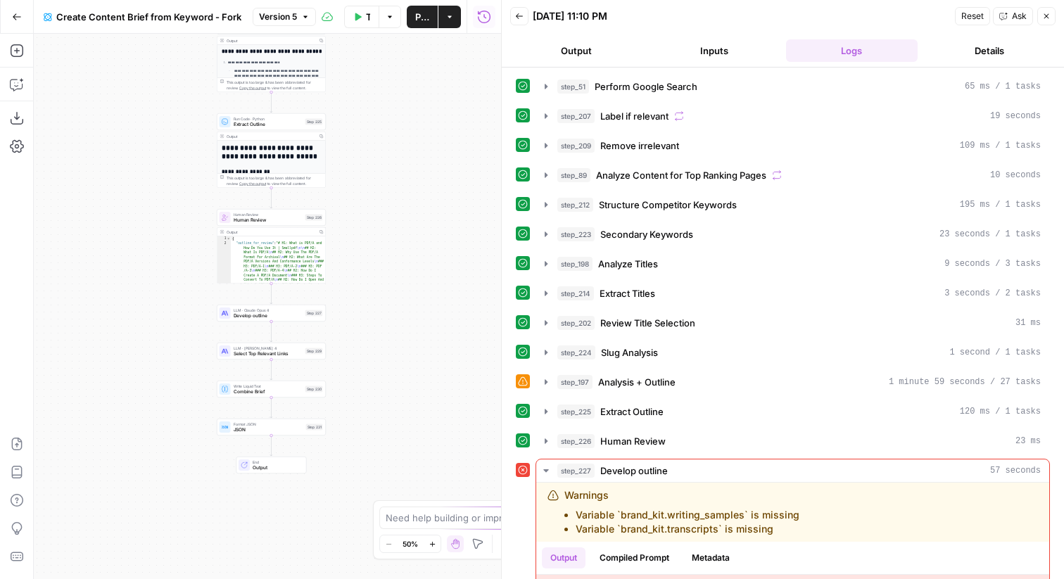
click at [292, 314] on span "Develop outline" at bounding box center [268, 315] width 69 height 7
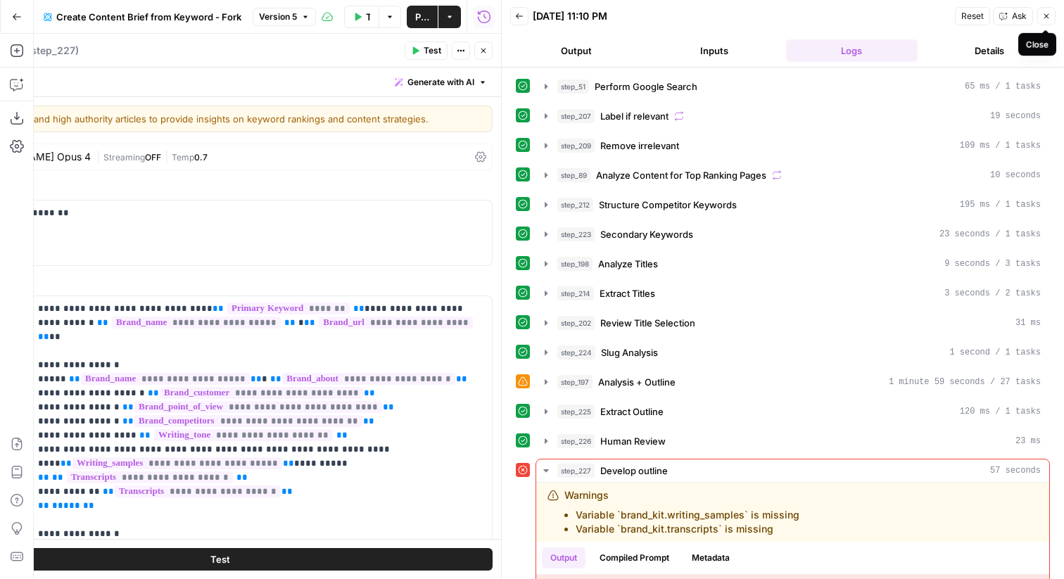
click at [1042, 17] on icon "button" at bounding box center [1046, 16] width 8 height 8
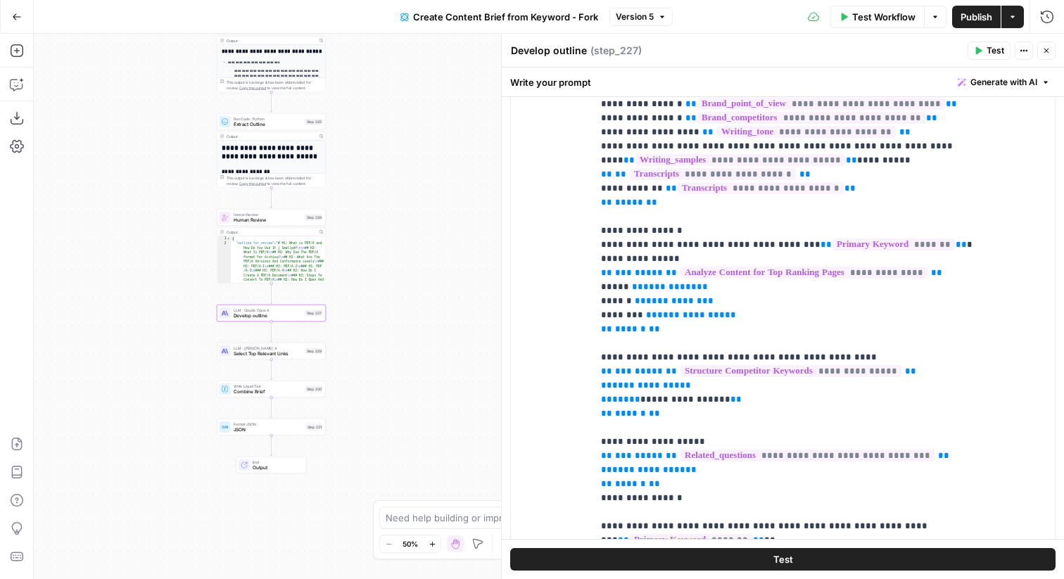
scroll to position [302, 0]
drag, startPoint x: 724, startPoint y: 300, endPoint x: 556, endPoint y: 300, distance: 167.4
click at [556, 300] on div "**********" at bounding box center [783, 306] width 544 height 625
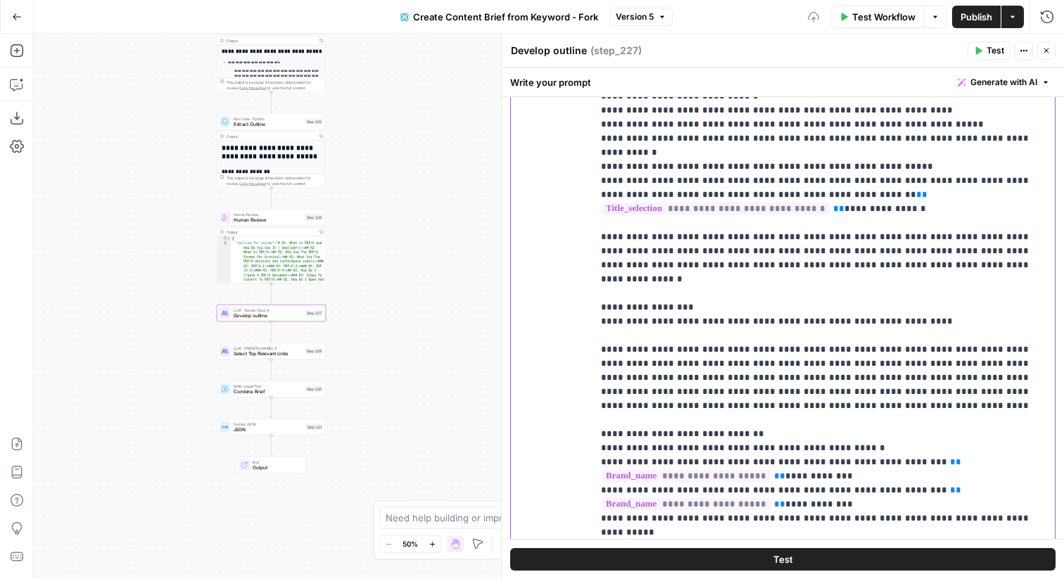
scroll to position [1506, 0]
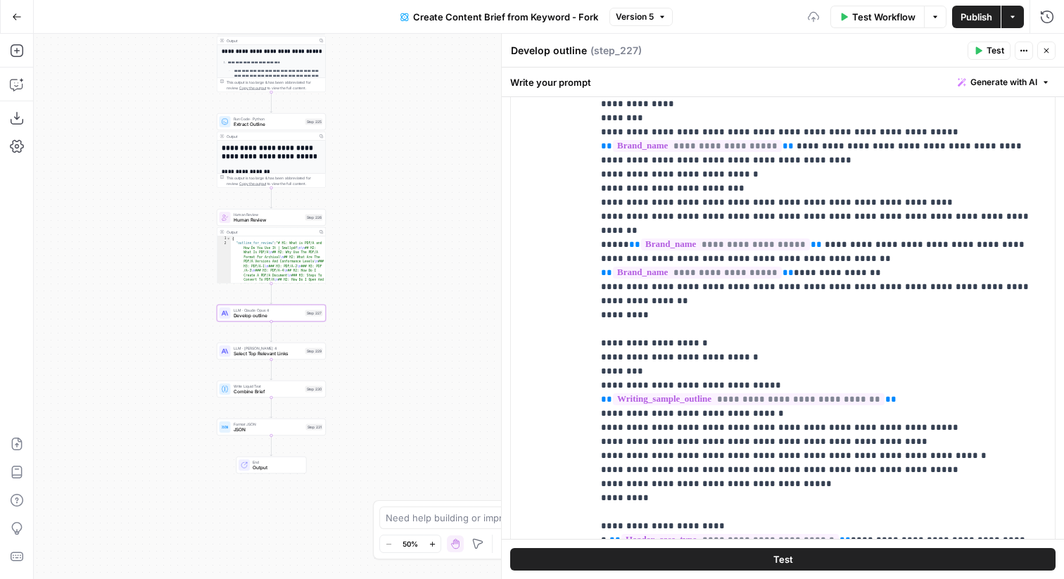
click at [981, 15] on span "Publish" at bounding box center [976, 17] width 32 height 14
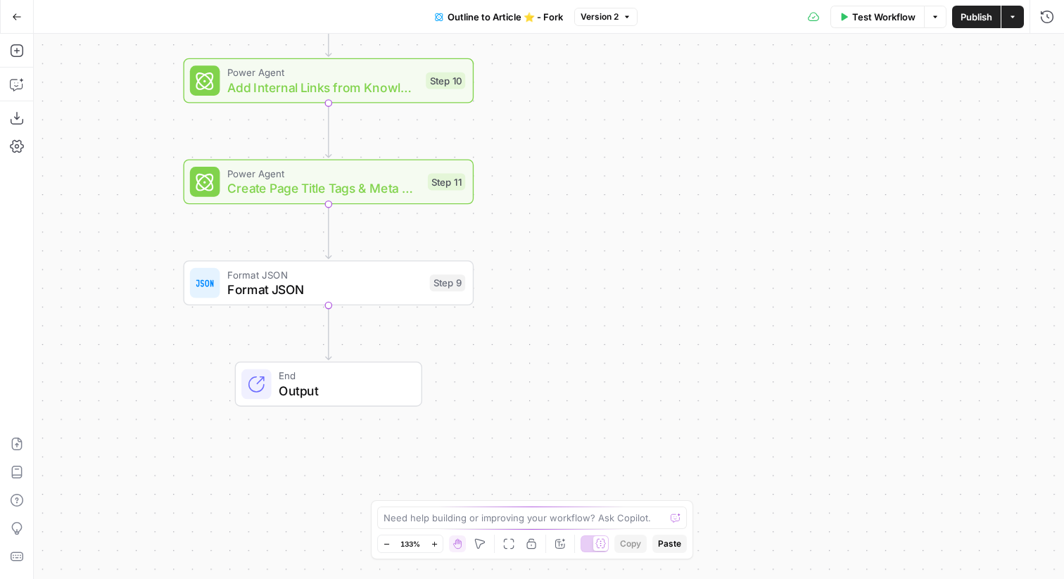
drag, startPoint x: 609, startPoint y: 159, endPoint x: 576, endPoint y: 277, distance: 122.7
click at [577, 277] on div "Workflow Set Inputs Inputs Google Search Google Search Step 2 LLM · GPT-4o Extr…" at bounding box center [549, 306] width 1030 height 545
click at [371, 269] on span "Format JSON" at bounding box center [323, 276] width 195 height 15
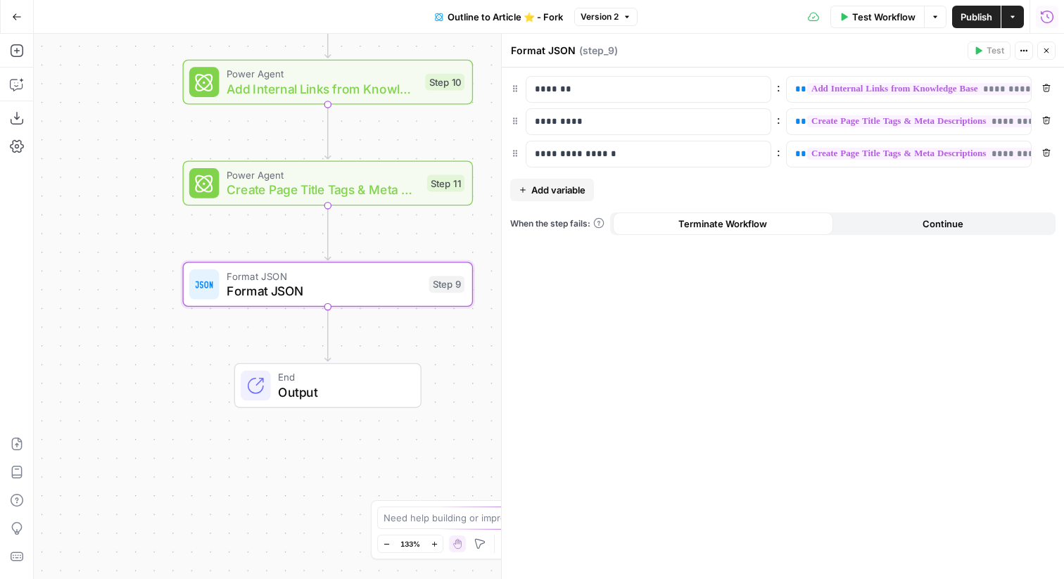
click at [1051, 13] on icon "button" at bounding box center [1047, 17] width 14 height 14
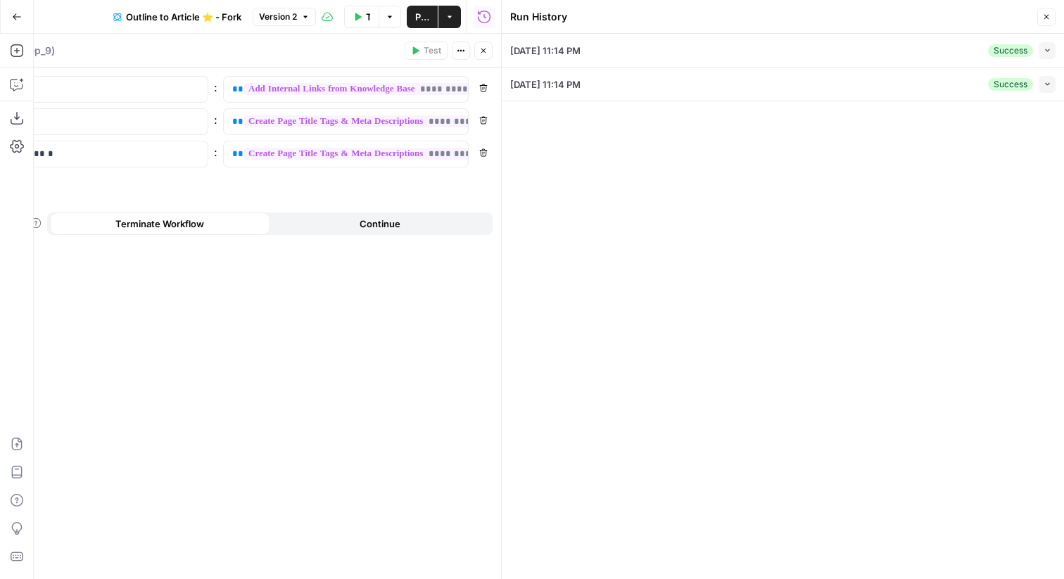
click at [1047, 56] on button "Collapse" at bounding box center [1046, 50] width 17 height 17
type input "Smallpdf"
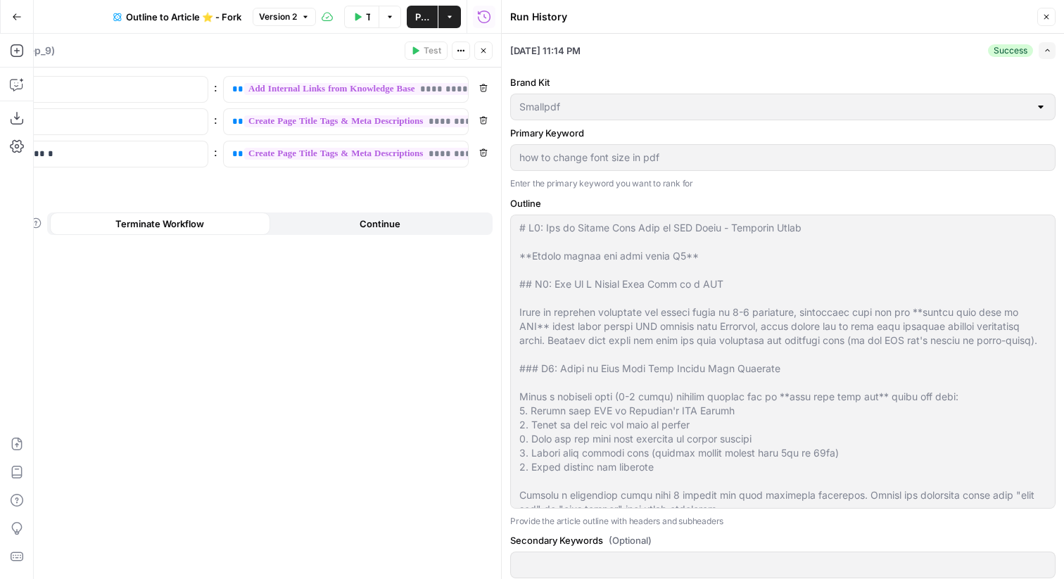
scroll to position [79, 0]
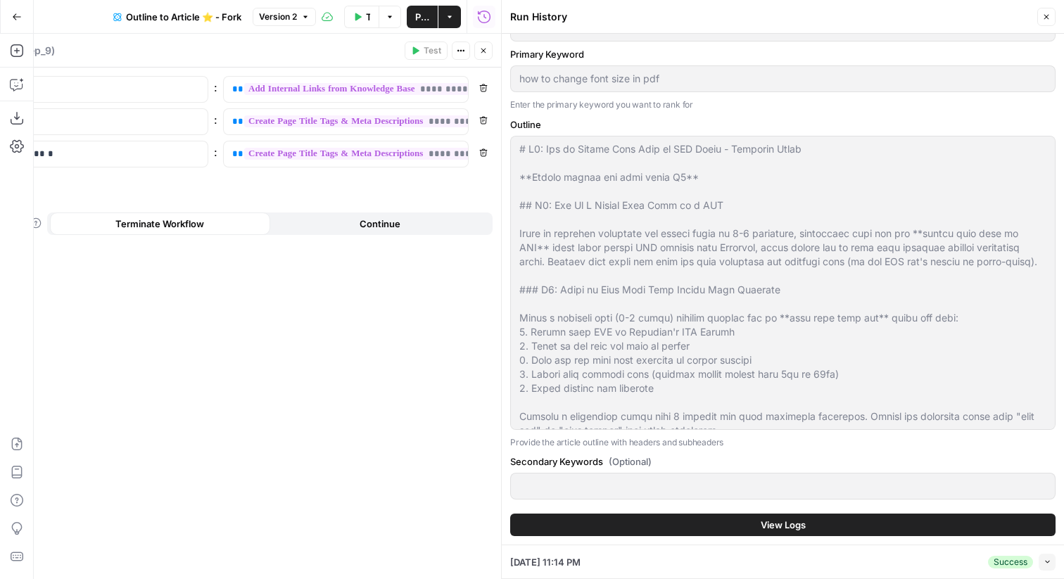
click at [689, 526] on button "View Logs" at bounding box center [782, 524] width 545 height 23
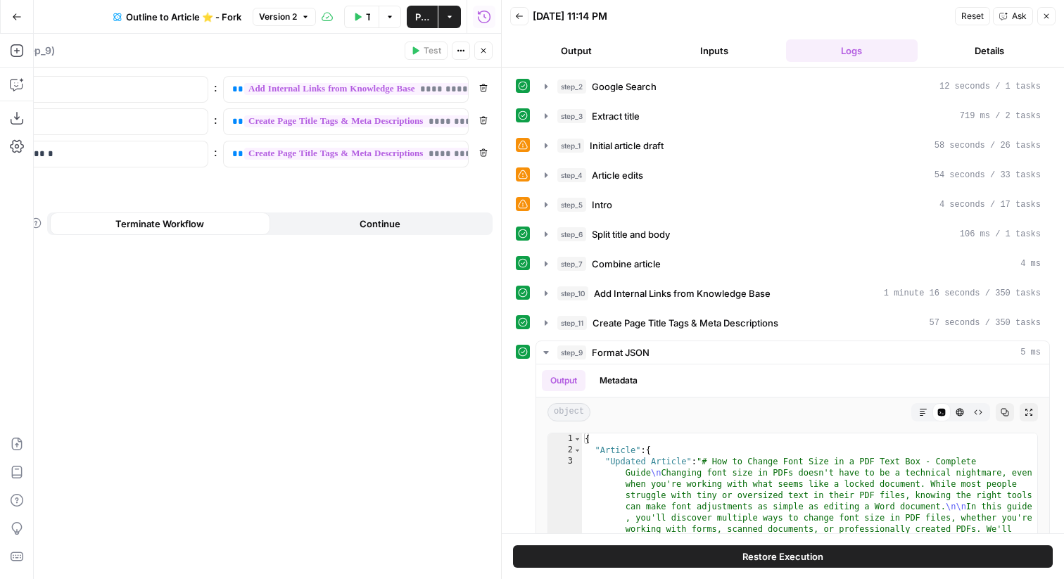
click at [717, 563] on button "Restore Execution" at bounding box center [783, 556] width 540 height 23
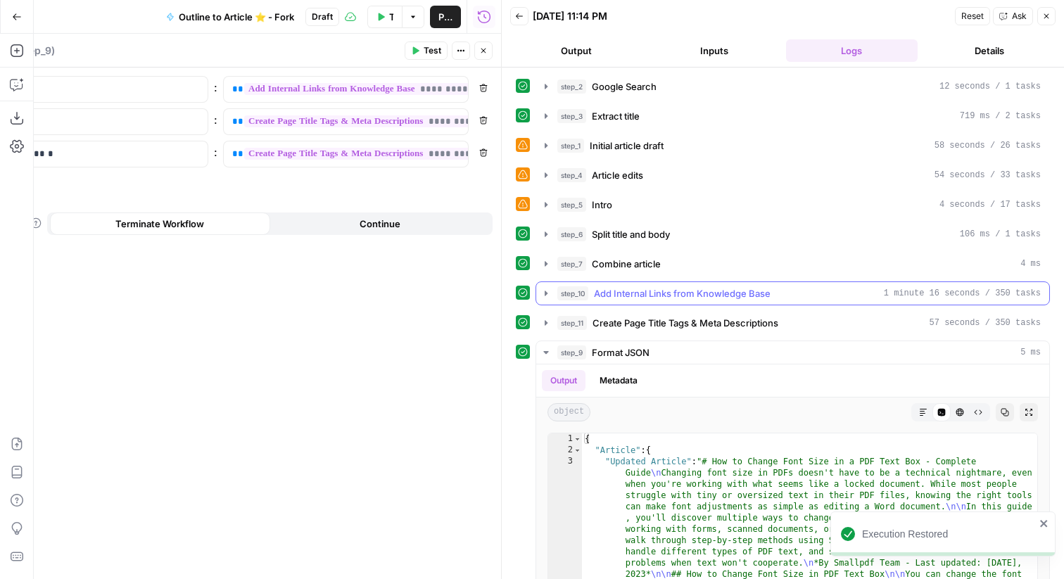
click at [607, 300] on span "Add Internal Links from Knowledge Base" at bounding box center [682, 293] width 177 height 14
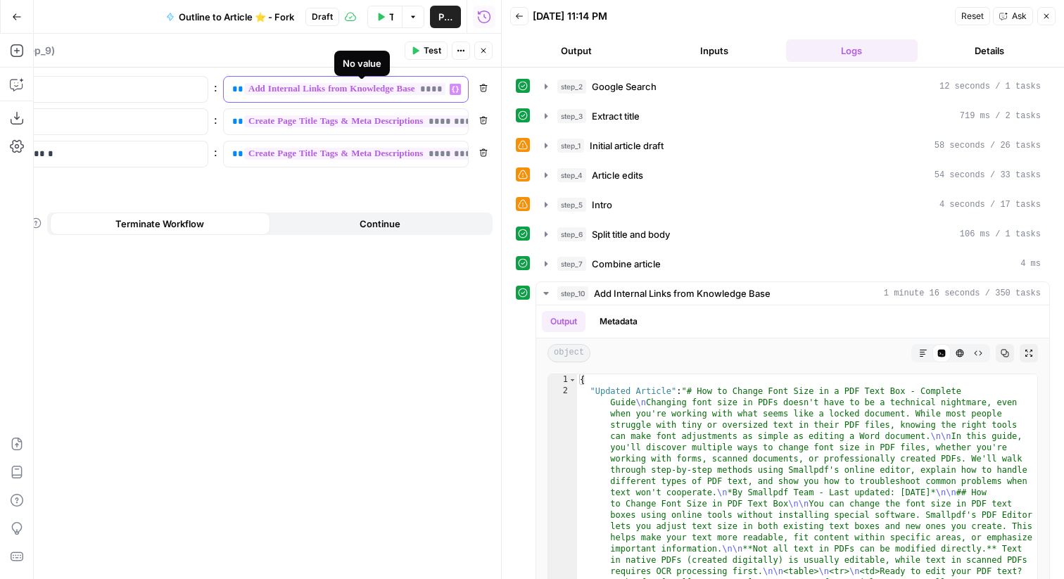
scroll to position [0, 60]
drag, startPoint x: 231, startPoint y: 87, endPoint x: 471, endPoint y: 80, distance: 239.9
click at [471, 80] on div "**********" at bounding box center [219, 89] width 545 height 27
click at [444, 89] on span "**" at bounding box center [443, 88] width 11 height 9
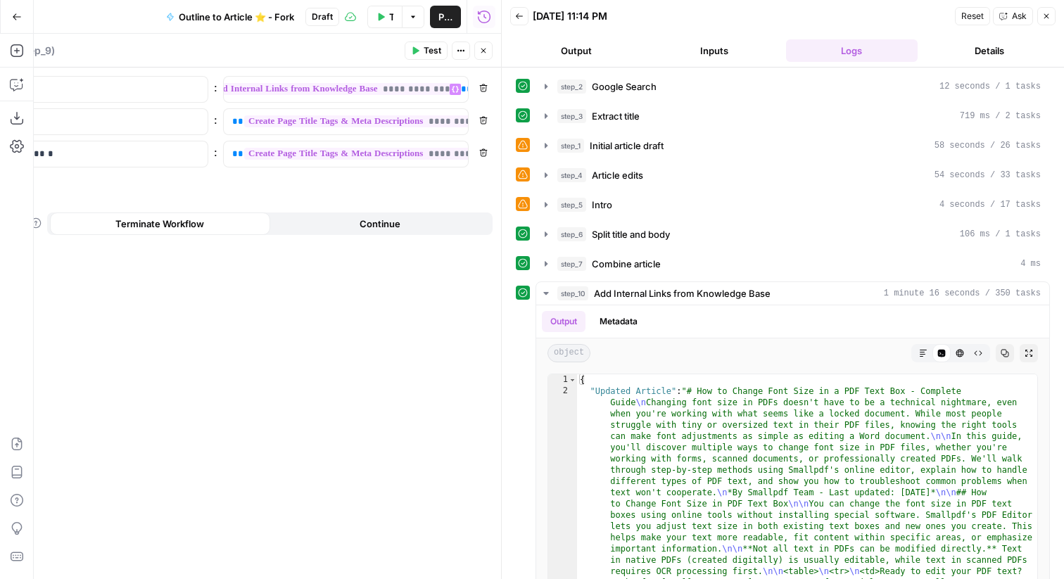
click at [478, 53] on button "Close" at bounding box center [483, 51] width 18 height 18
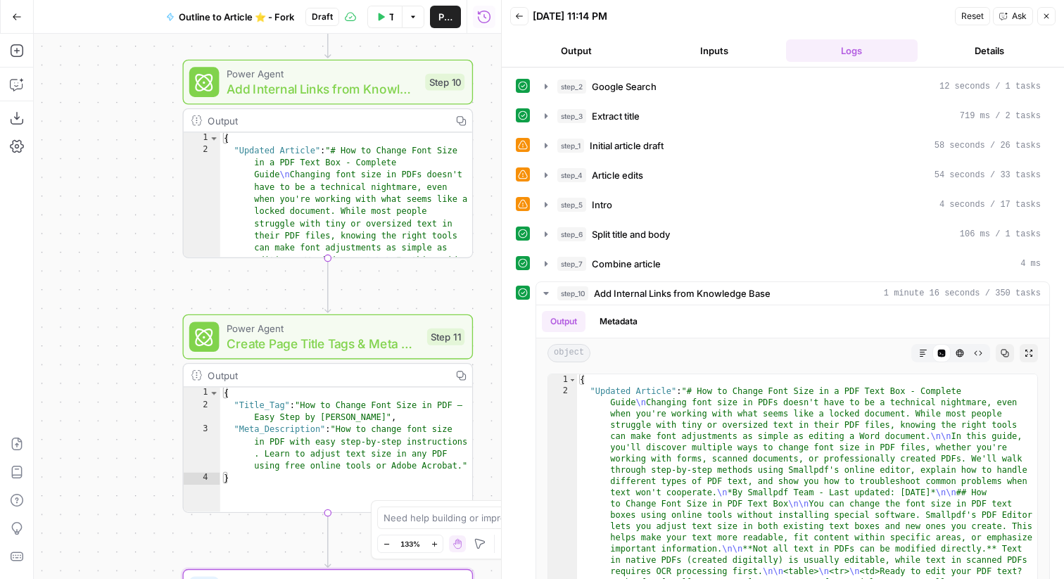
click at [412, 96] on span "Add Internal Links from Knowledge Base" at bounding box center [321, 88] width 191 height 19
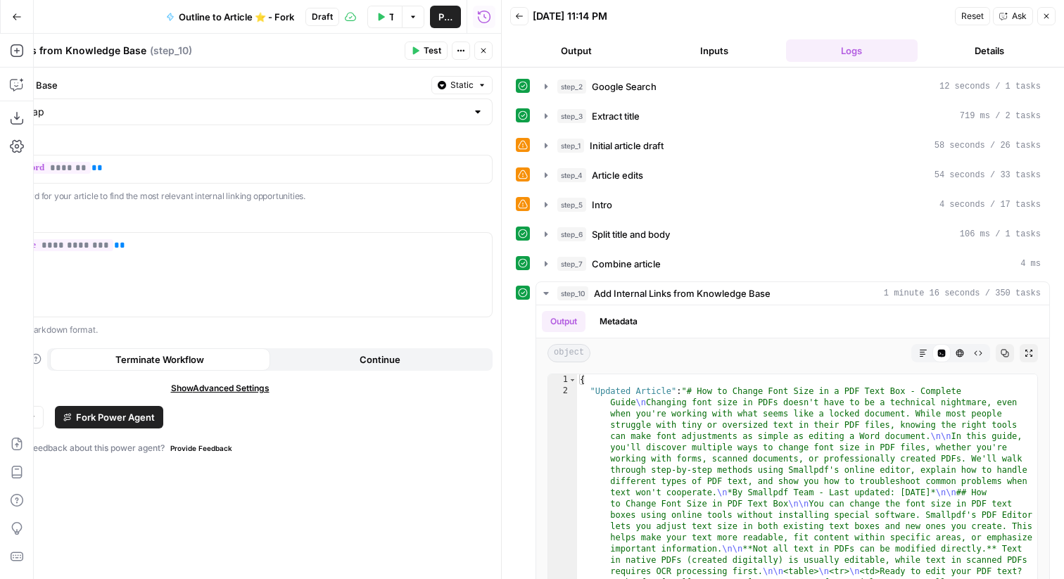
click at [1048, 18] on icon "button" at bounding box center [1046, 16] width 8 height 8
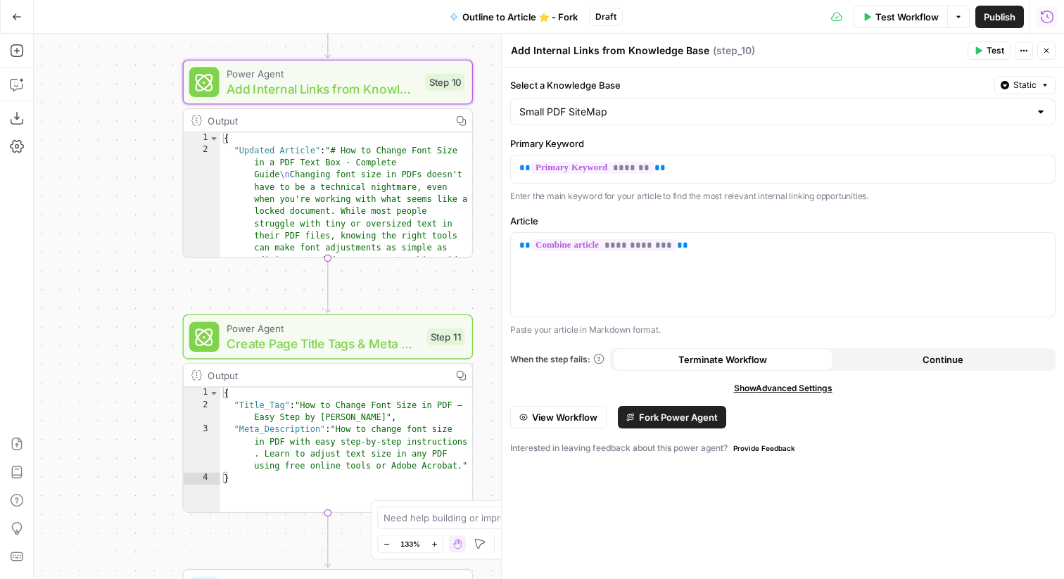
click at [666, 415] on span "Fork Power Agent" at bounding box center [678, 417] width 79 height 14
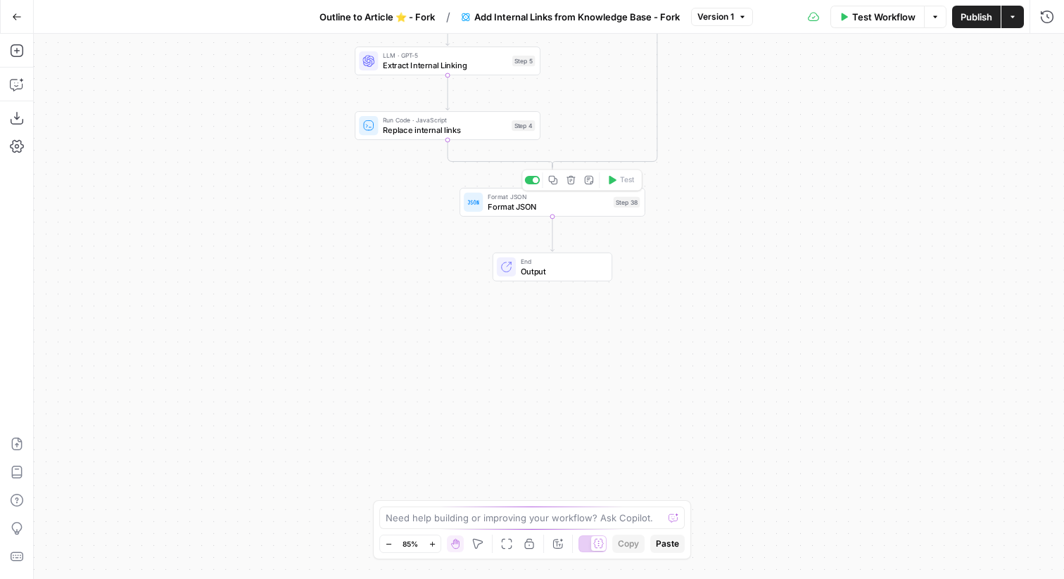
click at [578, 211] on span "Format JSON" at bounding box center [547, 206] width 121 height 12
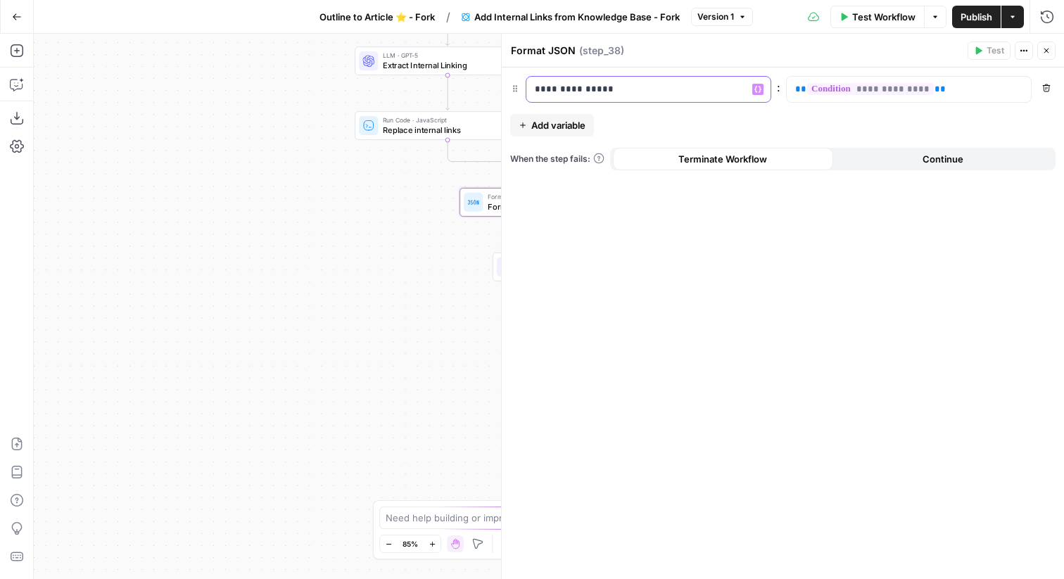
drag, startPoint x: 611, startPoint y: 91, endPoint x: 499, endPoint y: 89, distance: 112.6
click at [501, 89] on div "**********" at bounding box center [782, 306] width 563 height 545
click at [1051, 56] on button "Close" at bounding box center [1046, 51] width 18 height 18
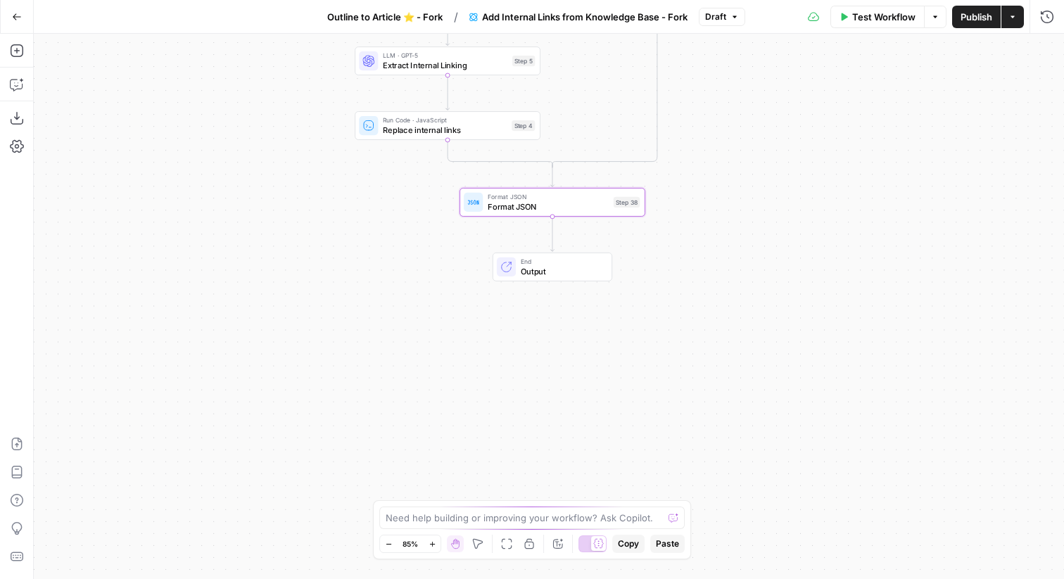
click at [976, 20] on span "Publish" at bounding box center [976, 17] width 32 height 14
click at [379, 25] on button "Outline to Article ⭐️ - Fork" at bounding box center [376, 17] width 132 height 23
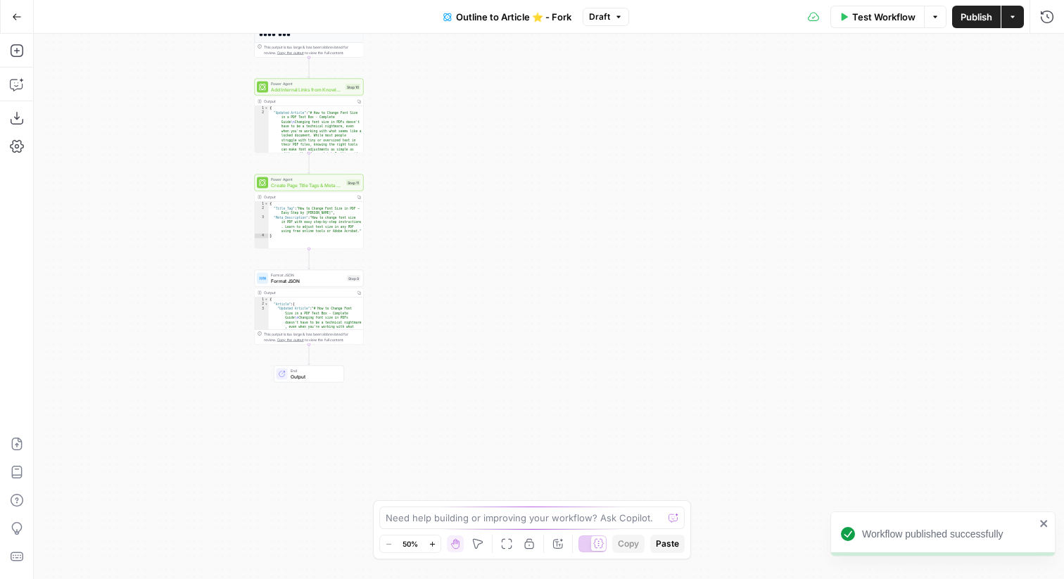
drag, startPoint x: 653, startPoint y: 310, endPoint x: 460, endPoint y: -34, distance: 394.3
click at [460, 0] on html "Workflow published successfully Smallpdf New Home Browse Your Data Usage Flight…" at bounding box center [532, 289] width 1064 height 579
click at [309, 284] on span "Format JSON" at bounding box center [307, 281] width 73 height 7
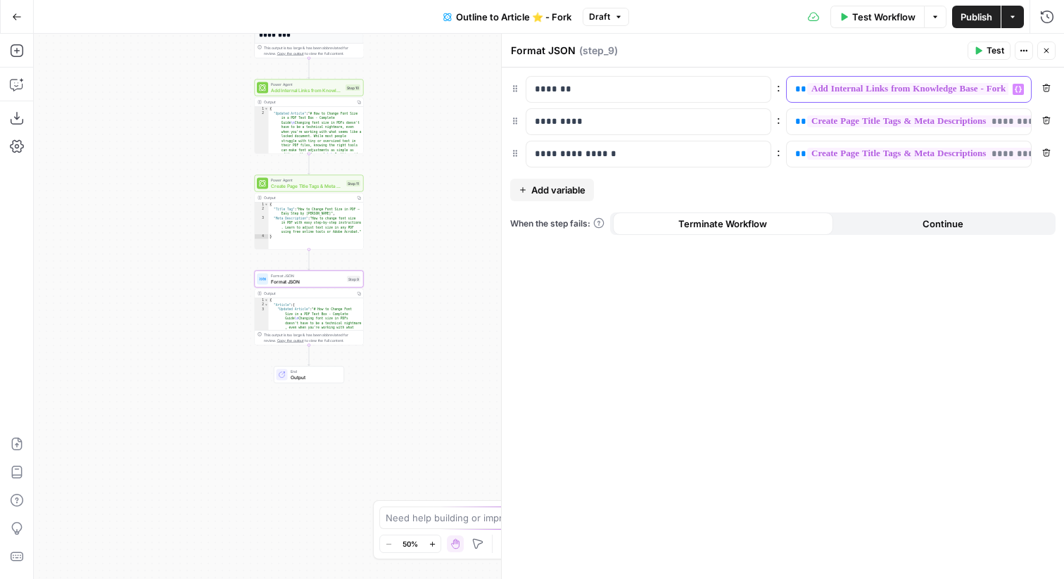
click at [791, 89] on div "**********" at bounding box center [897, 89] width 222 height 25
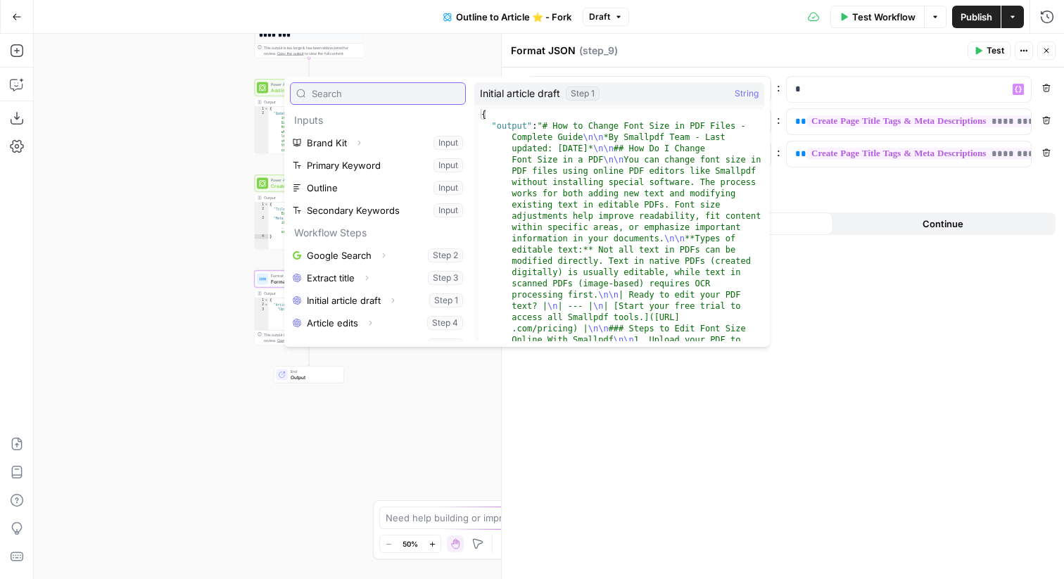
scroll to position [106, 0]
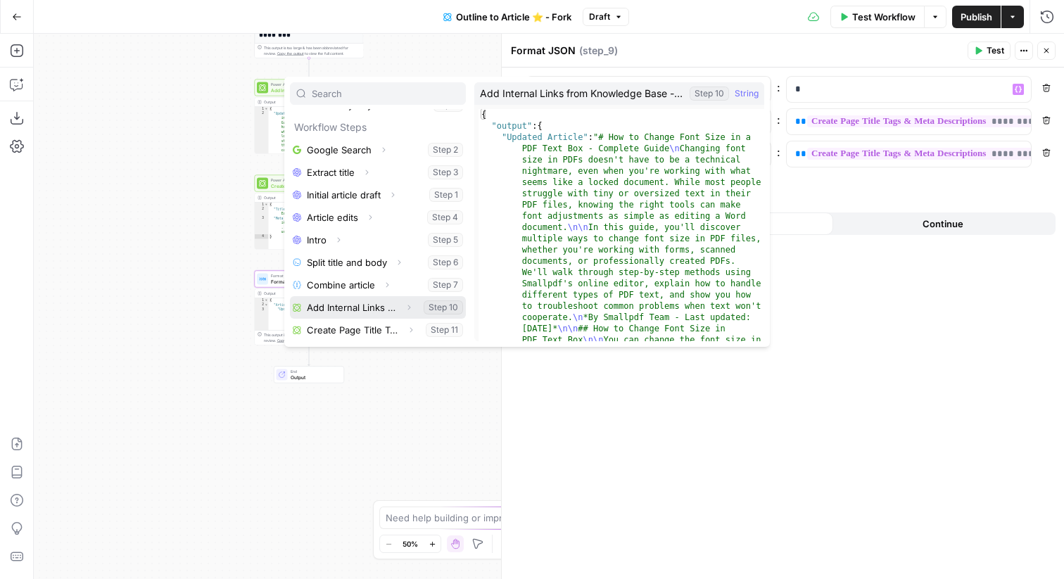
click at [405, 308] on icon "button" at bounding box center [408, 307] width 8 height 8
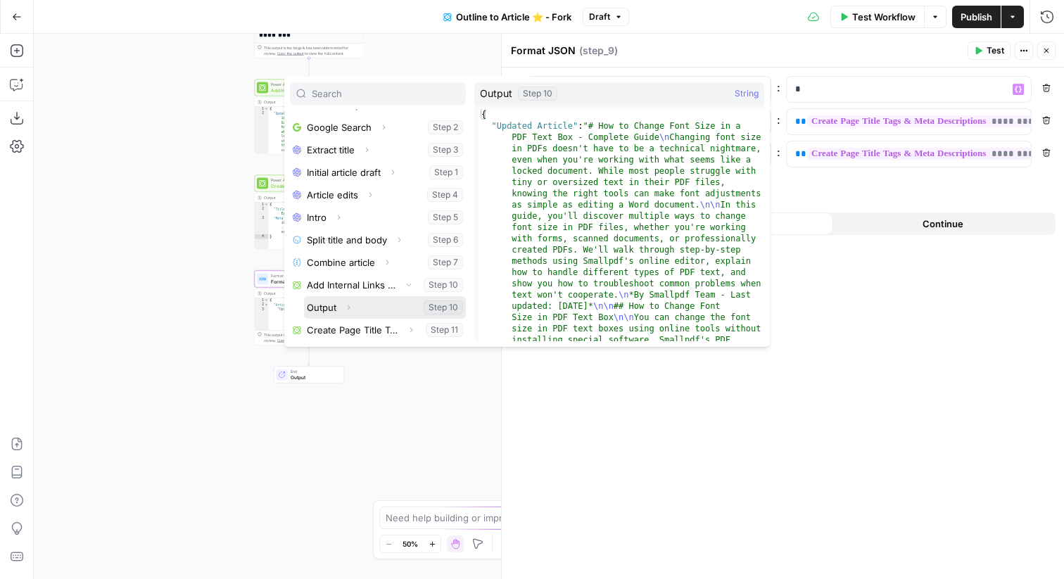
click at [347, 310] on icon "button" at bounding box center [348, 307] width 8 height 8
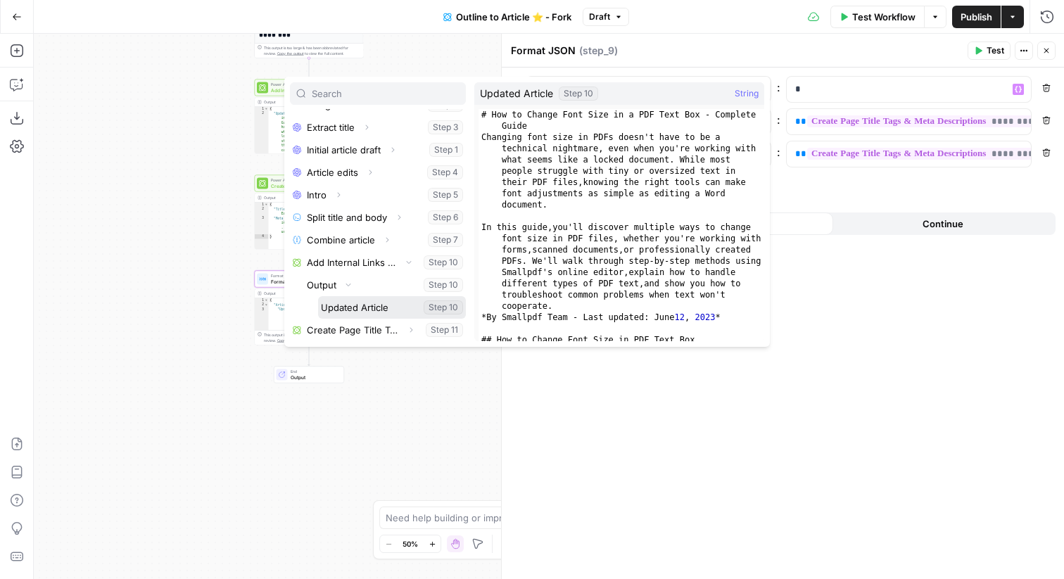
click at [371, 309] on button "Select variable Updated Article" at bounding box center [392, 307] width 148 height 23
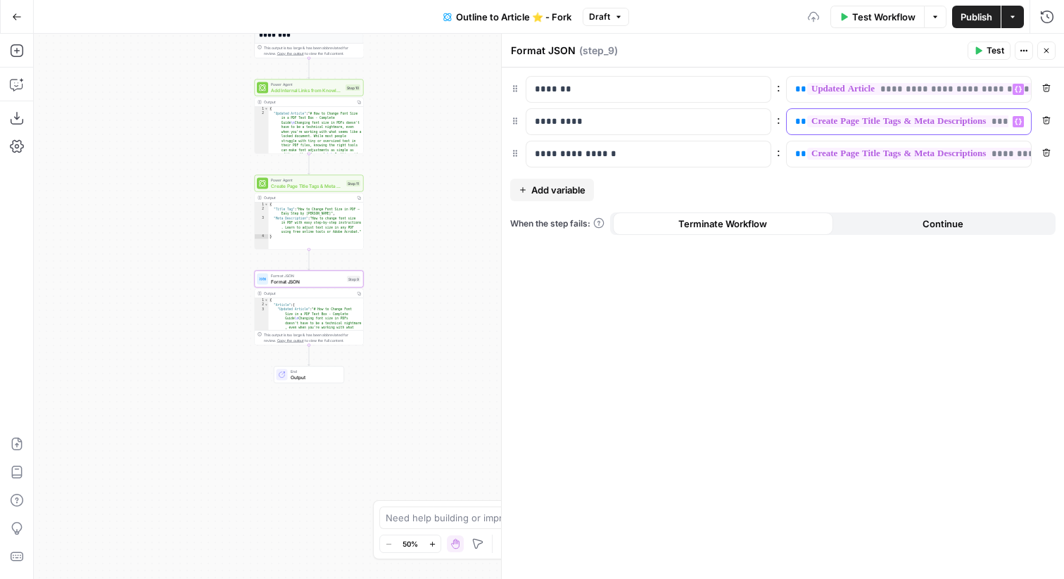
click at [796, 125] on span "**" at bounding box center [800, 121] width 11 height 9
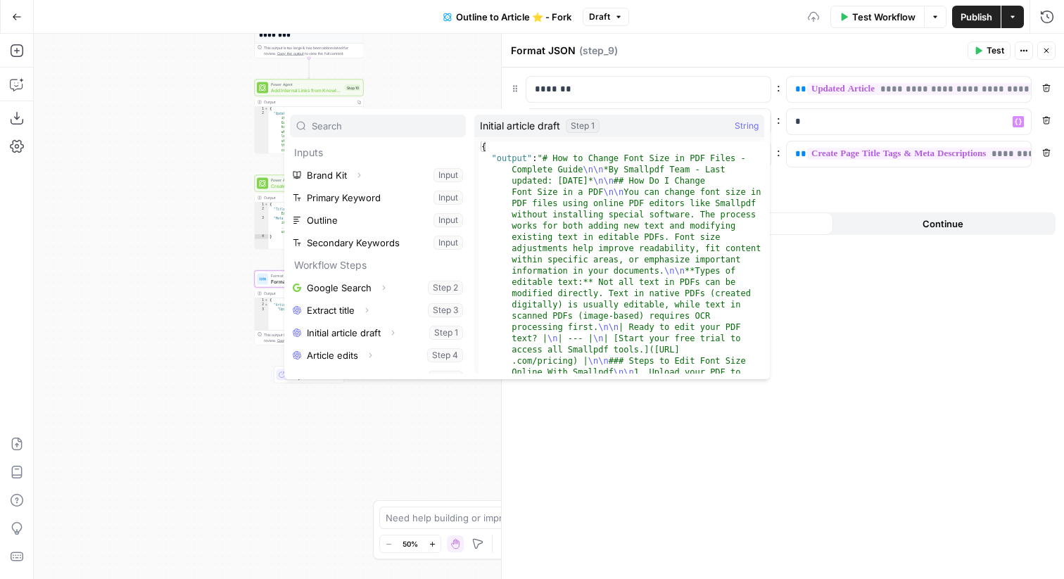
scroll to position [106, 0]
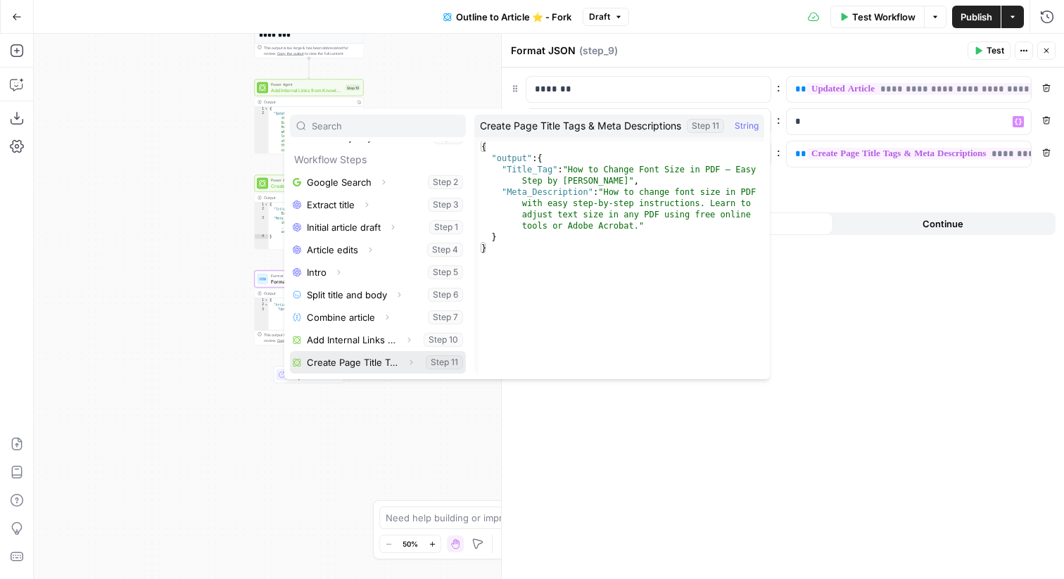
click at [414, 362] on span "Expand" at bounding box center [414, 362] width 1 height 1
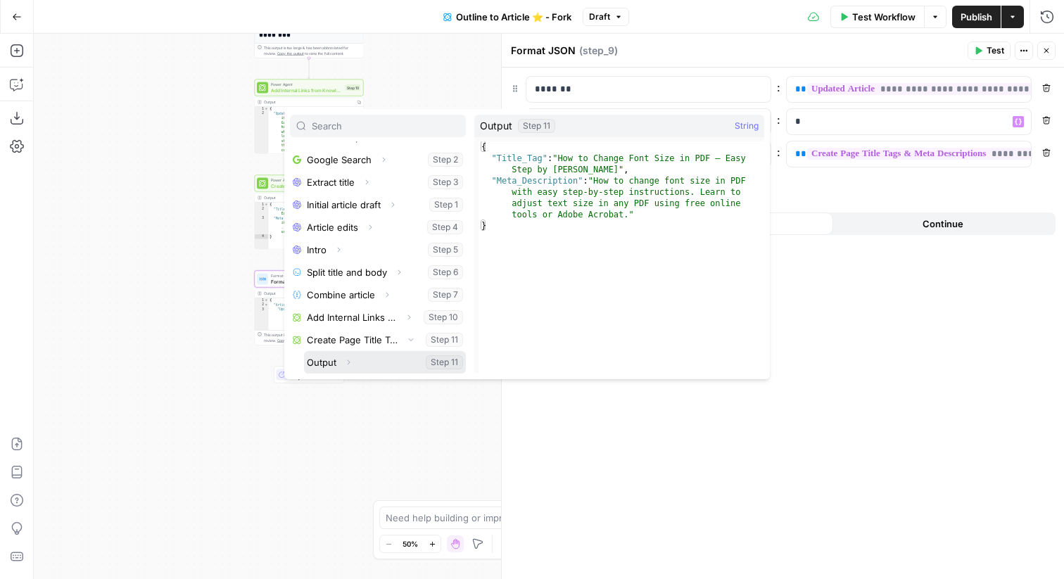
click at [349, 363] on icon "button" at bounding box center [348, 362] width 8 height 8
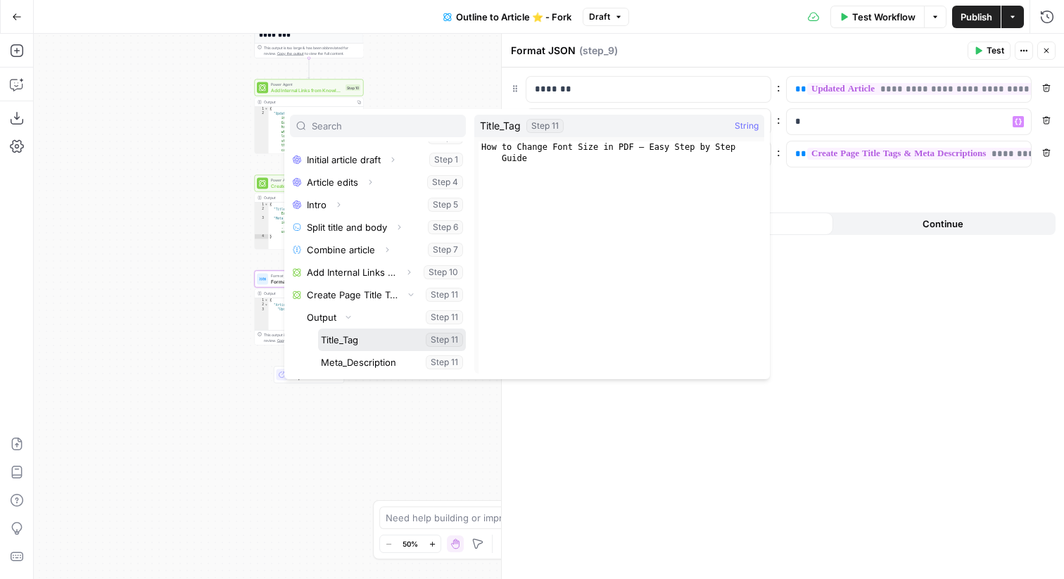
click at [366, 345] on button "Select variable Title_Tag" at bounding box center [392, 339] width 148 height 23
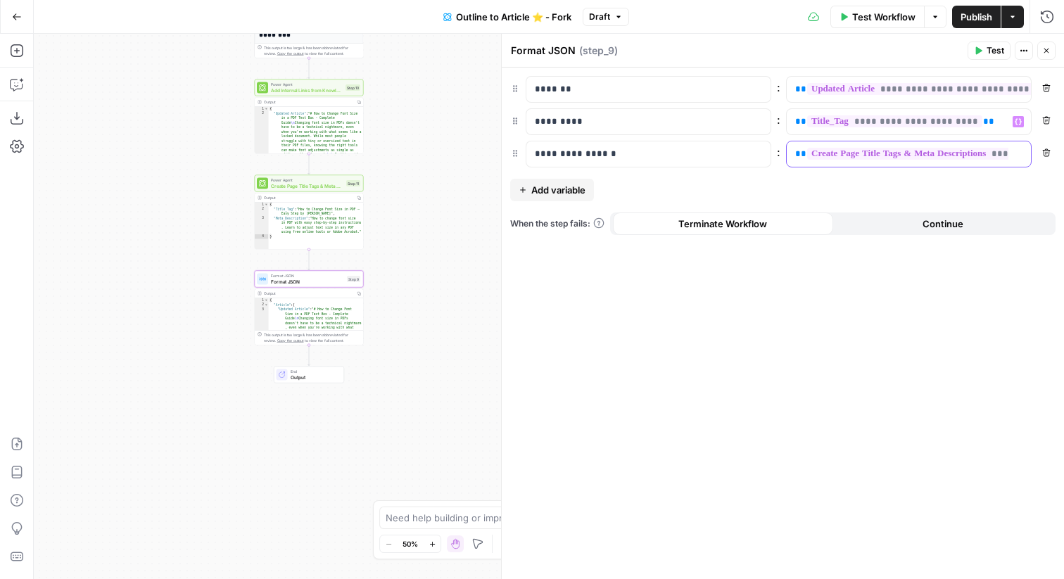
click at [792, 154] on div "**********" at bounding box center [897, 153] width 222 height 25
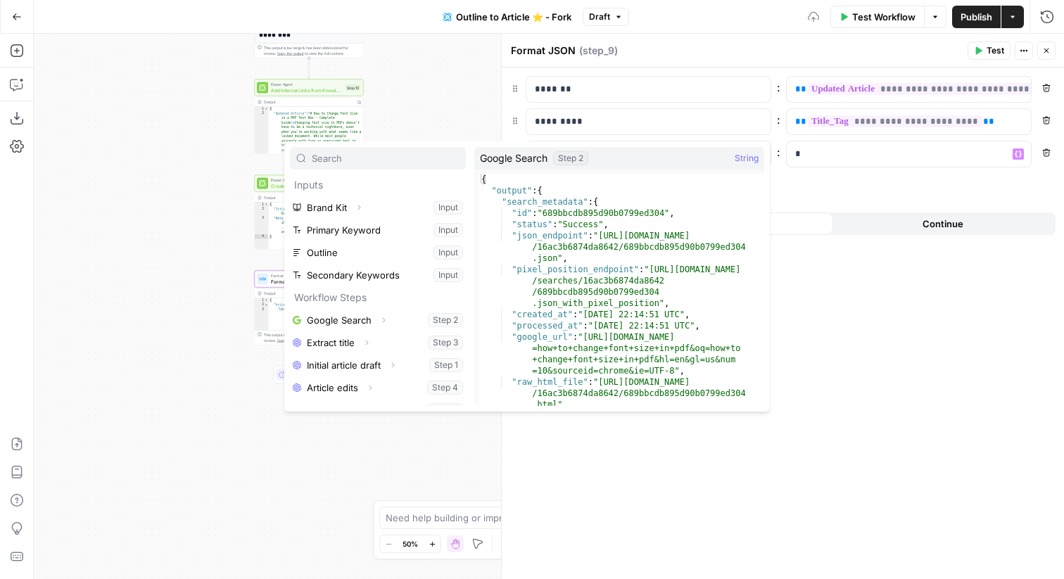
scroll to position [106, 0]
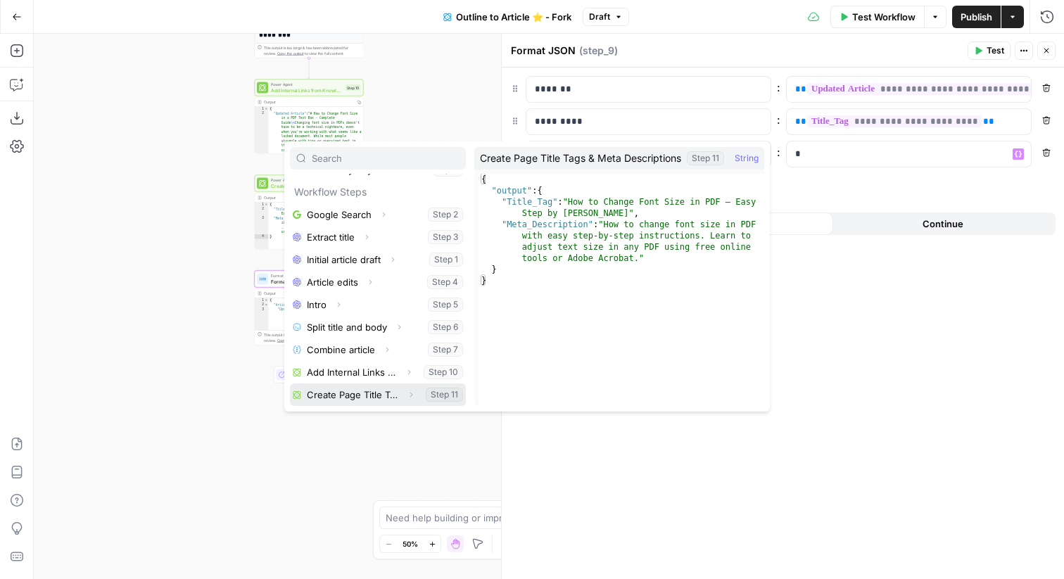
click at [410, 397] on icon "button" at bounding box center [411, 394] width 8 height 8
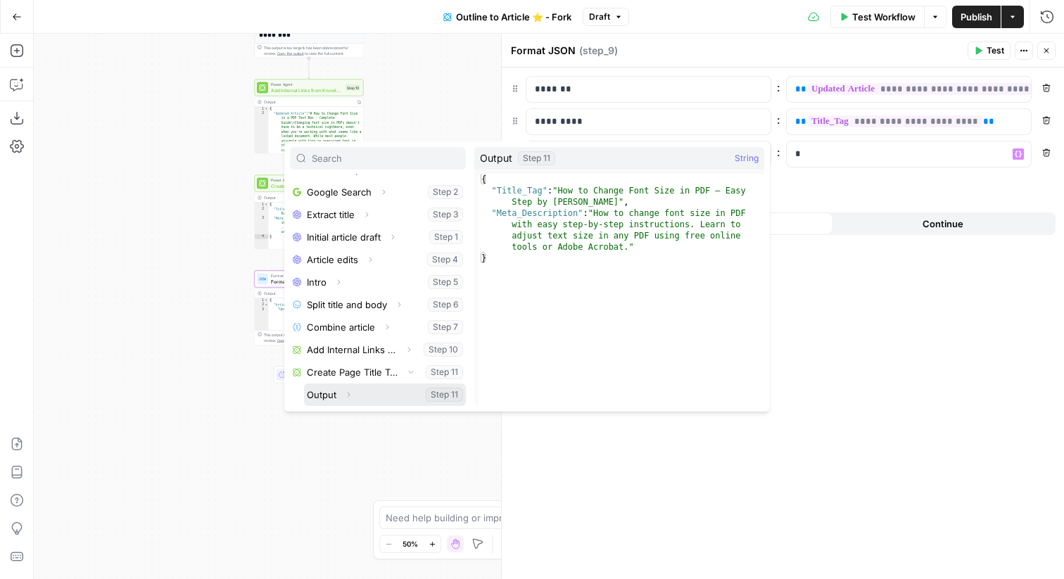
click at [352, 395] on span "Expand" at bounding box center [352, 395] width 1 height 1
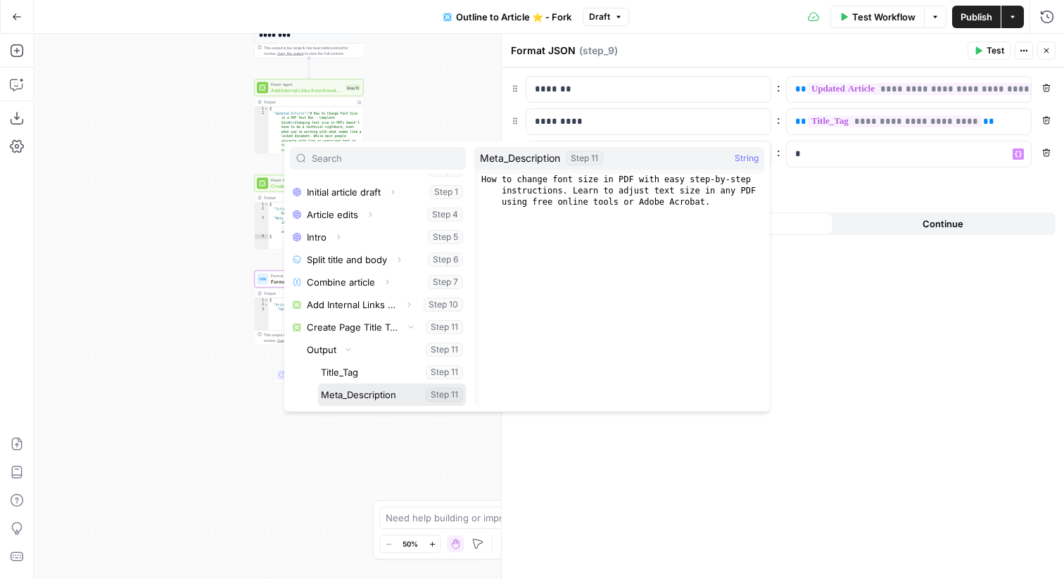
click at [371, 398] on button "Select variable Meta_Description" at bounding box center [392, 394] width 148 height 23
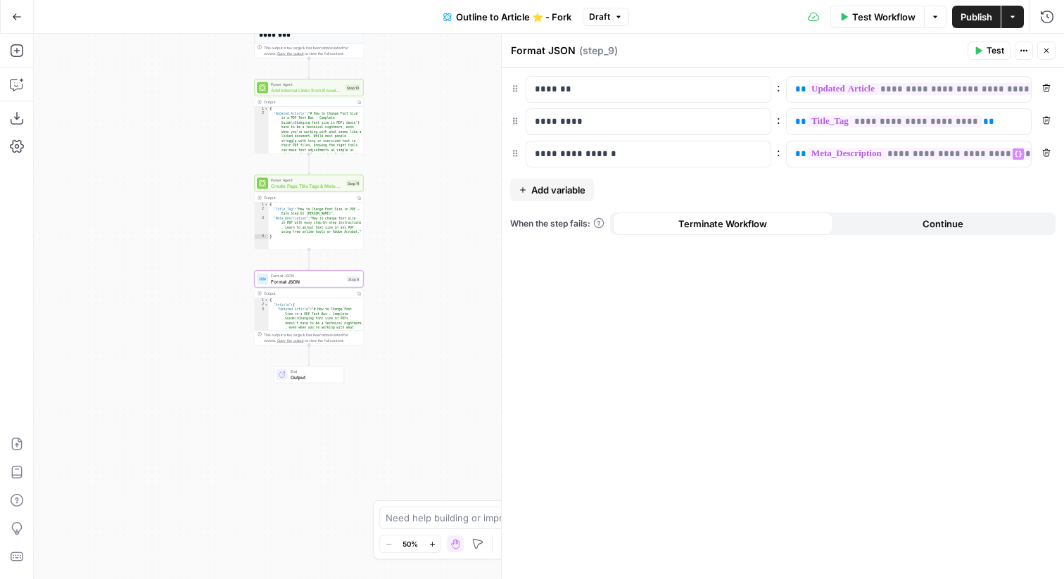
click at [976, 18] on span "Publish" at bounding box center [976, 17] width 32 height 14
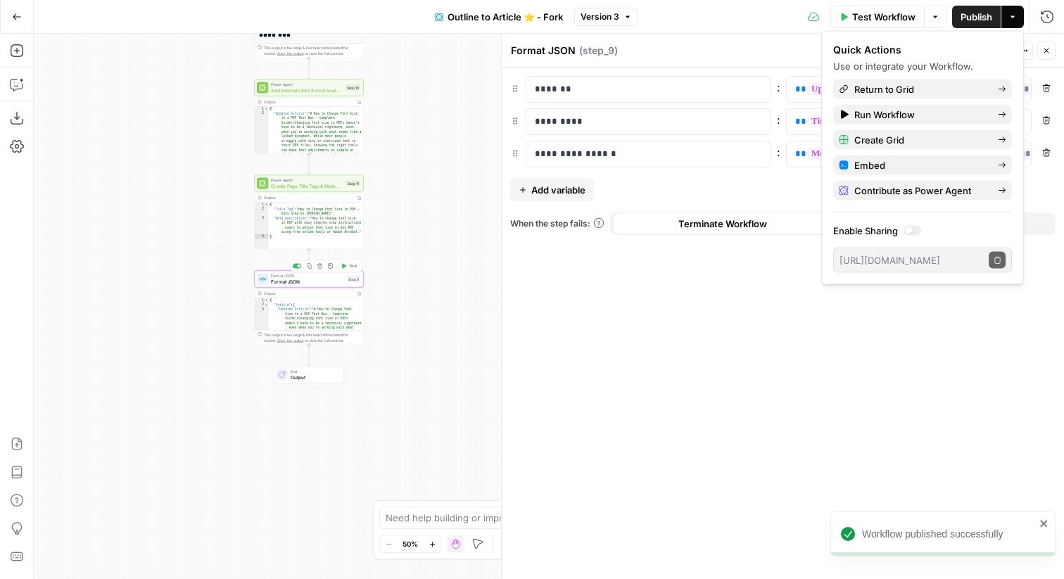
click at [352, 265] on span "Test" at bounding box center [353, 266] width 8 height 6
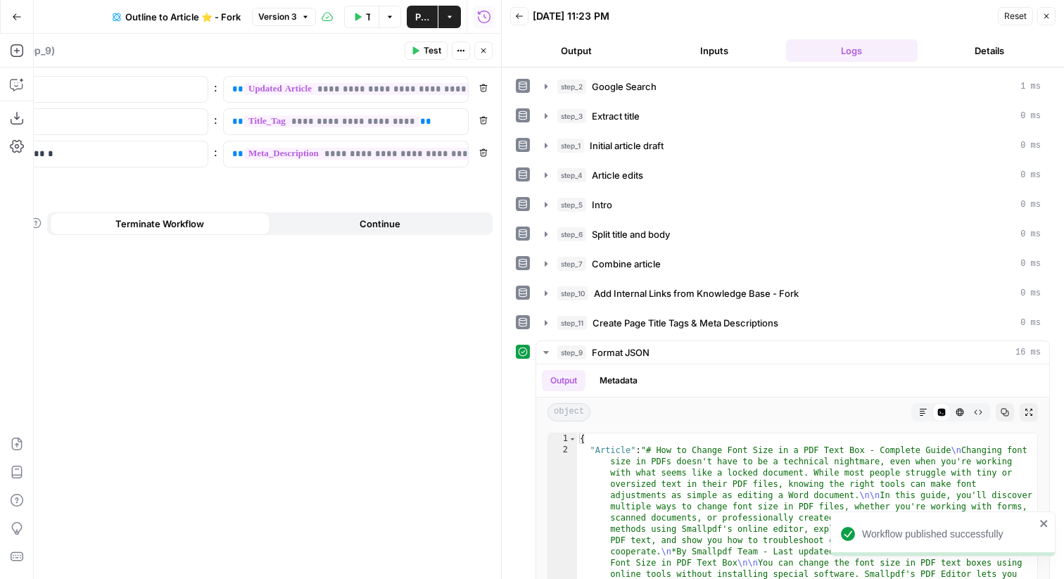
click at [484, 48] on icon "button" at bounding box center [483, 50] width 8 height 8
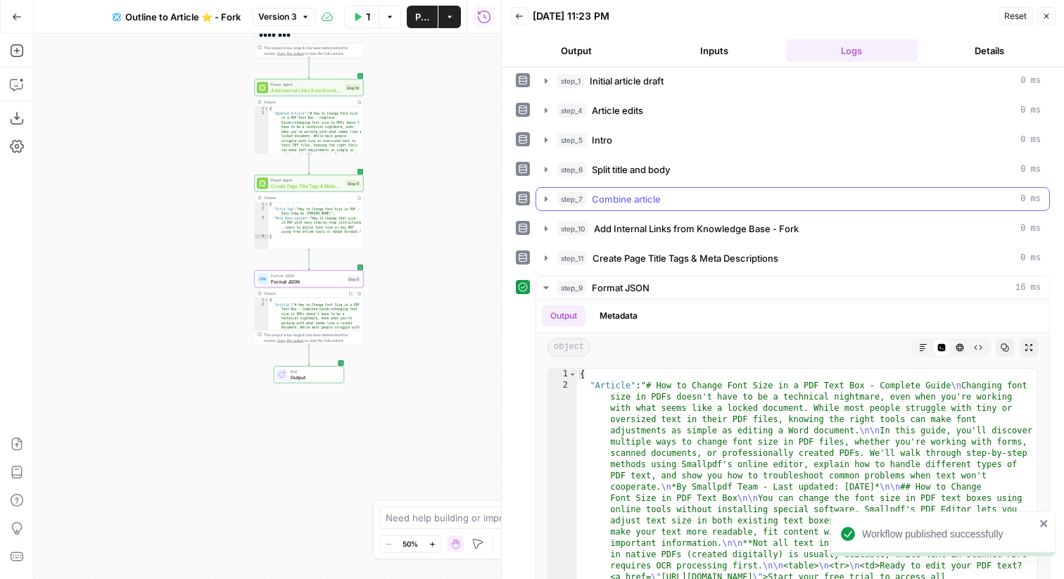
scroll to position [145, 0]
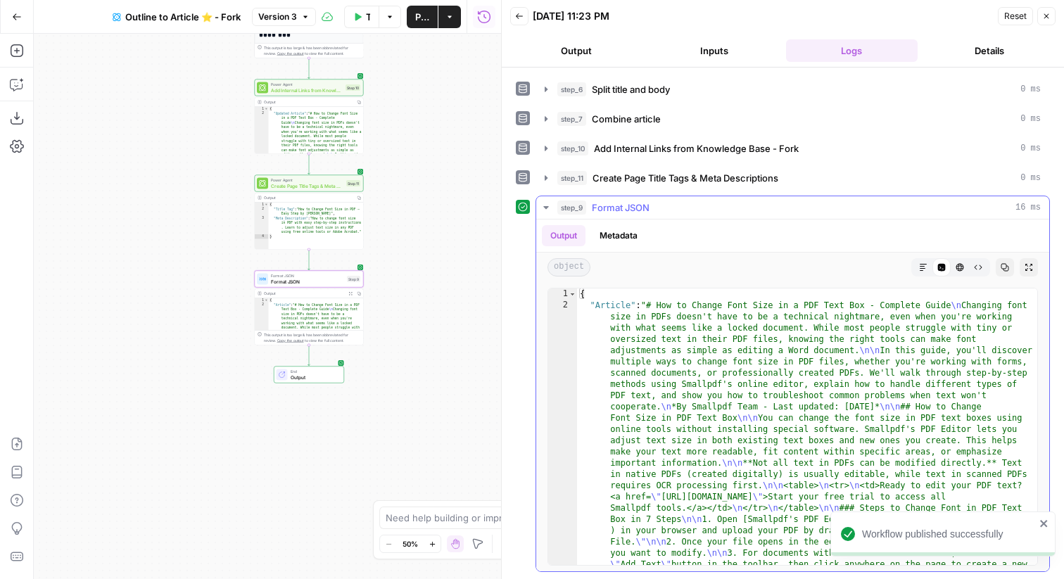
click at [922, 263] on icon "button" at bounding box center [923, 267] width 8 height 8
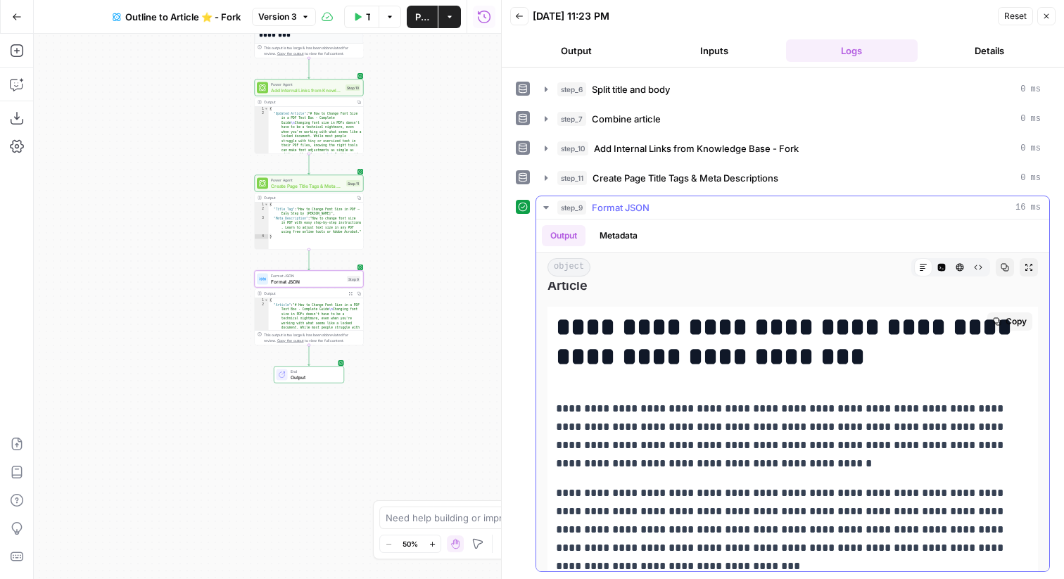
scroll to position [0, 0]
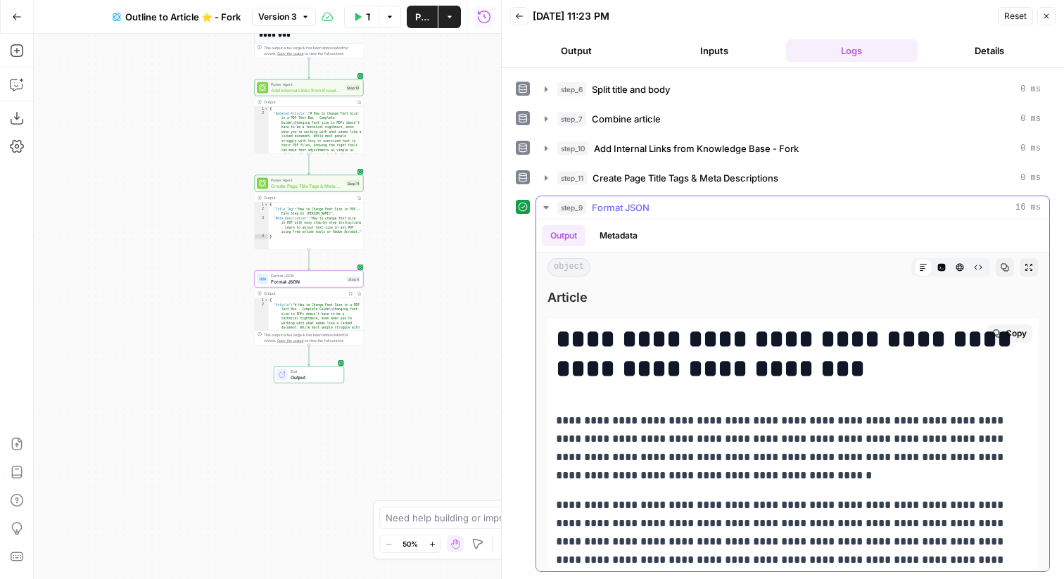
click at [1009, 332] on span "Copy" at bounding box center [1015, 333] width 21 height 13
click at [691, 51] on button "Inputs" at bounding box center [714, 50] width 132 height 23
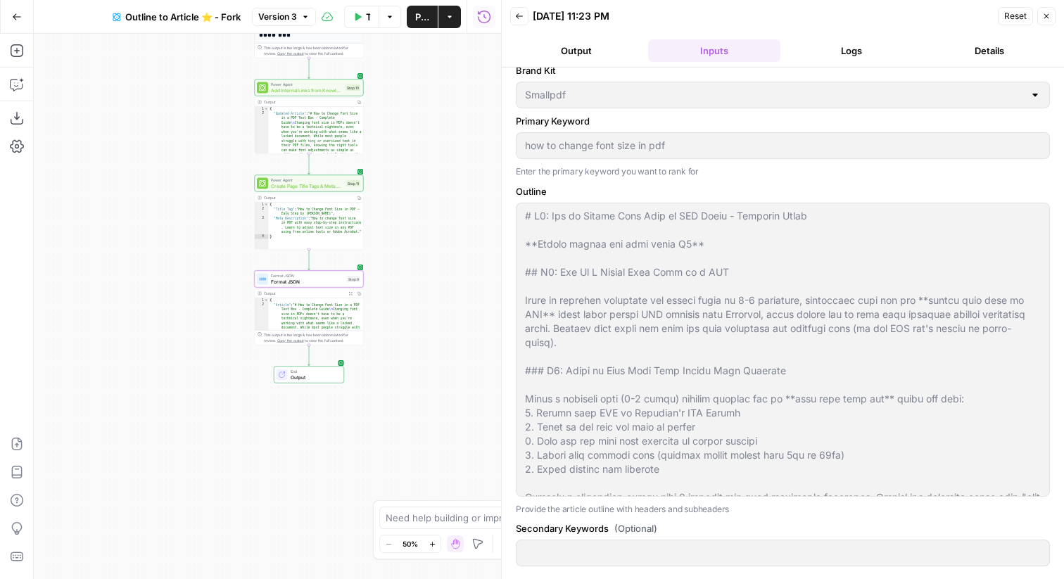
click at [868, 48] on button "Logs" at bounding box center [852, 50] width 132 height 23
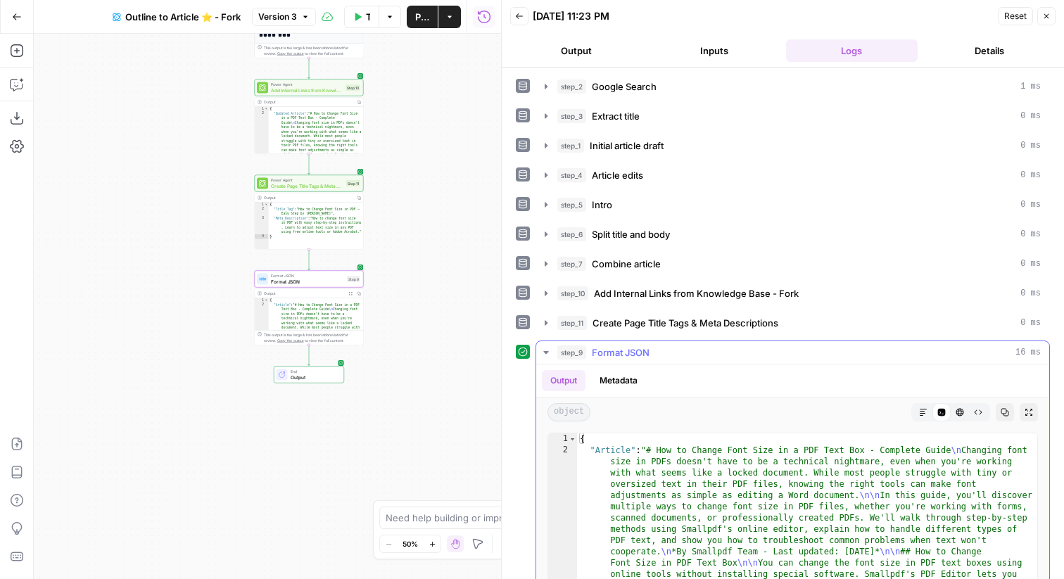
click at [976, 412] on icon "button" at bounding box center [978, 412] width 8 height 8
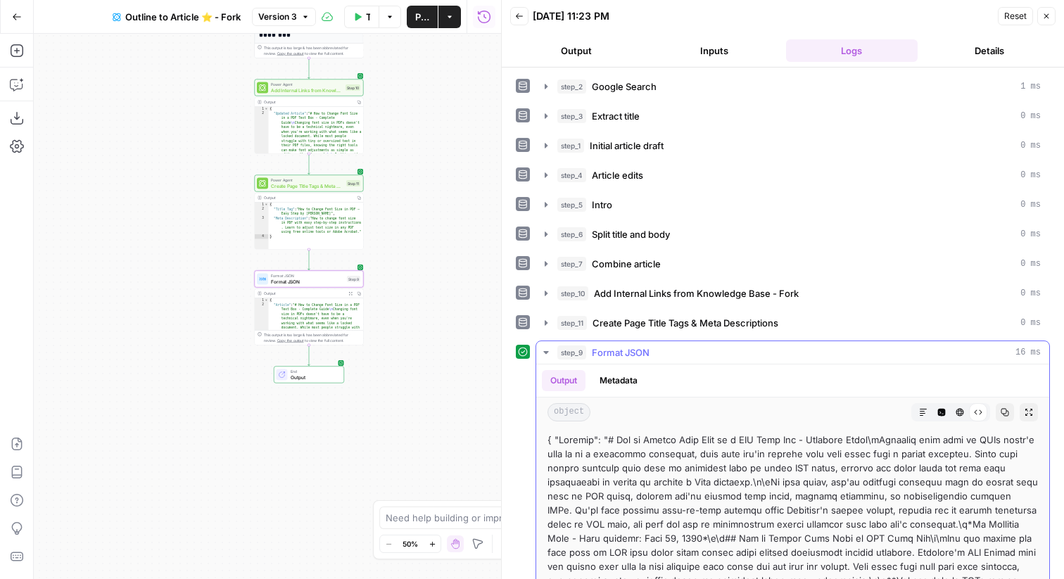
click at [964, 414] on button "HTML Viewer" at bounding box center [959, 412] width 18 height 18
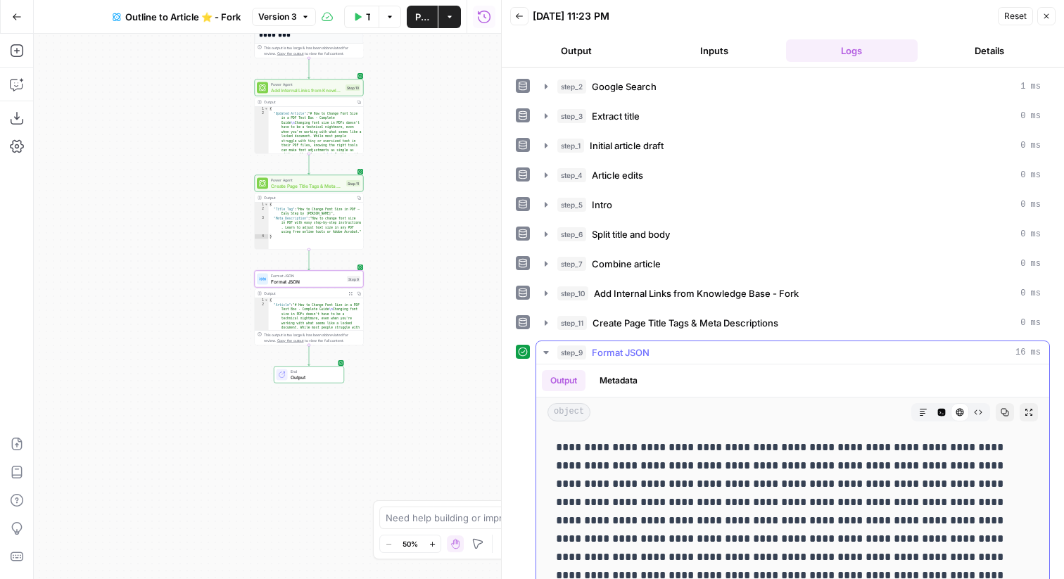
click at [943, 414] on icon "button" at bounding box center [942, 413] width 8 height 8
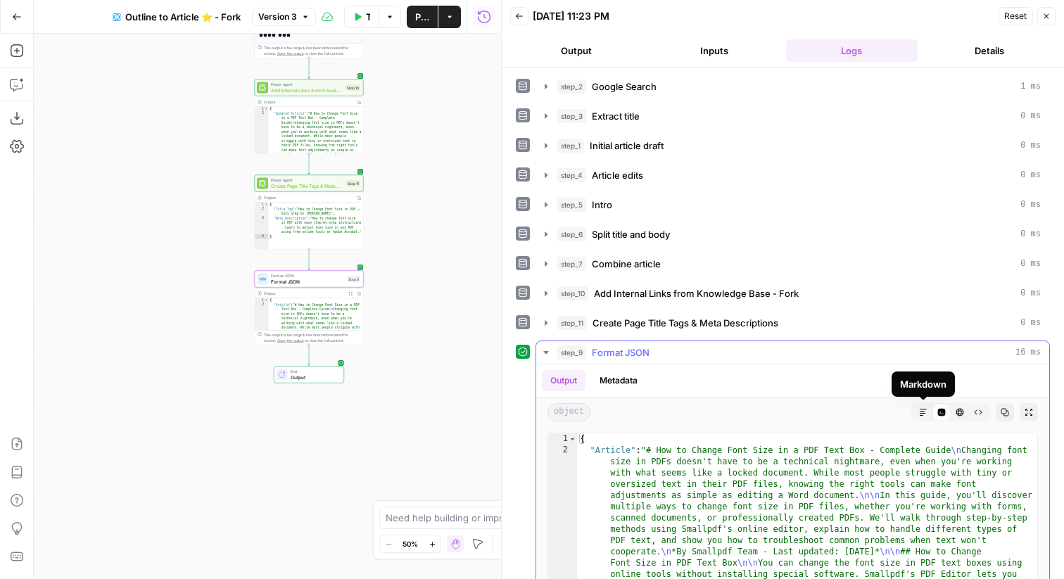
click at [928, 416] on button "Markdown" at bounding box center [923, 412] width 18 height 18
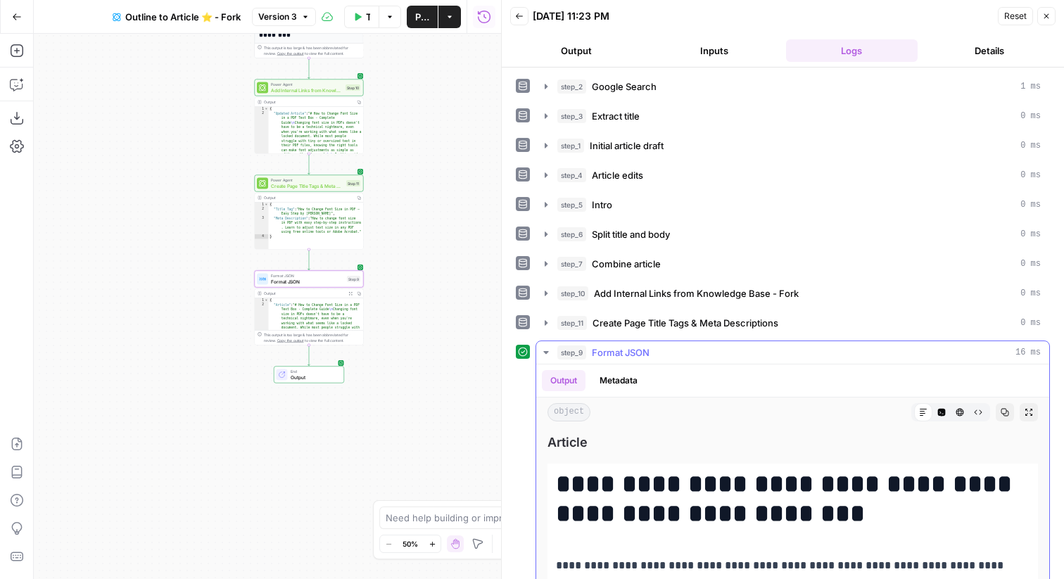
drag, startPoint x: 560, startPoint y: 473, endPoint x: 743, endPoint y: 400, distance: 197.6
click at [746, 397] on div "**********" at bounding box center [792, 540] width 513 height 352
click at [743, 400] on div "object Markdown Code Editor HTML Viewer Raw Output Copy Expand Output" at bounding box center [792, 412] width 513 height 30
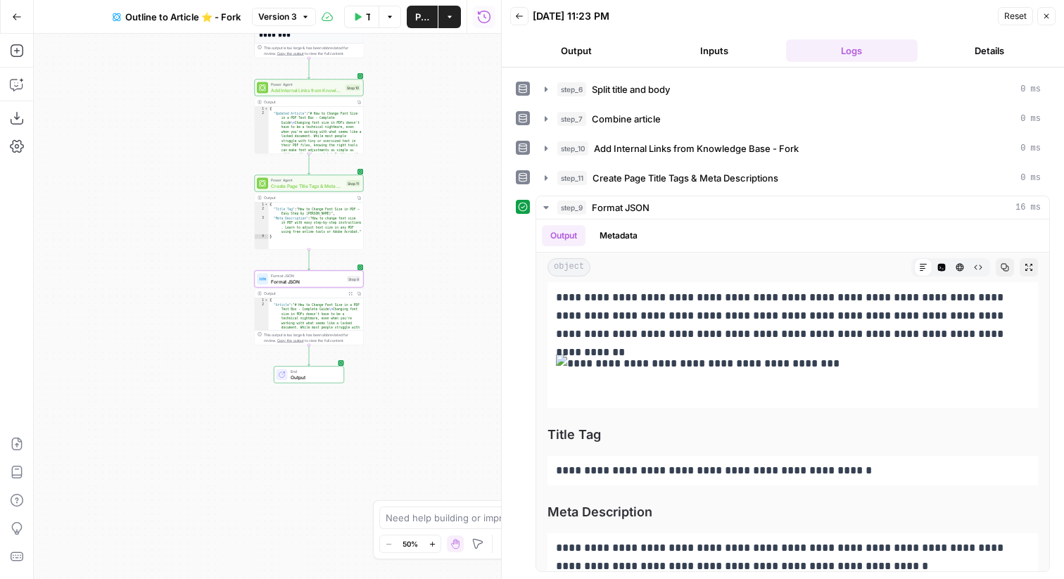
scroll to position [5153, 0]
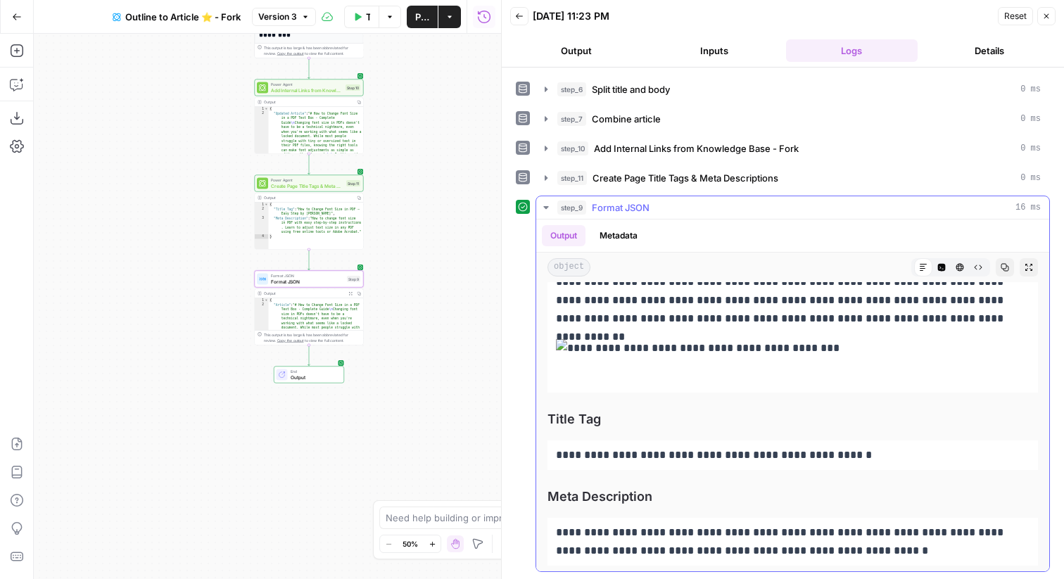
drag, startPoint x: 560, startPoint y: 340, endPoint x: 951, endPoint y: 321, distance: 391.5
copy div "**********"
drag, startPoint x: 873, startPoint y: 446, endPoint x: 553, endPoint y: 456, distance: 320.2
click at [553, 456] on div "**********" at bounding box center [792, 455] width 490 height 30
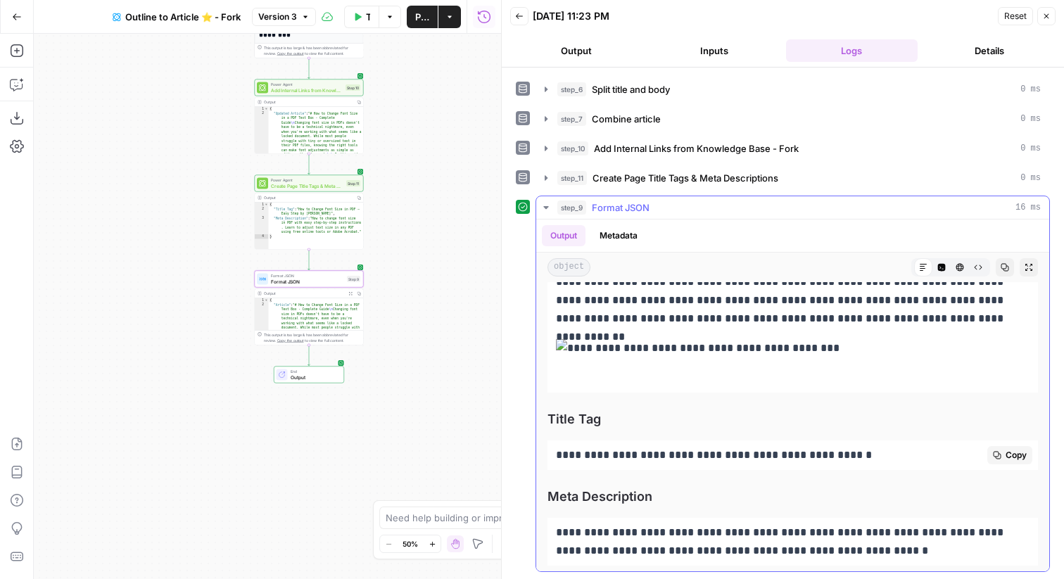
copy p "**********"
drag, startPoint x: 857, startPoint y: 556, endPoint x: 544, endPoint y: 416, distance: 342.2
copy div "**********"
click at [1047, 20] on icon "button" at bounding box center [1046, 16] width 8 height 8
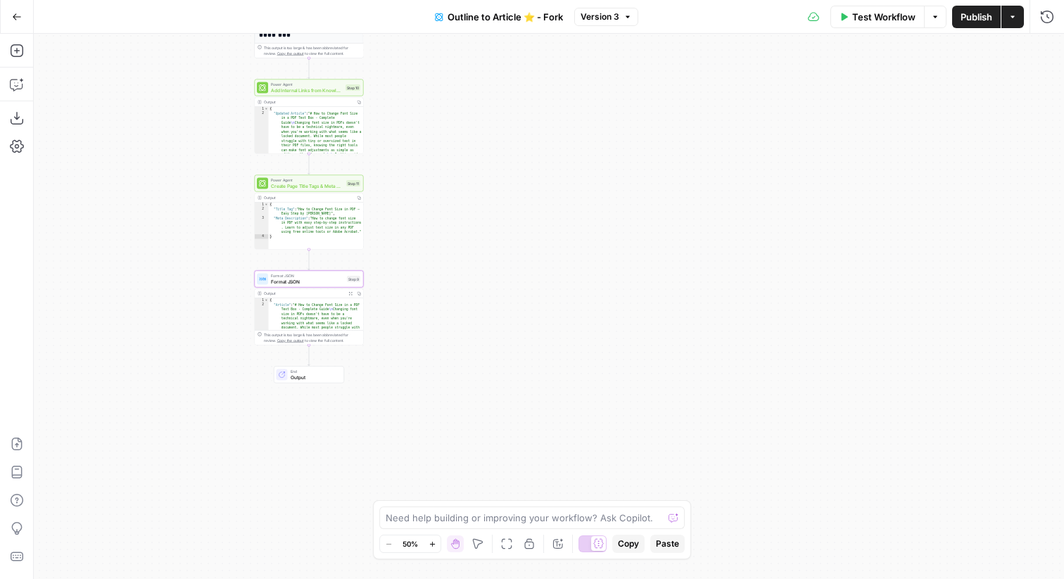
click at [983, 20] on span "Publish" at bounding box center [976, 17] width 32 height 14
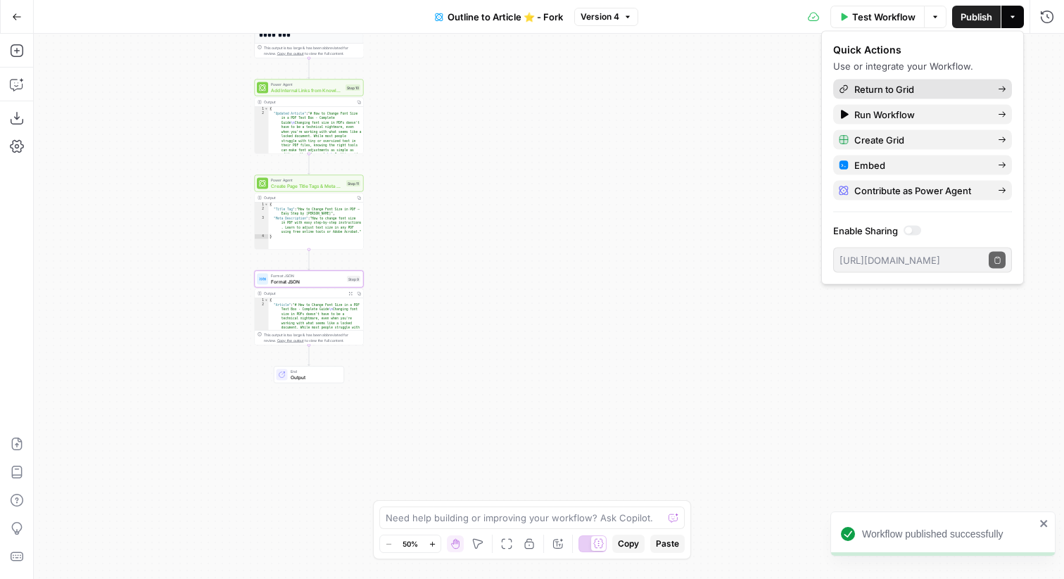
click at [948, 89] on span "Return to Grid" at bounding box center [920, 89] width 132 height 14
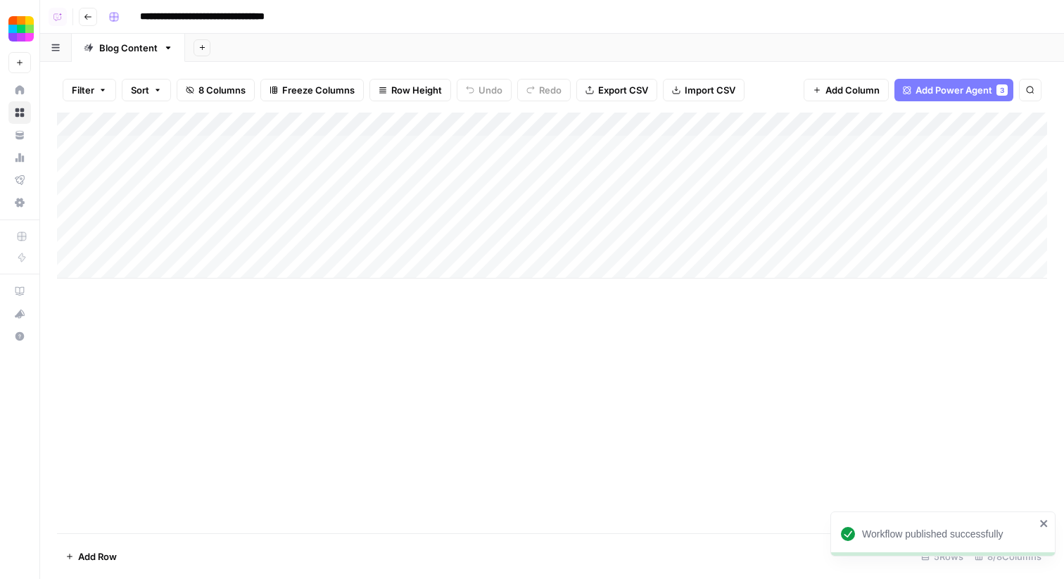
click at [474, 195] on div "Add Column" at bounding box center [552, 196] width 990 height 166
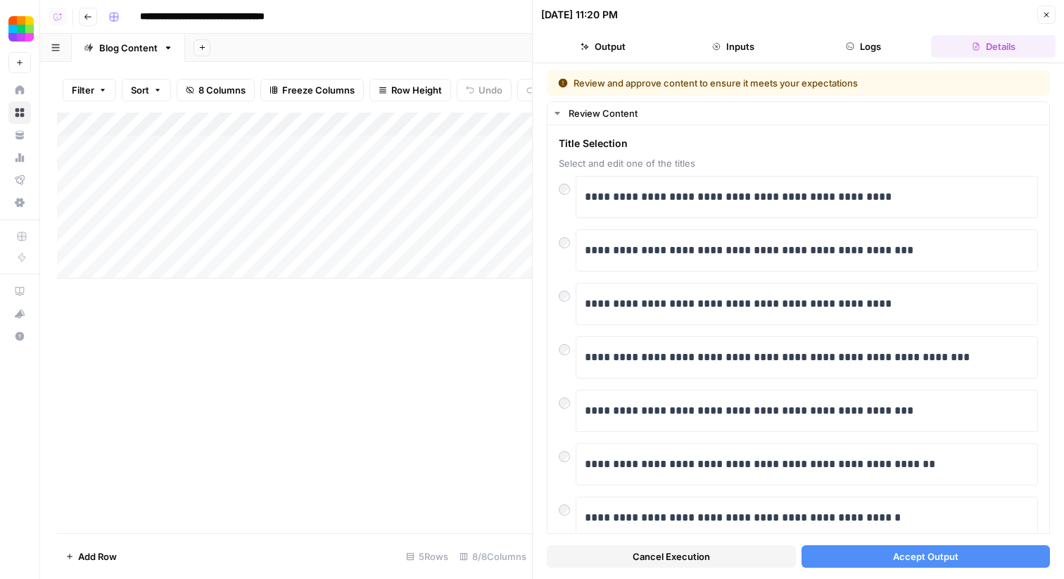
click at [829, 556] on button "Accept Output" at bounding box center [925, 556] width 249 height 23
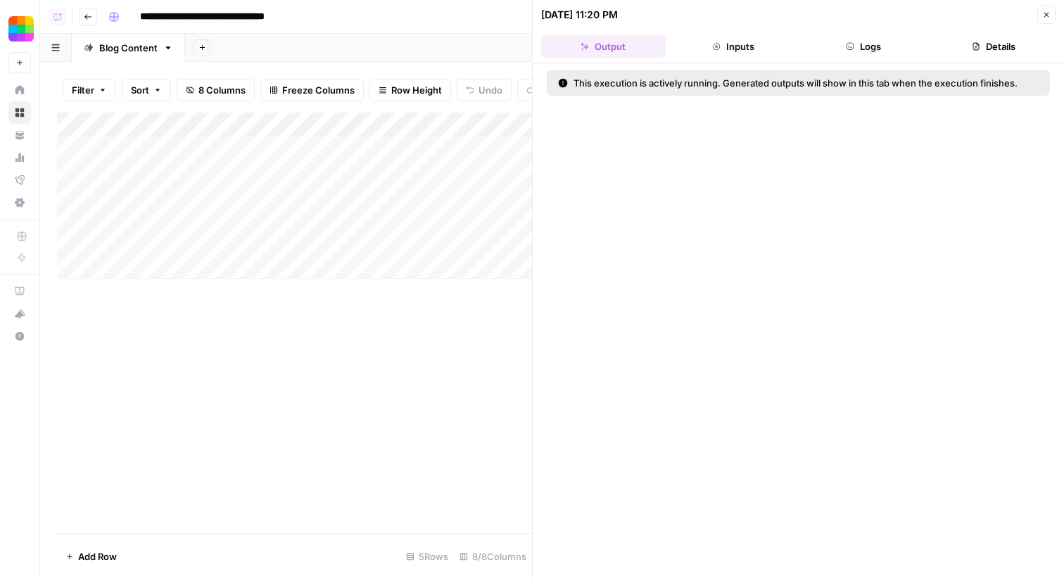
click at [1042, 14] on icon "button" at bounding box center [1046, 15] width 8 height 8
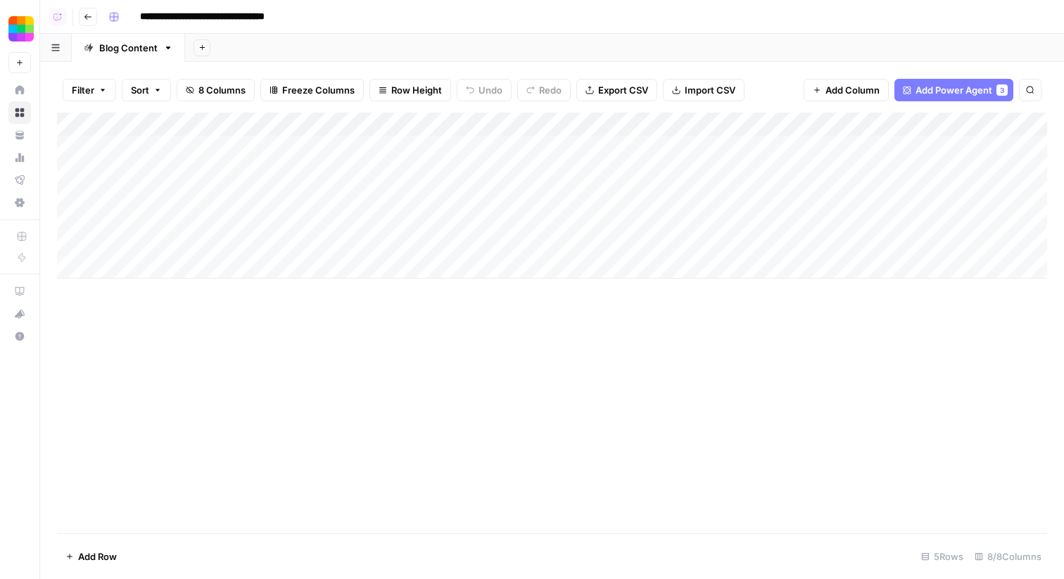
scroll to position [0, 151]
click at [955, 148] on div "Add Column" at bounding box center [552, 196] width 990 height 166
click at [955, 171] on div "Add Column" at bounding box center [552, 196] width 990 height 166
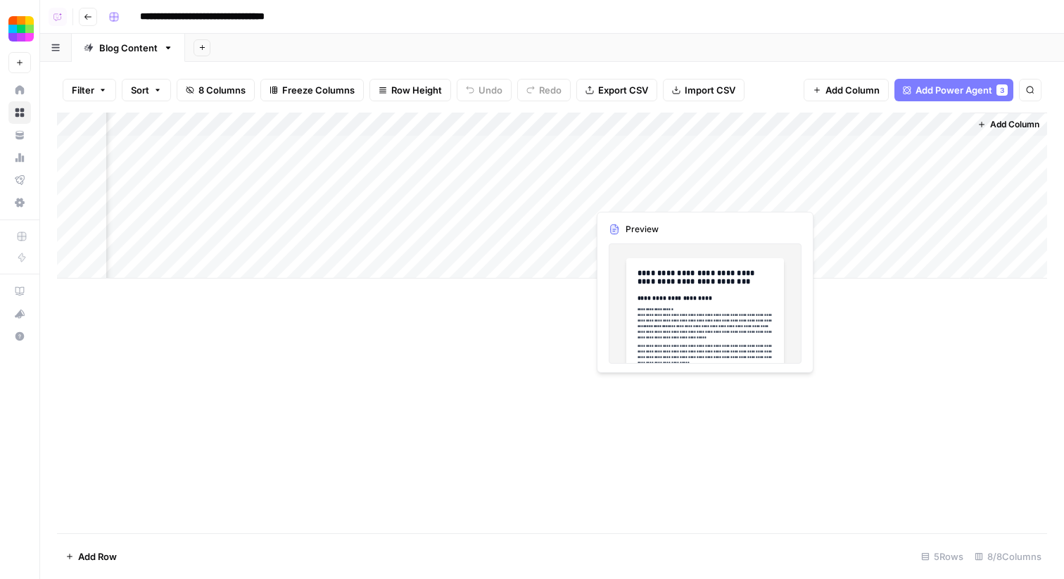
click at [703, 196] on div "Add Column" at bounding box center [552, 196] width 990 height 166
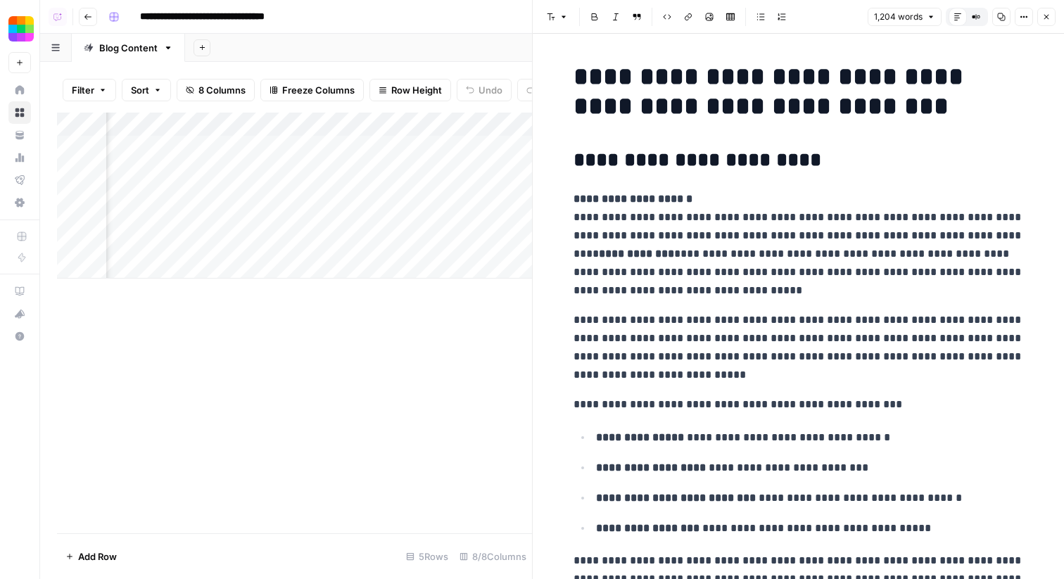
click at [1002, 16] on icon "button" at bounding box center [1001, 17] width 8 height 8
click at [1047, 15] on icon "button" at bounding box center [1046, 17] width 8 height 8
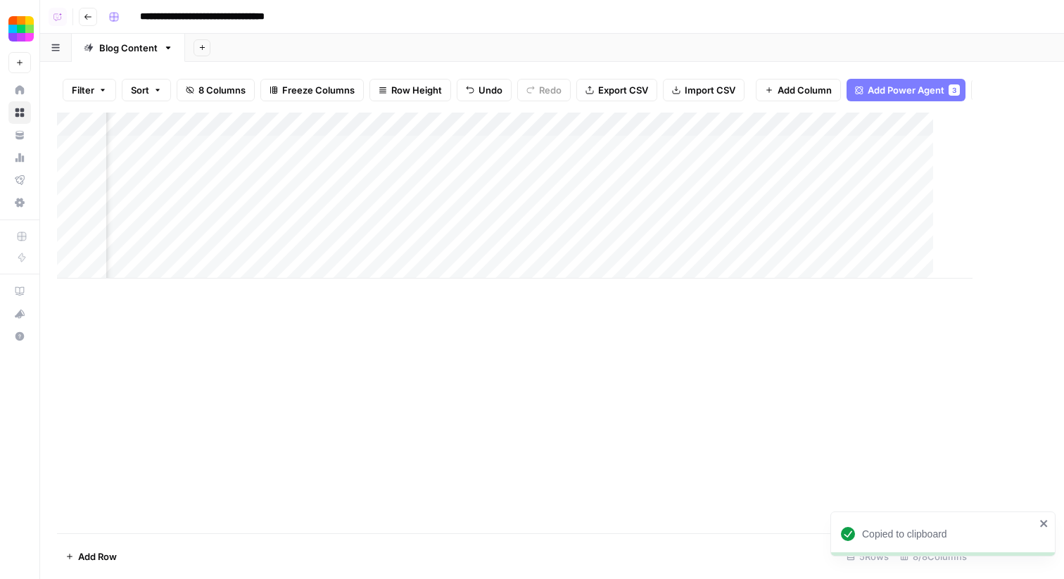
scroll to position [0, 134]
click at [926, 127] on div "Add Column" at bounding box center [552, 196] width 990 height 166
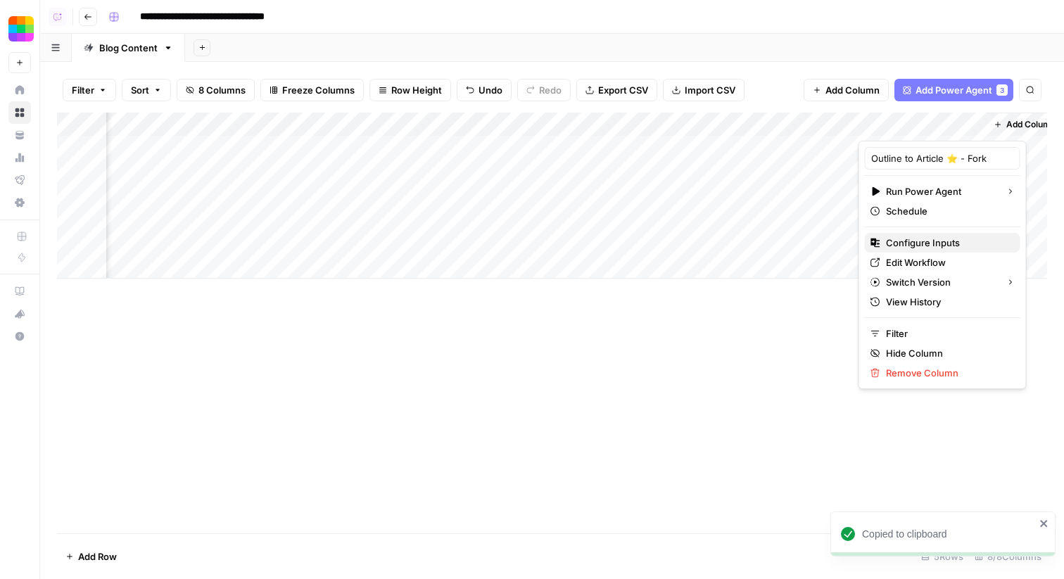
click at [913, 243] on span "Configure Inputs" at bounding box center [947, 243] width 123 height 14
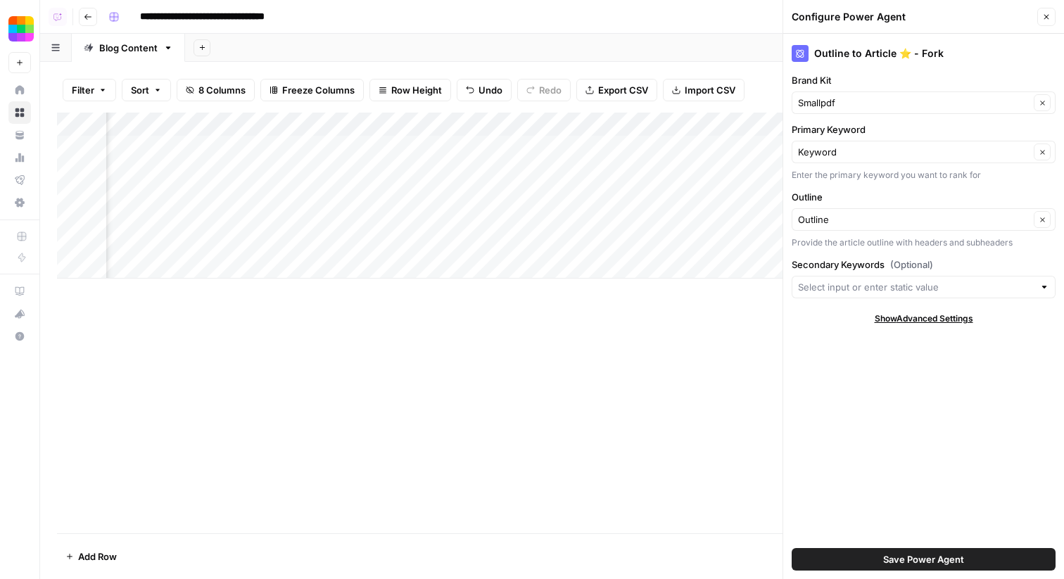
click at [851, 561] on button "Save Power Agent" at bounding box center [923, 559] width 264 height 23
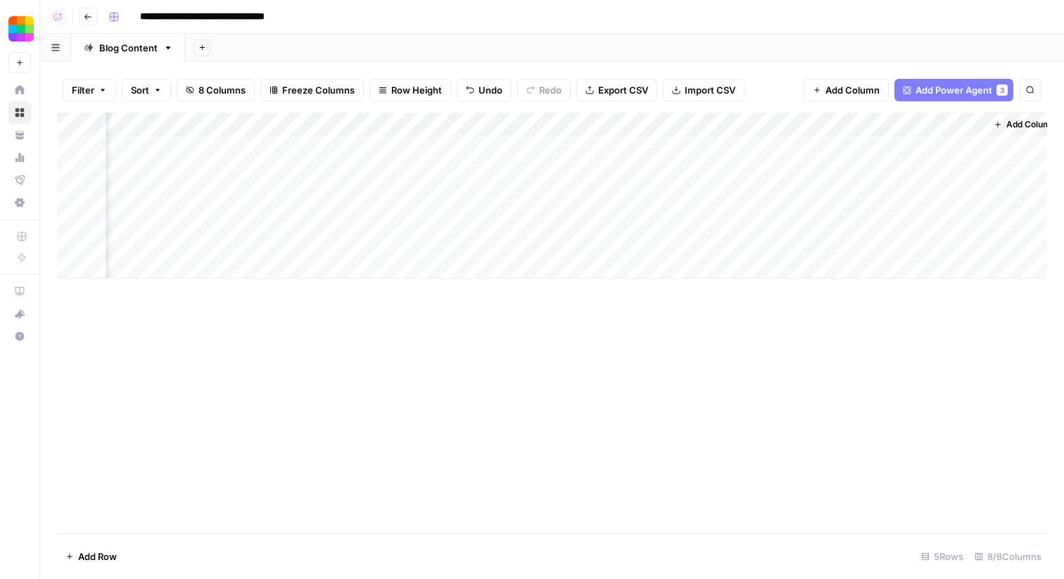
click at [920, 122] on div "Add Column" at bounding box center [552, 196] width 990 height 166
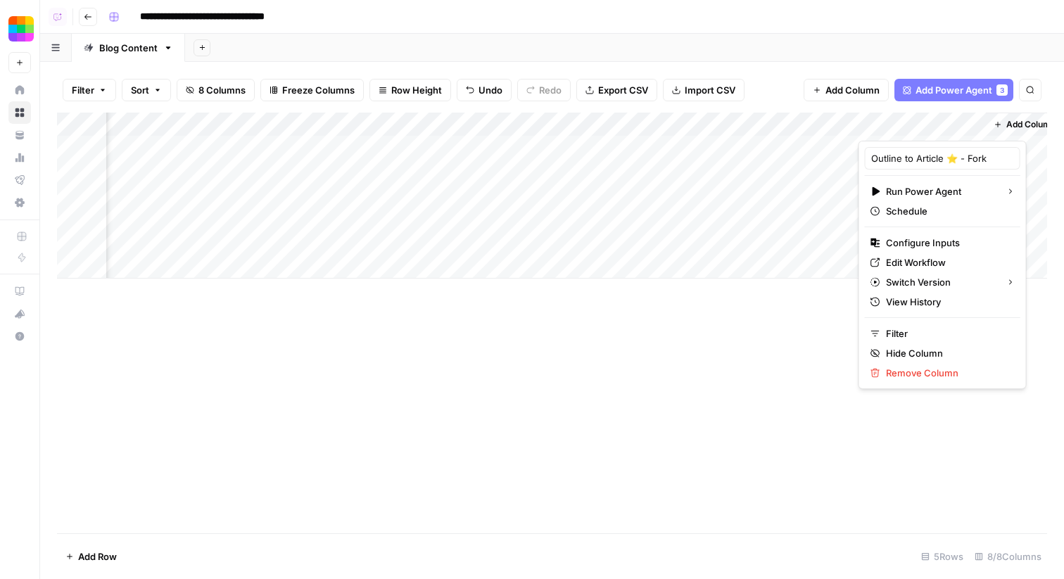
click at [518, 394] on div "Add Column" at bounding box center [552, 323] width 990 height 421
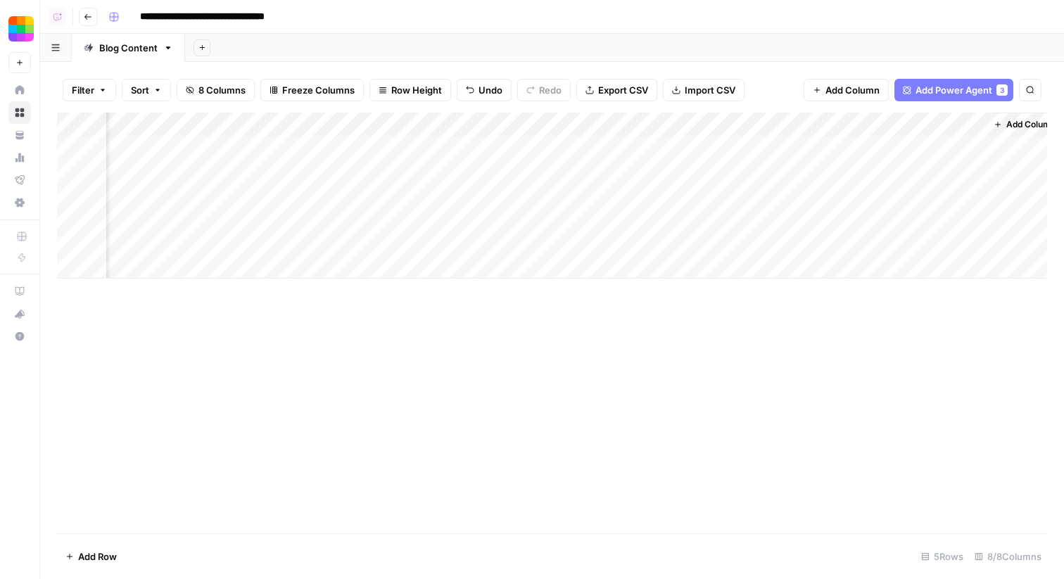
click at [924, 193] on div "Add Column" at bounding box center [552, 196] width 990 height 166
click at [937, 193] on div "Add Column" at bounding box center [552, 196] width 990 height 166
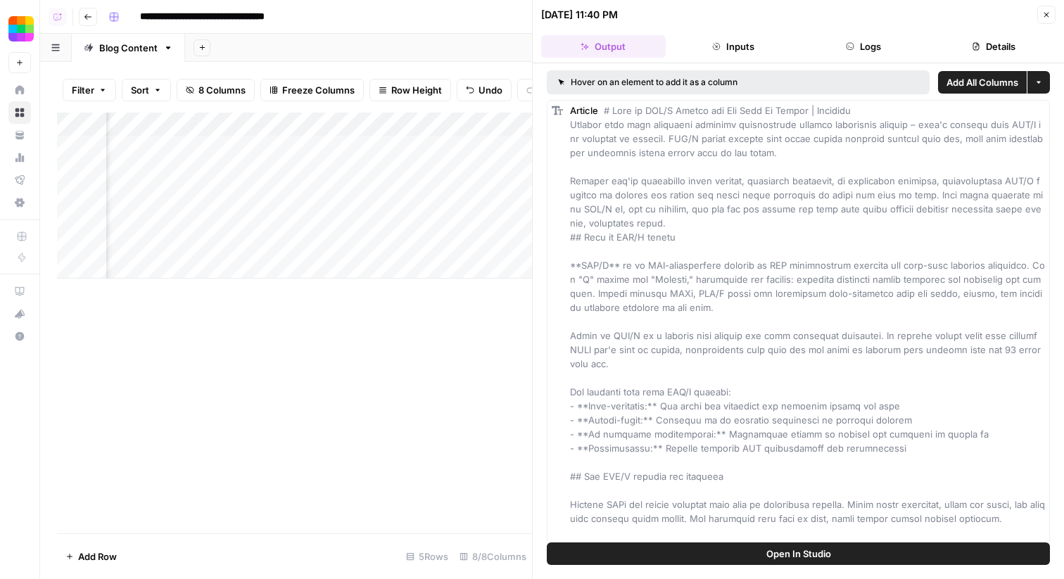
click at [1002, 79] on span "Add All Columns" at bounding box center [982, 82] width 72 height 14
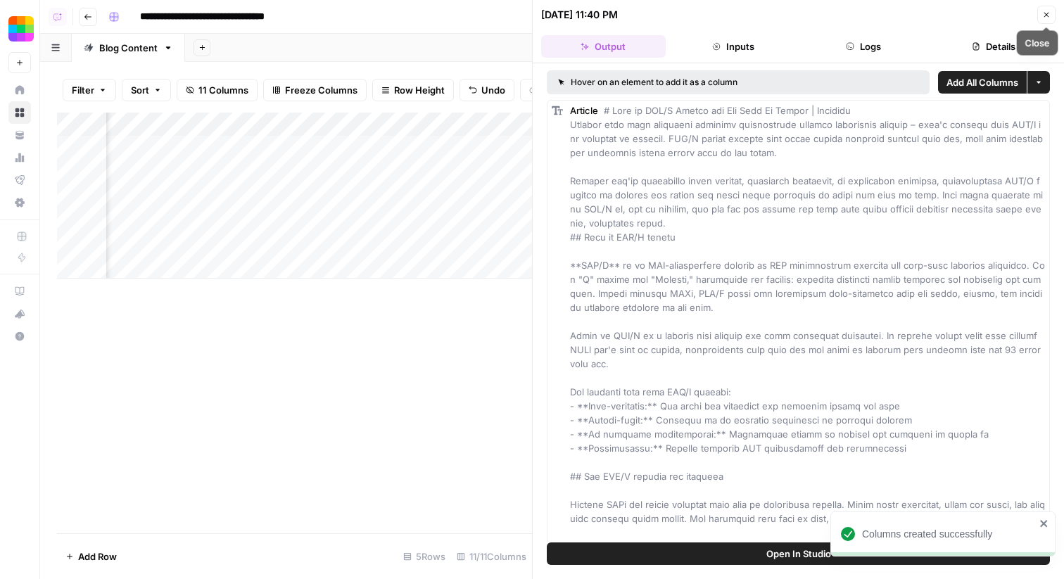
click at [1047, 11] on icon "button" at bounding box center [1046, 15] width 8 height 8
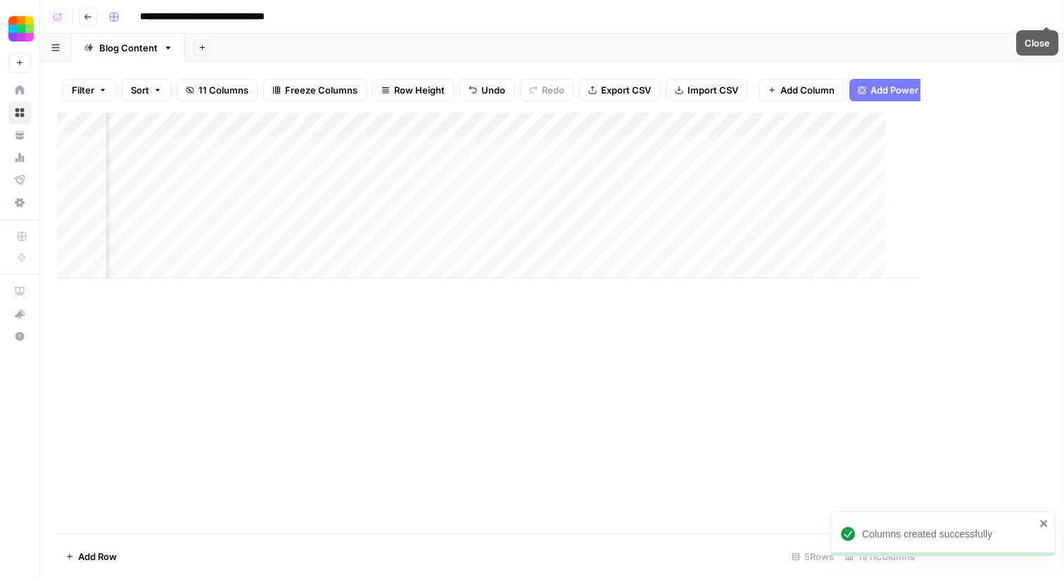
scroll to position [0, 531]
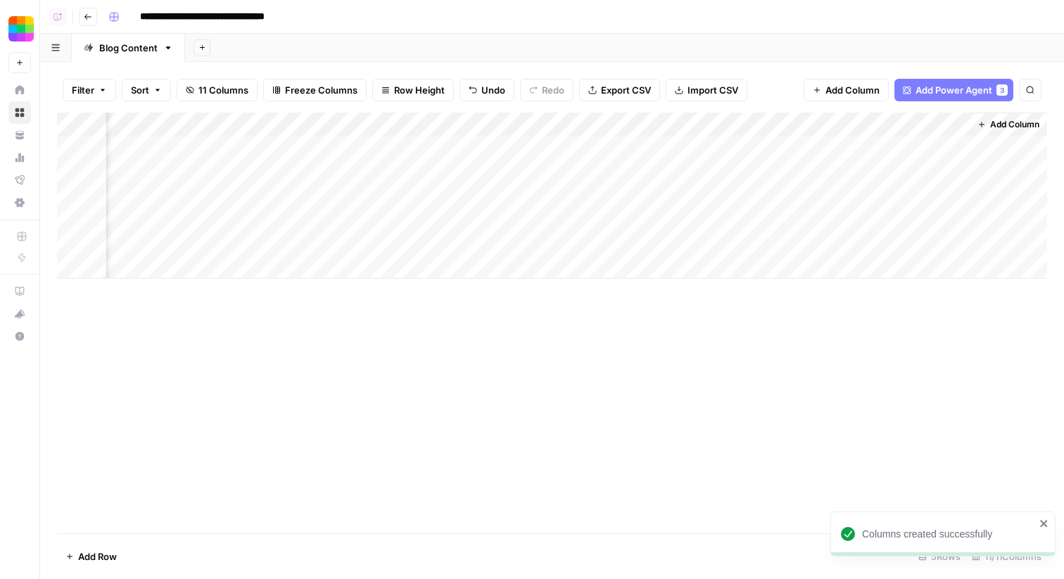
click at [661, 127] on div "Add Column" at bounding box center [552, 196] width 990 height 166
click at [606, 384] on div "Add Column" at bounding box center [552, 323] width 990 height 421
click at [707, 192] on div "Add Column" at bounding box center [552, 196] width 990 height 166
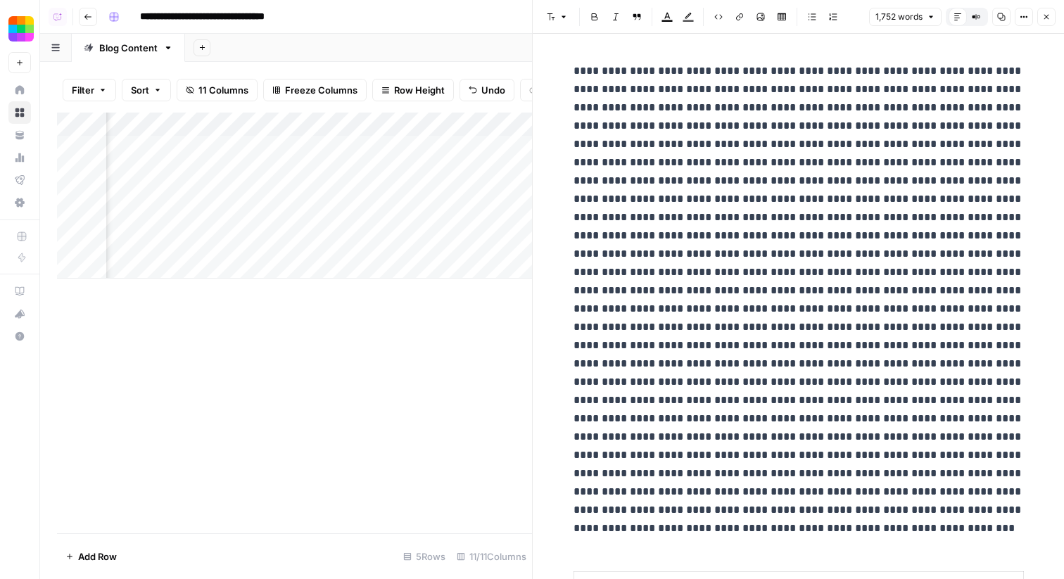
click at [1027, 15] on icon "button" at bounding box center [1023, 17] width 8 height 8
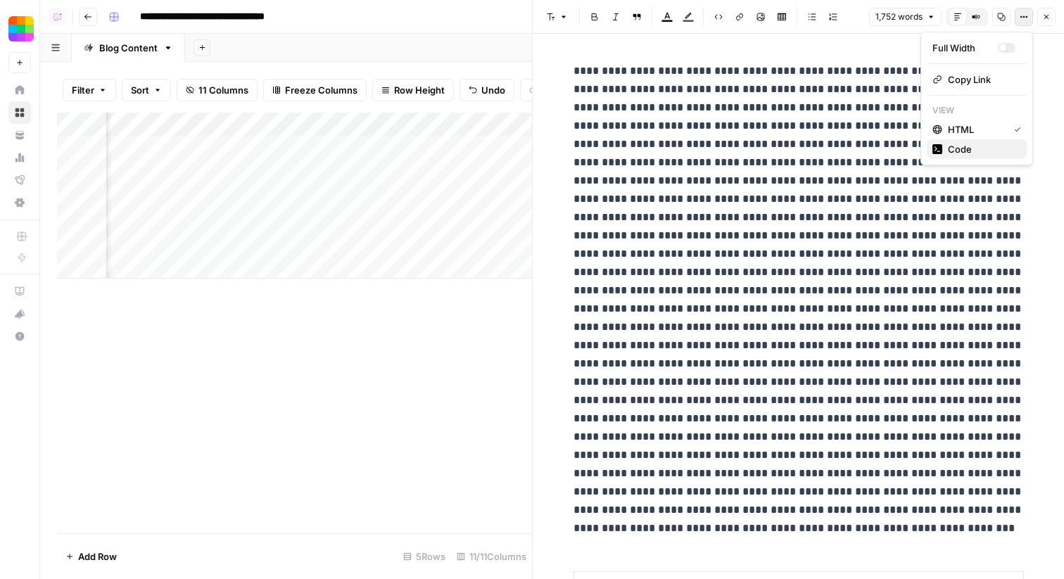
click at [979, 147] on span "Code" at bounding box center [981, 149] width 68 height 14
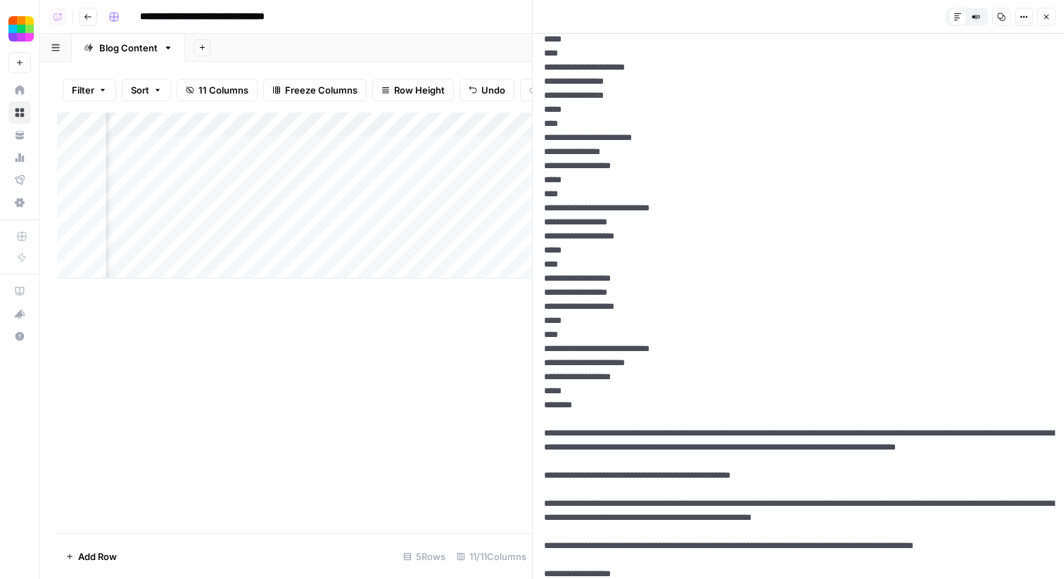
scroll to position [934, 0]
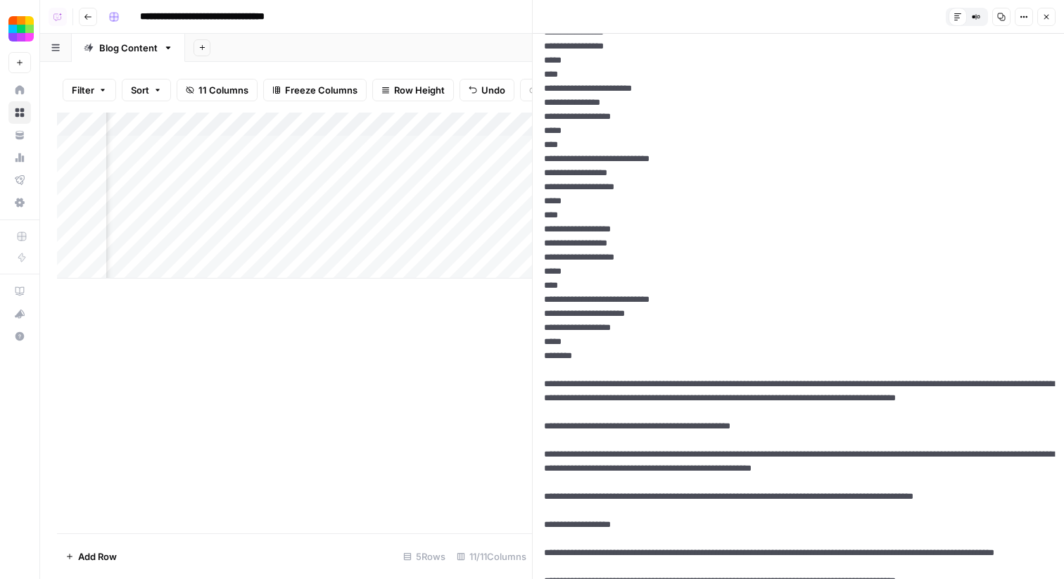
click at [1048, 15] on icon "button" at bounding box center [1046, 17] width 8 height 8
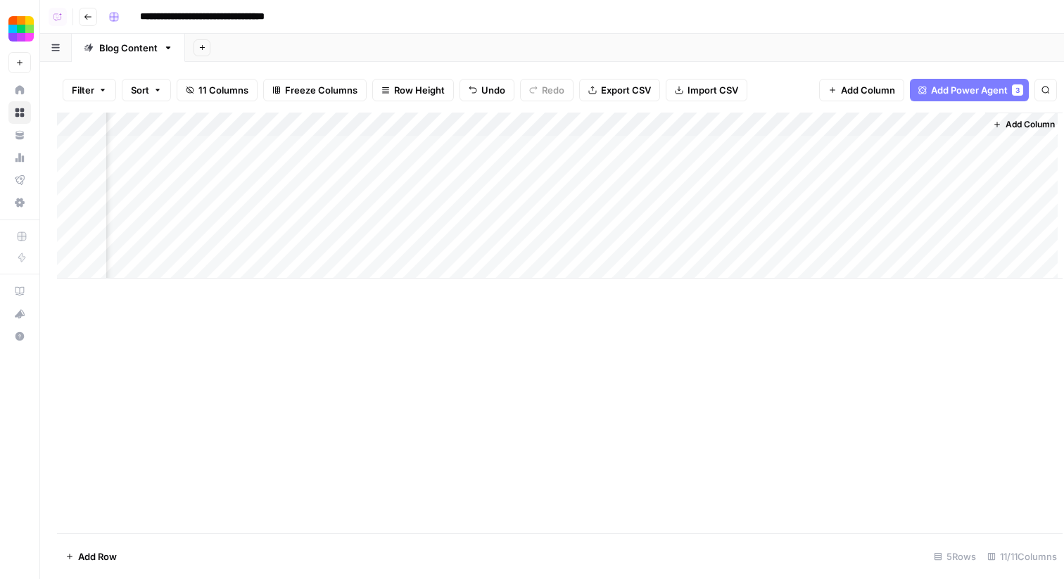
scroll to position [0, 514]
click at [660, 125] on div "Add Column" at bounding box center [552, 196] width 990 height 166
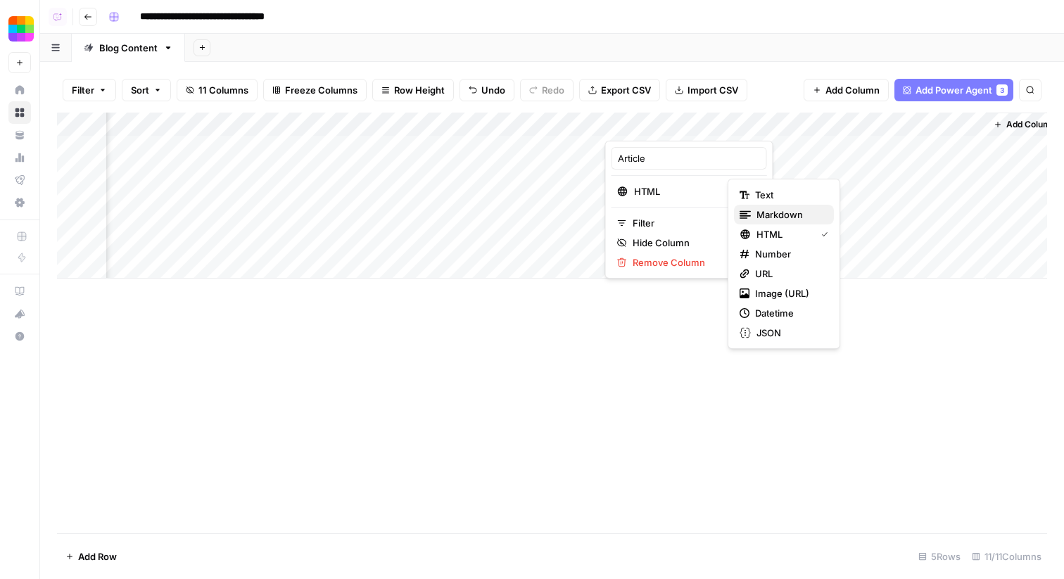
click at [777, 222] on button "Markdown" at bounding box center [784, 215] width 100 height 20
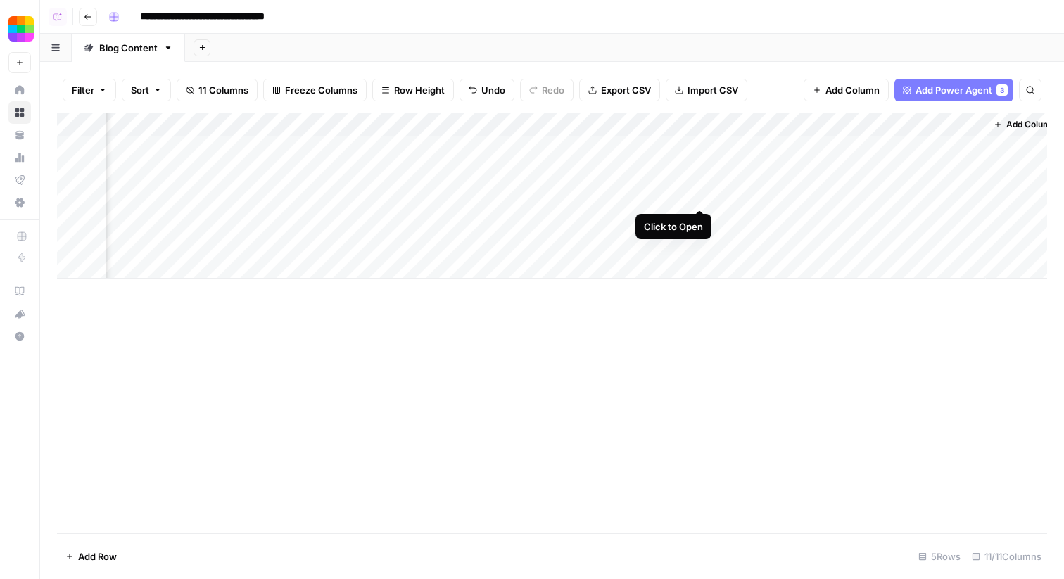
click at [701, 192] on div "Add Column" at bounding box center [552, 196] width 990 height 166
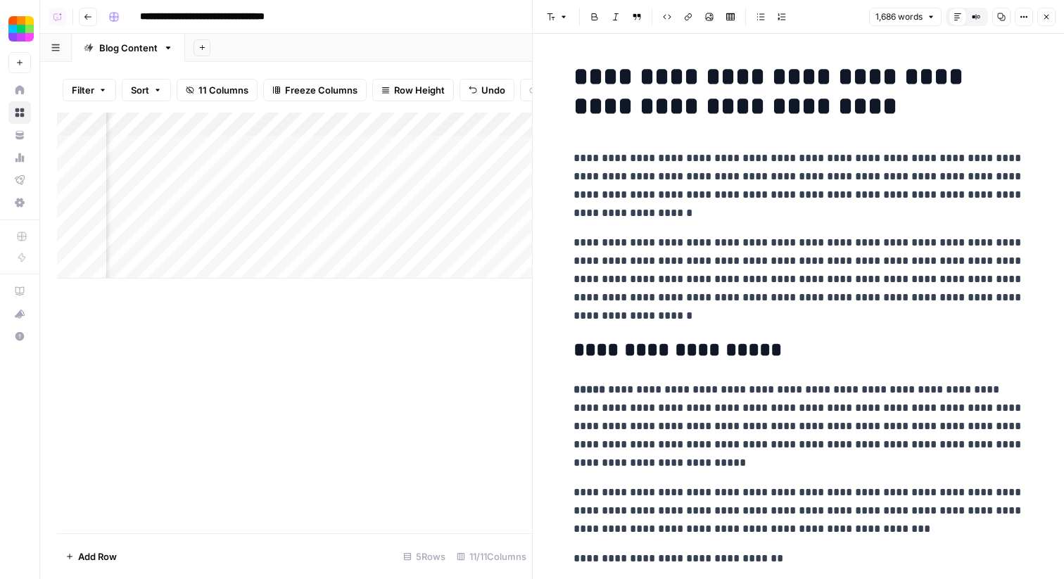
click at [1003, 20] on icon "button" at bounding box center [1001, 17] width 8 height 8
click at [1049, 19] on icon "button" at bounding box center [1046, 17] width 8 height 8
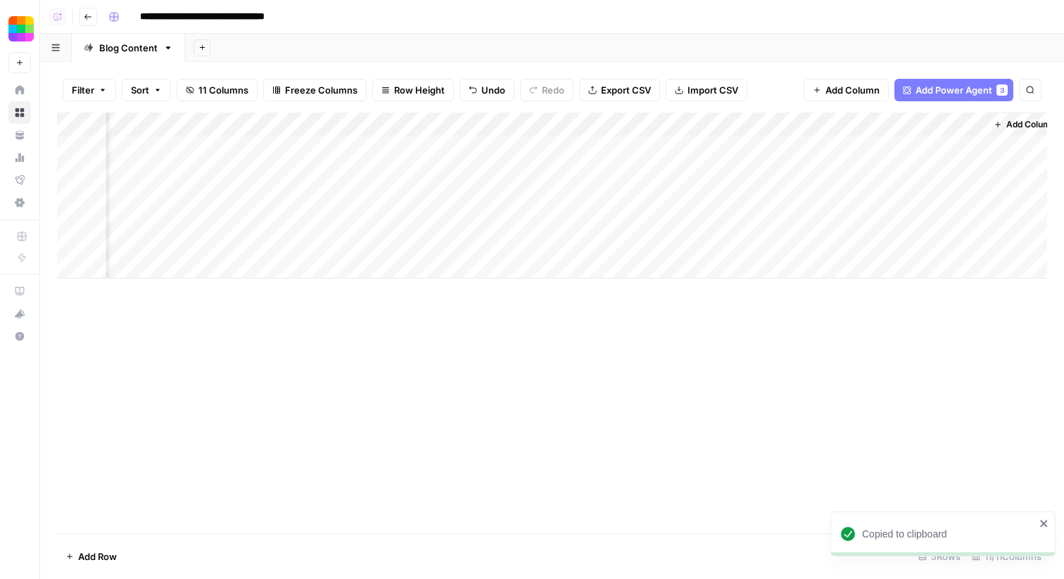
click at [836, 194] on div "Add Column" at bounding box center [552, 196] width 990 height 166
click at [824, 194] on div "Add Column" at bounding box center [552, 196] width 990 height 166
click at [814, 200] on textarea "**********" at bounding box center [866, 196] width 271 height 20
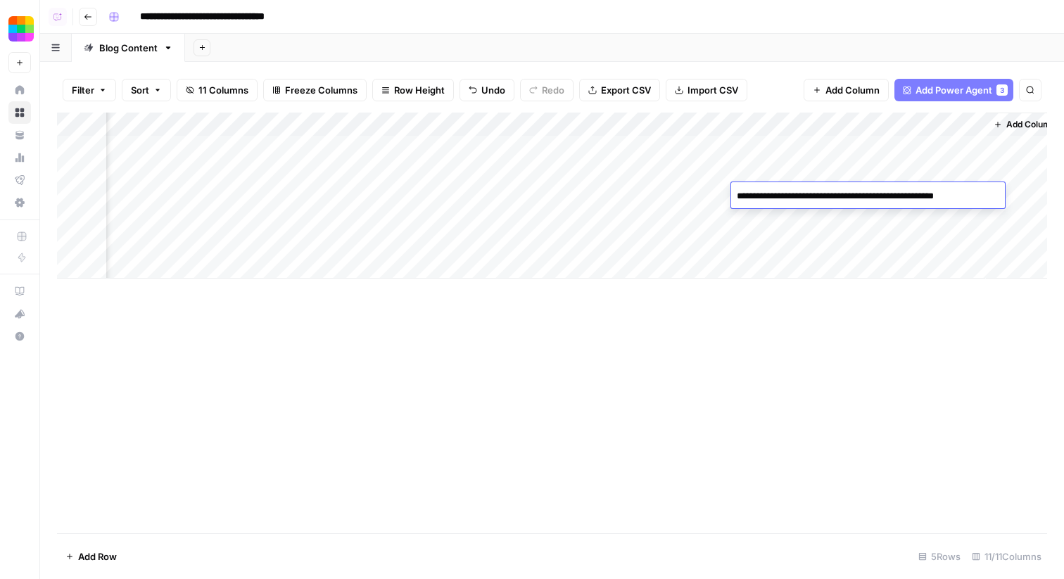
click at [745, 360] on div "Add Column" at bounding box center [552, 323] width 990 height 421
click at [915, 196] on div "Add Column" at bounding box center [552, 196] width 990 height 166
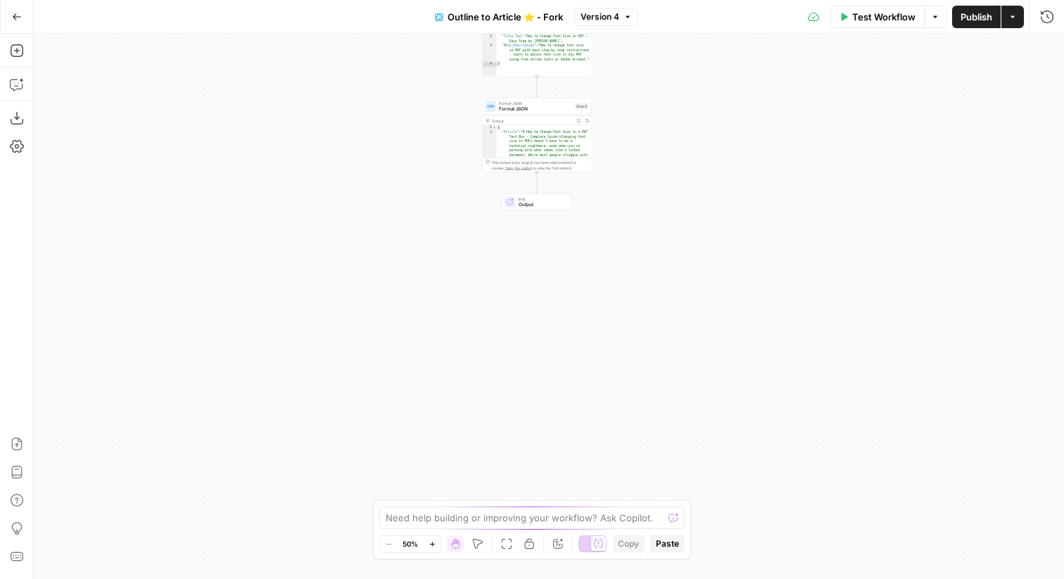
click at [556, 107] on span "Format JSON" at bounding box center [535, 109] width 73 height 7
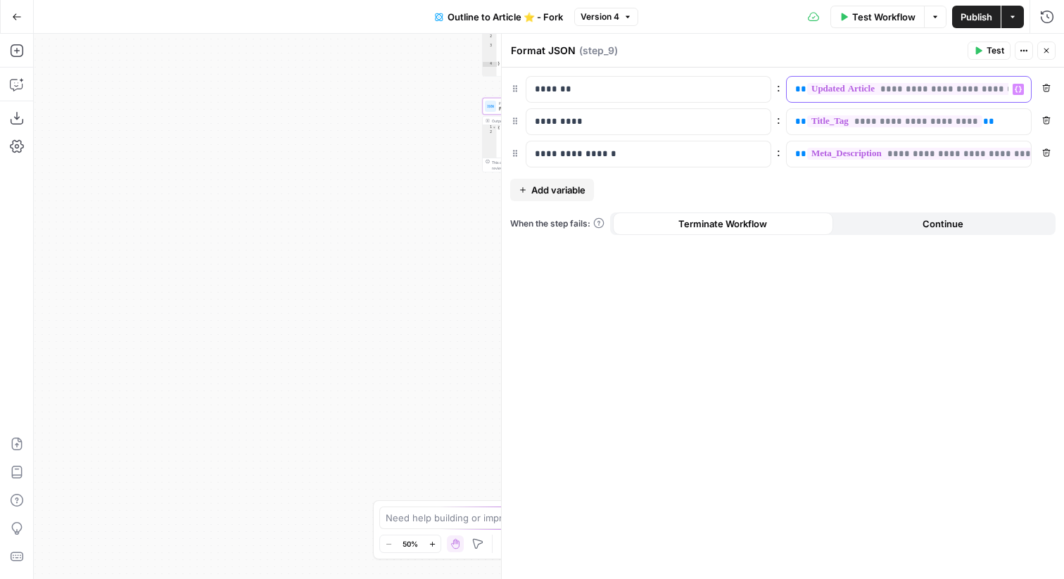
click at [793, 96] on div "**********" at bounding box center [897, 89] width 222 height 25
click at [798, 91] on span "**" at bounding box center [800, 88] width 11 height 9
click at [1055, 18] on button "Run History" at bounding box center [1046, 17] width 23 height 23
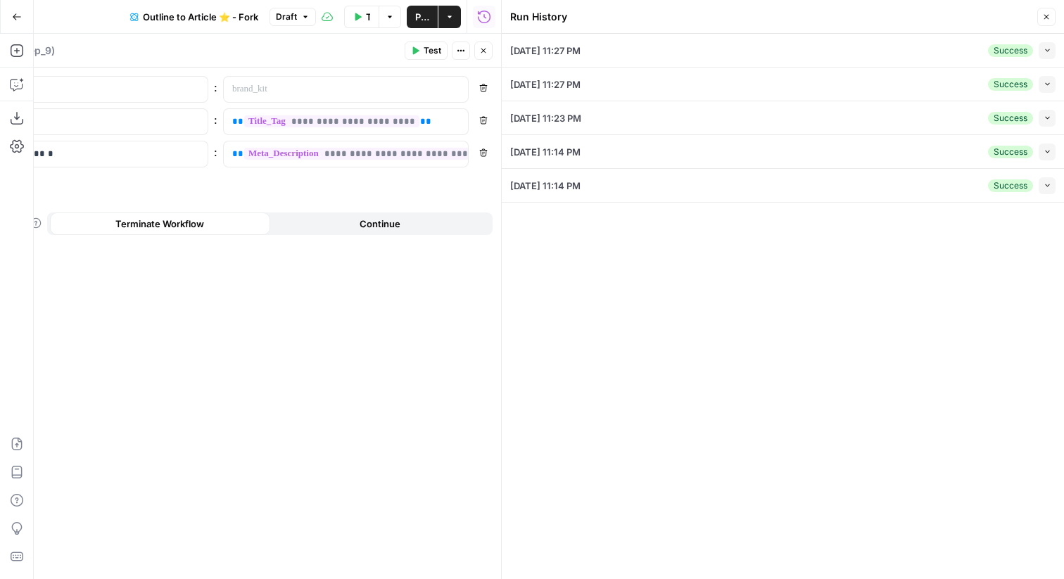
click at [1052, 53] on button "Collapse" at bounding box center [1046, 50] width 17 height 17
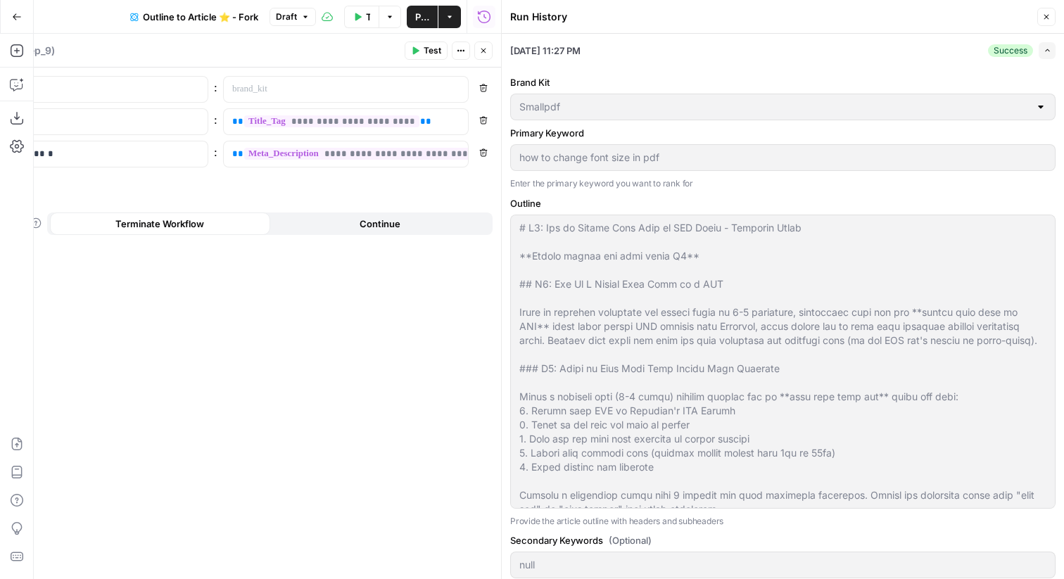
scroll to position [180, 0]
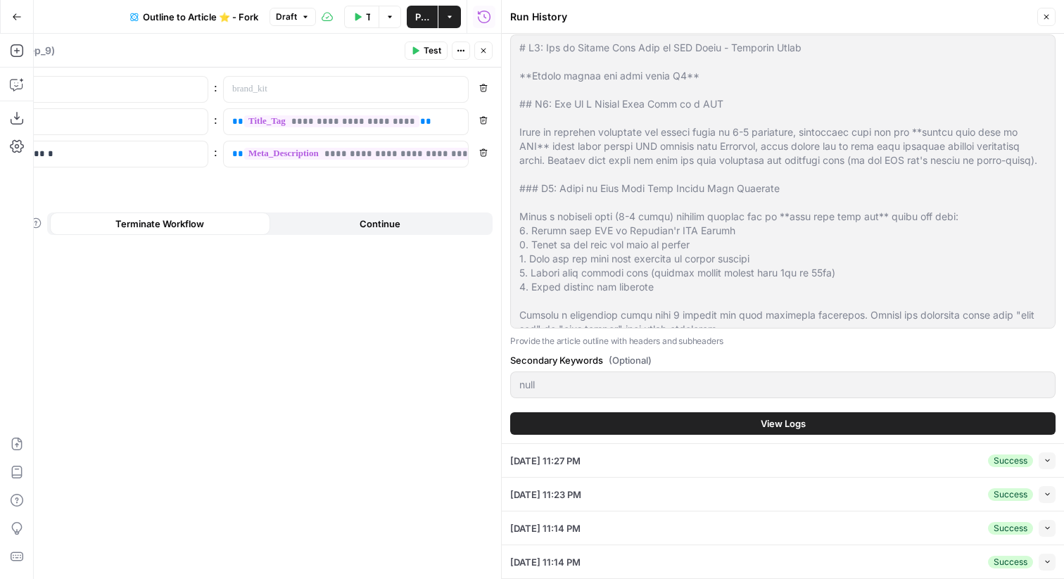
click at [655, 421] on button "View Logs" at bounding box center [782, 423] width 545 height 23
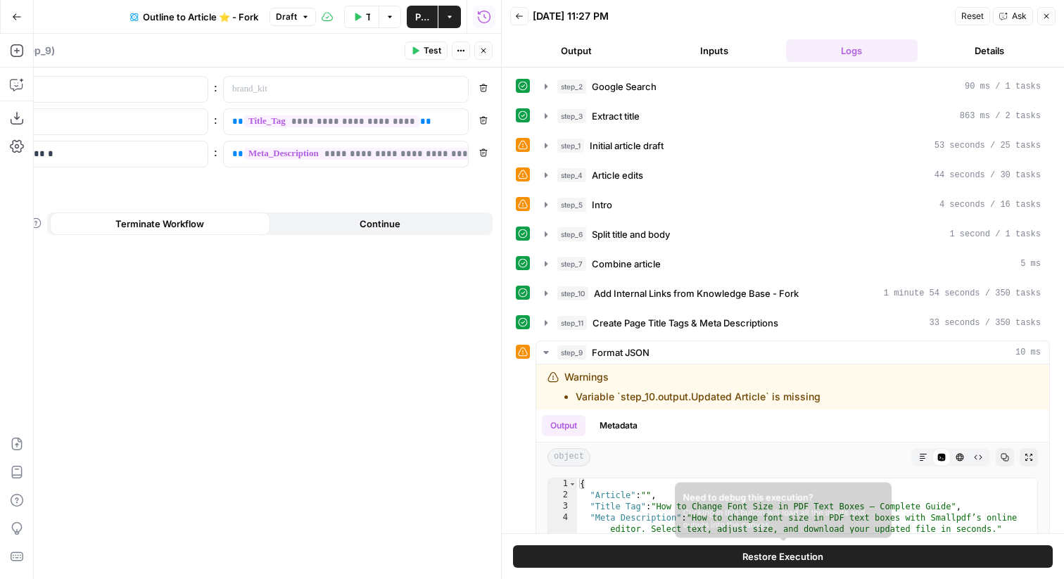
click at [660, 549] on button "Restore Execution" at bounding box center [783, 556] width 540 height 23
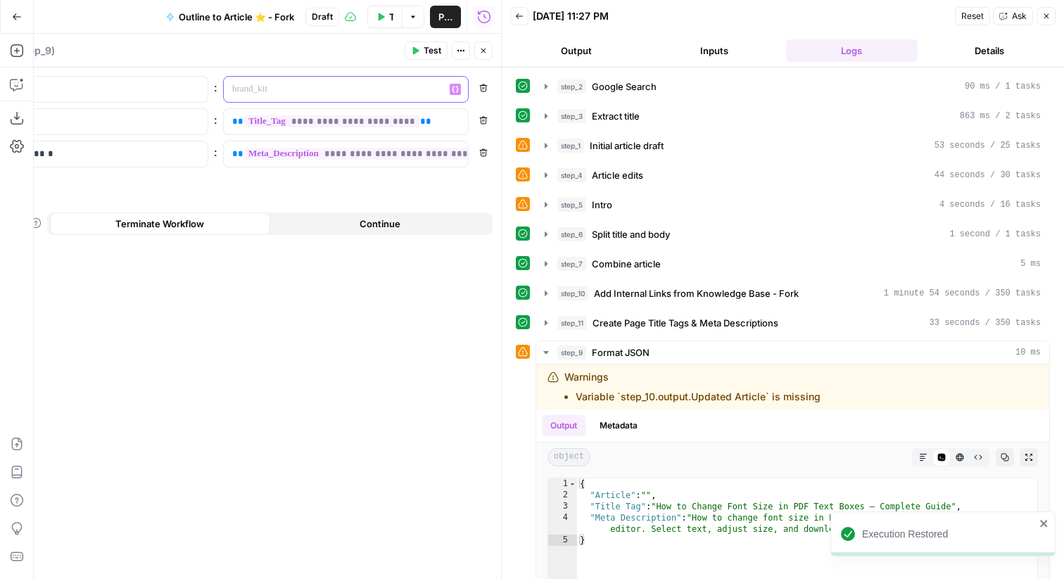
click at [413, 93] on p at bounding box center [334, 89] width 205 height 14
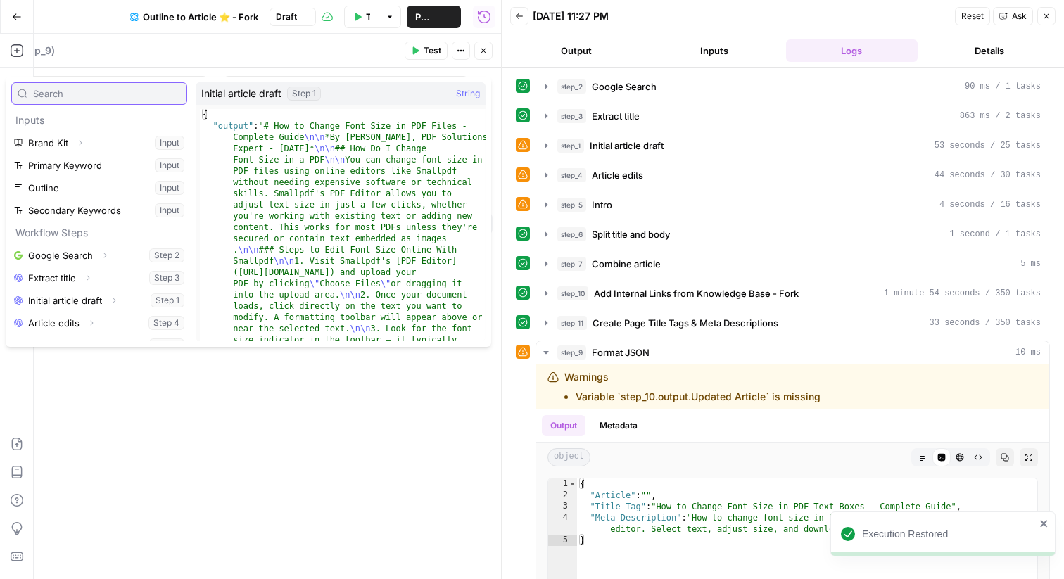
scroll to position [106, 0]
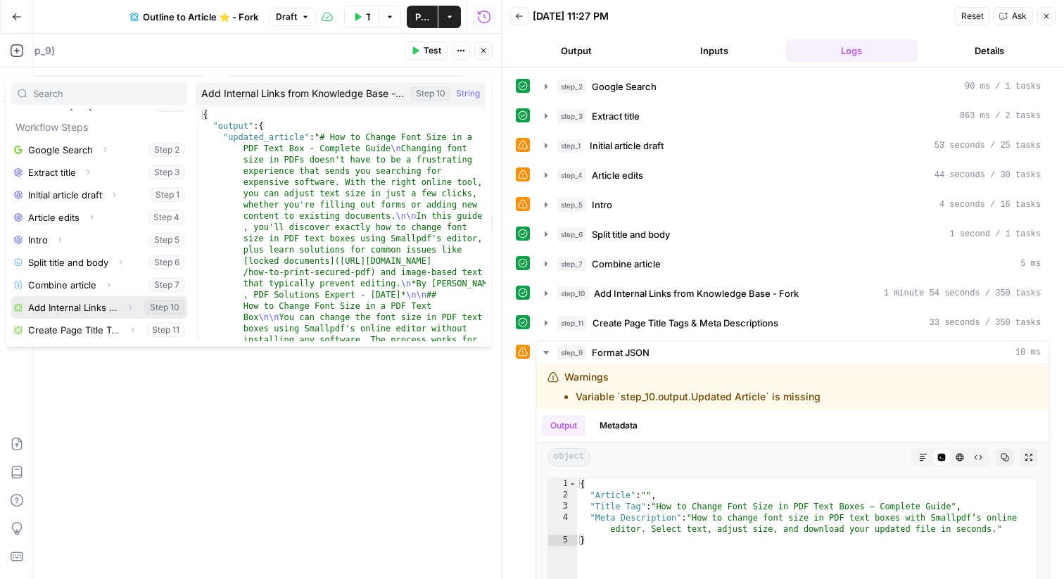
click at [127, 304] on icon "button" at bounding box center [130, 307] width 8 height 8
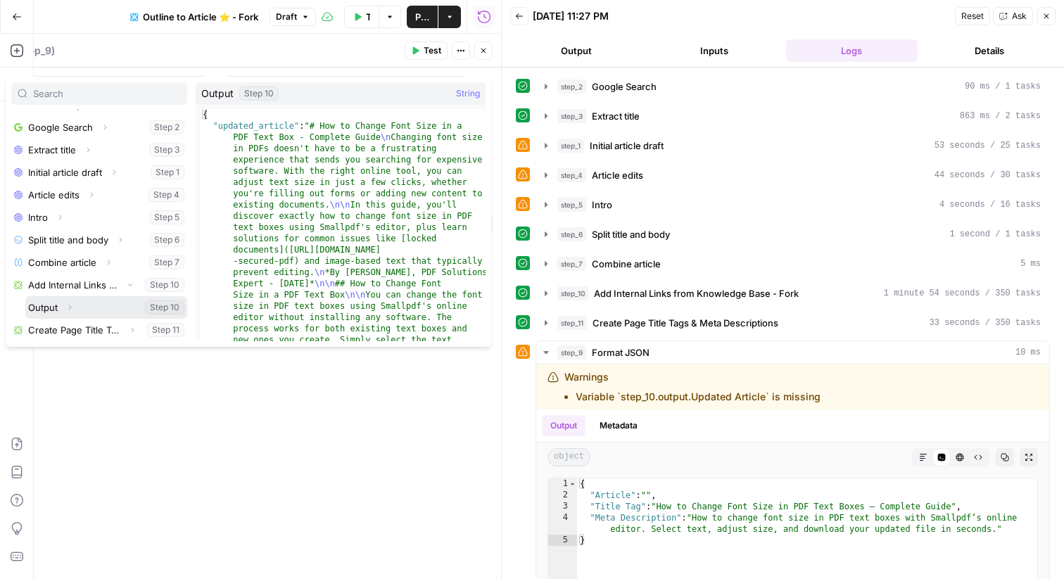
click at [70, 305] on icon "button" at bounding box center [69, 307] width 8 height 8
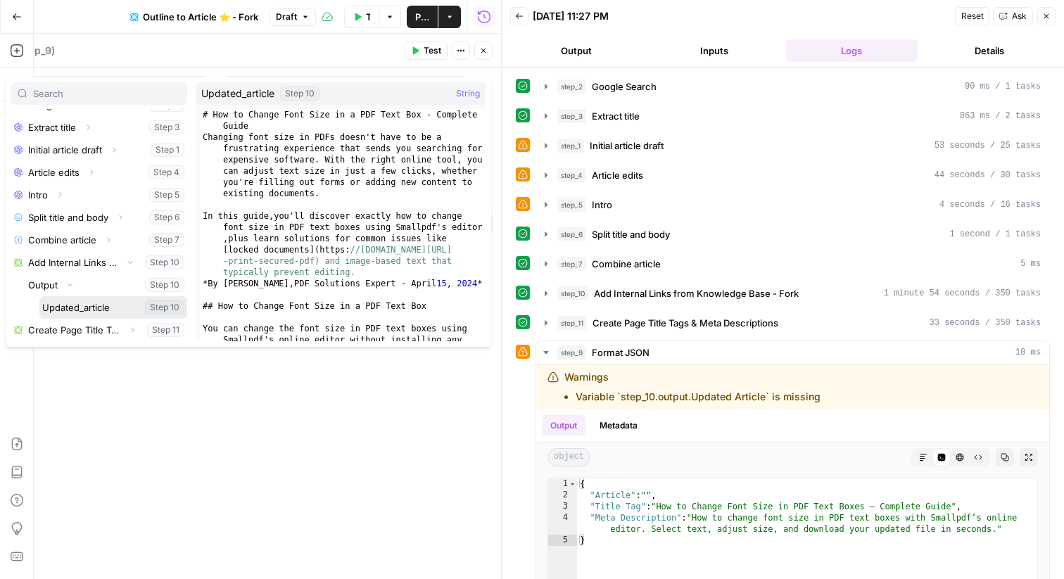
click at [76, 306] on button "Select variable Updated_article" at bounding box center [113, 307] width 148 height 23
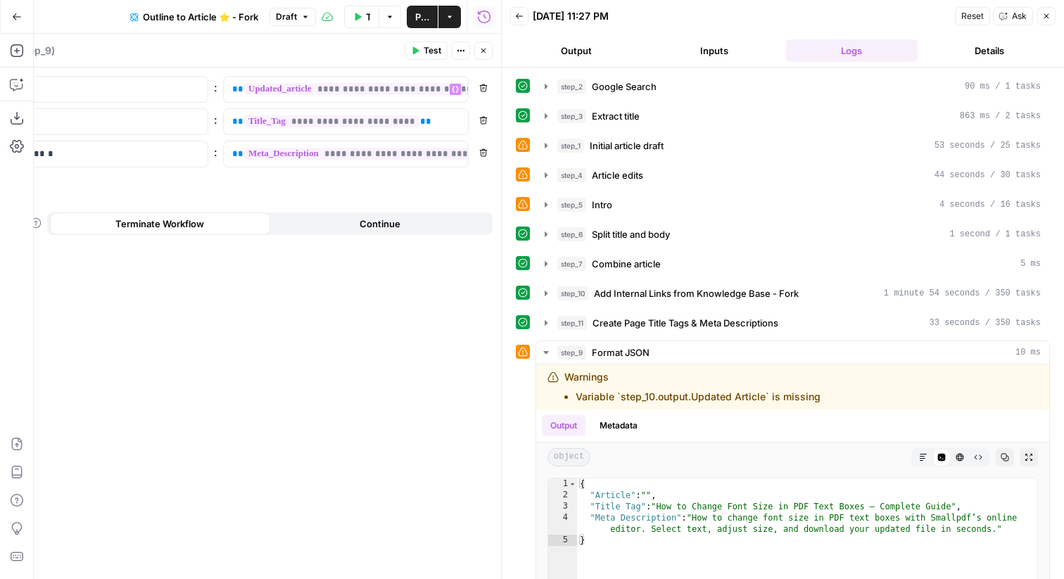
click at [424, 14] on span "Publish" at bounding box center [422, 17] width 14 height 14
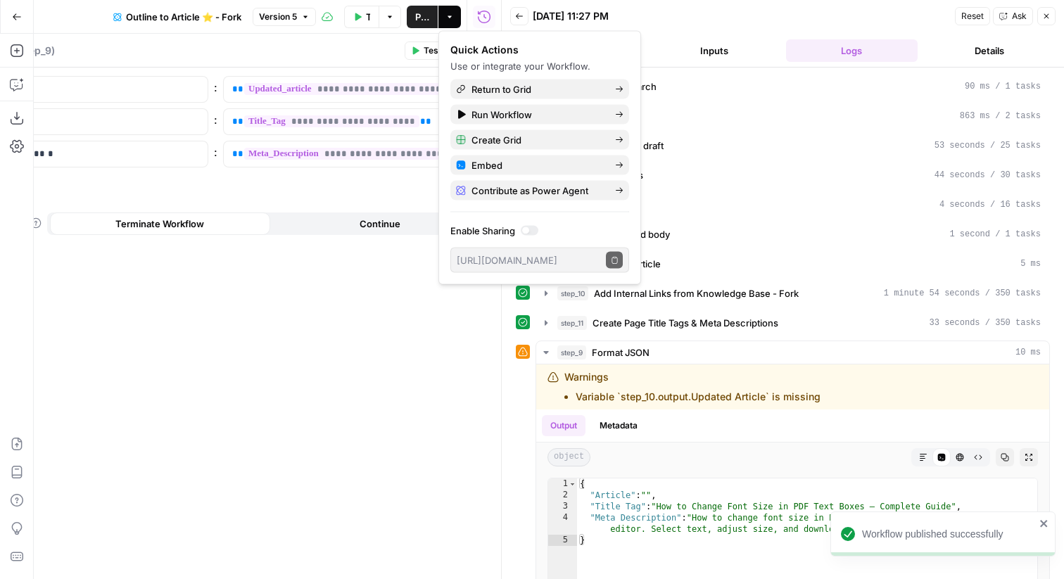
click at [746, 56] on button "Inputs" at bounding box center [714, 50] width 132 height 23
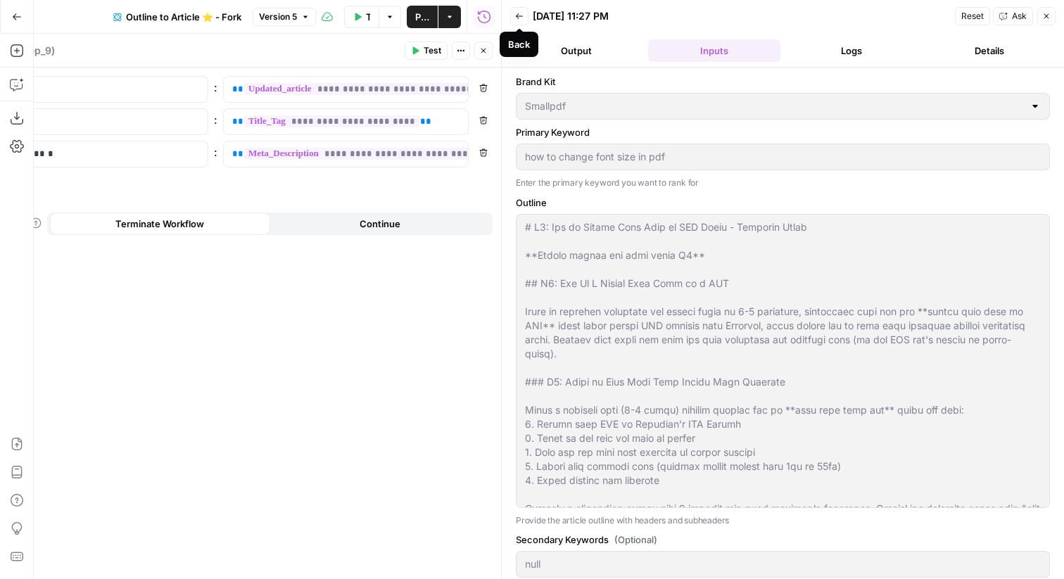
click at [523, 13] on button "Back" at bounding box center [519, 16] width 18 height 18
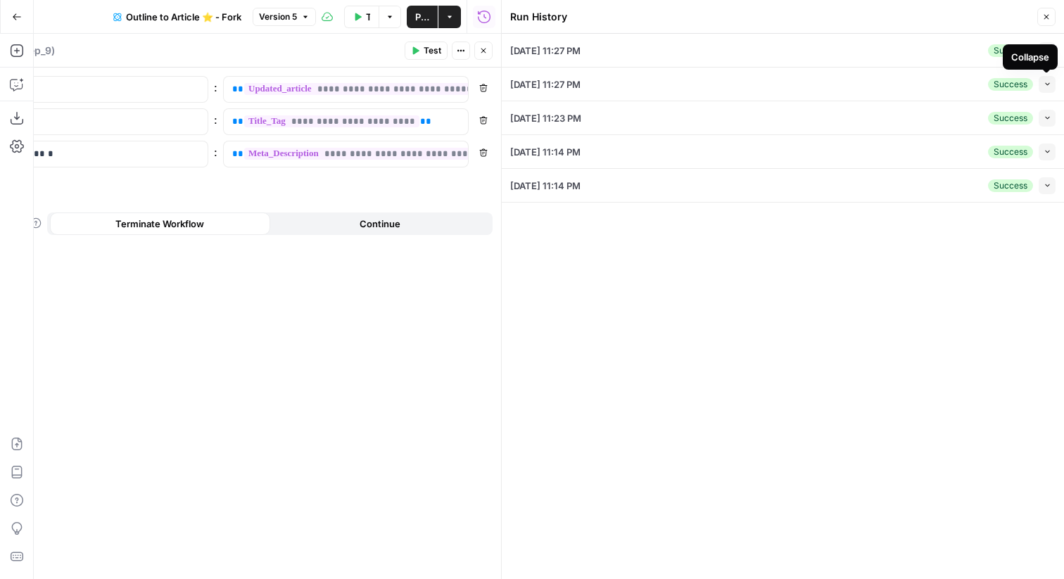
click at [1047, 88] on button "Collapse" at bounding box center [1046, 84] width 17 height 17
type textarea "# H1: How to Merge JPG Files Online for Free | Smallpdf ## H2: Why Merge JPG Fi…"
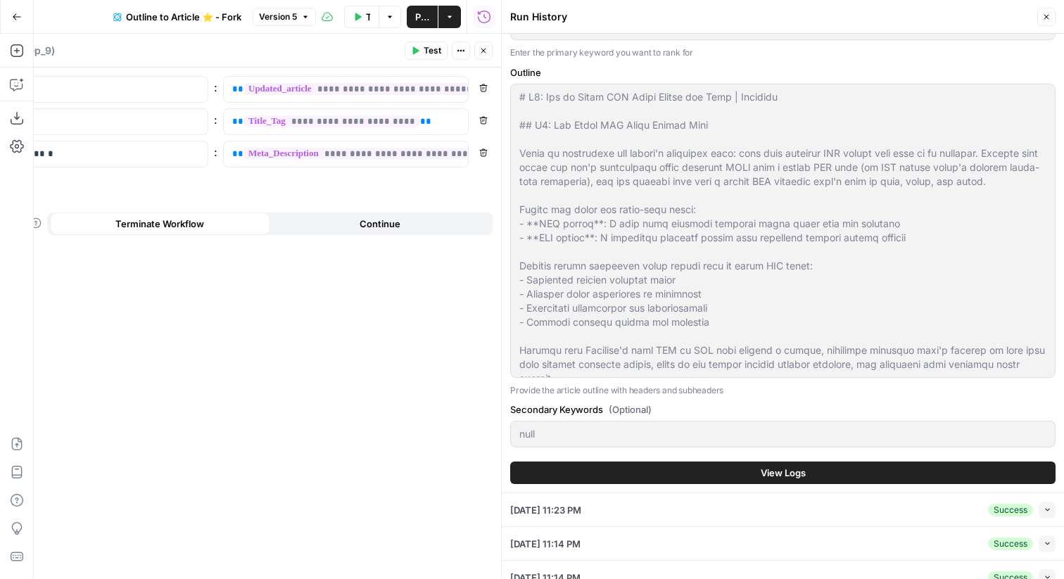
scroll to position [180, 0]
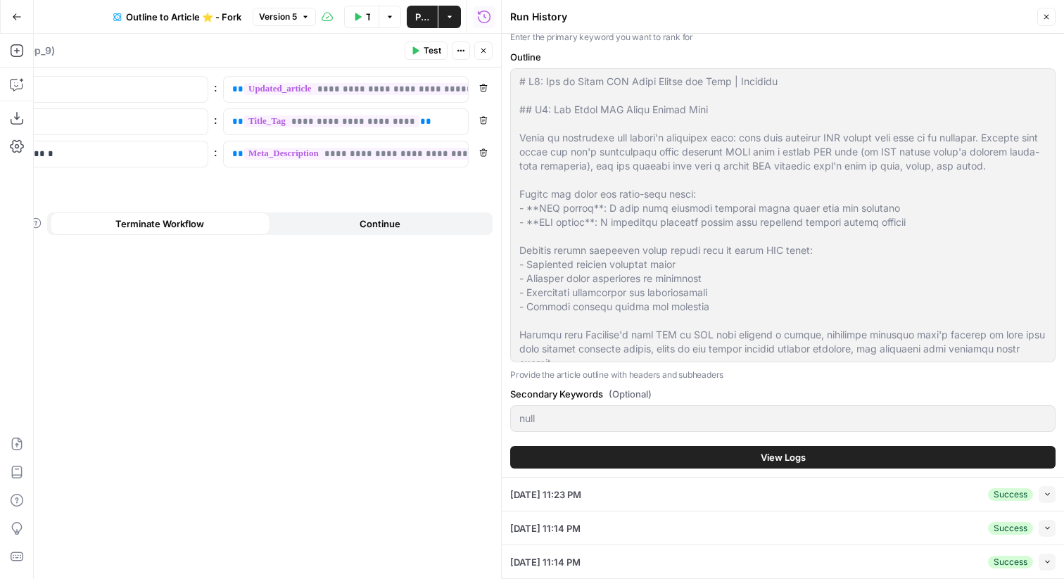
click at [651, 461] on button "View Logs" at bounding box center [782, 457] width 545 height 23
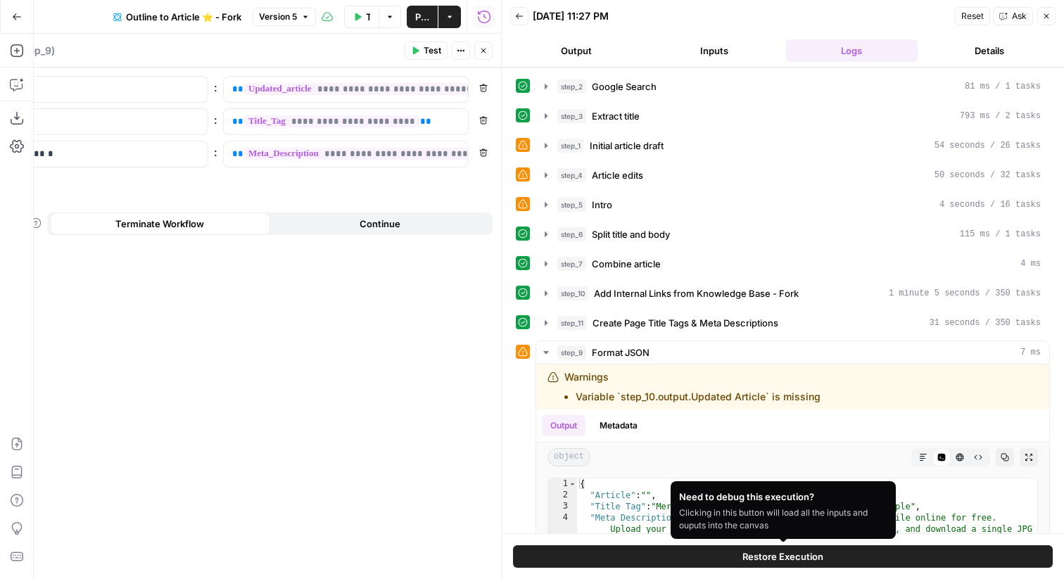
click at [599, 554] on button "Restore Execution" at bounding box center [783, 556] width 540 height 23
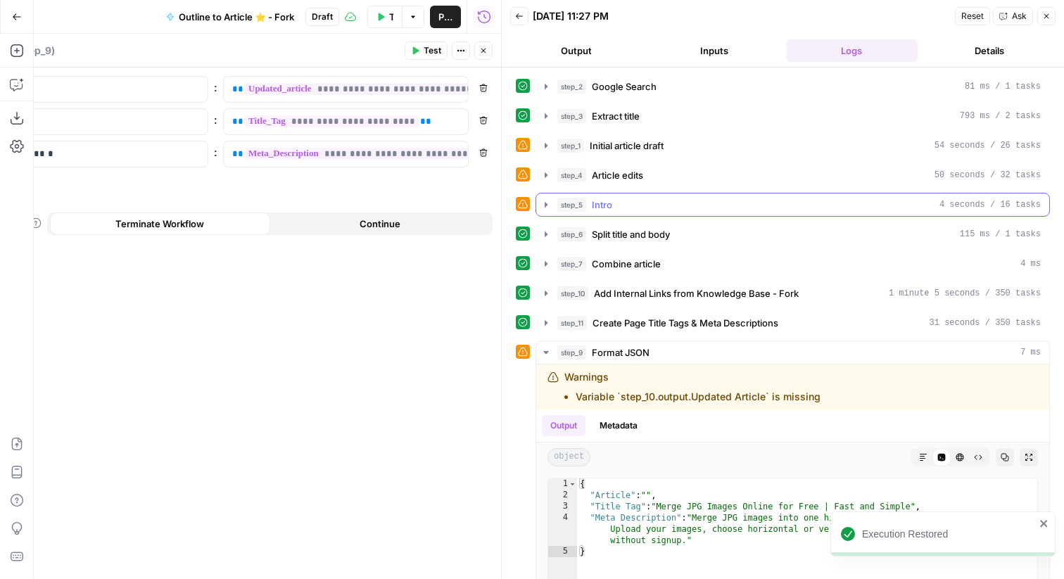
click at [544, 202] on icon "button" at bounding box center [545, 204] width 11 height 11
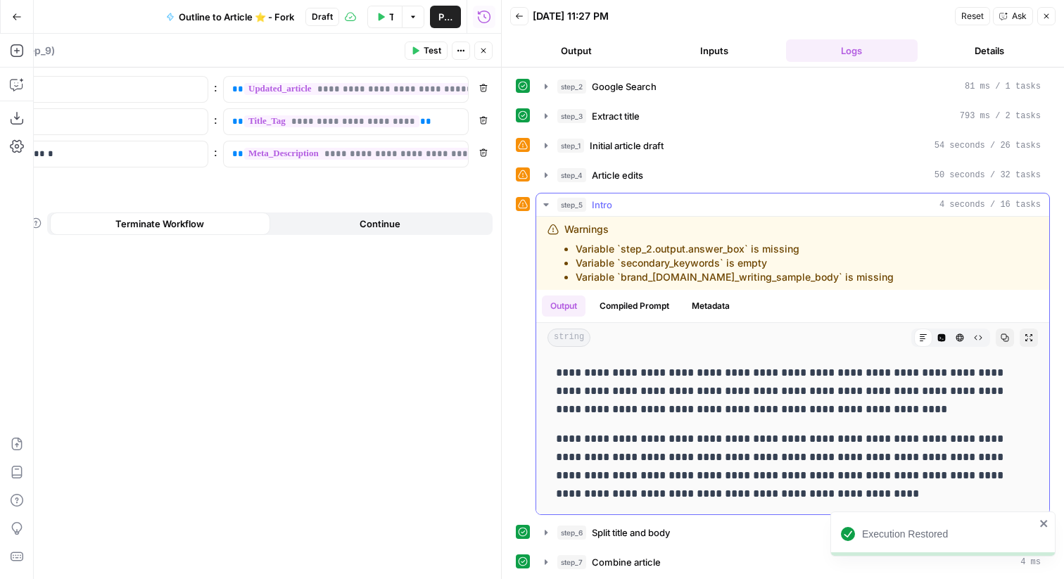
click at [544, 202] on icon "button" at bounding box center [545, 204] width 11 height 11
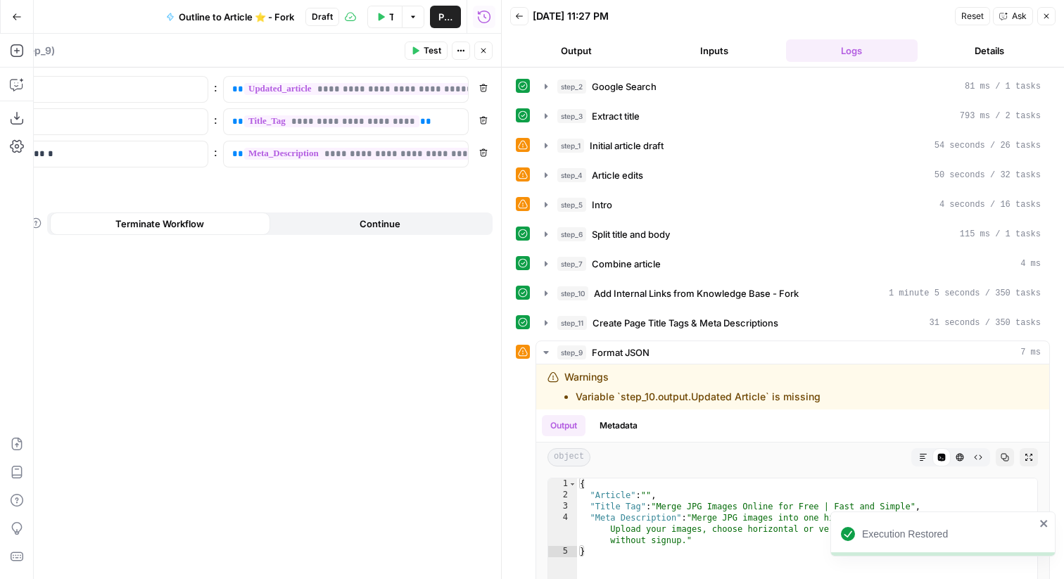
click at [435, 56] on span "Test" at bounding box center [432, 50] width 18 height 13
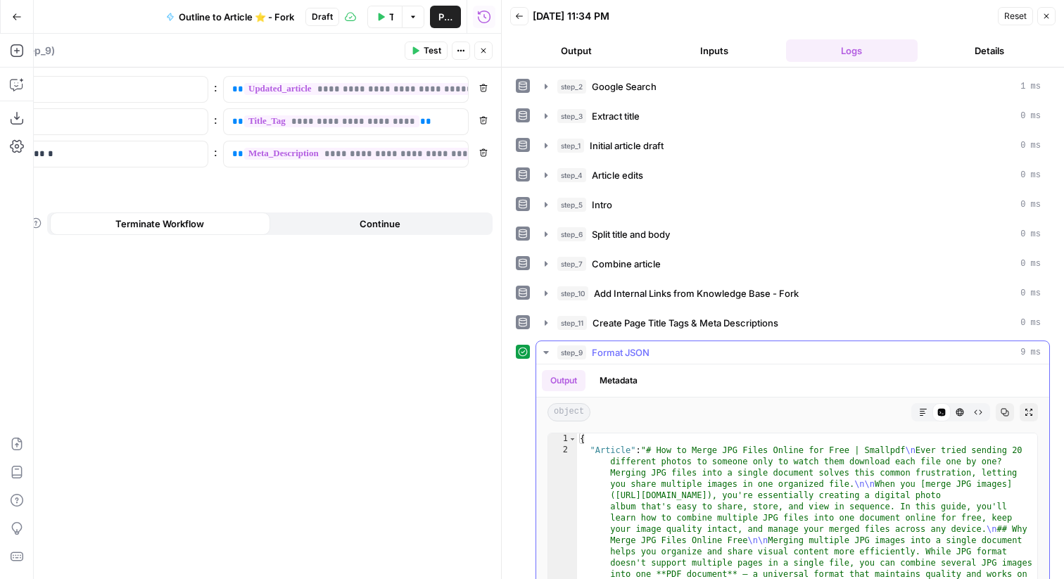
click at [926, 407] on button "Markdown" at bounding box center [923, 412] width 18 height 18
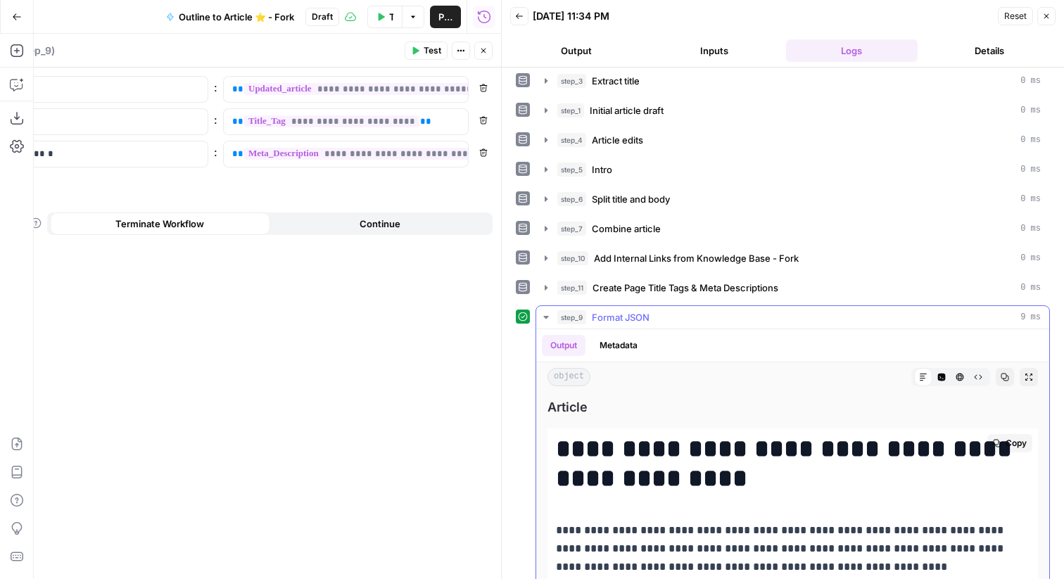
scroll to position [39, 0]
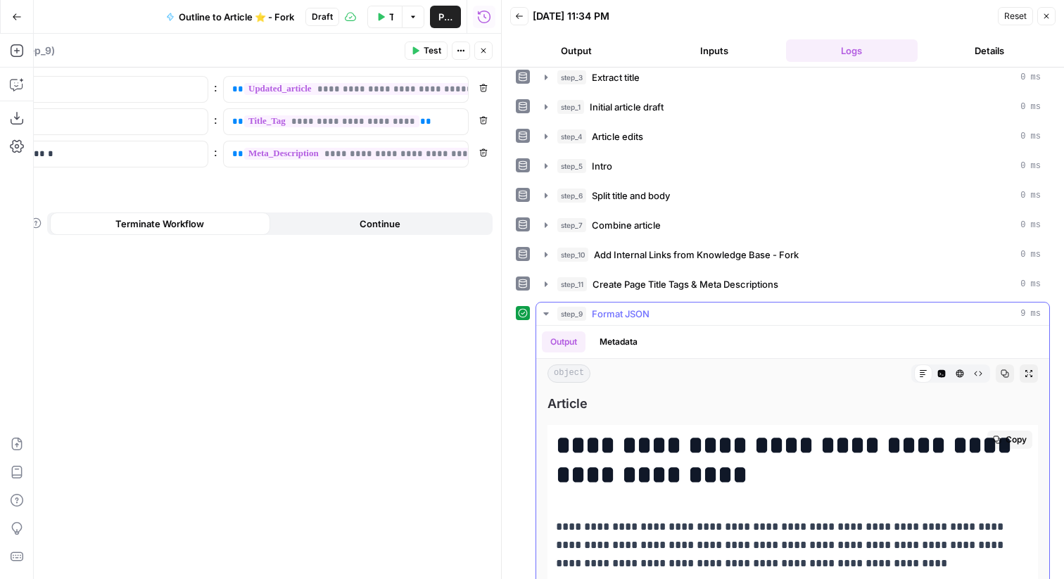
drag, startPoint x: 558, startPoint y: 486, endPoint x: 679, endPoint y: 526, distance: 127.5
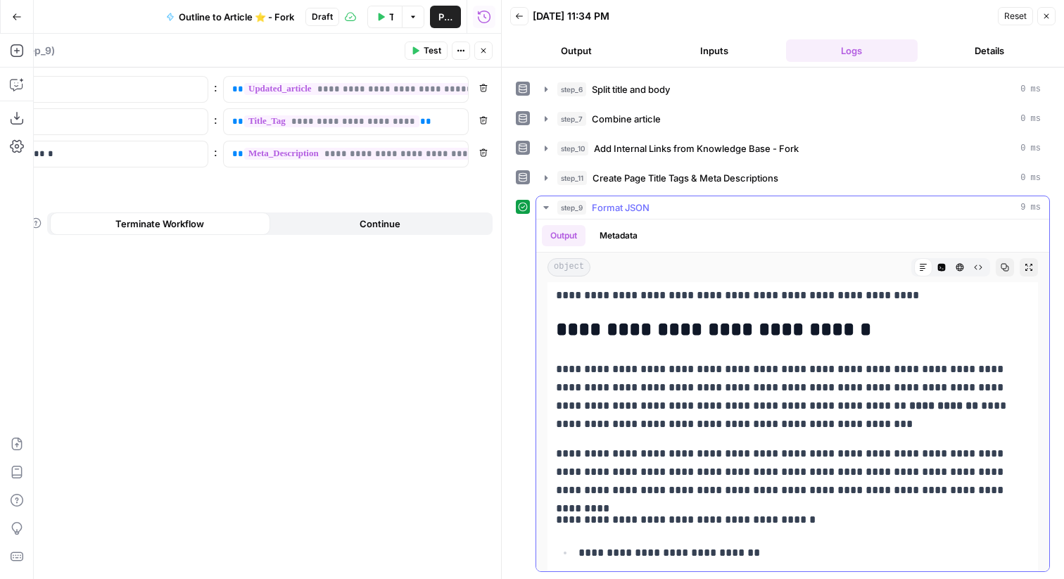
scroll to position [0, 0]
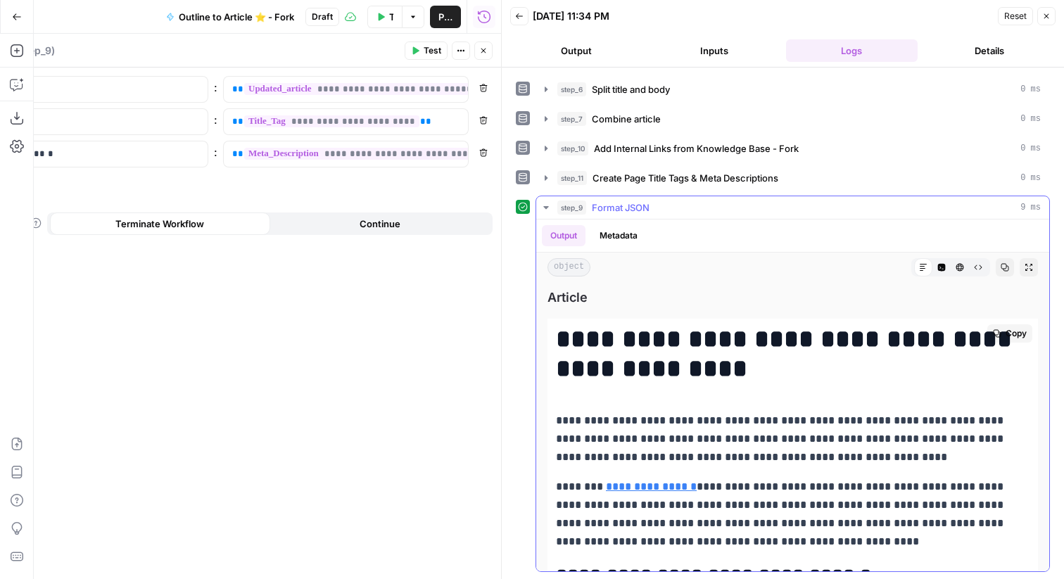
click at [617, 346] on h1 "**********" at bounding box center [792, 353] width 473 height 59
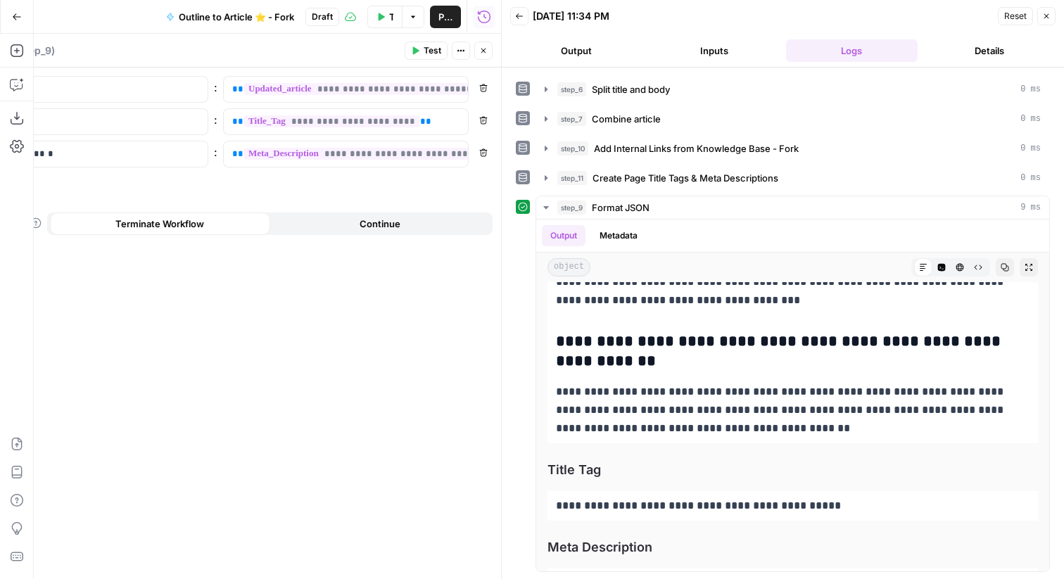
scroll to position [4536, 0]
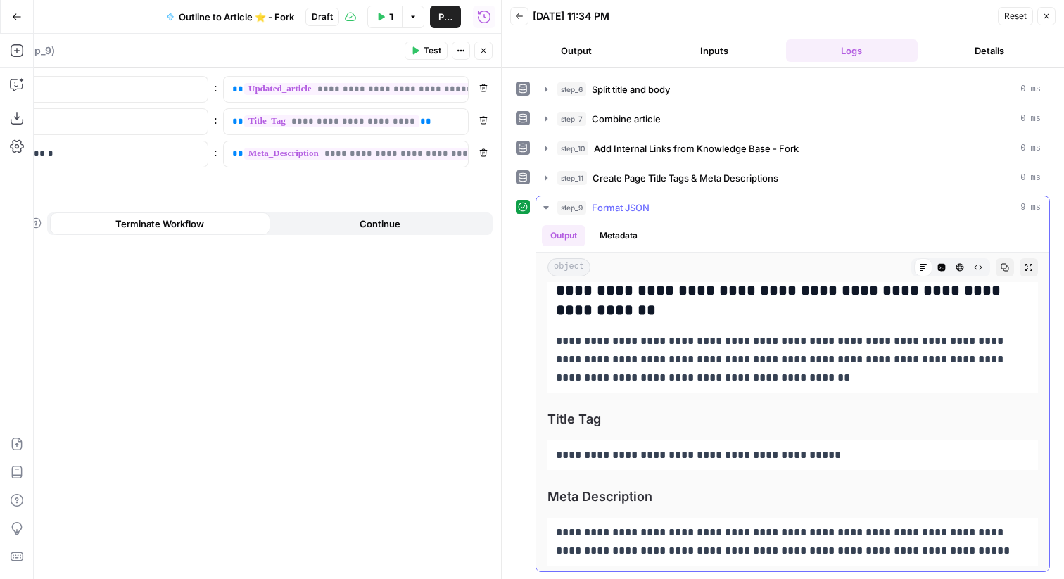
drag, startPoint x: 557, startPoint y: 336, endPoint x: 805, endPoint y: 392, distance: 254.4
copy div "**********"
drag, startPoint x: 926, startPoint y: 552, endPoint x: 543, endPoint y: 419, distance: 405.1
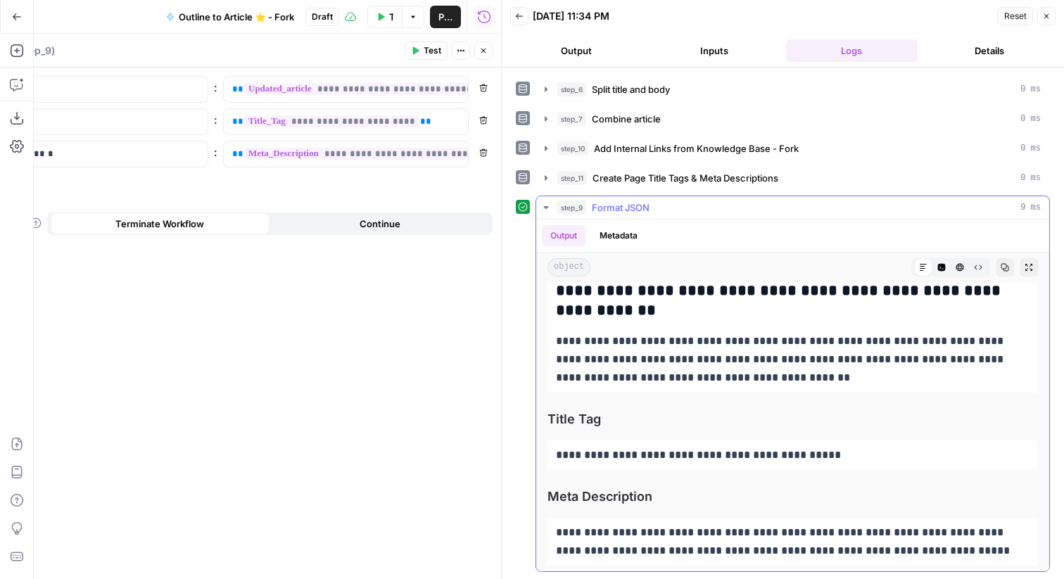
copy div "**********"
click at [444, 20] on span "Publish" at bounding box center [445, 17] width 14 height 14
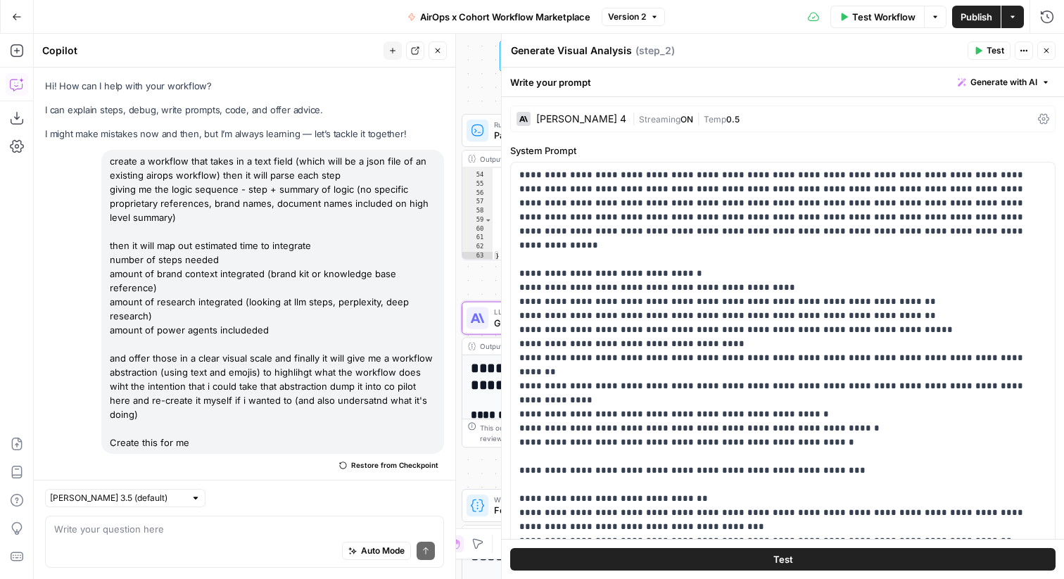
scroll to position [6008, 0]
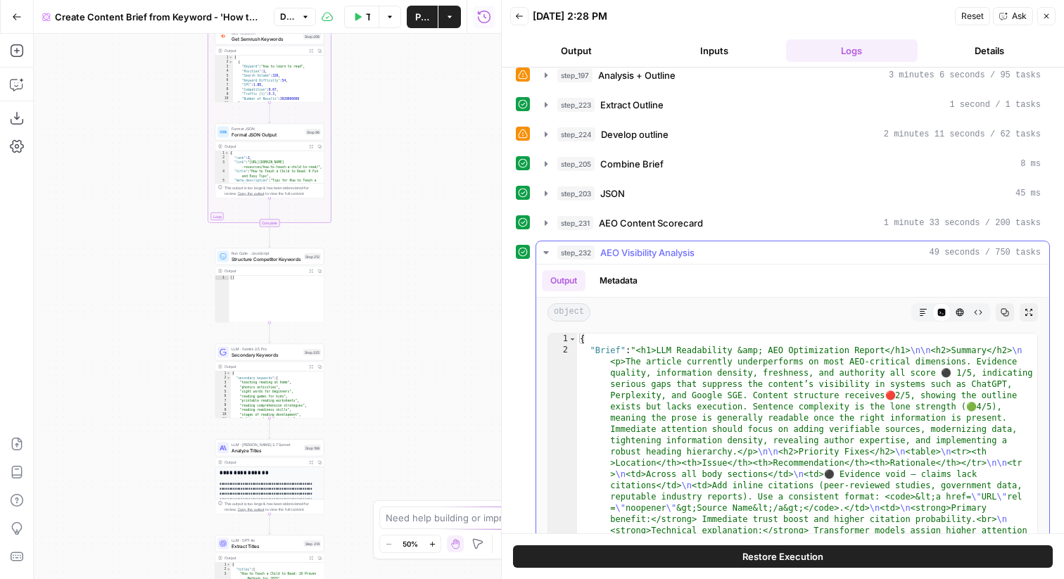
scroll to position [426, 0]
click at [922, 309] on icon "button" at bounding box center [923, 311] width 8 height 8
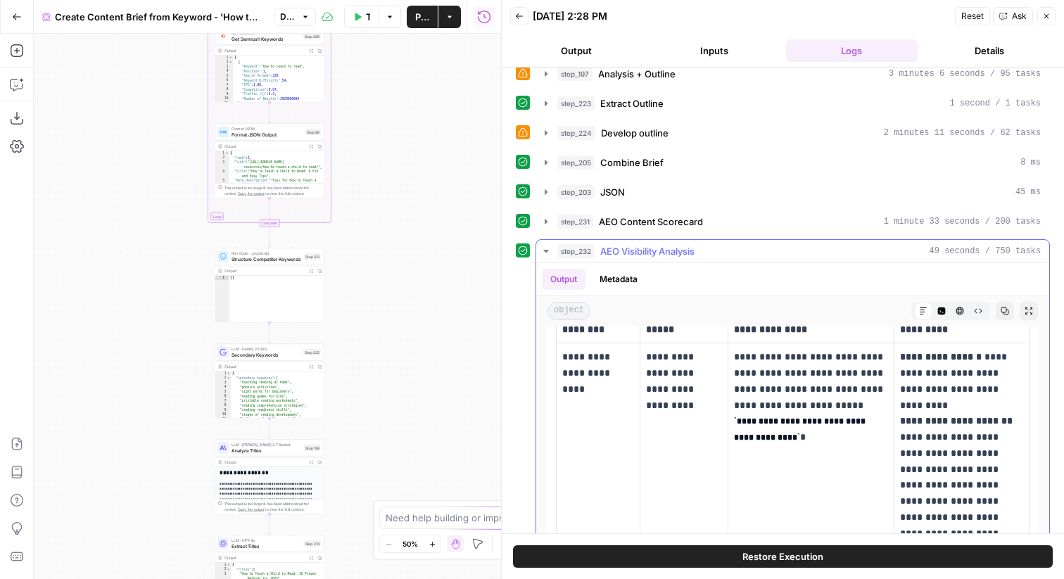
scroll to position [391, 0]
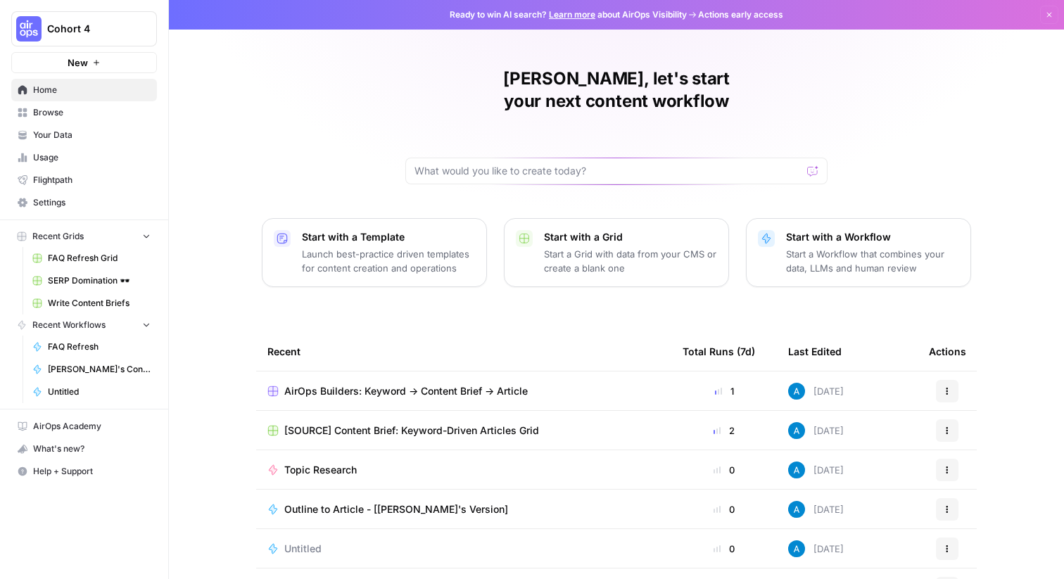
click at [75, 113] on span "Browse" at bounding box center [91, 112] width 117 height 13
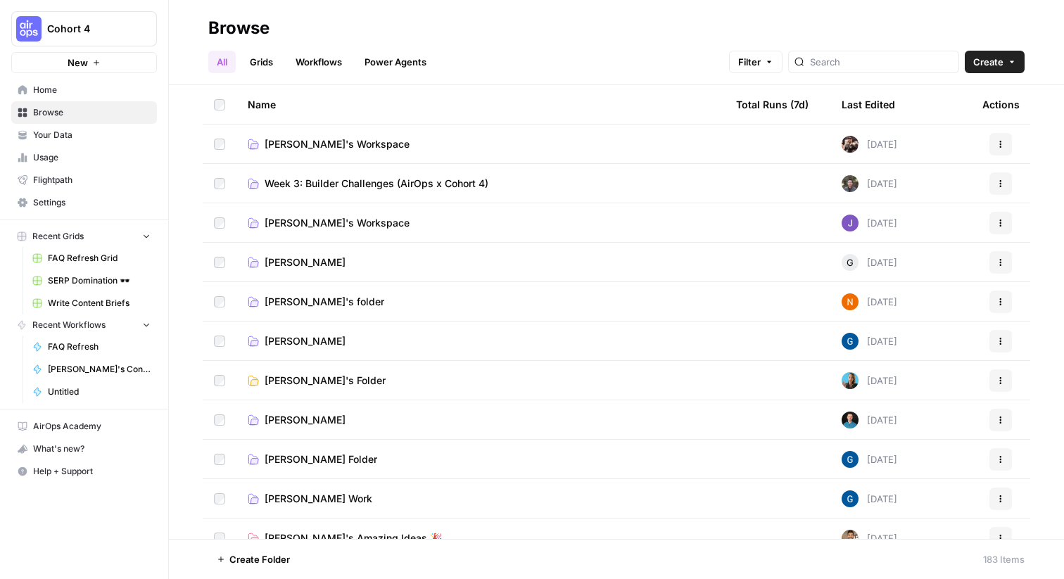
click at [1014, 65] on icon "button" at bounding box center [1011, 62] width 8 height 8
click at [265, 67] on link "Grids" at bounding box center [261, 62] width 40 height 23
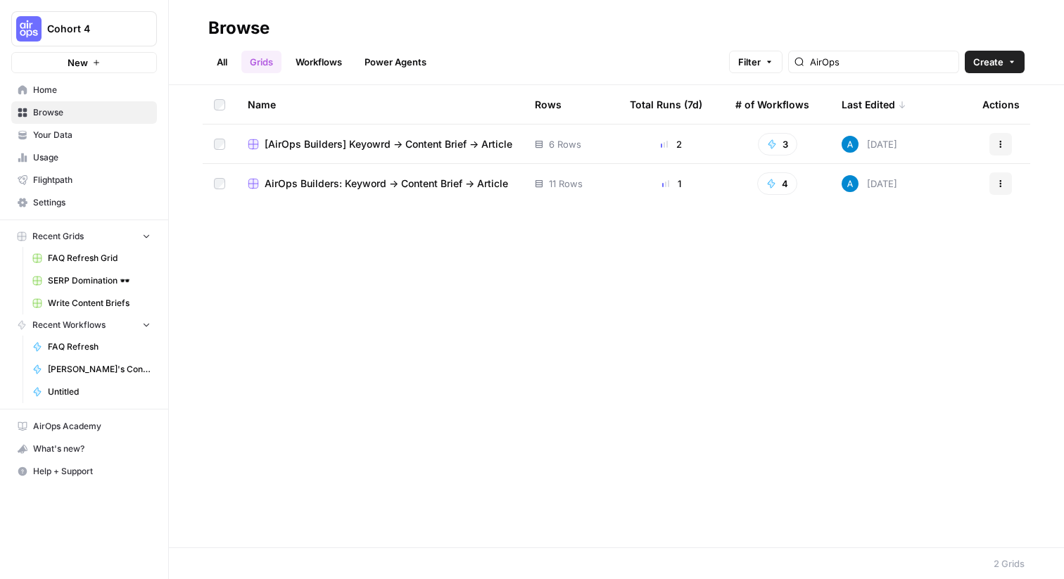
click at [295, 148] on span "[AirOps Builders] Keyowrd -> Content Brief -> Article" at bounding box center [388, 144] width 248 height 14
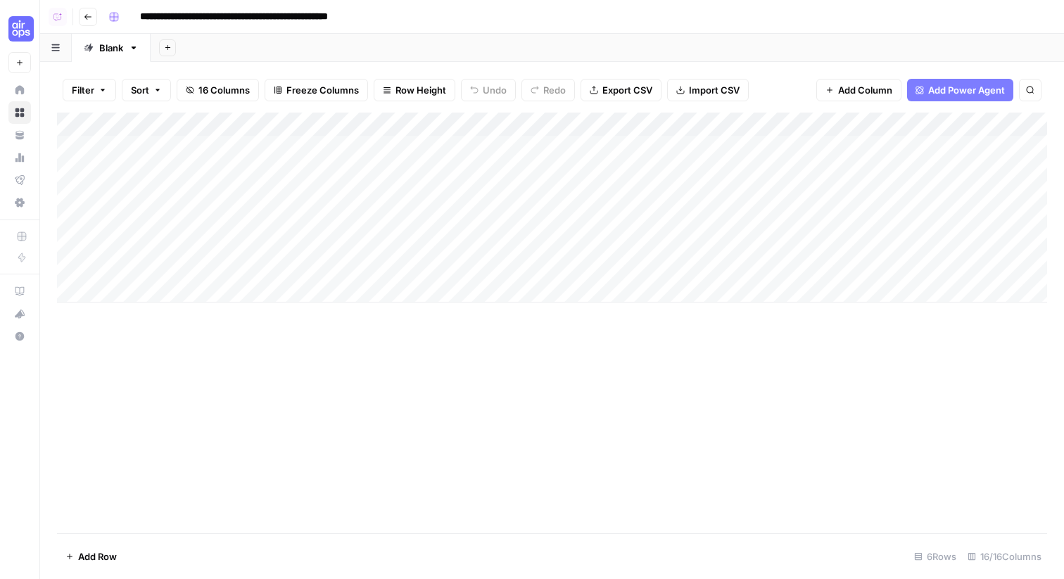
click at [982, 89] on span "Add Power Agent" at bounding box center [966, 90] width 77 height 14
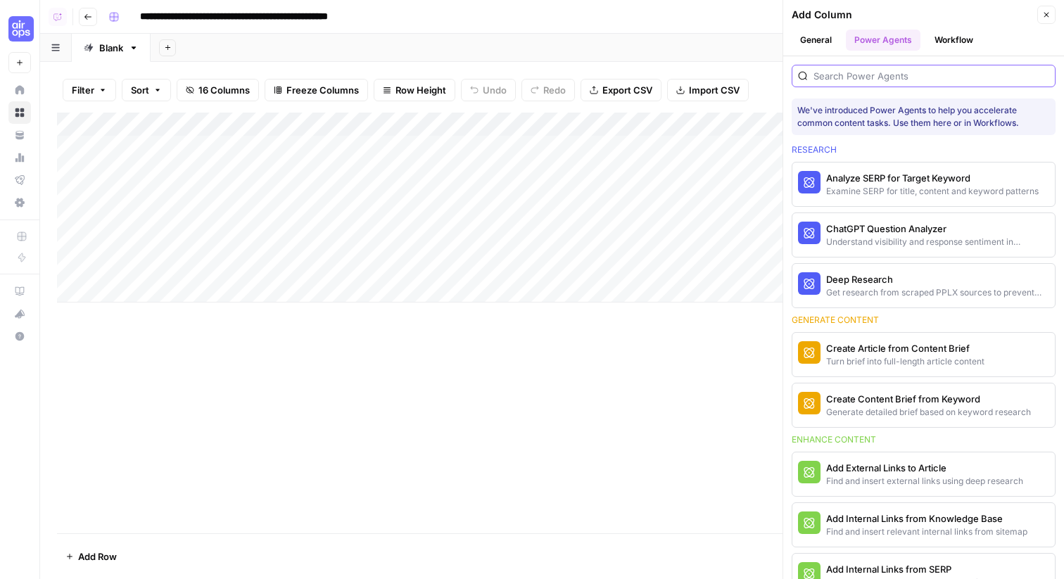
click at [878, 75] on input "search" at bounding box center [931, 76] width 236 height 14
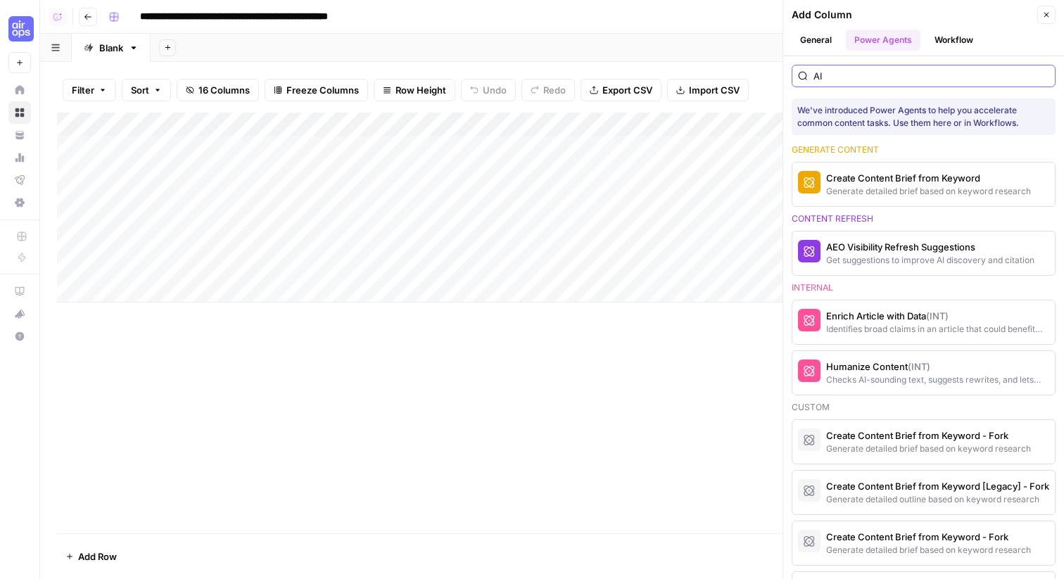
type input "A"
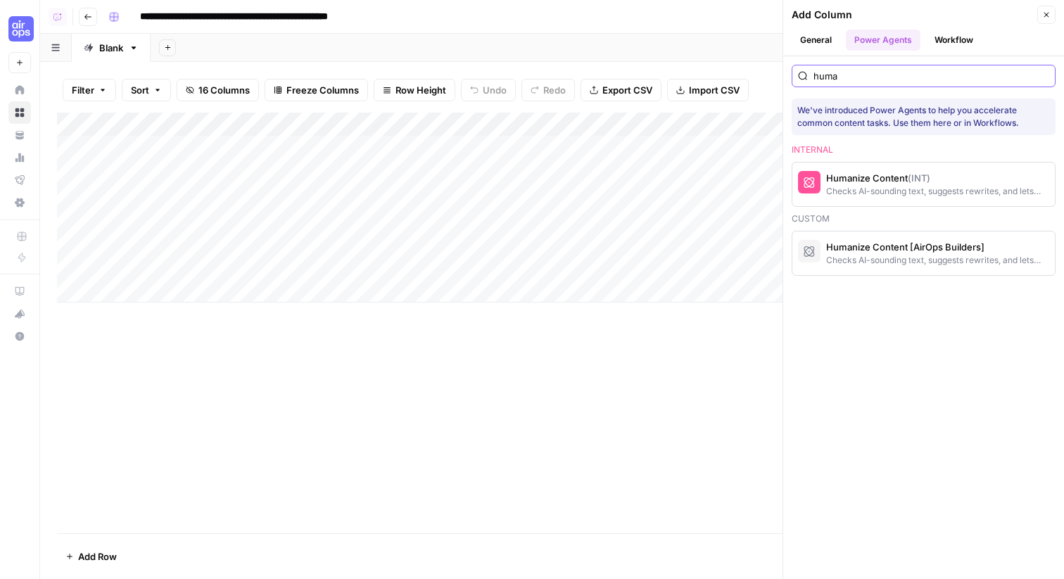
type input "huma"
click at [1052, 17] on button "Close" at bounding box center [1046, 15] width 18 height 18
